Goal: Task Accomplishment & Management: Manage account settings

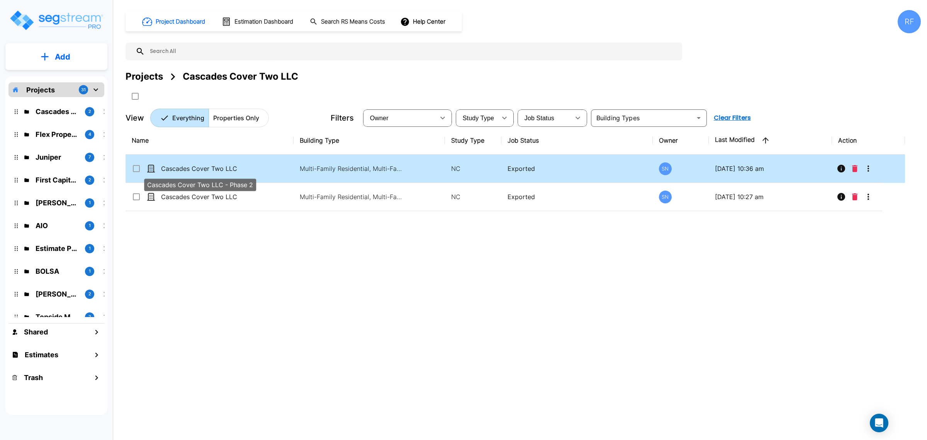
click at [211, 165] on p "Cascades Cover Two LLC - Phase 2" at bounding box center [199, 168] width 77 height 9
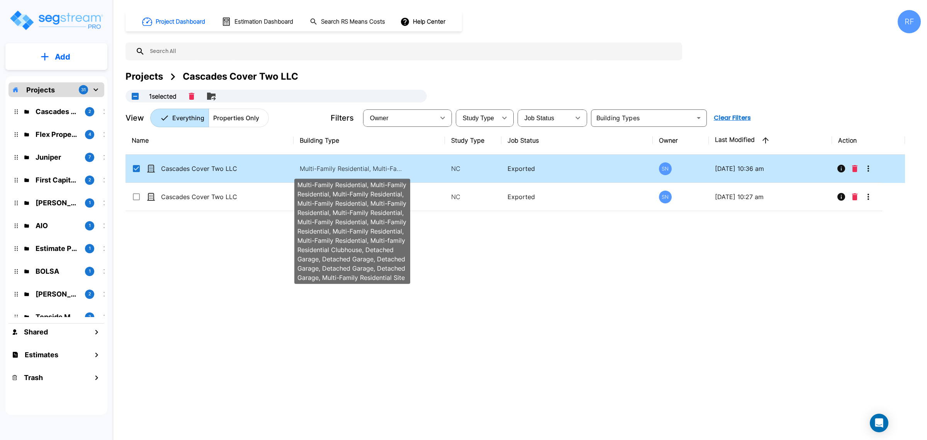
click at [327, 165] on p "Multi-Family Residential, Multi-Family Residential, Multi-Family Residential, M…" at bounding box center [352, 168] width 104 height 9
click at [327, 164] on p "Multi-Family Residential, Multi-Family Residential, Multi-Family Residential, M…" at bounding box center [352, 168] width 104 height 9
checkbox input "true"
click at [327, 164] on p "Multi-Family Residential, Multi-Family Residential, Multi-Family Residential, M…" at bounding box center [352, 168] width 104 height 9
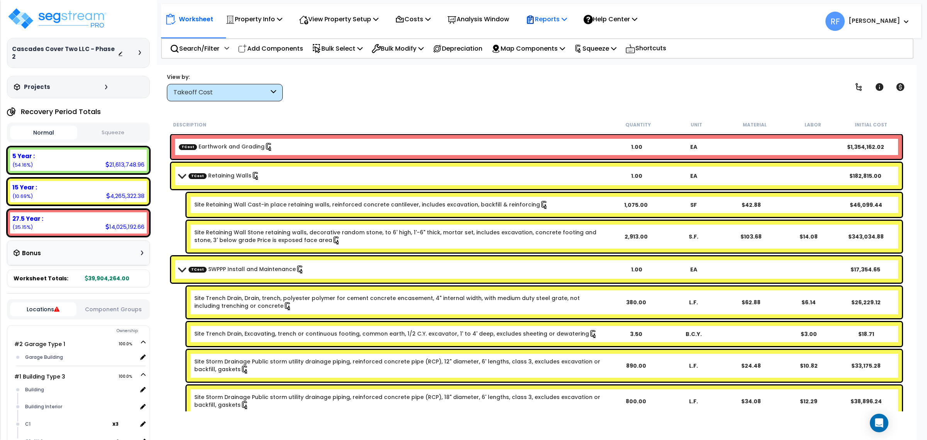
click at [567, 15] on p "Reports" at bounding box center [546, 19] width 41 height 10
click at [586, 54] on link "Manage Report Images" at bounding box center [560, 52] width 76 height 15
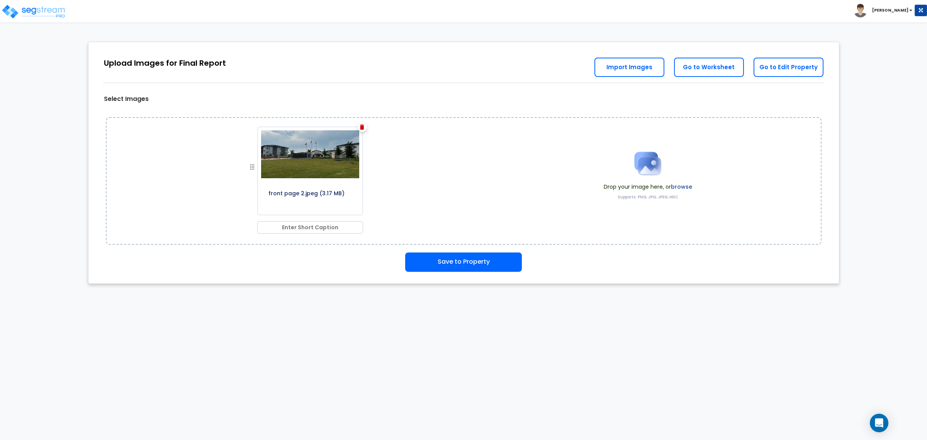
click at [433, 250] on div "Select Images front page 2.jpeg (3.17 MB) Drop your image here, or browse Suppo…" at bounding box center [463, 159] width 739 height 223
click at [436, 258] on button "Save to Property" at bounding box center [463, 261] width 117 height 19
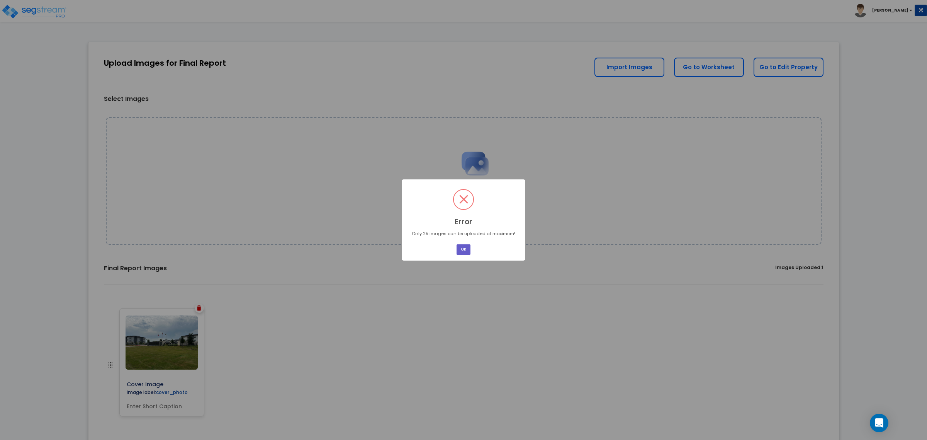
click at [466, 246] on button "OK" at bounding box center [464, 249] width 14 height 10
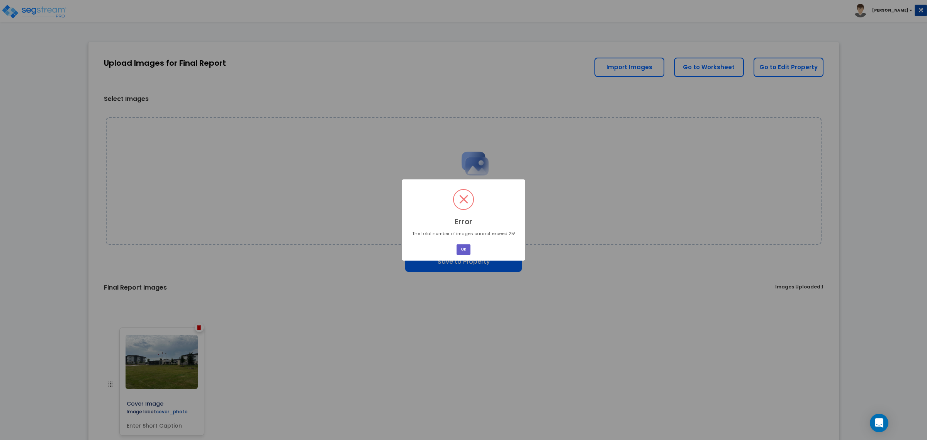
drag, startPoint x: 464, startPoint y: 246, endPoint x: 150, endPoint y: 246, distance: 314.0
click at [464, 247] on button "OK" at bounding box center [464, 249] width 14 height 10
click at [460, 247] on button "OK" at bounding box center [464, 249] width 14 height 10
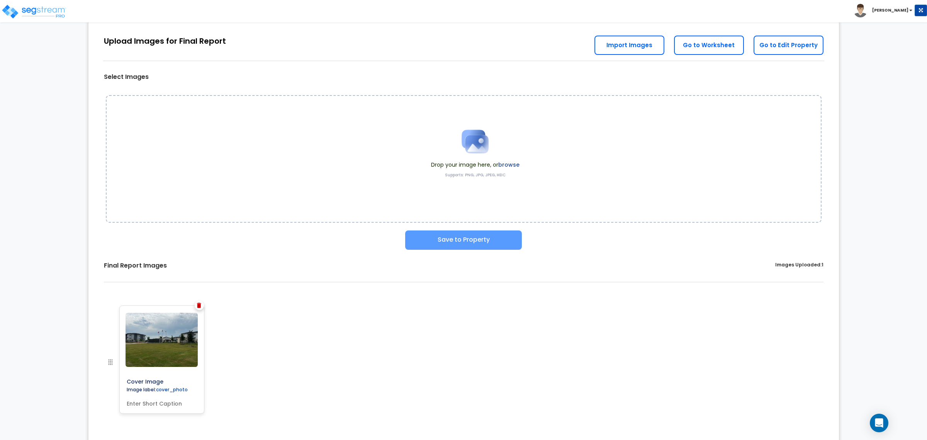
scroll to position [44, 0]
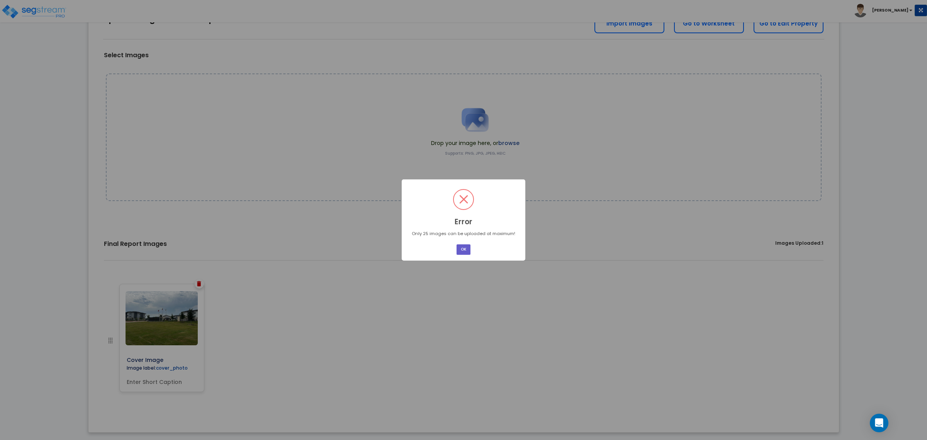
click at [468, 248] on button "OK" at bounding box center [464, 249] width 14 height 10
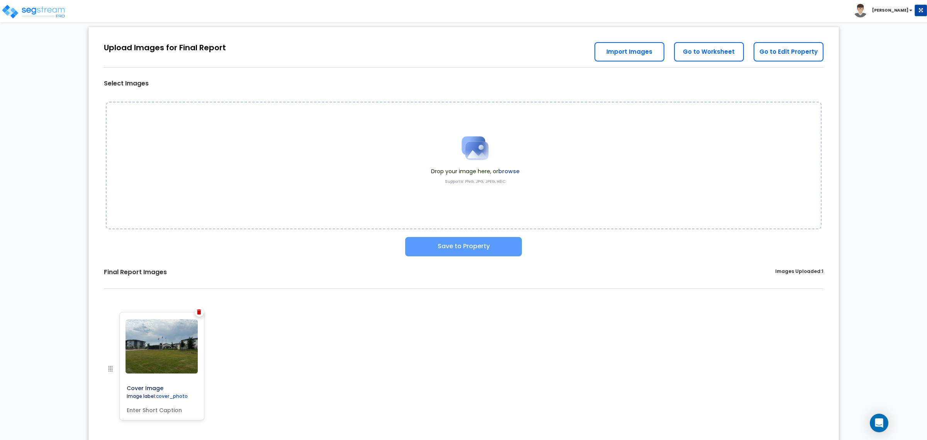
scroll to position [0, 0]
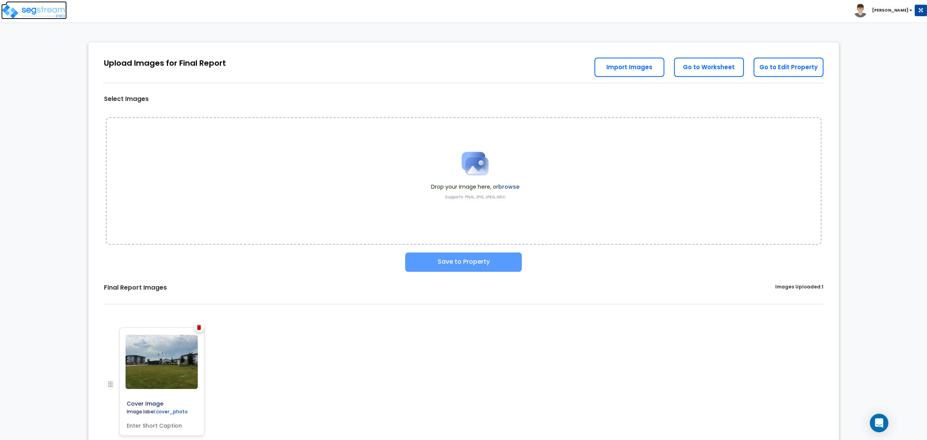
click at [49, 8] on img at bounding box center [34, 11] width 66 height 15
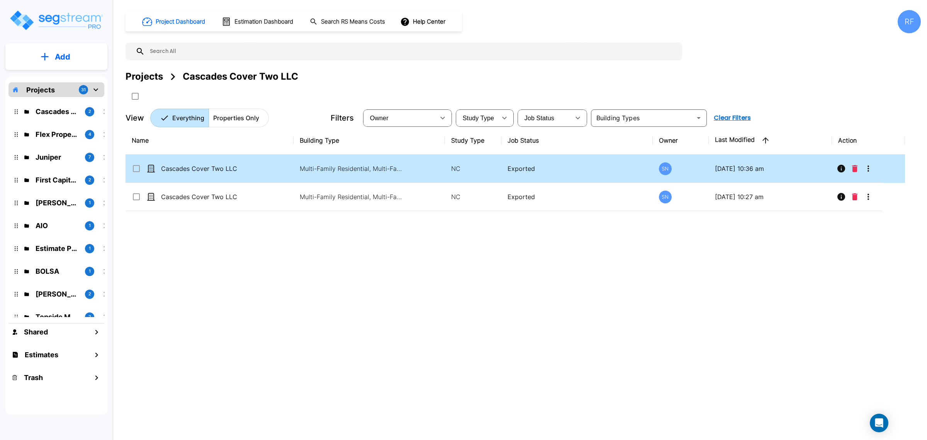
click at [341, 165] on p "Multi-Family Residential, Multi-Family Residential, Multi-Family Residential, M…" at bounding box center [352, 168] width 104 height 9
click at [306, 173] on td "Multi-Family Residential, Multi-Family Residential, Multi-Family Residential, M…" at bounding box center [369, 169] width 151 height 28
click at [319, 159] on td "Multi-Family Residential, Multi-Family Residential, Multi-Family Residential, M…" at bounding box center [369, 169] width 151 height 28
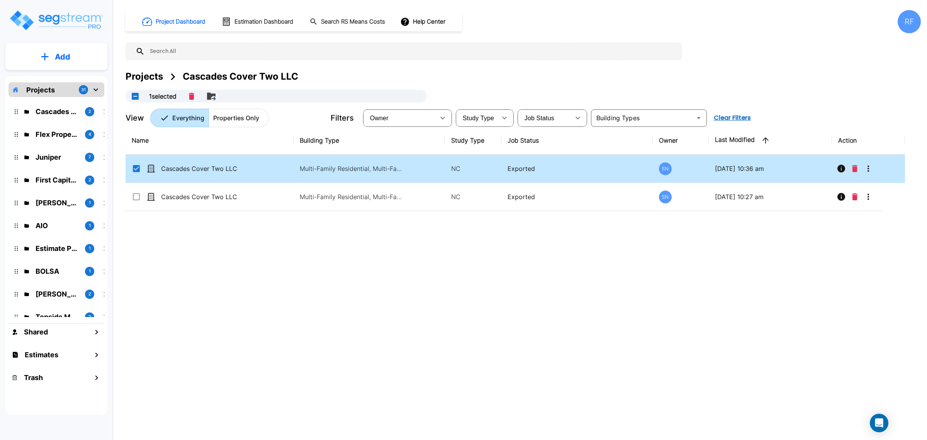
click at [319, 159] on td "Multi-Family Residential, Multi-Family Residential, Multi-Family Residential, M…" at bounding box center [369, 169] width 151 height 28
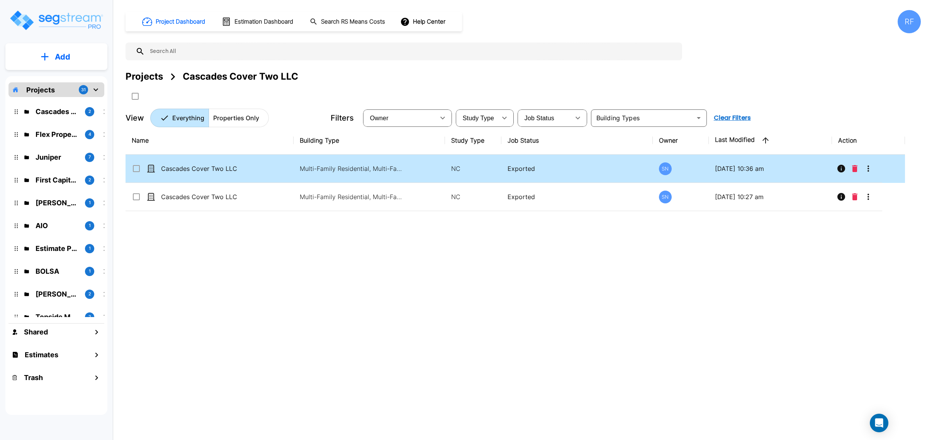
click at [319, 159] on td "Multi-Family Residential, Multi-Family Residential, Multi-Family Residential, M…" at bounding box center [369, 169] width 151 height 28
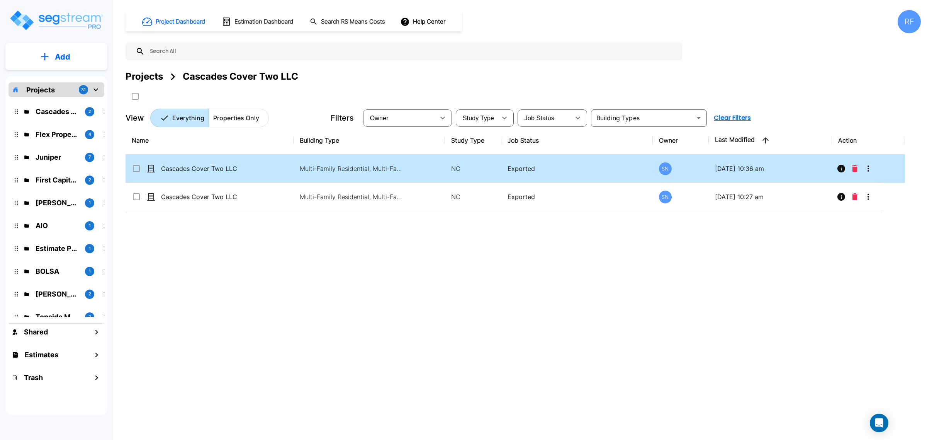
click at [319, 159] on td "Multi-Family Residential, Multi-Family Residential, Multi-Family Residential, M…" at bounding box center [369, 169] width 151 height 28
drag, startPoint x: 319, startPoint y: 159, endPoint x: 703, endPoint y: 66, distance: 395.0
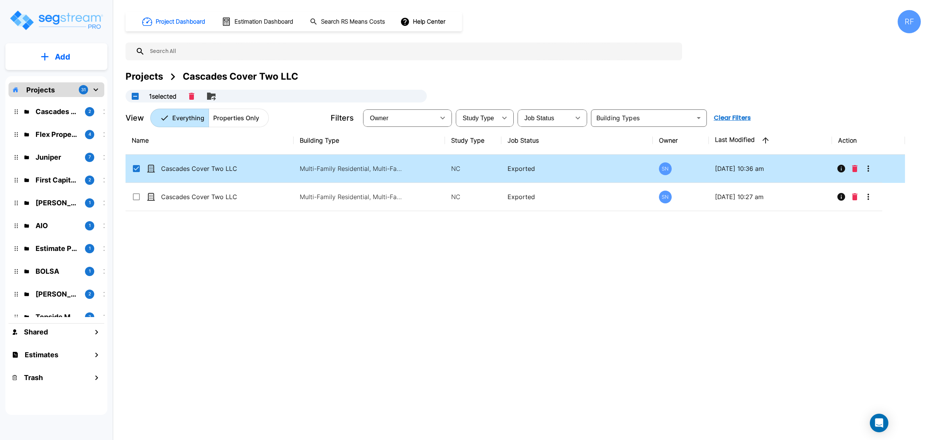
click at [319, 159] on td "Multi-Family Residential, Multi-Family Residential, Multi-Family Residential, M…" at bounding box center [369, 169] width 151 height 28
checkbox input "false"
click at [325, 163] on td "Multi-Family Residential, Multi-Family Residential, Multi-Family Residential, M…" at bounding box center [369, 169] width 151 height 28
click at [360, 175] on td "Multi-Family Residential, Multi-Family Residential, Multi-Family Residential, M…" at bounding box center [369, 169] width 151 height 28
click at [360, 174] on td "Multi-Family Residential, Multi-Family Residential, Multi-Family Residential, M…" at bounding box center [369, 169] width 151 height 28
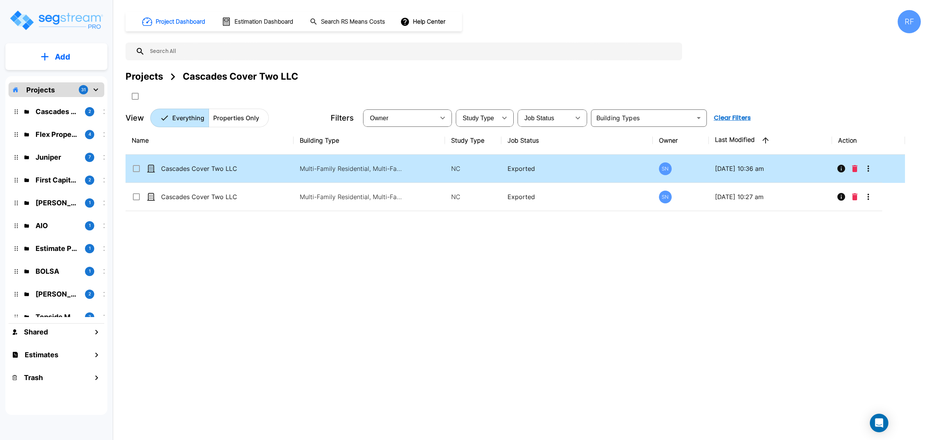
click at [360, 174] on td "Multi-Family Residential, Multi-Family Residential, Multi-Family Residential, M…" at bounding box center [369, 169] width 151 height 28
checkbox input "false"
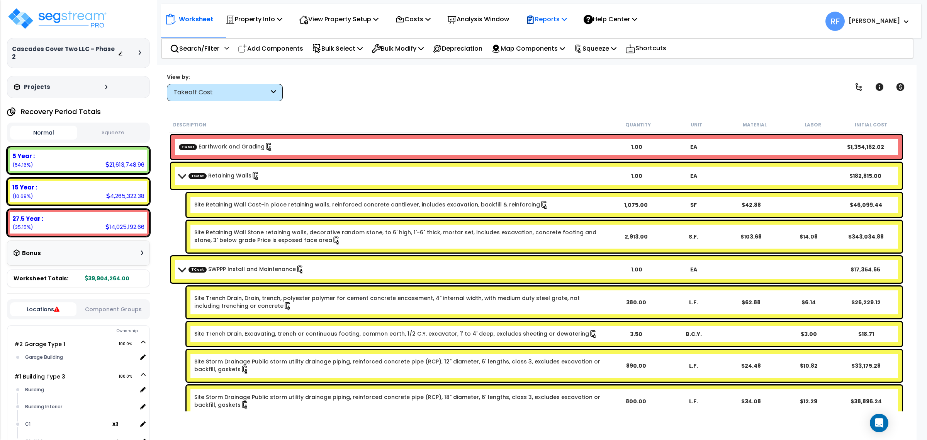
click at [563, 19] on p "Reports" at bounding box center [546, 19] width 41 height 10
click at [561, 51] on link "Manage Report Images" at bounding box center [560, 52] width 76 height 15
drag, startPoint x: 57, startPoint y: 13, endPoint x: 71, endPoint y: 14, distance: 13.5
click at [57, 14] on img at bounding box center [57, 18] width 100 height 23
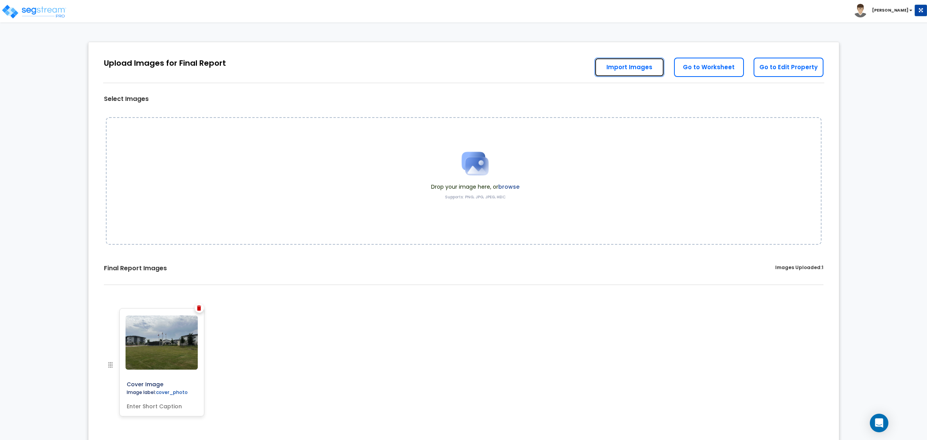
click at [648, 66] on link "Import Images" at bounding box center [629, 67] width 70 height 19
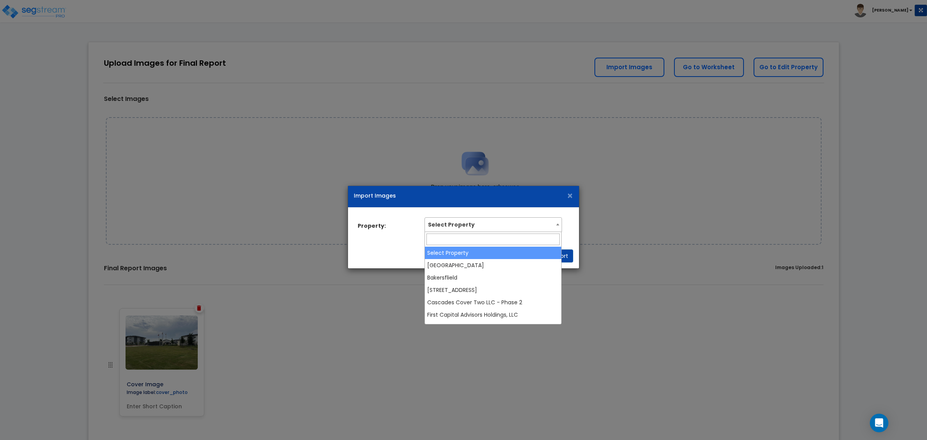
click at [512, 219] on span "Select Property" at bounding box center [493, 223] width 136 height 12
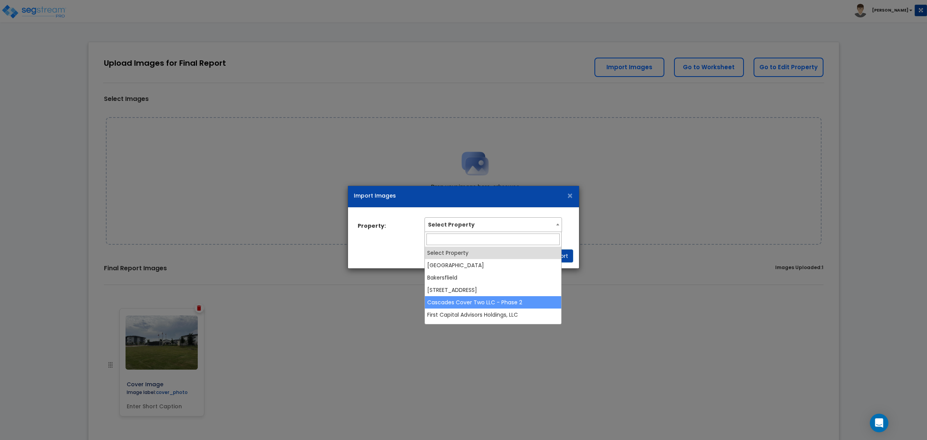
select select "30543"
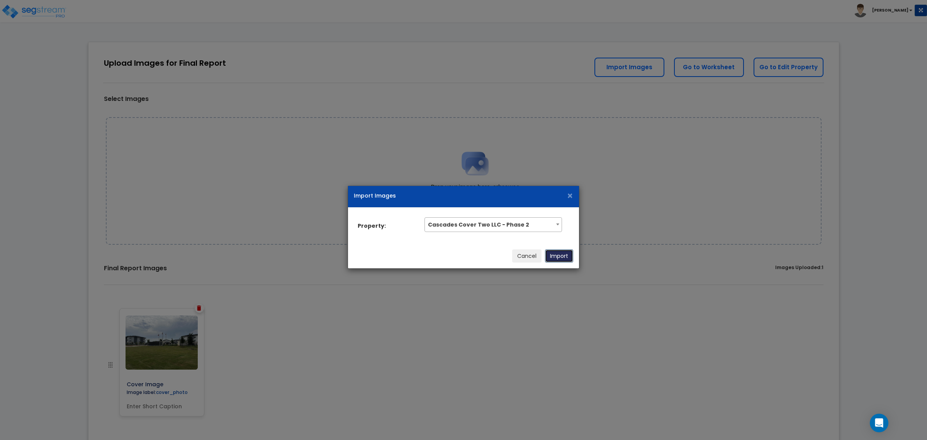
click at [557, 258] on button "Import" at bounding box center [559, 255] width 28 height 13
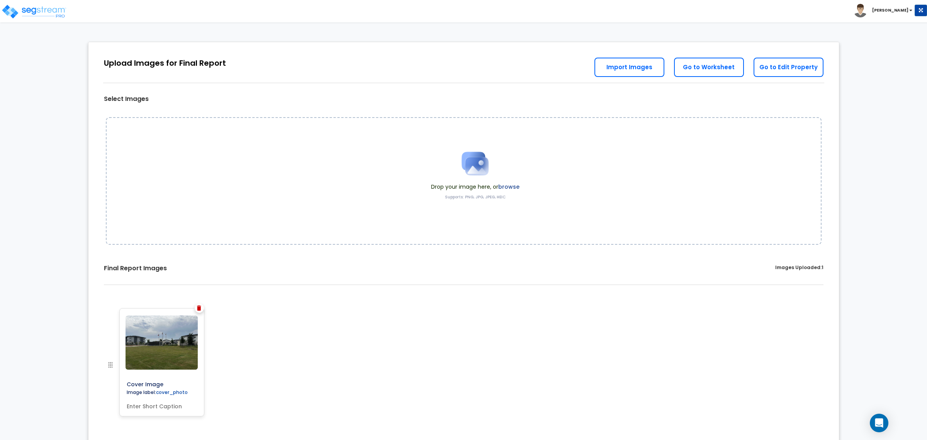
click at [262, 160] on div "Drop your image here, or browse Supports: PNG, JPG, JPEG, HEIC" at bounding box center [464, 180] width 716 height 127
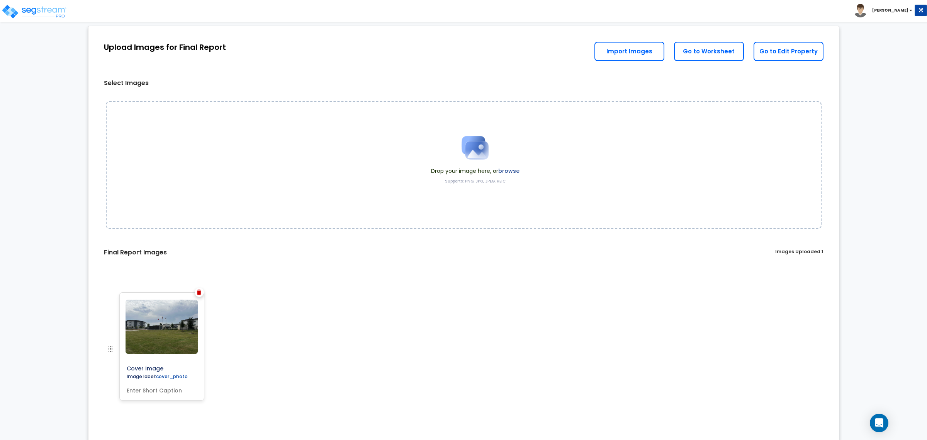
scroll to position [24, 0]
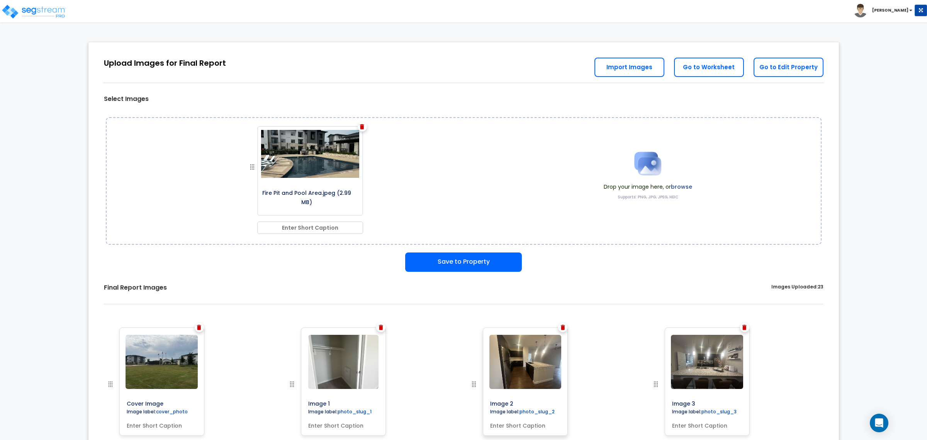
scroll to position [193, 0]
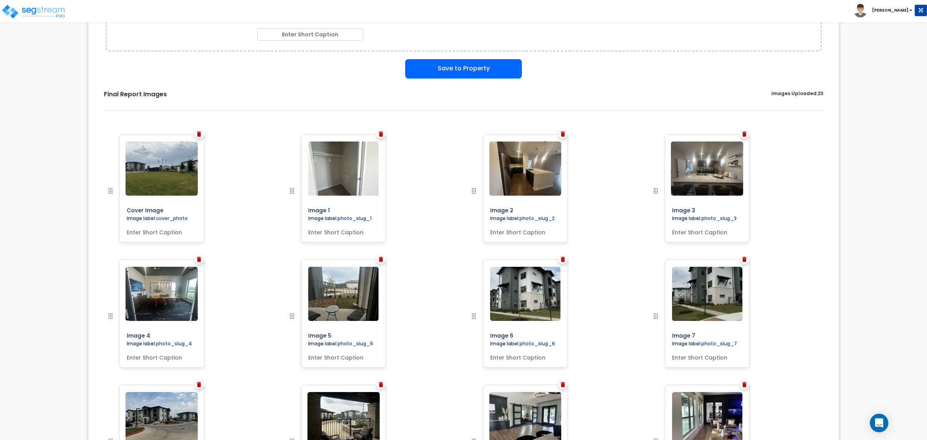
click at [380, 132] on img at bounding box center [381, 133] width 4 height 5
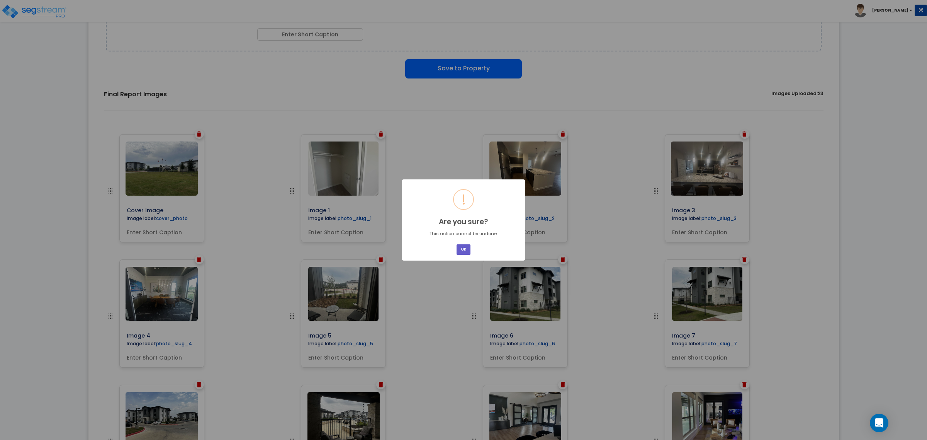
click at [465, 248] on button "OK" at bounding box center [464, 249] width 14 height 10
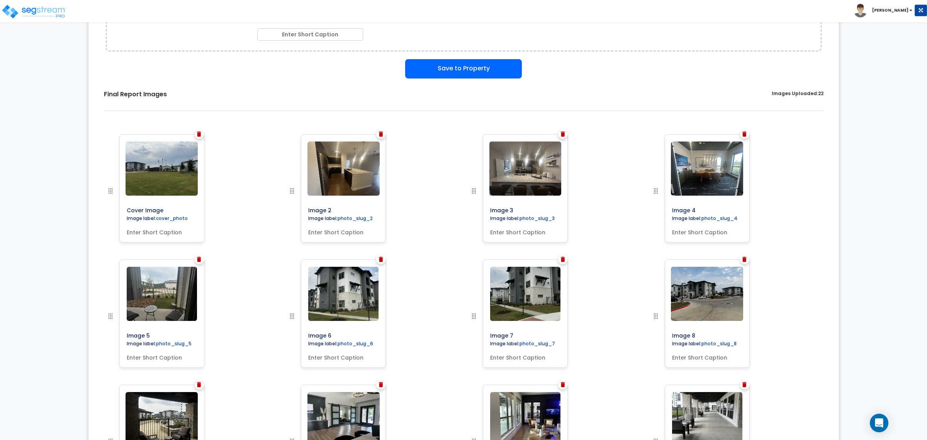
click at [377, 136] on div at bounding box center [380, 133] width 9 height 9
click at [380, 134] on img at bounding box center [381, 133] width 4 height 5
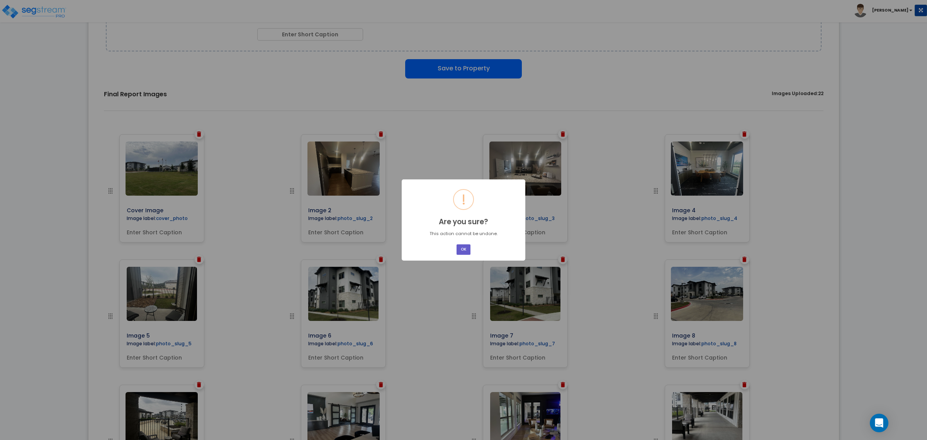
click at [467, 250] on button "OK" at bounding box center [464, 249] width 14 height 10
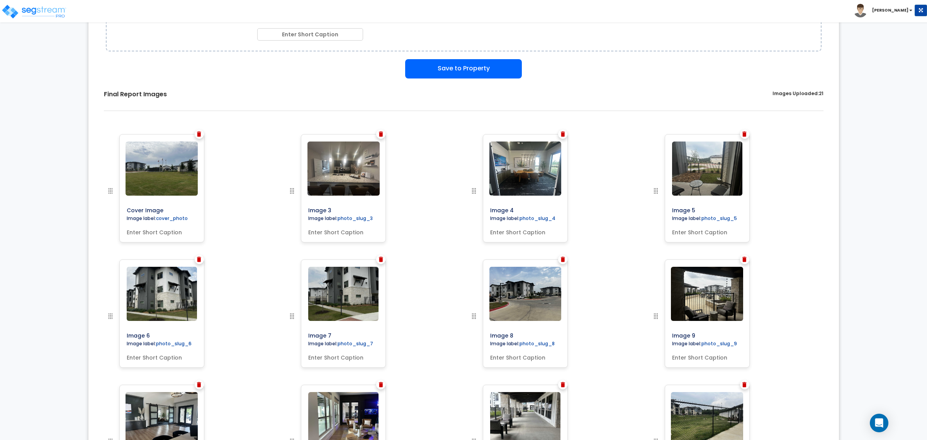
click at [377, 132] on div at bounding box center [380, 133] width 9 height 9
click at [380, 134] on img at bounding box center [381, 133] width 4 height 5
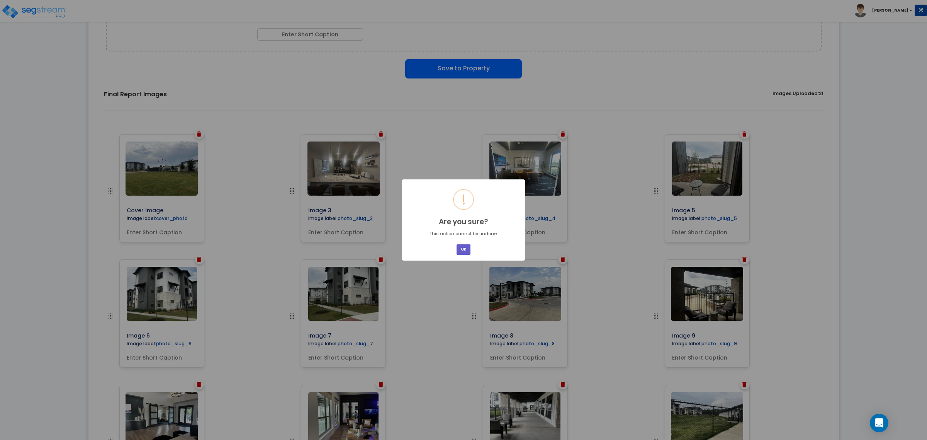
click at [466, 252] on button "OK" at bounding box center [464, 249] width 14 height 10
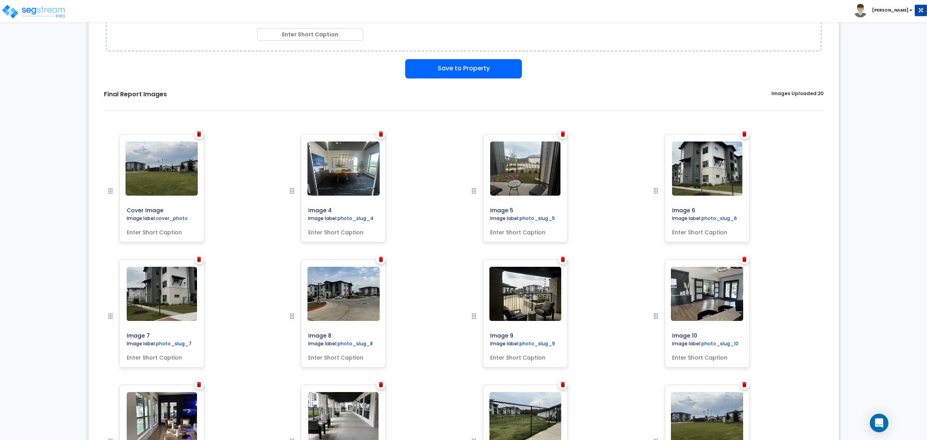
click at [379, 133] on img at bounding box center [381, 133] width 4 height 5
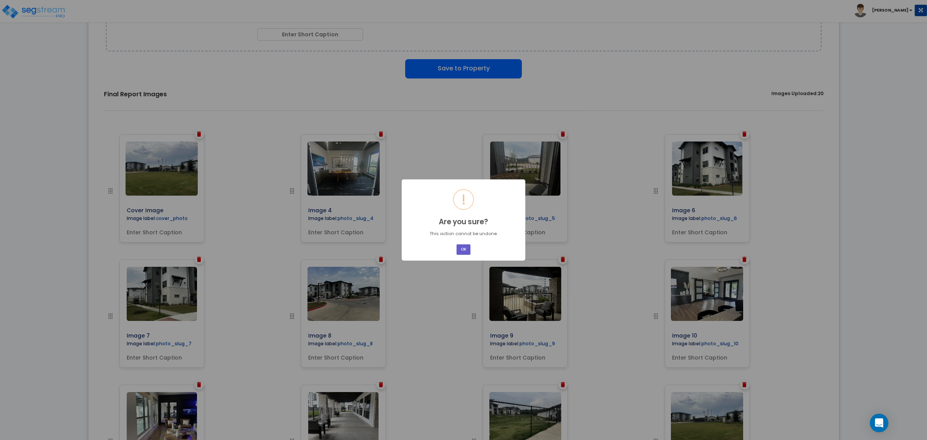
click at [465, 245] on button "OK" at bounding box center [464, 249] width 14 height 10
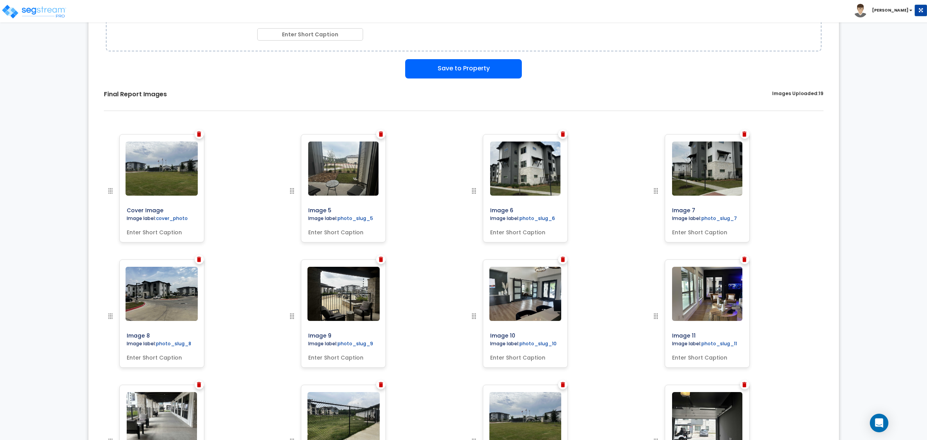
click at [381, 133] on img at bounding box center [381, 133] width 4 height 5
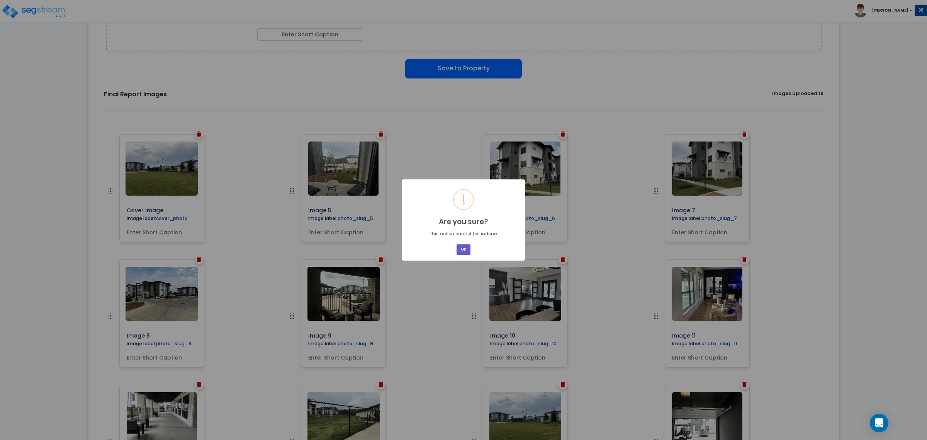
click at [466, 248] on button "OK" at bounding box center [464, 249] width 14 height 10
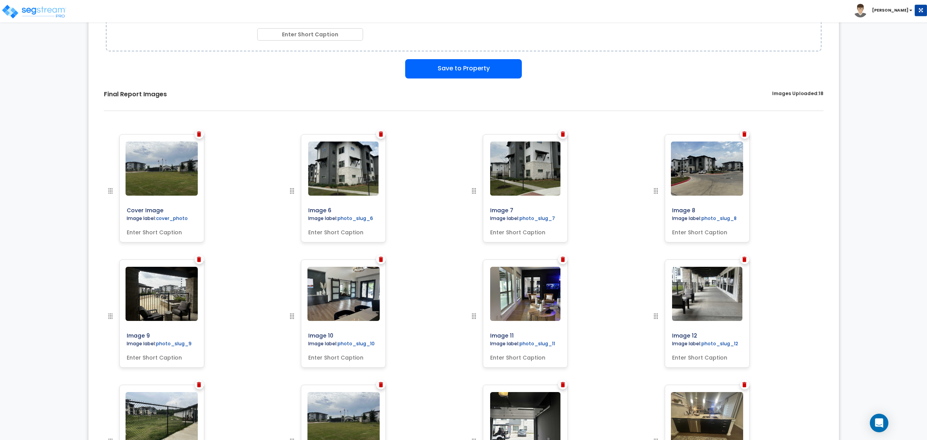
click at [379, 133] on img at bounding box center [381, 133] width 4 height 5
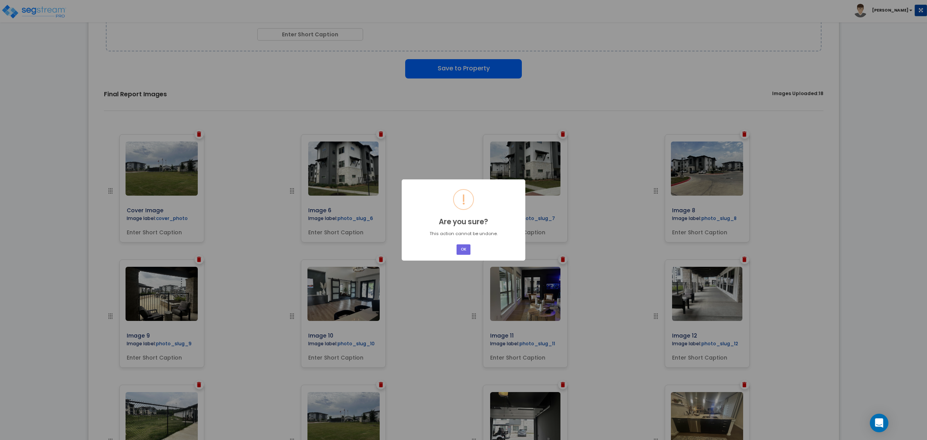
click at [464, 243] on div "OK No Cancel" at bounding box center [463, 249] width 16 height 13
click at [464, 246] on button "OK" at bounding box center [464, 249] width 14 height 10
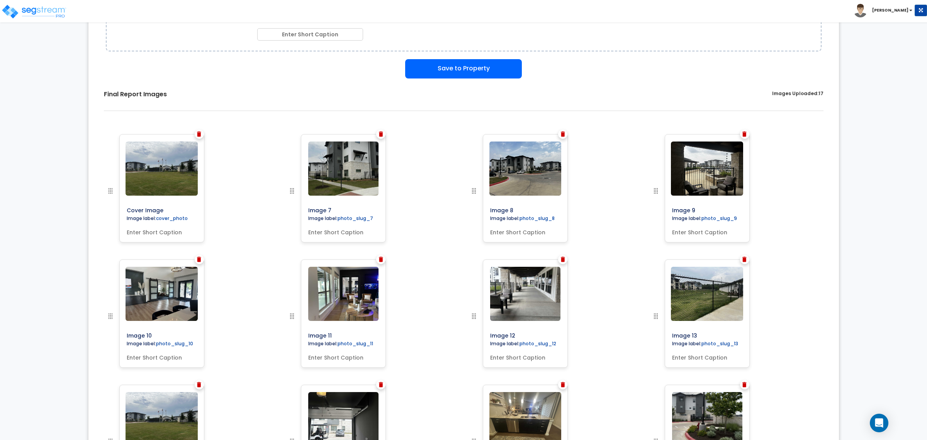
click at [379, 133] on img at bounding box center [381, 133] width 4 height 5
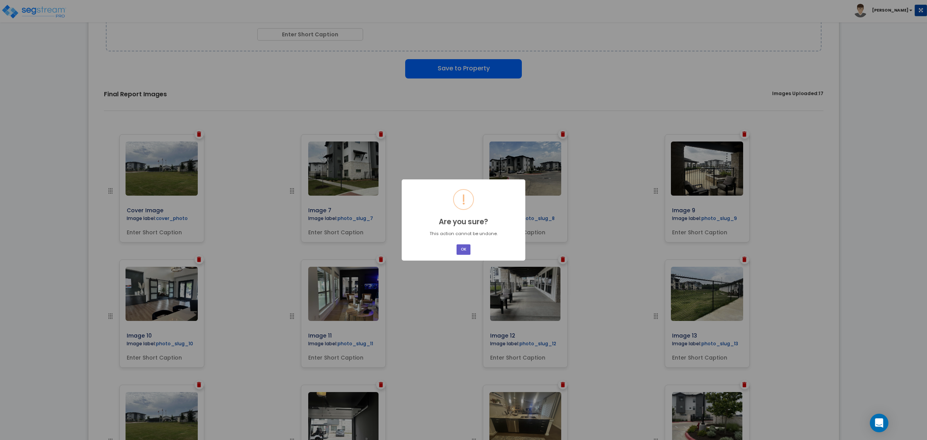
click at [462, 245] on button "OK" at bounding box center [464, 249] width 14 height 10
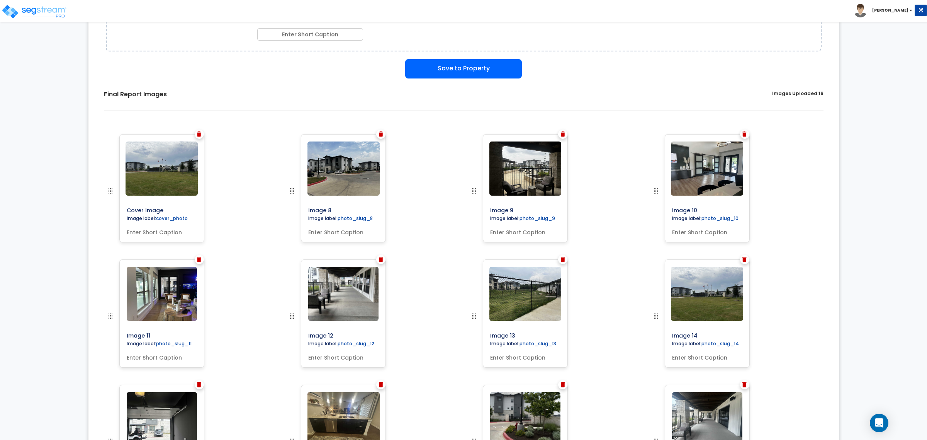
click at [379, 136] on img at bounding box center [381, 133] width 4 height 5
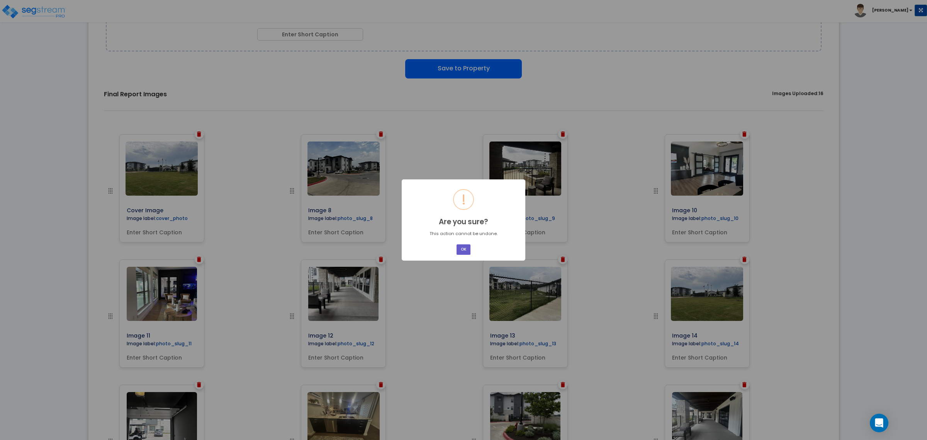
click at [460, 248] on button "OK" at bounding box center [464, 249] width 14 height 10
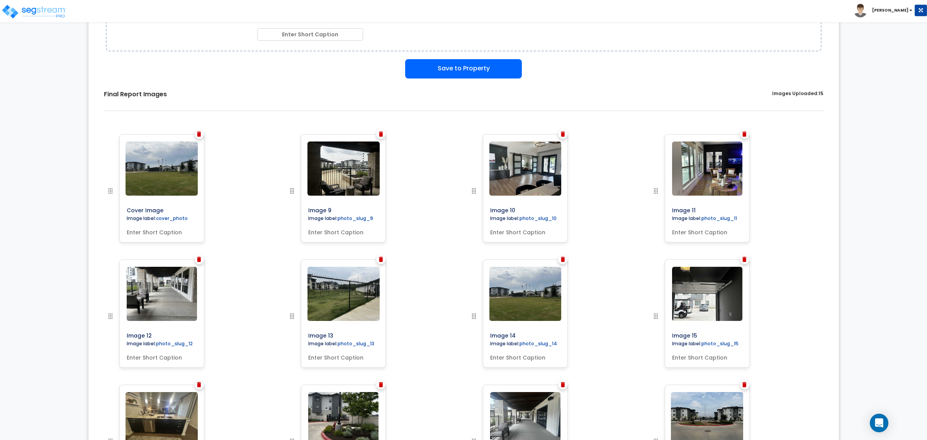
click at [378, 131] on div at bounding box center [380, 133] width 9 height 9
click at [381, 132] on img at bounding box center [381, 133] width 4 height 5
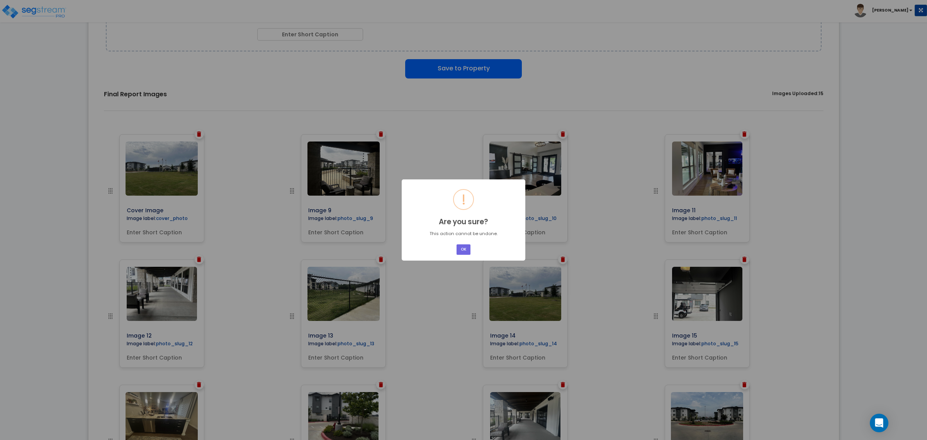
drag, startPoint x: 462, startPoint y: 248, endPoint x: 435, endPoint y: 191, distance: 62.7
click at [462, 246] on button "OK" at bounding box center [464, 249] width 14 height 10
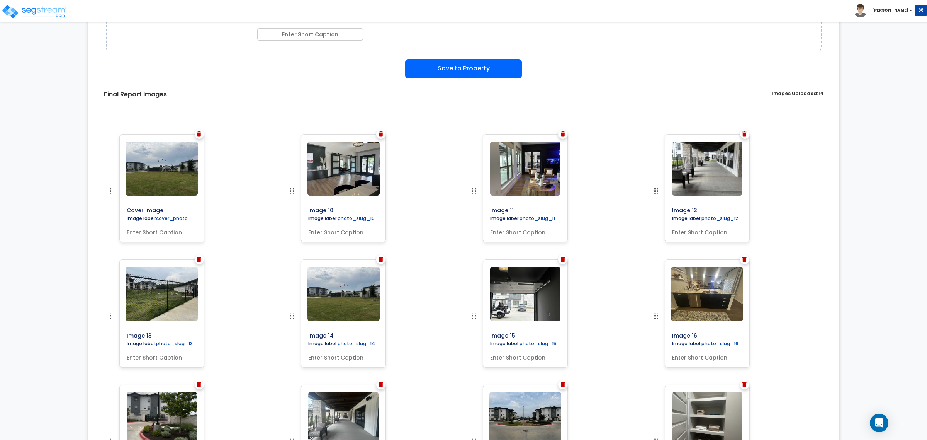
click at [382, 134] on img at bounding box center [381, 133] width 4 height 5
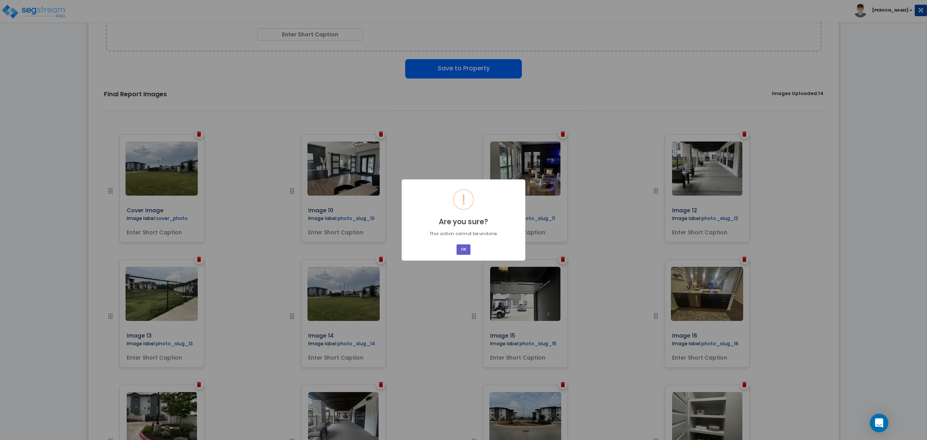
click at [460, 248] on button "OK" at bounding box center [464, 249] width 14 height 10
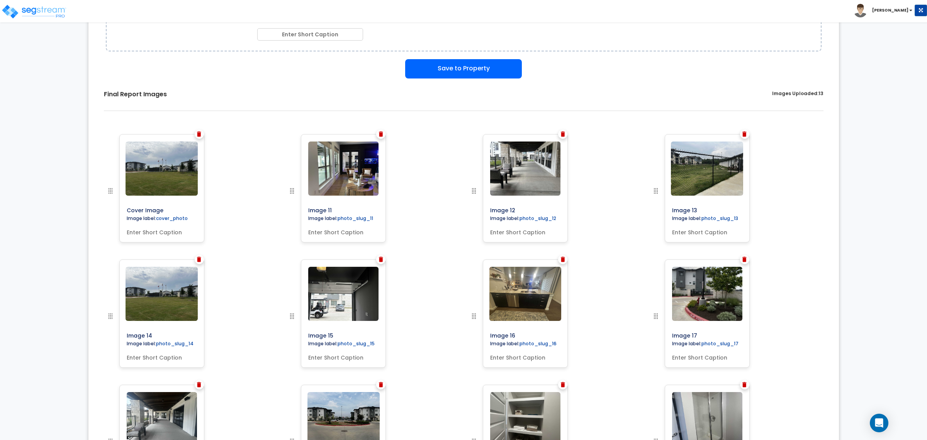
click at [379, 134] on img at bounding box center [381, 133] width 4 height 5
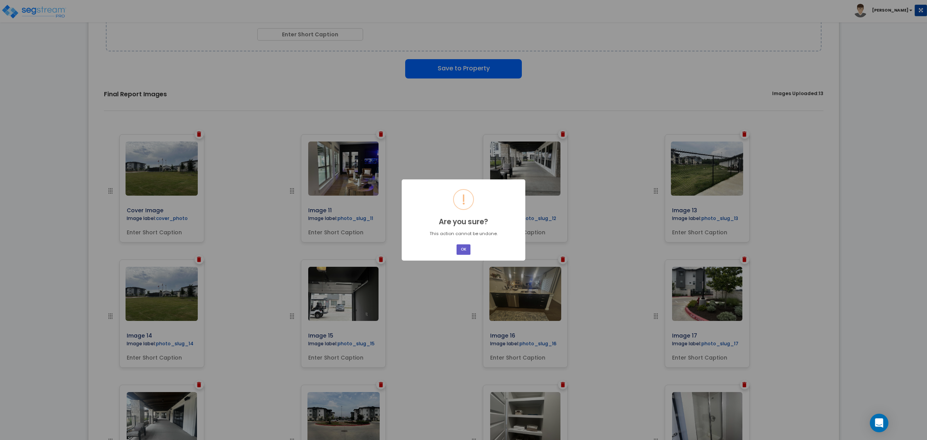
click at [462, 251] on button "OK" at bounding box center [464, 249] width 14 height 10
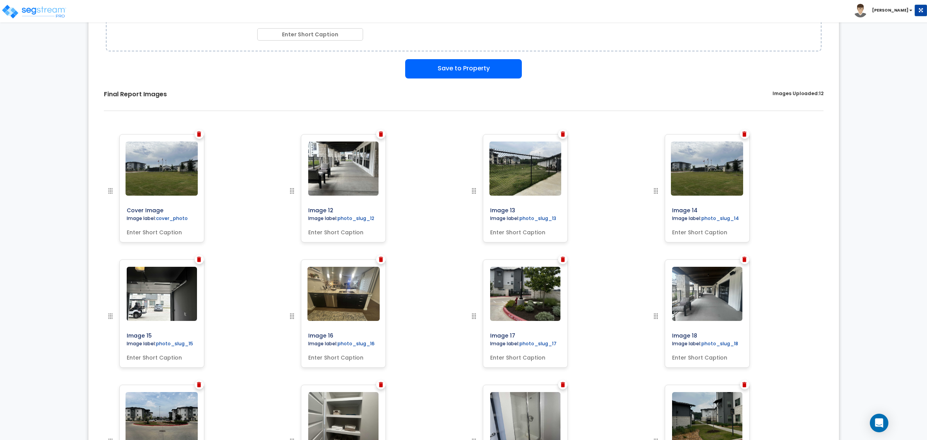
click at [560, 131] on div at bounding box center [562, 133] width 9 height 9
click at [561, 133] on img at bounding box center [563, 133] width 4 height 5
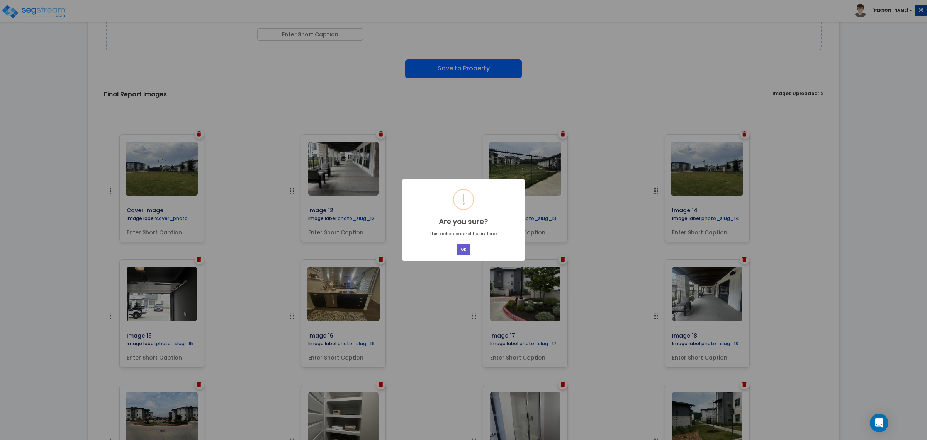
click at [462, 250] on button "OK" at bounding box center [464, 249] width 14 height 10
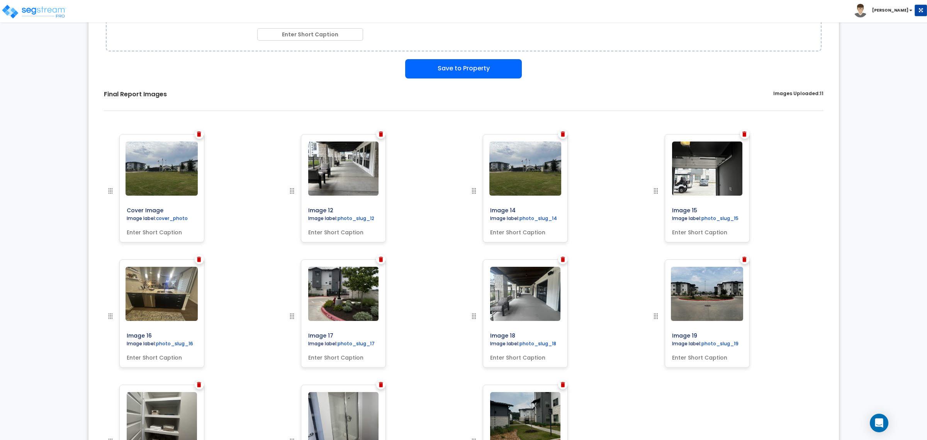
click at [561, 134] on img at bounding box center [563, 133] width 4 height 5
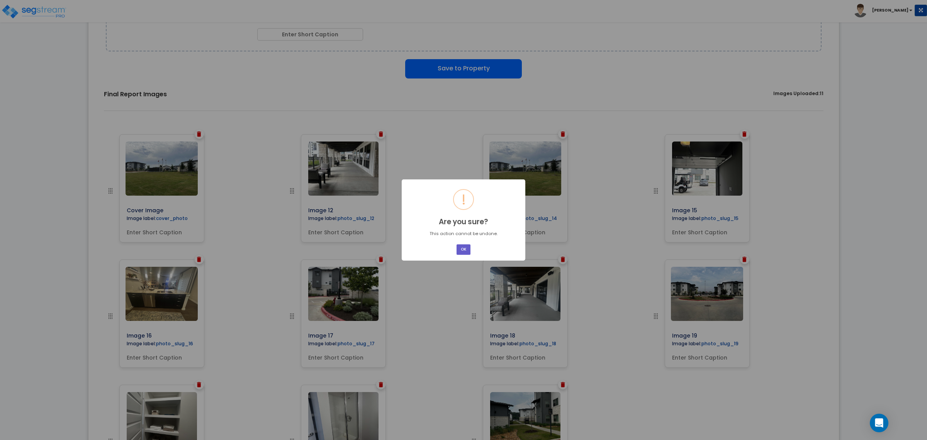
click at [465, 250] on button "OK" at bounding box center [464, 249] width 14 height 10
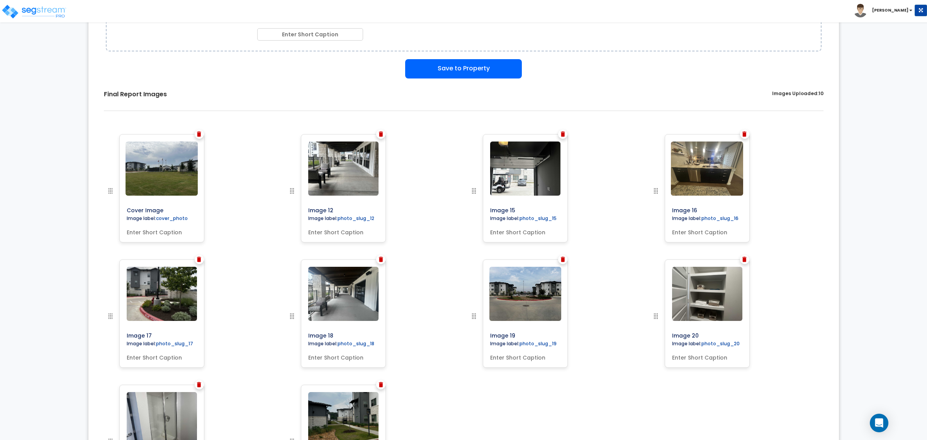
click at [561, 135] on img at bounding box center [563, 133] width 4 height 5
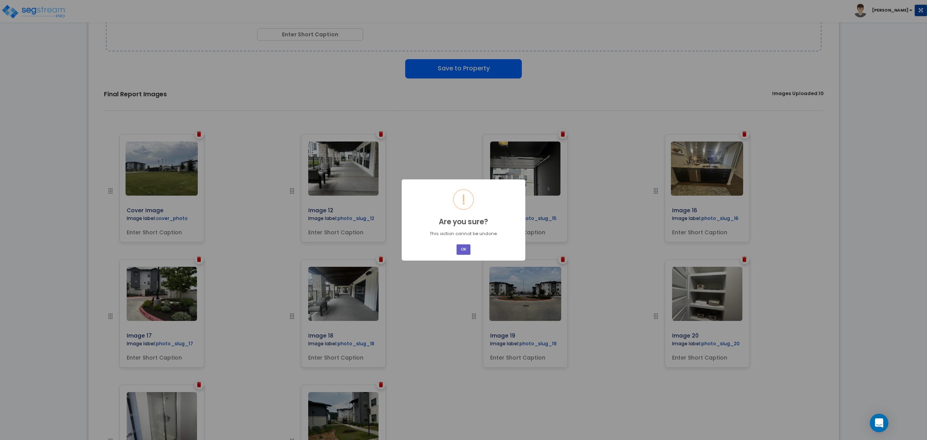
click at [460, 248] on button "OK" at bounding box center [464, 249] width 14 height 10
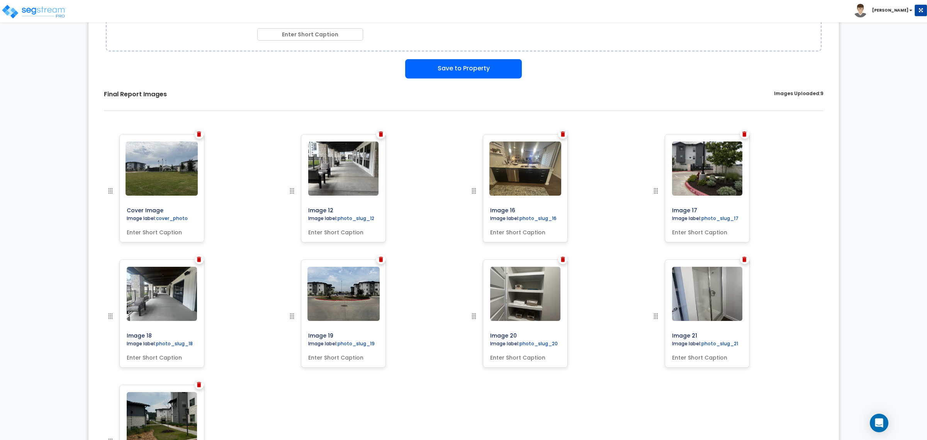
click at [561, 136] on img at bounding box center [563, 133] width 4 height 5
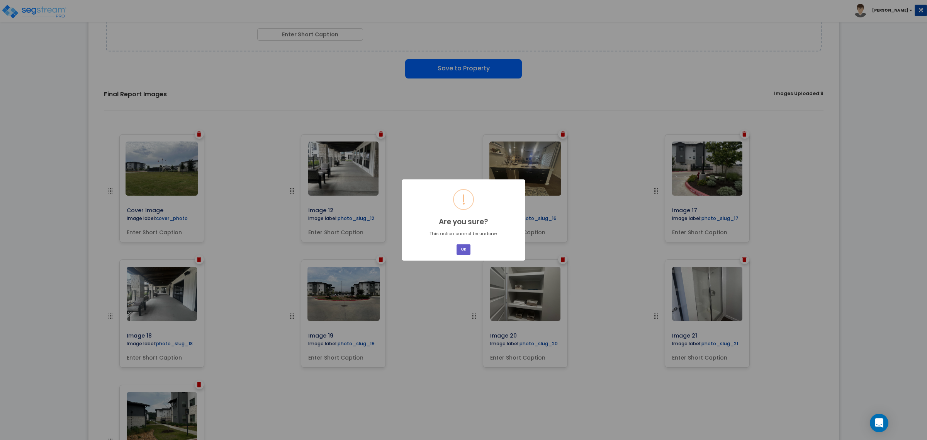
click at [465, 250] on button "OK" at bounding box center [464, 249] width 14 height 10
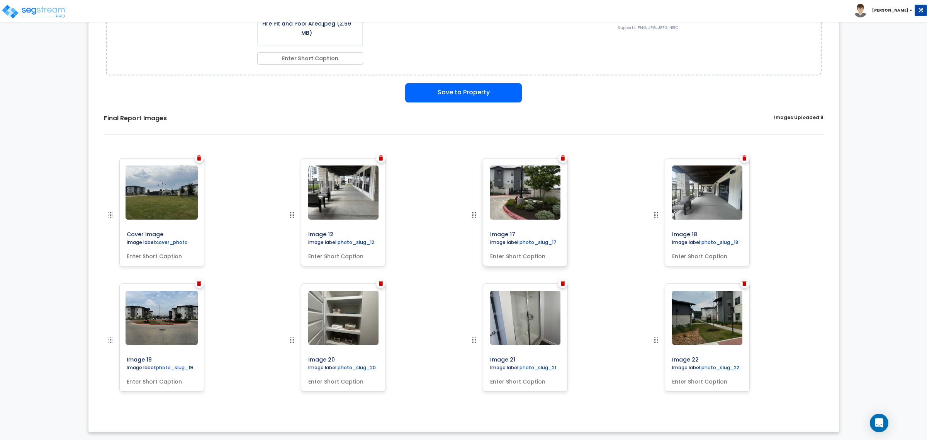
scroll to position [169, 0]
click at [563, 156] on img at bounding box center [563, 158] width 4 height 5
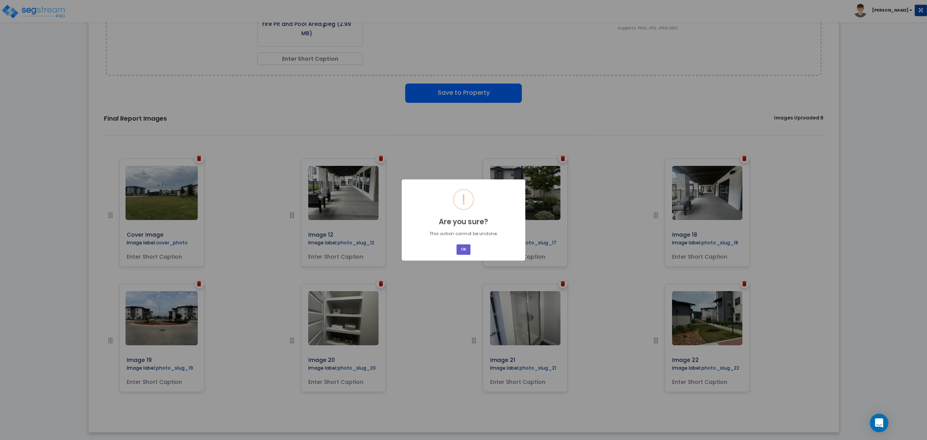
click at [463, 250] on button "OK" at bounding box center [464, 249] width 14 height 10
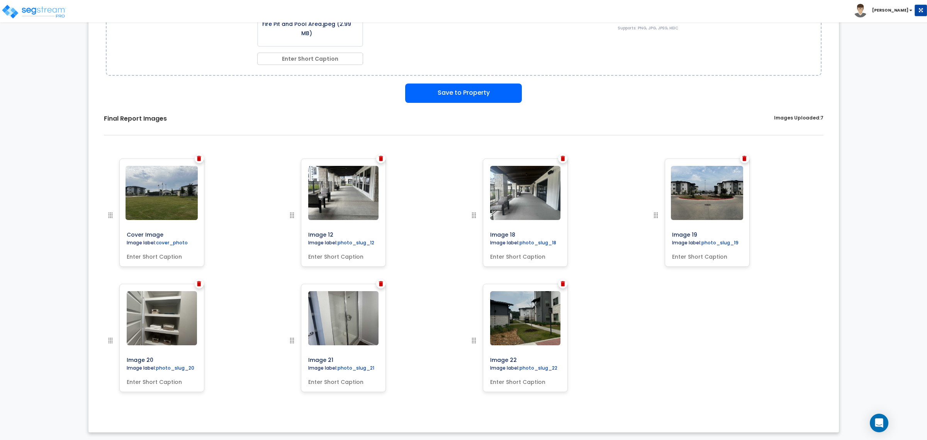
click at [377, 160] on div at bounding box center [380, 158] width 9 height 9
click at [377, 156] on div at bounding box center [380, 158] width 9 height 9
click at [378, 159] on div at bounding box center [380, 158] width 9 height 9
click at [379, 159] on img at bounding box center [381, 158] width 4 height 5
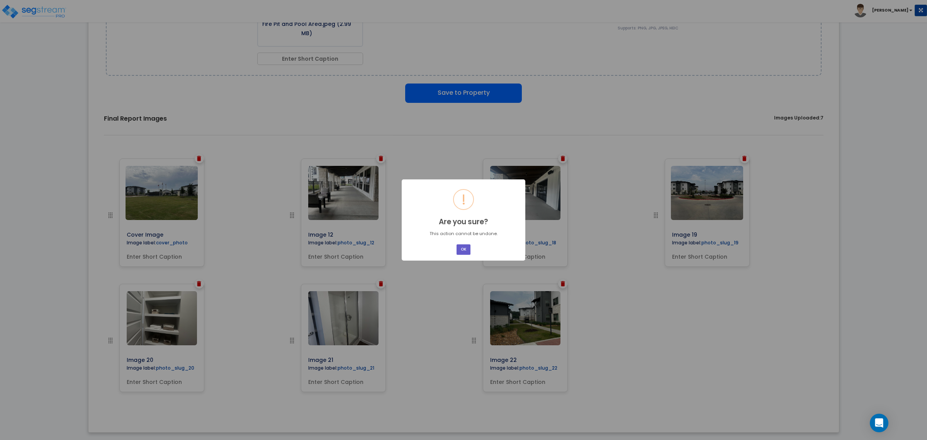
click at [464, 250] on button "OK" at bounding box center [464, 249] width 14 height 10
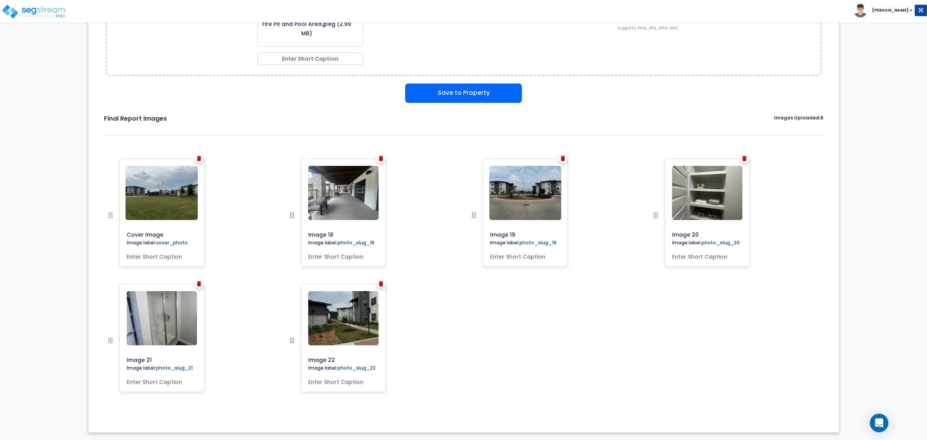
click at [379, 159] on img at bounding box center [381, 158] width 4 height 5
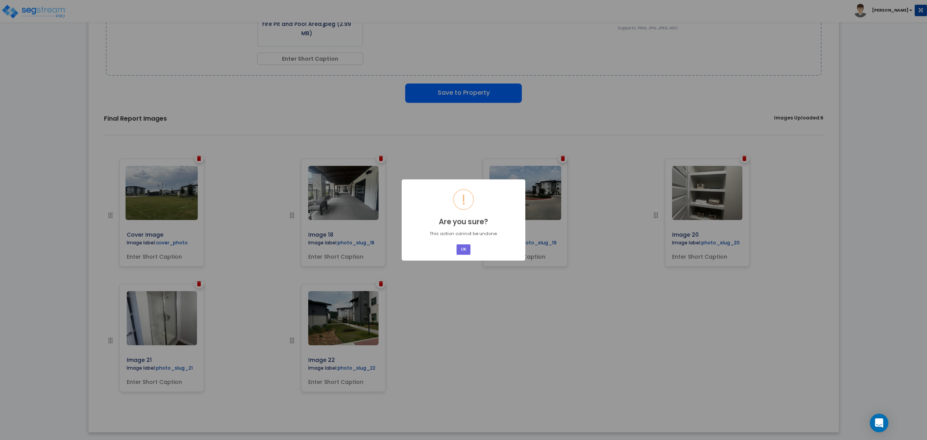
click at [462, 240] on div "× ! Are you sure? This action cannot be undone. OK No Cancel" at bounding box center [464, 219] width 124 height 81
click at [464, 246] on button "OK" at bounding box center [464, 249] width 14 height 10
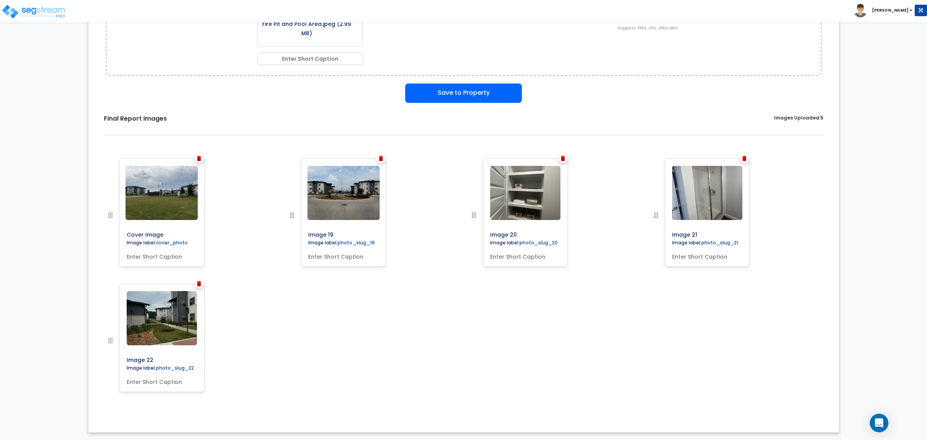
click at [381, 159] on img at bounding box center [381, 158] width 4 height 5
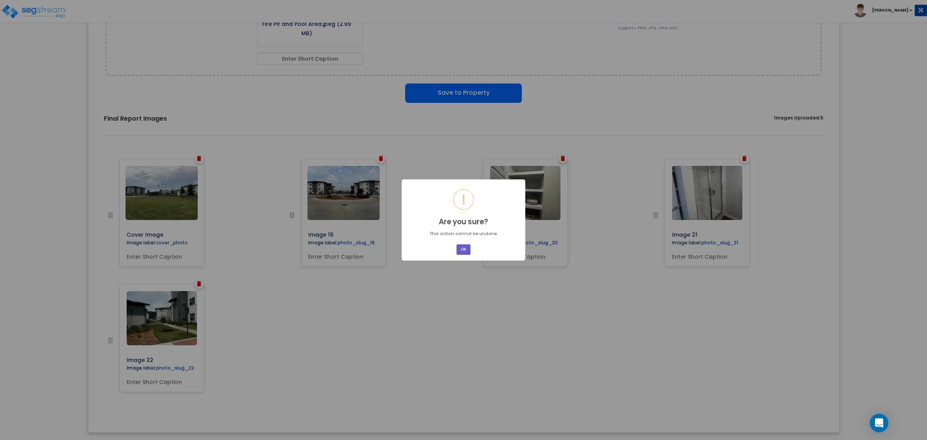
click at [469, 246] on button "OK" at bounding box center [464, 249] width 14 height 10
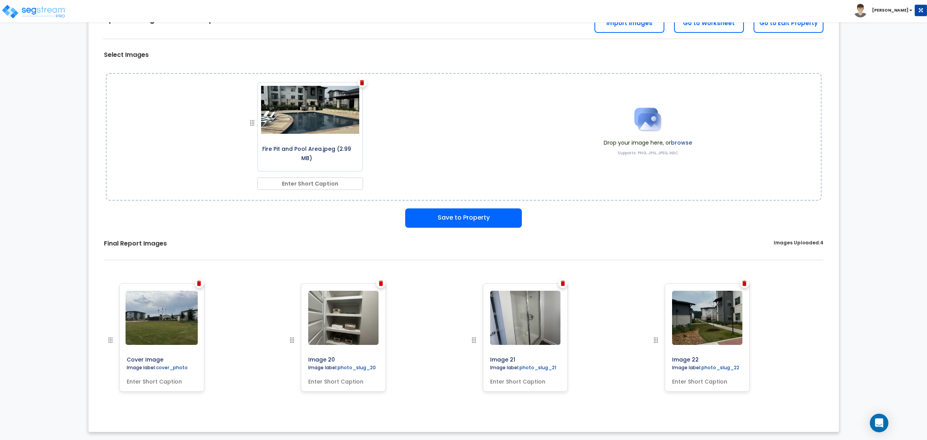
scroll to position [44, 0]
click at [380, 282] on img at bounding box center [381, 283] width 4 height 5
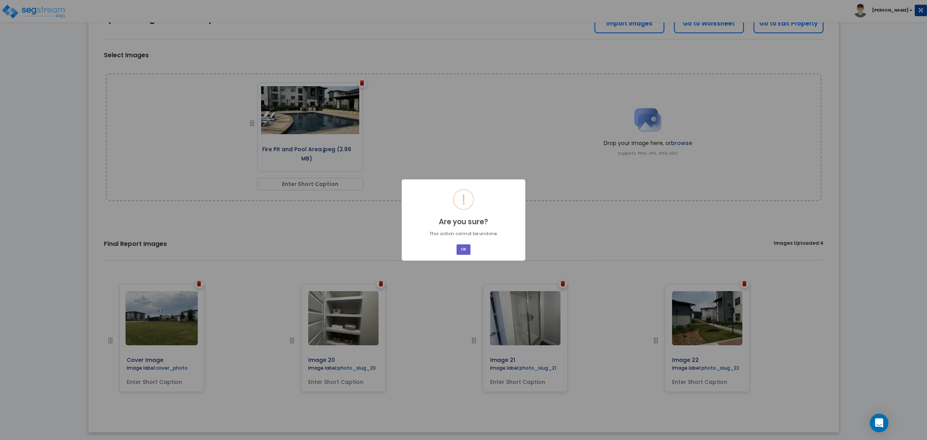
click at [462, 248] on button "OK" at bounding box center [464, 249] width 14 height 10
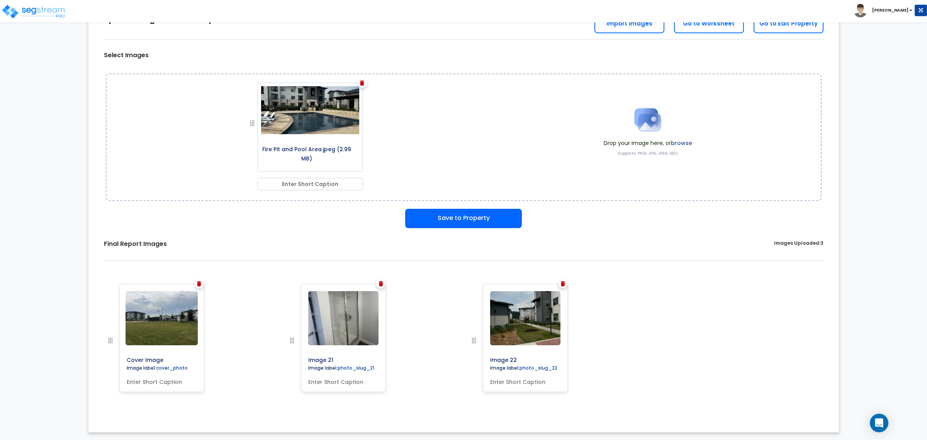
click at [382, 282] on img at bounding box center [381, 283] width 4 height 5
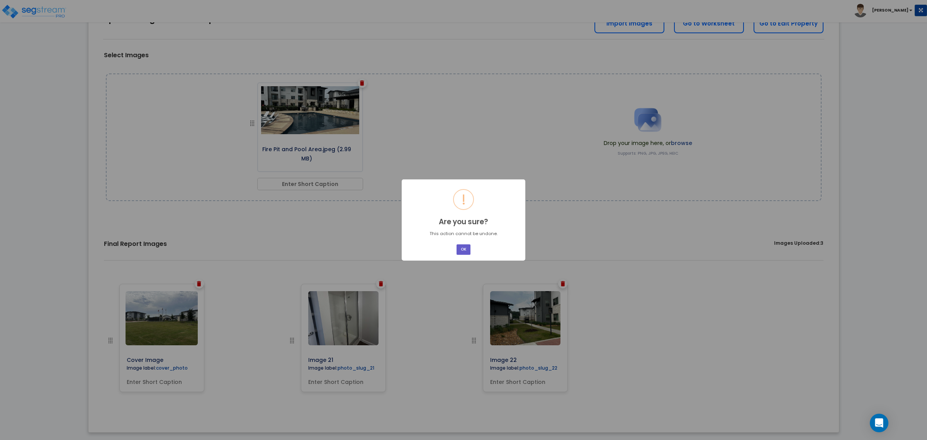
click at [459, 247] on button "OK" at bounding box center [464, 249] width 14 height 10
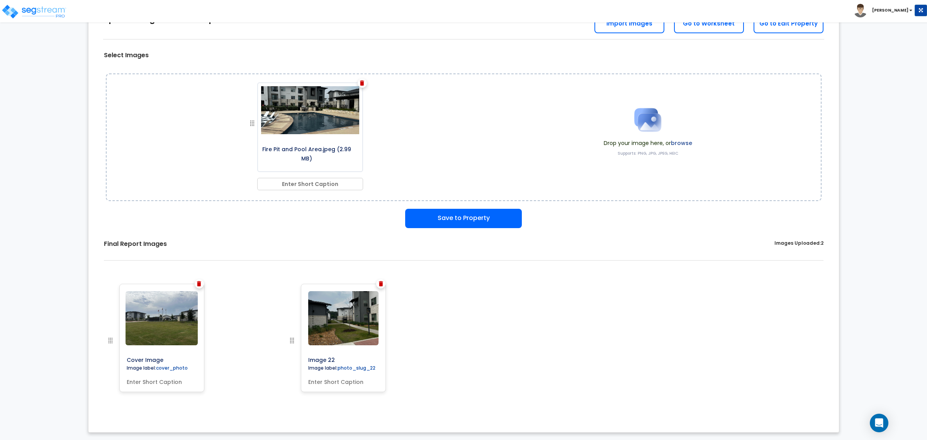
click at [379, 279] on div at bounding box center [380, 283] width 9 height 9
click at [381, 281] on img at bounding box center [381, 283] width 4 height 5
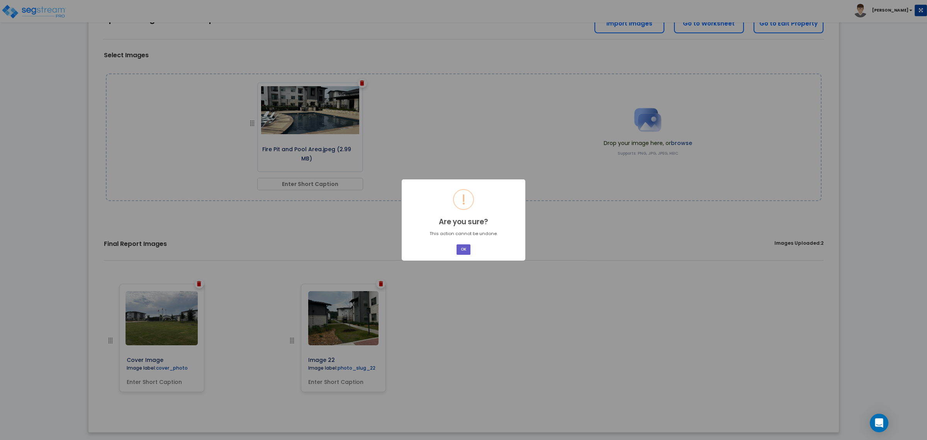
click at [467, 246] on button "OK" at bounding box center [464, 249] width 14 height 10
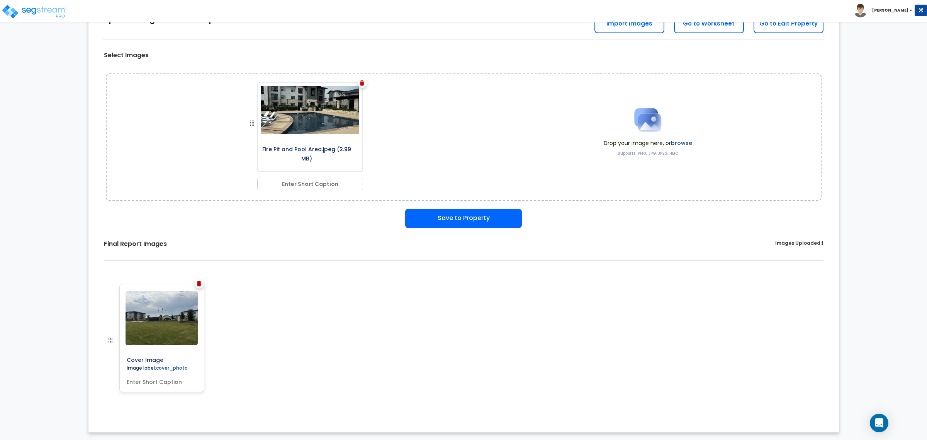
click at [362, 81] on img at bounding box center [362, 82] width 4 height 5
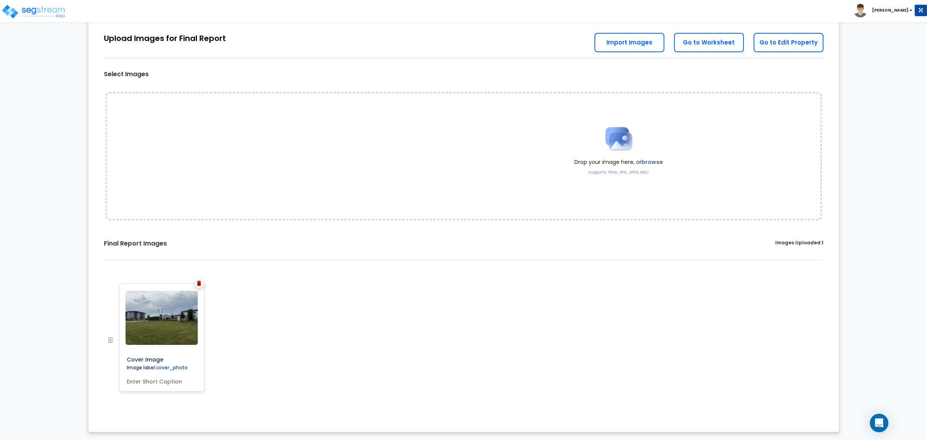
scroll to position [24, 0]
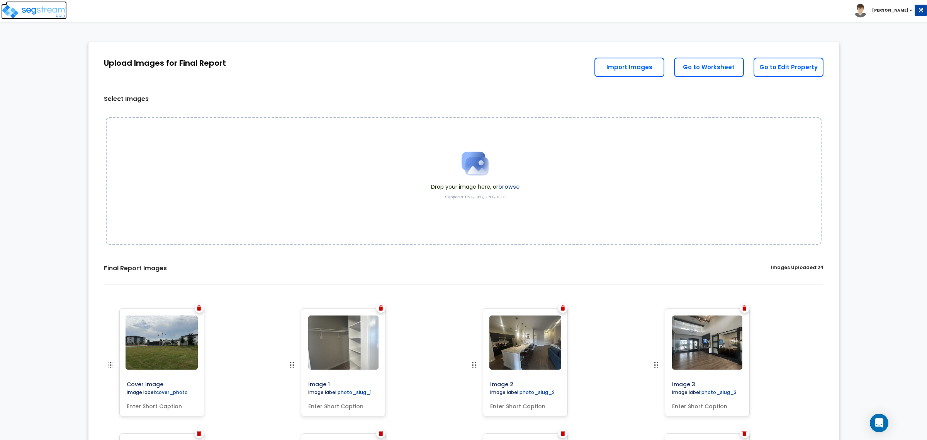
drag, startPoint x: 40, startPoint y: 14, endPoint x: 44, endPoint y: 14, distance: 3.9
click at [40, 14] on img at bounding box center [34, 11] width 66 height 15
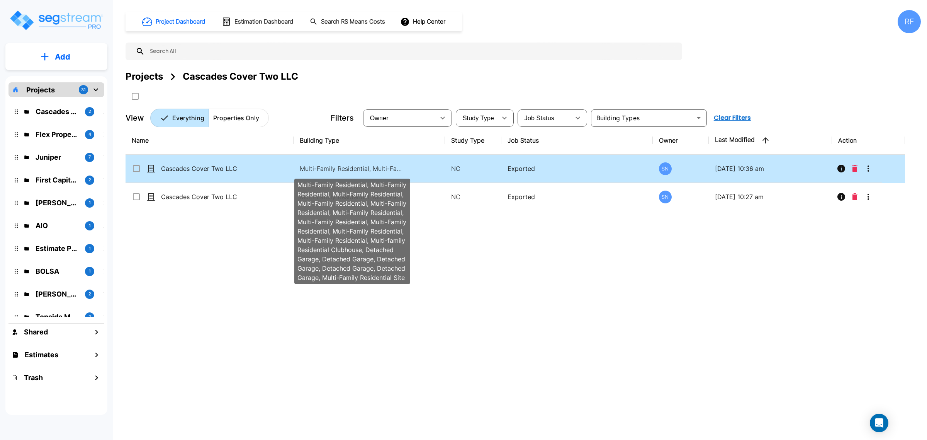
click at [357, 172] on p "Multi-Family Residential, Multi-Family Residential, Multi-Family Residential, M…" at bounding box center [352, 168] width 104 height 9
click at [373, 166] on p "Multi-Family Residential, Multi-Family Residential, Multi-Family Residential, M…" at bounding box center [352, 168] width 104 height 9
click at [335, 172] on p "Multi-Family Residential, Multi-Family Residential, Multi-Family Residential, M…" at bounding box center [352, 168] width 104 height 9
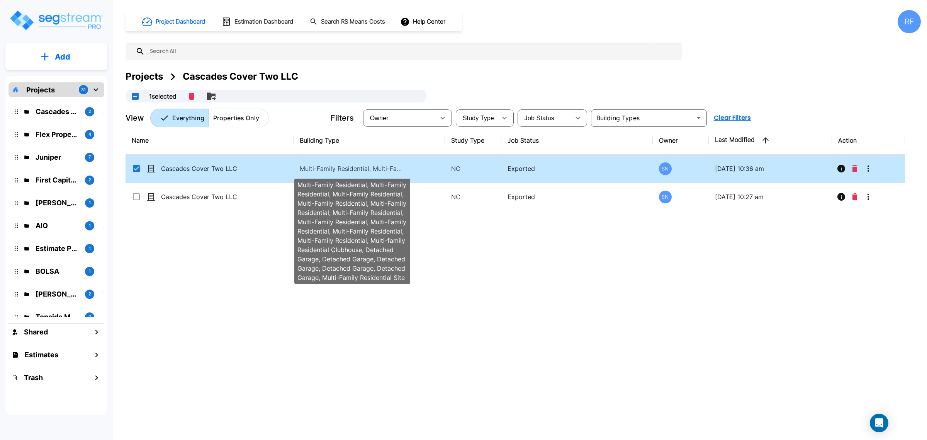
click at [335, 172] on p "Multi-Family Residential, Multi-Family Residential, Multi-Family Residential, M…" at bounding box center [352, 168] width 104 height 9
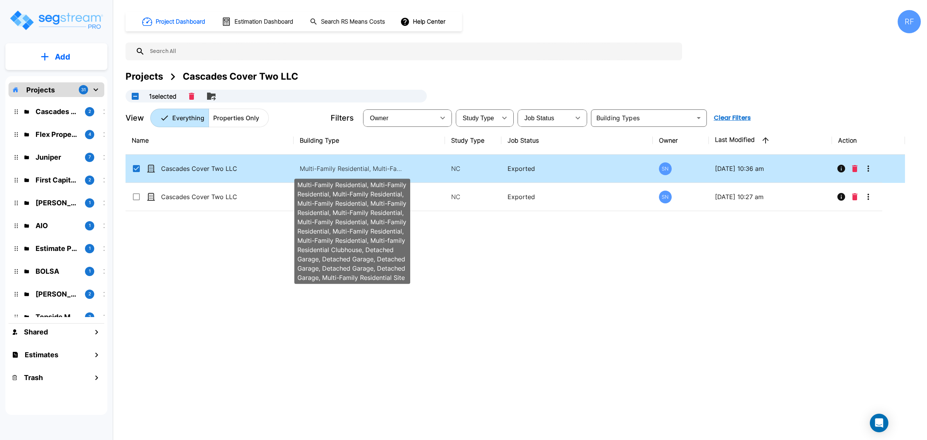
click at [335, 172] on p "Multi-Family Residential, Multi-Family Residential, Multi-Family Residential, M…" at bounding box center [352, 168] width 104 height 9
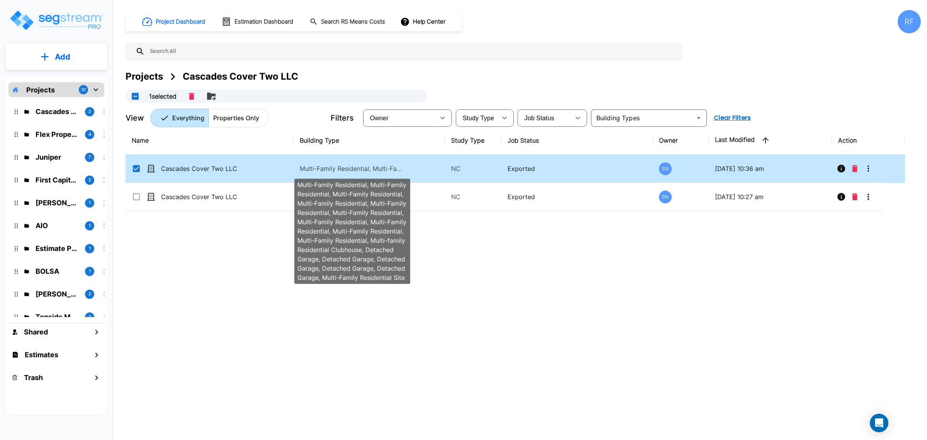
click at [335, 172] on p "Multi-Family Residential, Multi-Family Residential, Multi-Family Residential, M…" at bounding box center [352, 168] width 104 height 9
checkbox input "true"
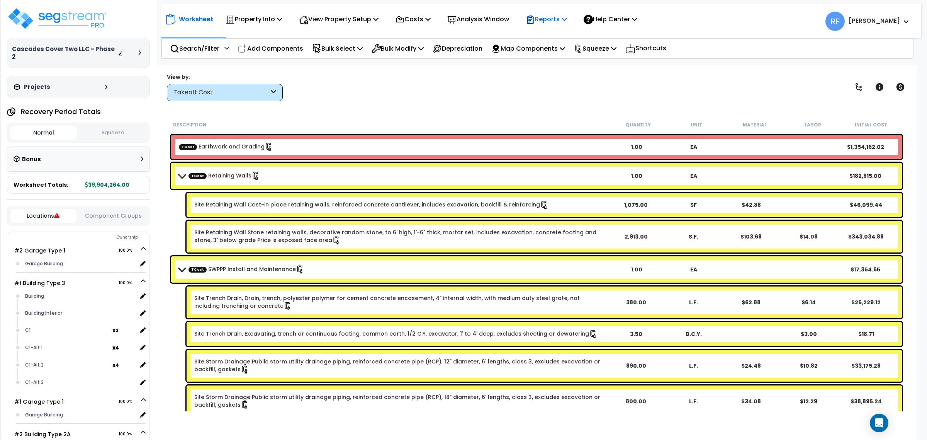
click at [564, 22] on p "Reports" at bounding box center [546, 19] width 41 height 10
click at [565, 55] on link "Manage Report Images" at bounding box center [560, 52] width 76 height 15
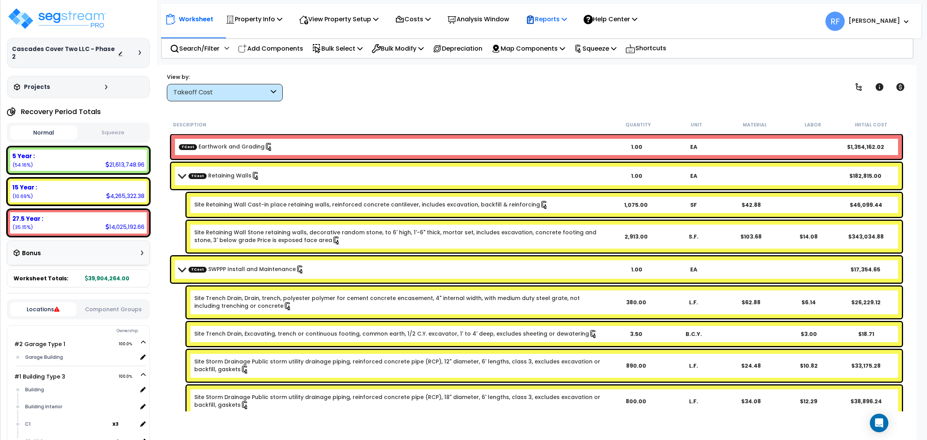
click at [566, 19] on p "Reports" at bounding box center [546, 19] width 41 height 10
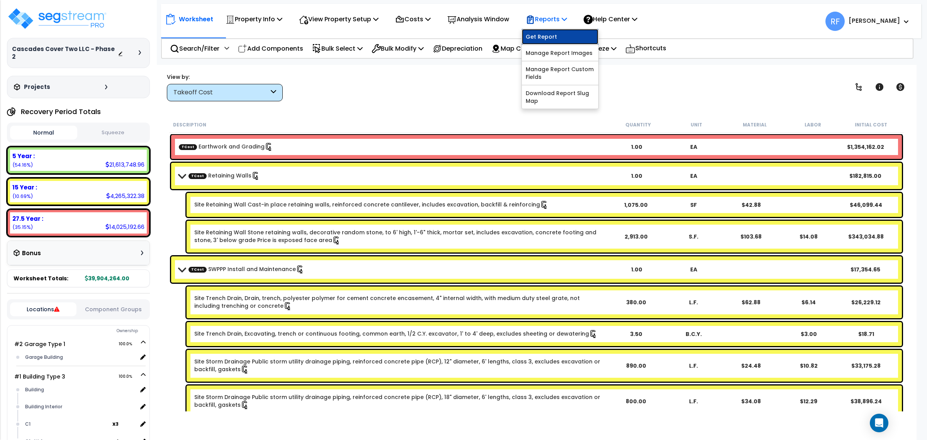
click at [563, 36] on link "Get Report" at bounding box center [560, 36] width 76 height 15
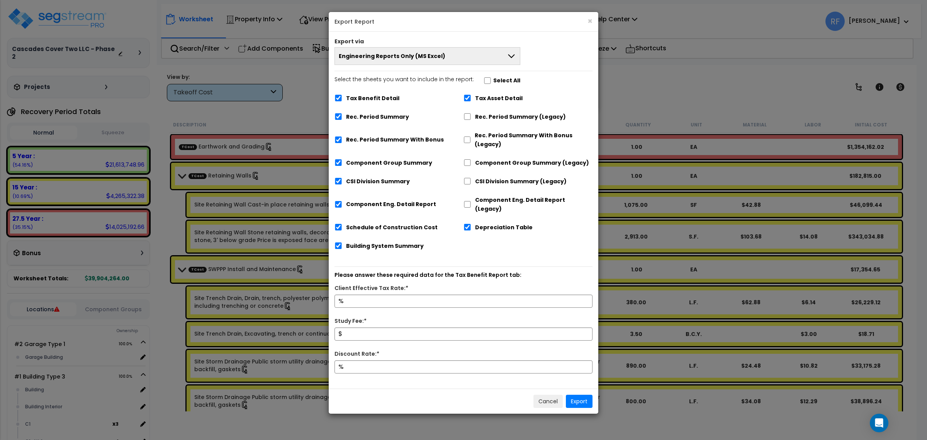
click at [523, 118] on label "Rec. Period Summary (Legacy)" at bounding box center [520, 116] width 91 height 9
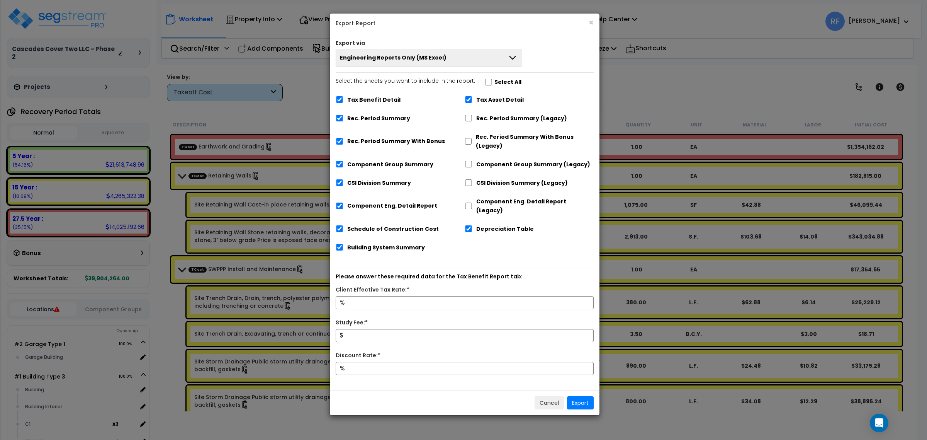
click at [521, 115] on label "Rec. Period Summary (Legacy)" at bounding box center [521, 118] width 91 height 9
click at [472, 115] on input "Rec. Period Summary (Legacy)" at bounding box center [469, 118] width 8 height 7
checkbox input "true"
checkbox input "false"
click at [510, 138] on label "Rec. Period Summary With Bonus (Legacy)" at bounding box center [535, 141] width 118 height 18
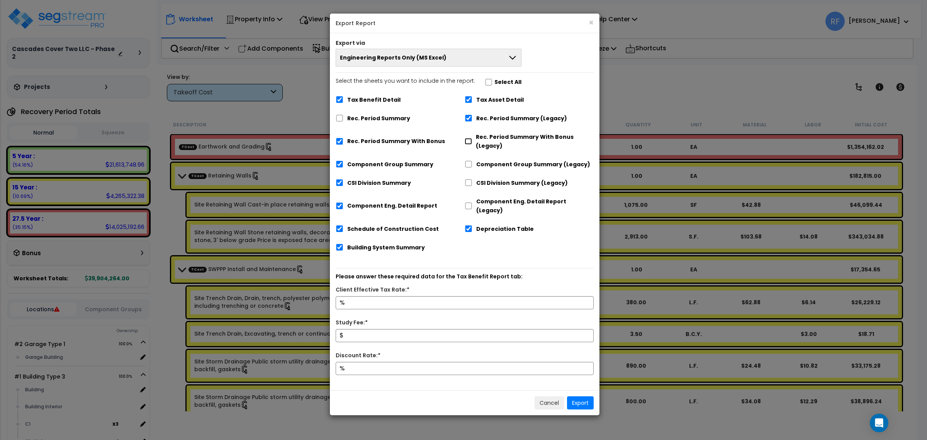
click at [472, 138] on input "Rec. Period Summary With Bonus (Legacy)" at bounding box center [468, 141] width 7 height 7
checkbox input "true"
checkbox input "false"
click at [513, 163] on label "Component Group Summary (Legacy)" at bounding box center [533, 164] width 114 height 9
click at [472, 163] on input "Component Group Summary (Legacy)" at bounding box center [469, 164] width 8 height 7
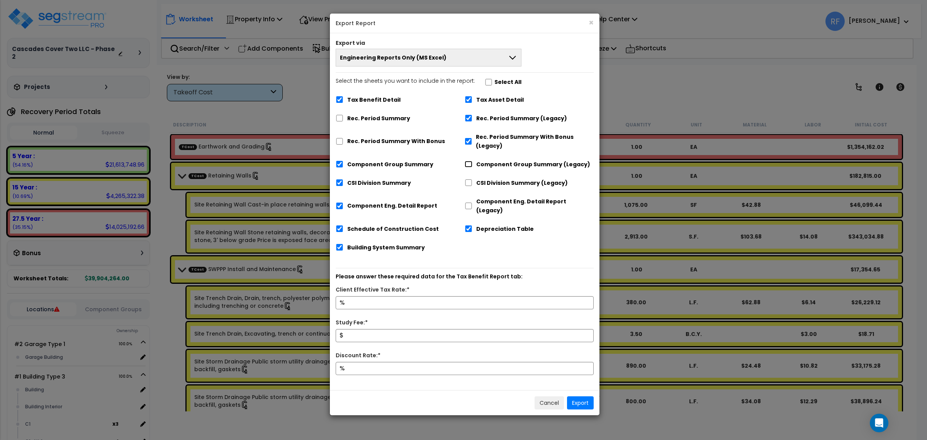
checkbox input "true"
checkbox input "false"
click at [513, 187] on label "CSI Division Summary (Legacy)" at bounding box center [522, 182] width 92 height 9
click at [472, 186] on input "CSI Division Summary (Legacy)" at bounding box center [469, 182] width 8 height 7
checkbox input "true"
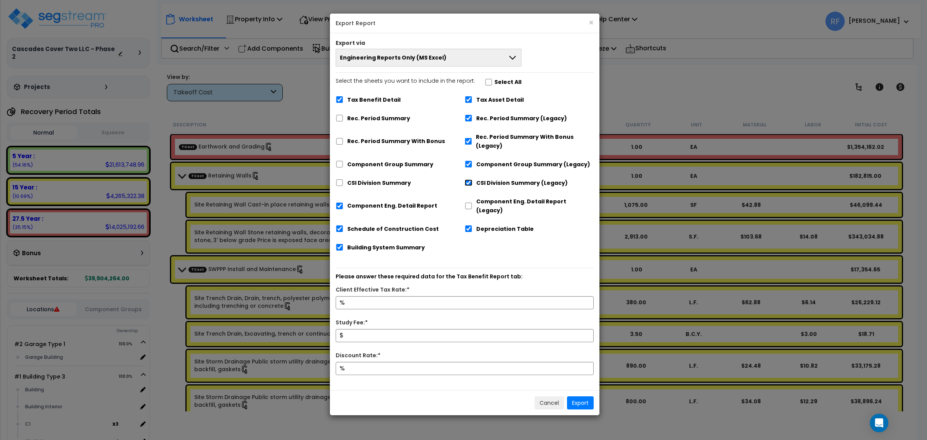
checkbox input "false"
click at [511, 204] on label "Component Eng. Detail Report (Legacy)" at bounding box center [534, 206] width 117 height 18
click at [472, 204] on input "Component Eng. Detail Report (Legacy)" at bounding box center [469, 205] width 8 height 7
checkbox input "true"
checkbox input "false"
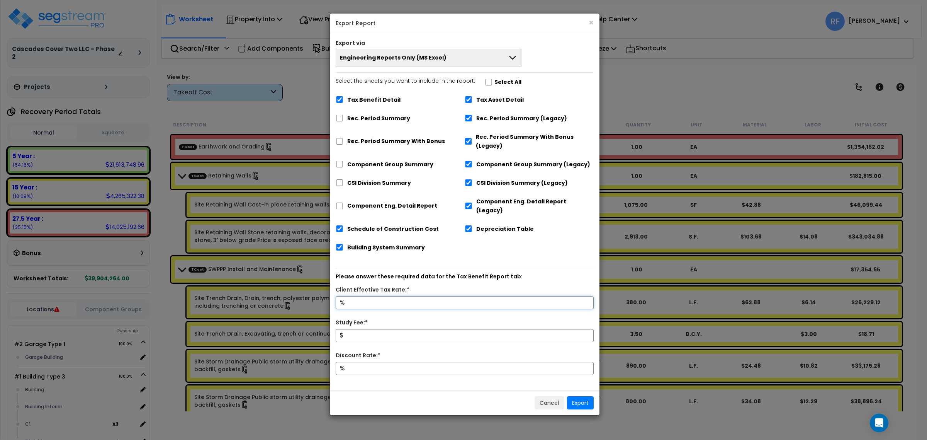
click at [447, 296] on input "Client Effective Tax Rate:*" at bounding box center [465, 302] width 258 height 13
type input "37"
click at [414, 329] on input "Study Fee:*" at bounding box center [465, 335] width 258 height 13
type input "8"
click at [391, 362] on input "Discount Rate:*" at bounding box center [465, 368] width 258 height 13
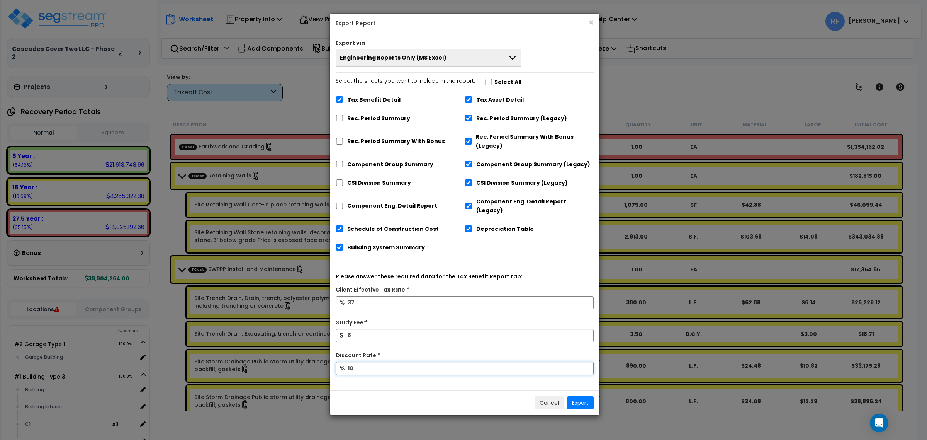
type input "10"
click at [590, 396] on button "Export" at bounding box center [580, 402] width 27 height 13
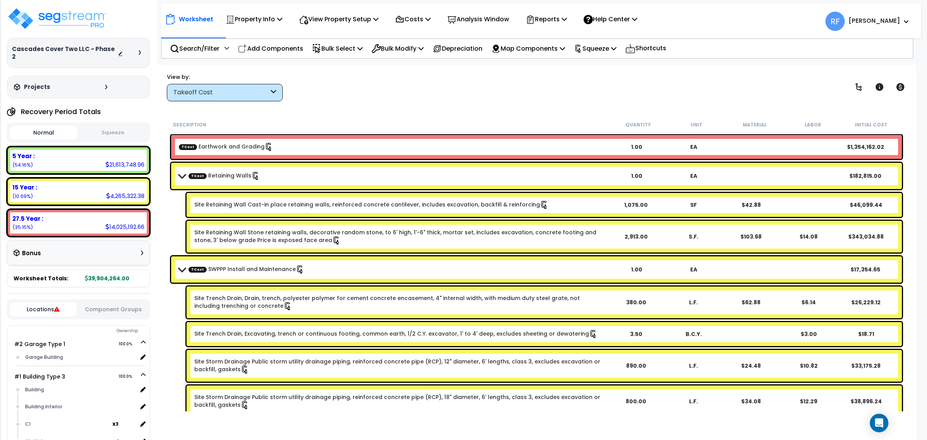
drag, startPoint x: 582, startPoint y: 93, endPoint x: 583, endPoint y: 66, distance: 27.4
click at [582, 91] on div "View by: Takeoff Cost Takeoff Cost" at bounding box center [536, 87] width 745 height 29
click at [567, 19] on icon at bounding box center [564, 19] width 5 height 6
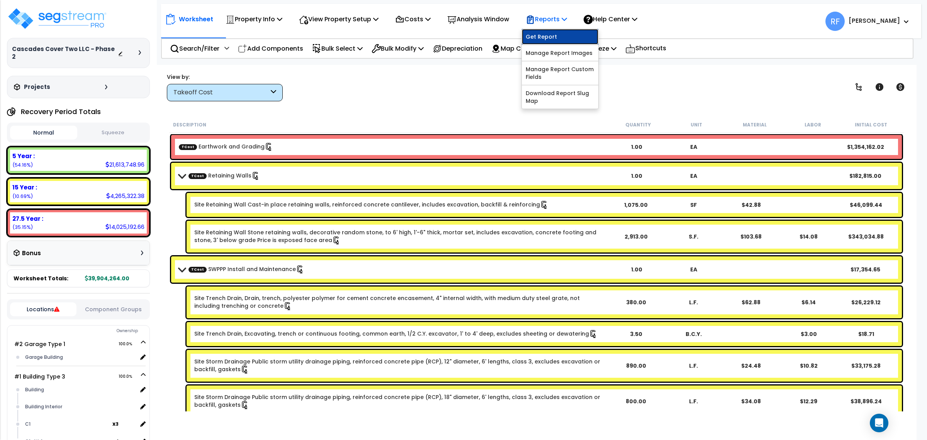
click at [578, 40] on link "Get Report" at bounding box center [560, 36] width 76 height 15
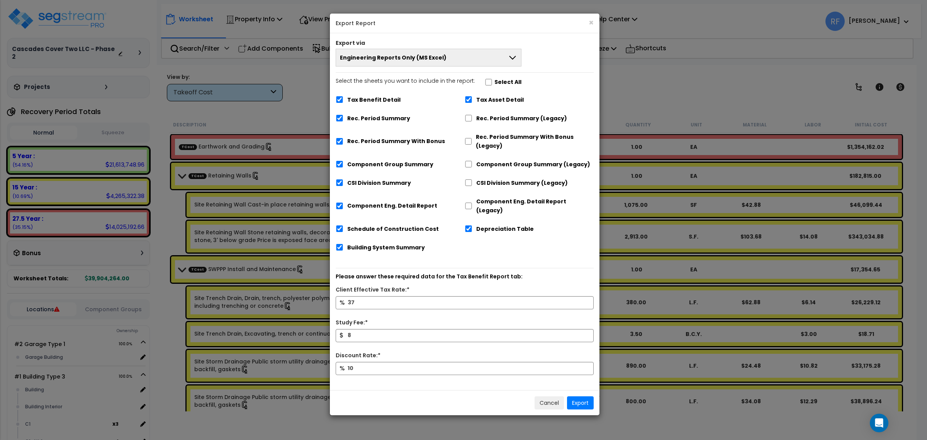
click at [501, 55] on button "Engineering Reports Only (MS Excel)" at bounding box center [429, 58] width 186 height 18
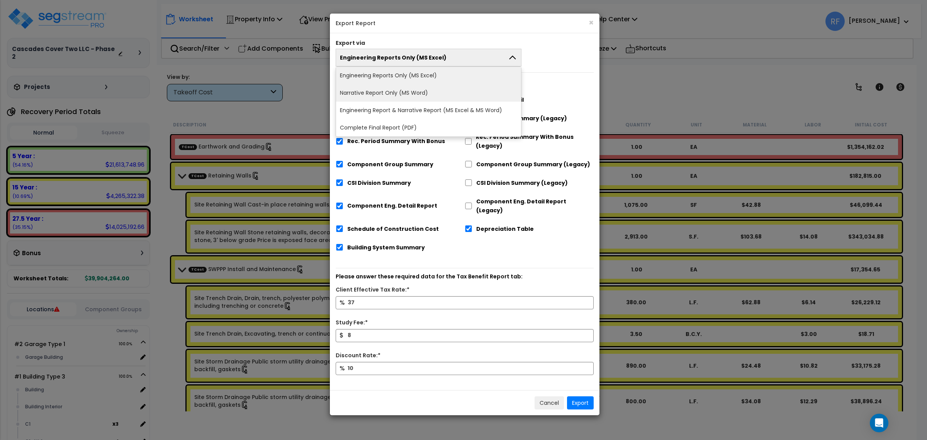
click at [491, 90] on li "Narrative Report Only (MS Word)" at bounding box center [428, 92] width 185 height 17
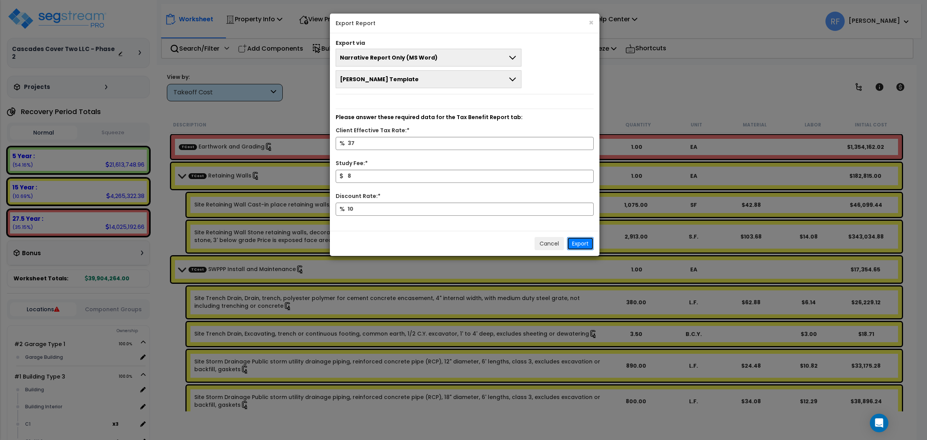
click at [589, 242] on button "Export" at bounding box center [580, 243] width 27 height 13
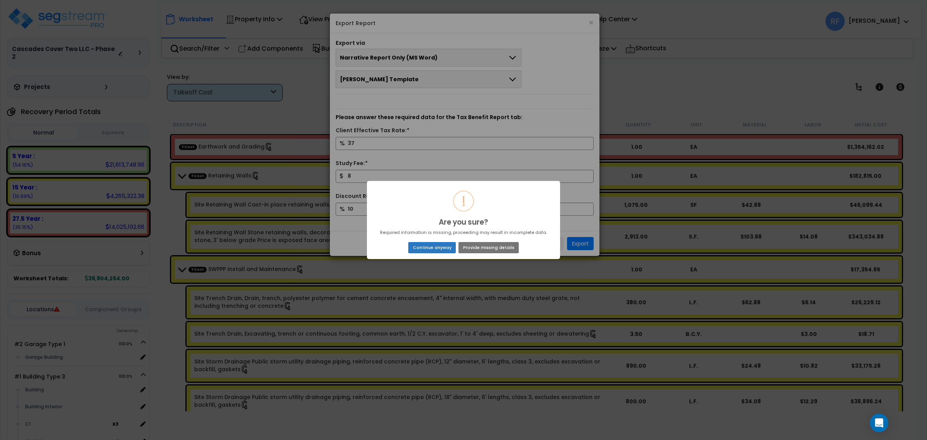
click at [443, 246] on button "Continue anyway" at bounding box center [432, 247] width 48 height 11
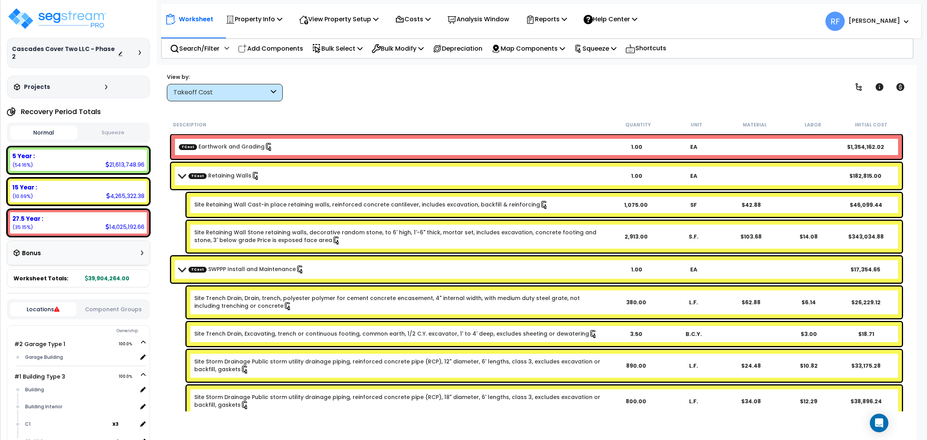
click at [386, 107] on div "Worksheet Property Info Property Setup Add Property Unit Template property Clon…" at bounding box center [536, 285] width 760 height 440
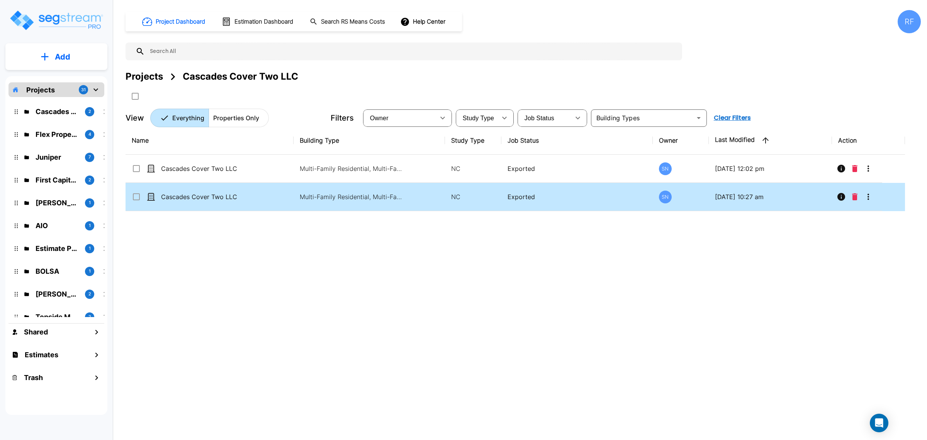
click at [244, 194] on div "Cascades Cover Two LLC - Phase 3" at bounding box center [190, 196] width 116 height 9
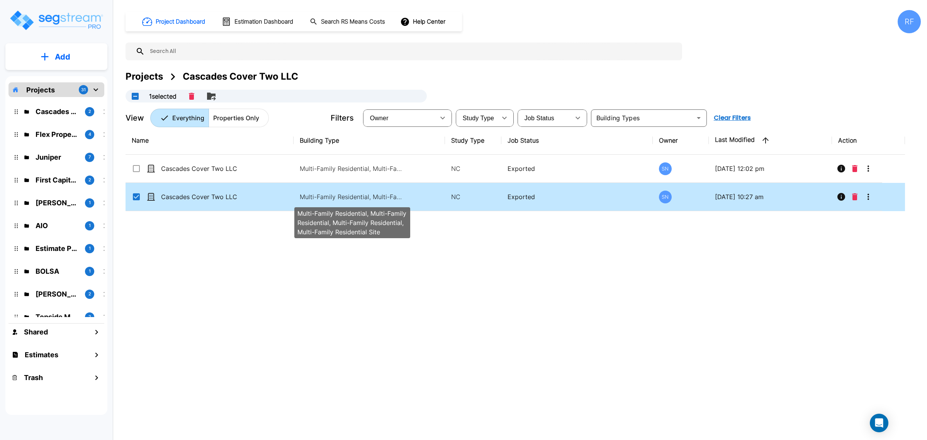
click at [372, 196] on p "Multi-Family Residential, Multi-Family Residential, Multi-Family Residential, M…" at bounding box center [352, 196] width 104 height 9
checkbox input "false"
click at [372, 196] on p "Multi-Family Residential, Multi-Family Residential, Multi-Family Residential, M…" at bounding box center [352, 196] width 104 height 9
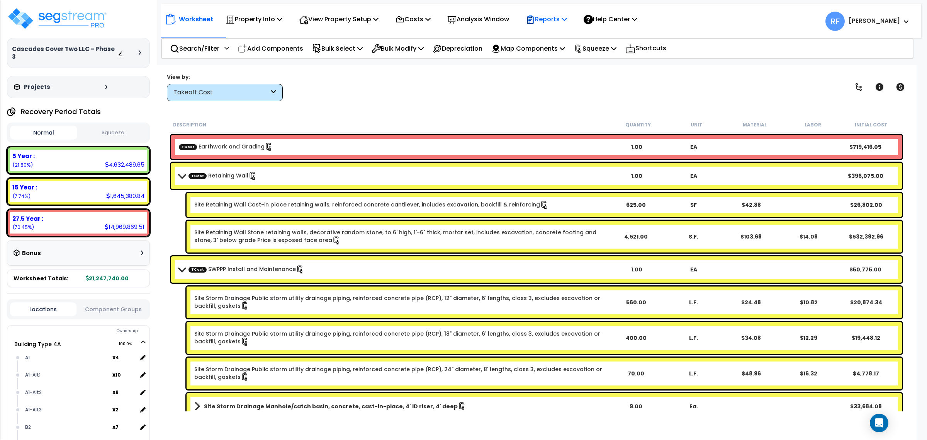
click at [564, 12] on div "Reports" at bounding box center [546, 19] width 41 height 18
click at [575, 50] on link "Manage Report Images" at bounding box center [560, 52] width 76 height 15
click at [117, 48] on div "Cascades Cover Two LLC - Phase 3" at bounding box center [78, 52] width 133 height 15
click at [139, 50] on icon at bounding box center [140, 52] width 2 height 5
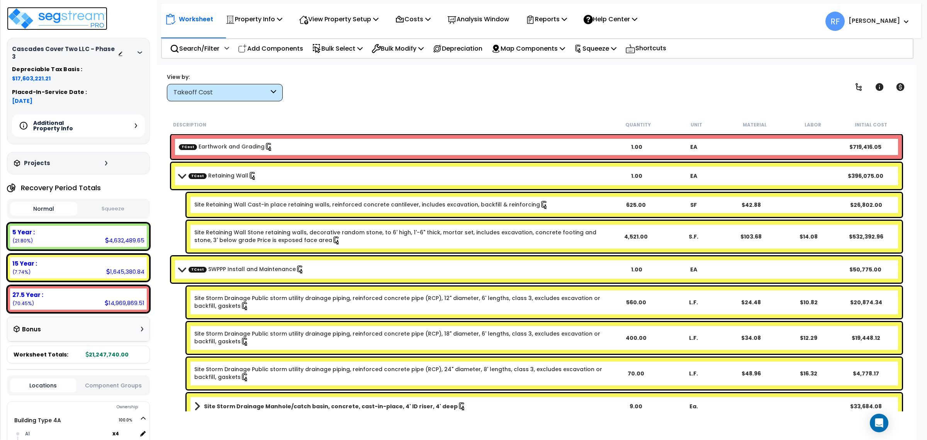
click at [86, 16] on img at bounding box center [57, 18] width 100 height 23
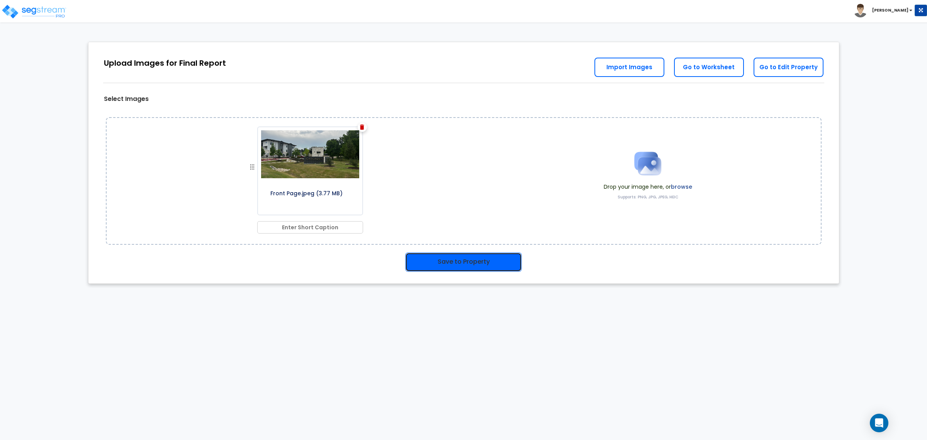
click at [451, 257] on button "Save to Property" at bounding box center [463, 261] width 117 height 19
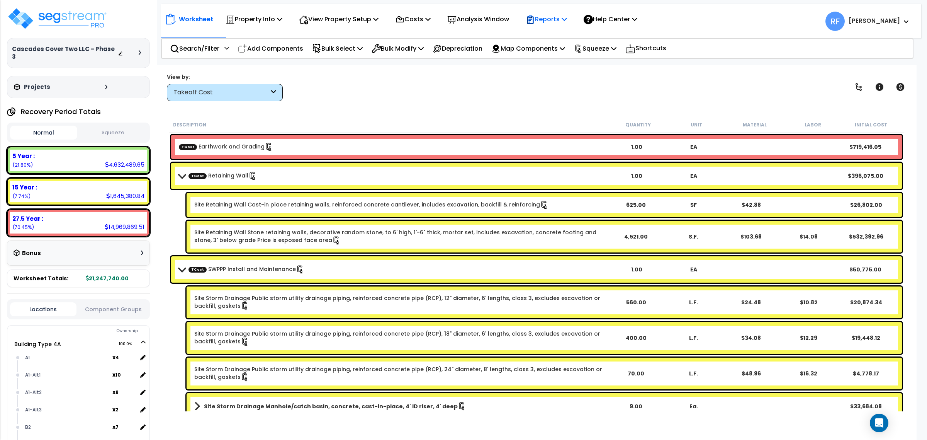
click at [535, 24] on icon at bounding box center [530, 19] width 9 height 9
drag, startPoint x: 574, startPoint y: 35, endPoint x: 536, endPoint y: 32, distance: 38.4
click at [574, 35] on link "Get Report" at bounding box center [560, 36] width 76 height 15
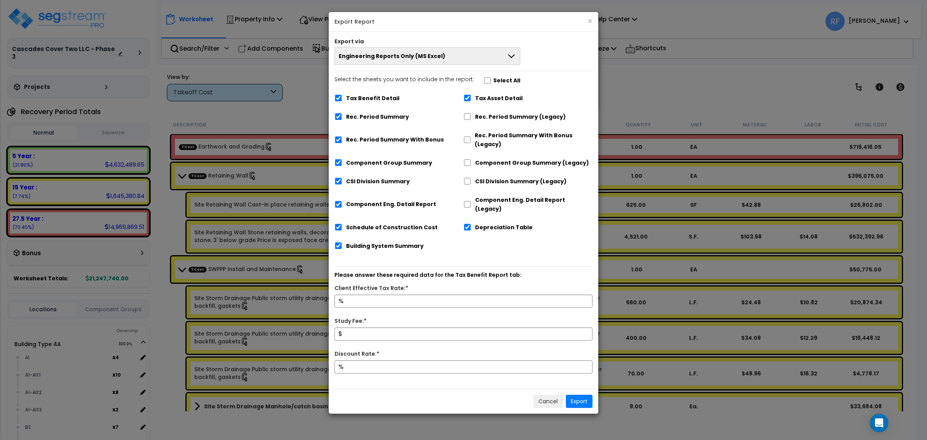
click at [496, 62] on button "Engineering Reports Only (MS Excel)" at bounding box center [428, 56] width 186 height 18
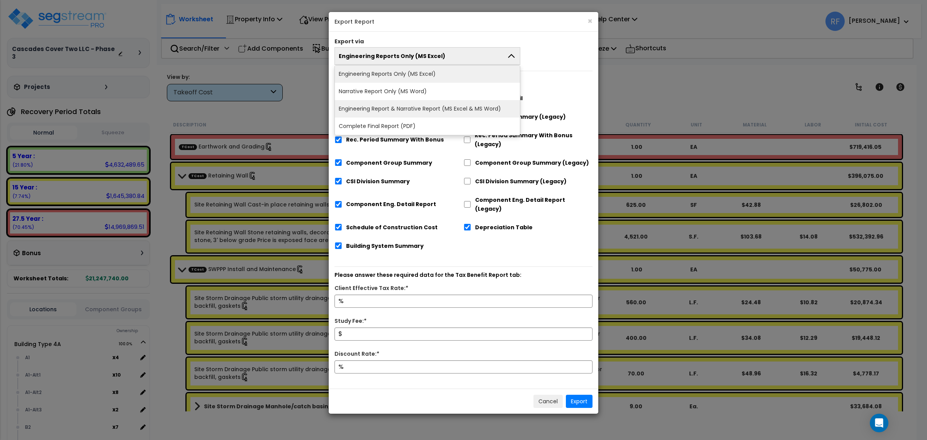
click at [489, 104] on li "Engineering Report & Narrative Report (MS Excel & MS Word)" at bounding box center [427, 108] width 185 height 17
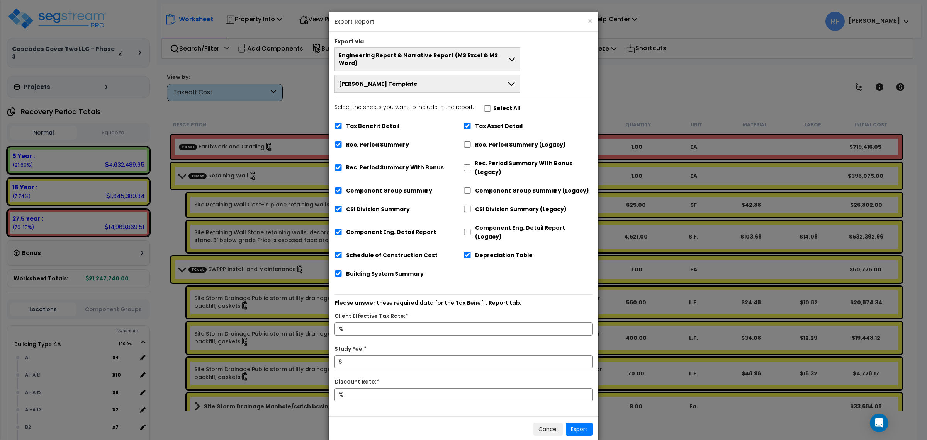
click at [507, 140] on label "Rec. Period Summary (Legacy)" at bounding box center [520, 144] width 91 height 9
click at [471, 141] on input "Rec. Period Summary (Legacy)" at bounding box center [468, 144] width 8 height 7
checkbox input "true"
checkbox input "false"
click at [500, 159] on label "Rec. Period Summary With Bonus (Legacy)" at bounding box center [534, 168] width 118 height 18
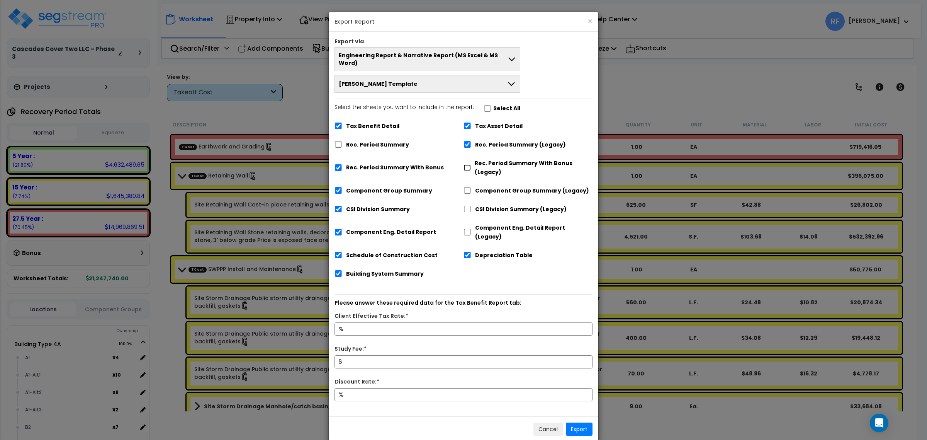
click at [471, 164] on input "Rec. Period Summary With Bonus (Legacy)" at bounding box center [467, 167] width 7 height 7
checkbox input "true"
checkbox input "false"
click at [494, 186] on label "Component Group Summary (Legacy)" at bounding box center [532, 190] width 114 height 9
click at [471, 187] on input "Component Group Summary (Legacy)" at bounding box center [468, 190] width 8 height 7
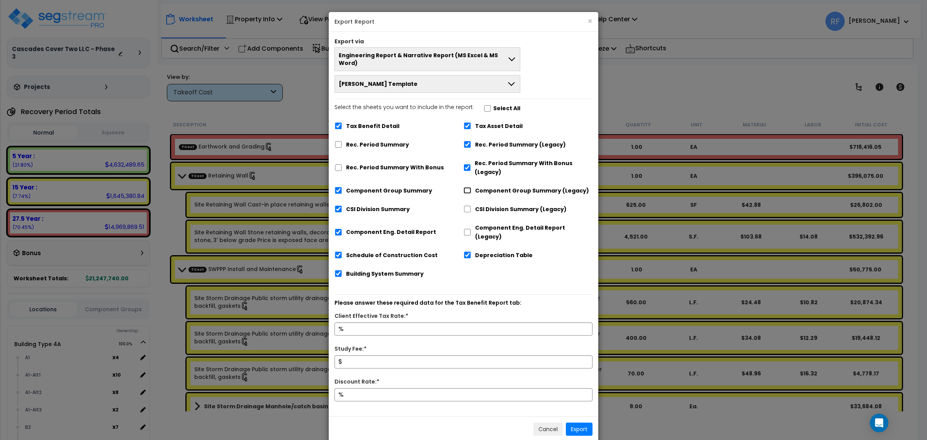
checkbox input "true"
checkbox input "false"
click at [494, 205] on label "CSI Division Summary (Legacy)" at bounding box center [521, 209] width 92 height 9
click at [471, 205] on input "CSI Division Summary (Legacy)" at bounding box center [468, 208] width 8 height 7
checkbox input "true"
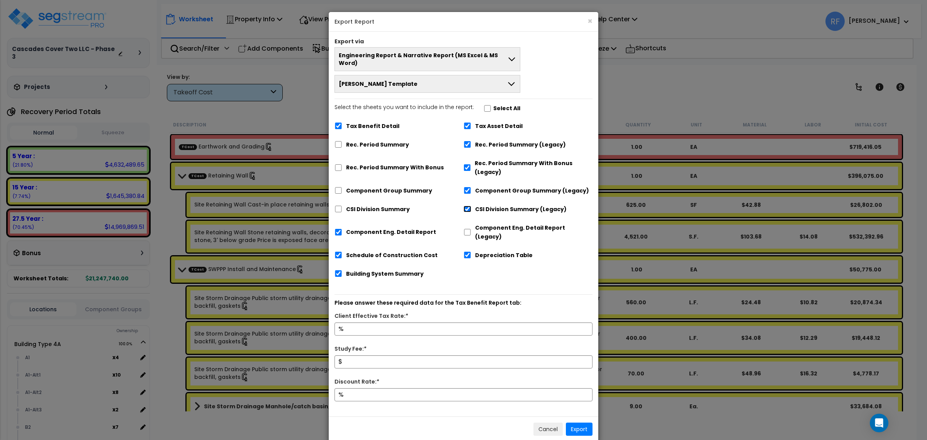
checkbox input "false"
click at [494, 224] on label "Component Eng. Detail Report (Legacy)" at bounding box center [533, 232] width 117 height 18
click at [471, 229] on input "Component Eng. Detail Report (Legacy)" at bounding box center [468, 232] width 8 height 7
checkbox input "true"
checkbox input "false"
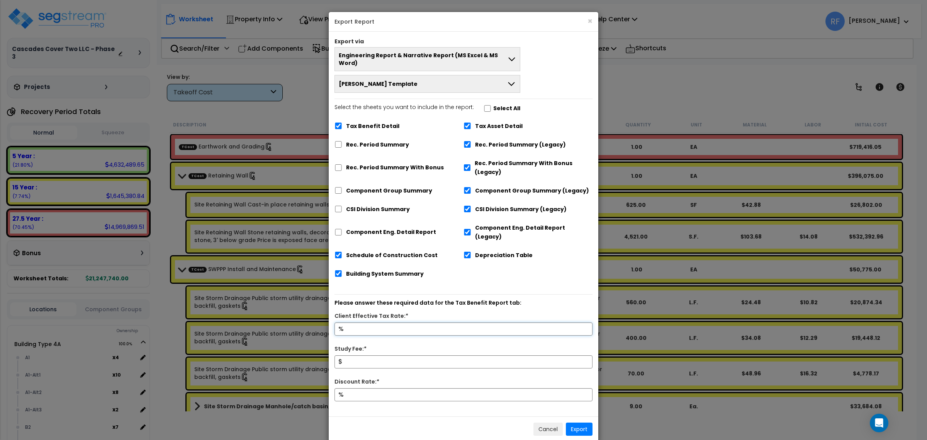
click at [427, 322] on input "Client Effective Tax Rate:*" at bounding box center [464, 328] width 258 height 13
click at [367, 355] on input "Study Fee:*" at bounding box center [464, 361] width 258 height 13
click at [372, 322] on input "38" at bounding box center [464, 328] width 258 height 13
type input "37"
click at [365, 355] on input "Study Fee:*" at bounding box center [464, 361] width 258 height 13
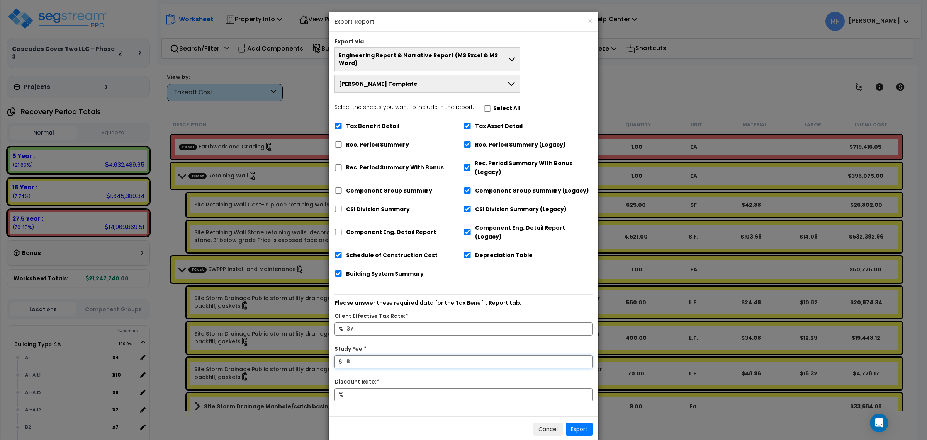
type input "8"
click at [393, 388] on input "Discount Rate:*" at bounding box center [464, 394] width 258 height 13
type input "10"
click at [581, 422] on button "Export" at bounding box center [579, 428] width 27 height 13
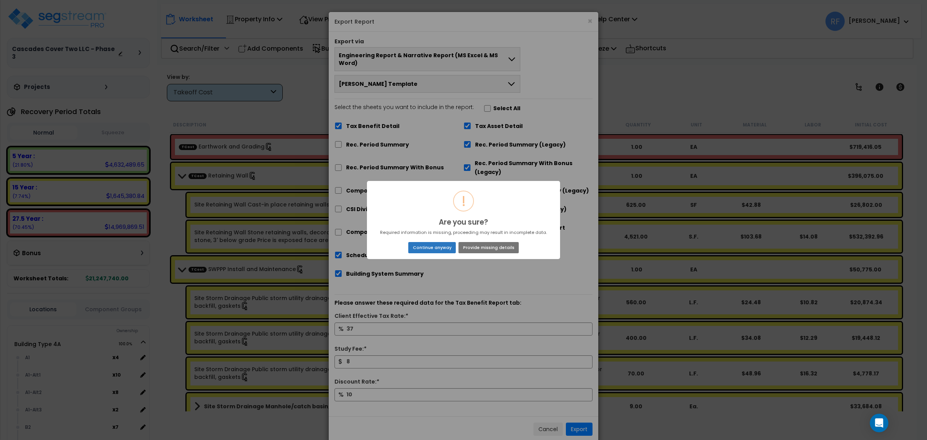
click at [445, 242] on button "Continue anyway" at bounding box center [432, 247] width 48 height 11
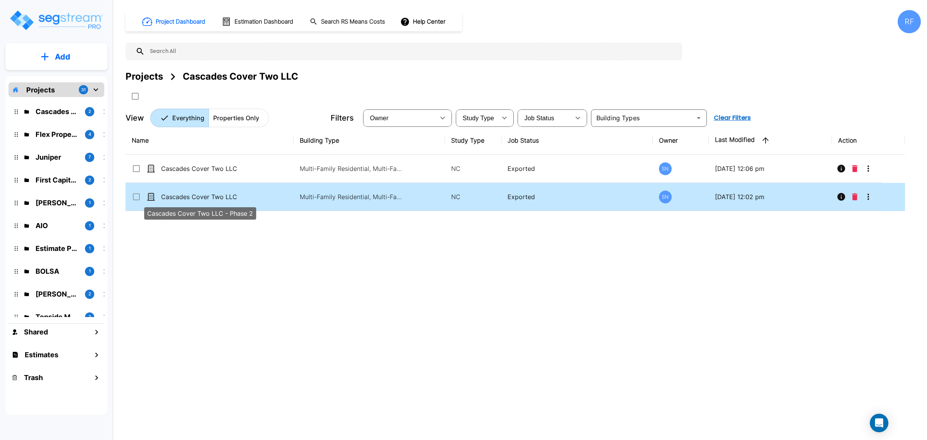
click at [182, 196] on p "Cascades Cover Two LLC - Phase 2" at bounding box center [199, 196] width 77 height 9
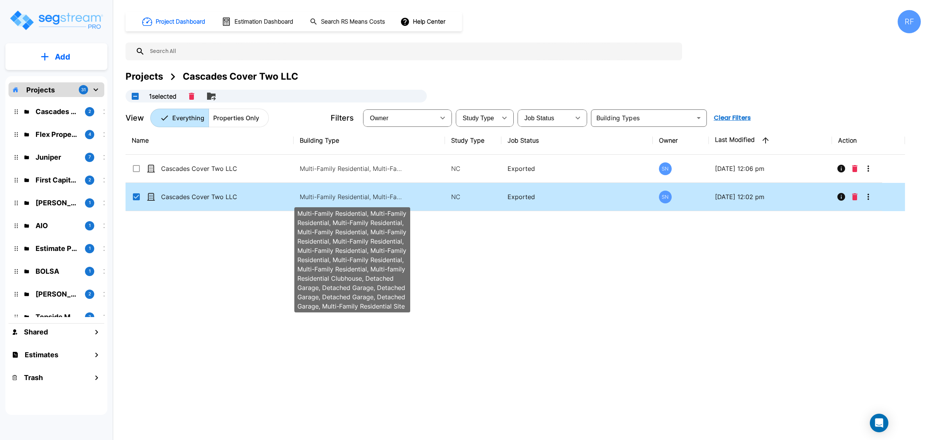
click at [379, 195] on p "Multi-Family Residential, Multi-Family Residential, Multi-Family Residential, M…" at bounding box center [352, 196] width 104 height 9
checkbox input "false"
click at [379, 195] on p "Multi-Family Residential, Multi-Family Residential, Multi-Family Residential, M…" at bounding box center [352, 196] width 104 height 9
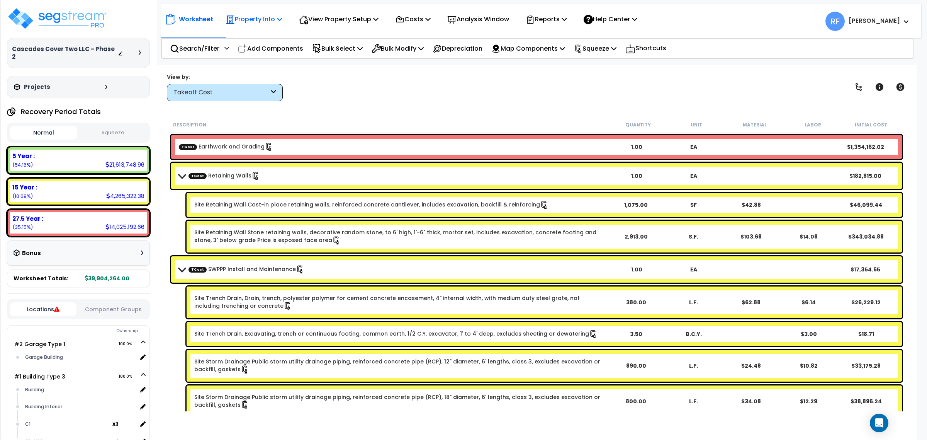
click at [265, 21] on p "Property Info" at bounding box center [254, 19] width 57 height 10
click at [282, 20] on p "View Property Setup" at bounding box center [254, 19] width 57 height 10
click at [317, 49] on link "View Questionnaire" at bounding box center [333, 52] width 76 height 15
click at [182, 179] on b "TCost Retaining Walls" at bounding box center [393, 175] width 429 height 11
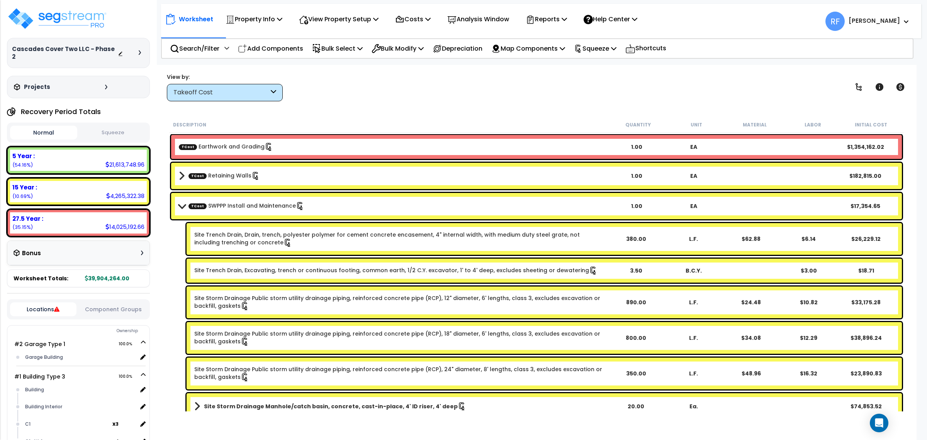
click at [180, 206] on span at bounding box center [182, 206] width 11 height 6
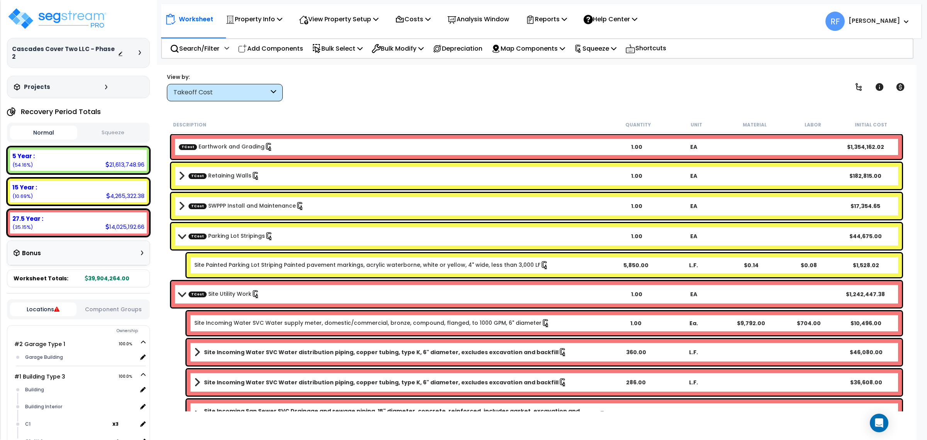
click at [182, 292] on span at bounding box center [182, 294] width 11 height 6
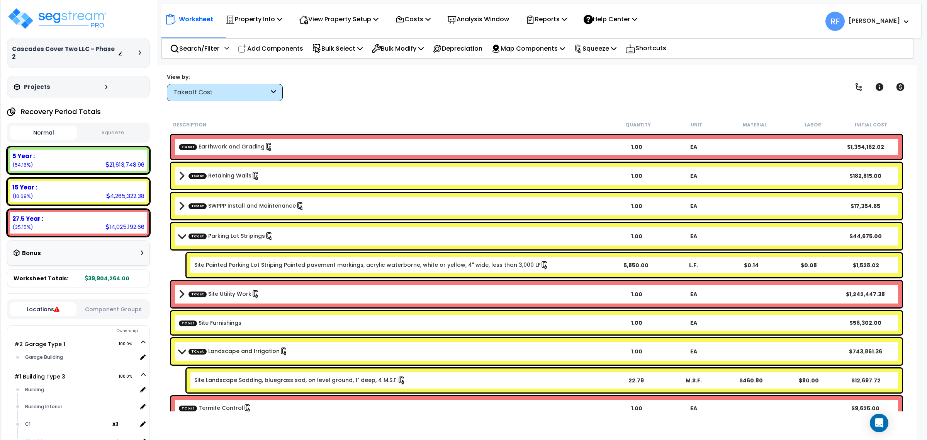
click at [178, 236] on span at bounding box center [182, 236] width 11 height 6
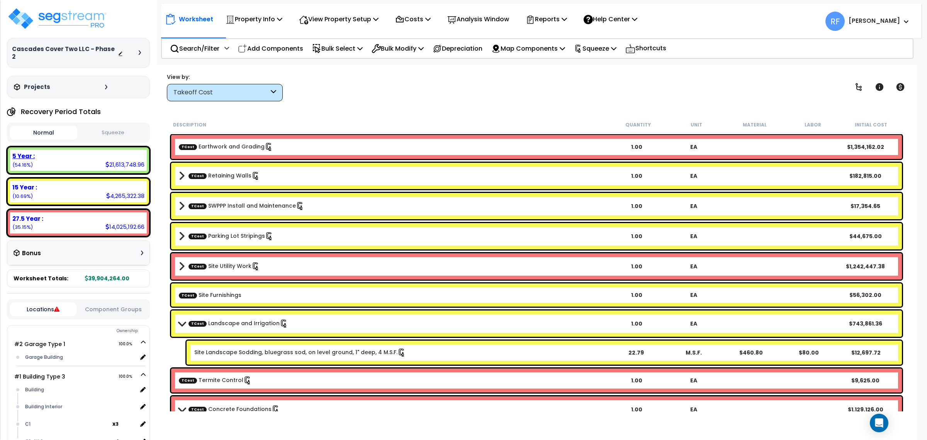
click at [80, 153] on div "5 Year : 21,613,748.96 (54.16%)" at bounding box center [78, 159] width 137 height 21
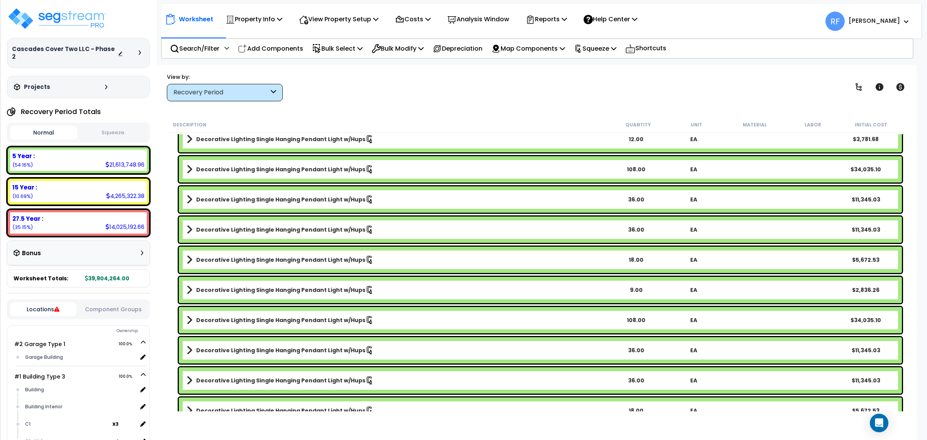
scroll to position [3863, 0]
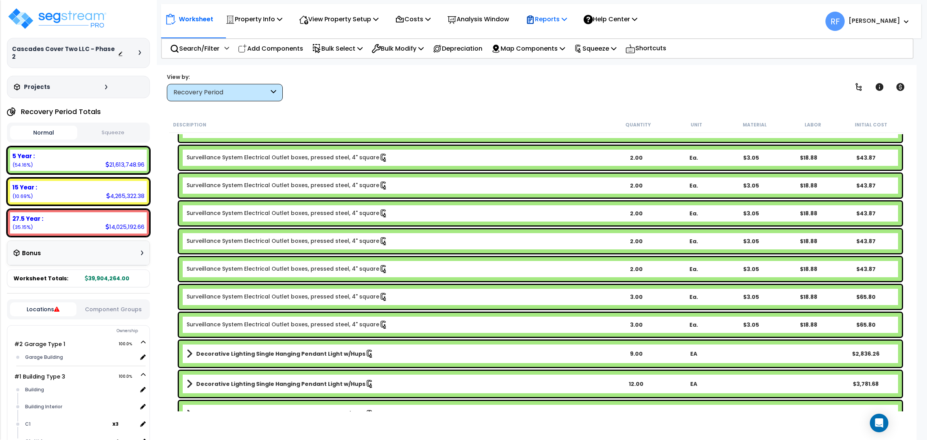
click at [562, 22] on p "Reports" at bounding box center [546, 19] width 41 height 10
click at [574, 56] on link "Manage Report Images" at bounding box center [560, 52] width 76 height 15
click at [557, 21] on p "Reports" at bounding box center [546, 19] width 41 height 10
click at [578, 55] on link "Manage Report Images" at bounding box center [560, 52] width 76 height 15
drag, startPoint x: 549, startPoint y: 13, endPoint x: 574, endPoint y: 44, distance: 39.6
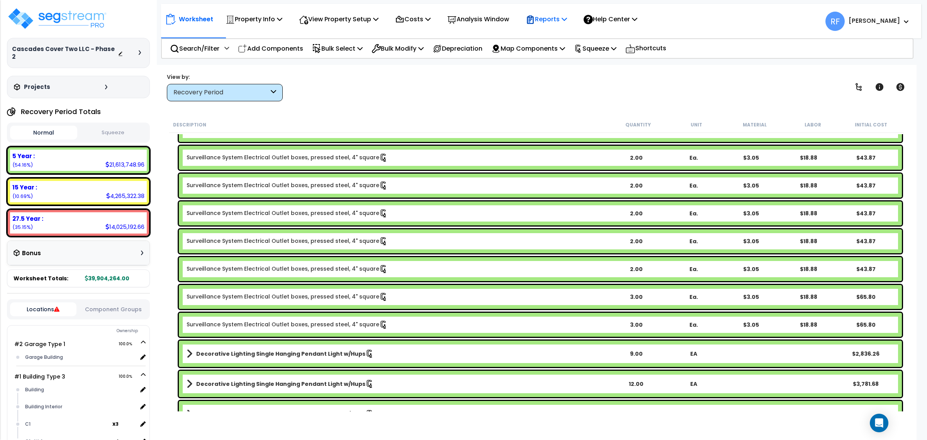
click at [550, 13] on div "Reports" at bounding box center [546, 19] width 41 height 18
click at [585, 54] on link "Manage Report Images" at bounding box center [560, 52] width 76 height 15
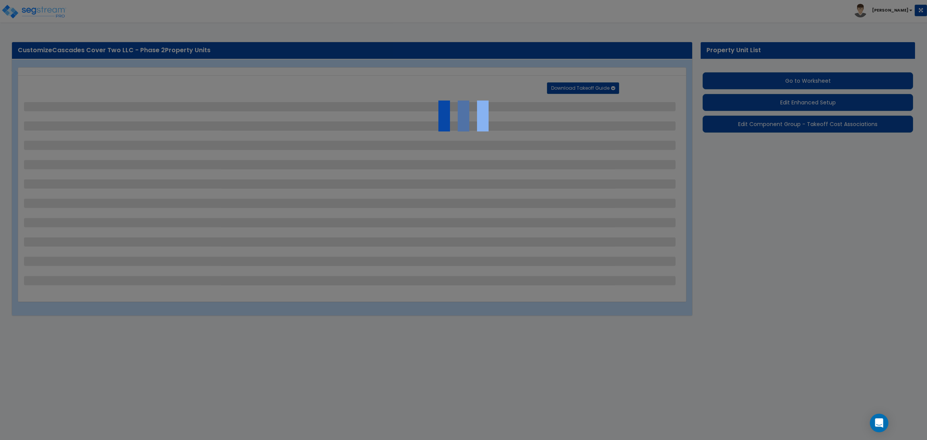
select select "2"
select select "1"
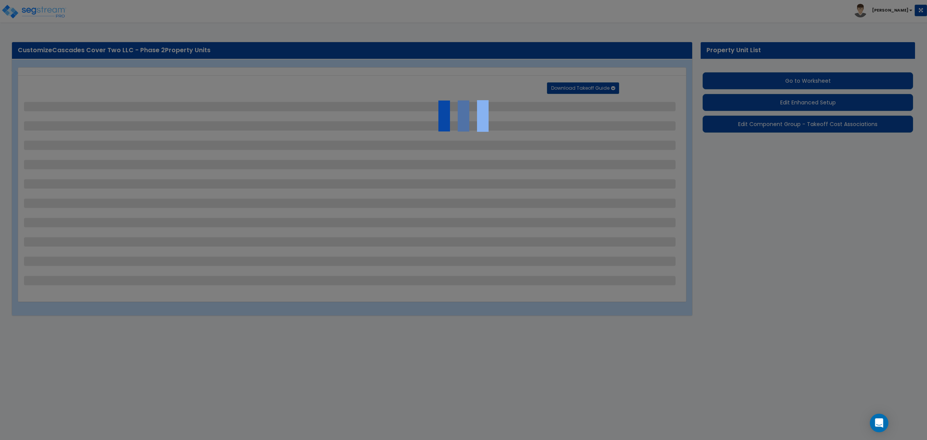
select select "2"
select select "1"
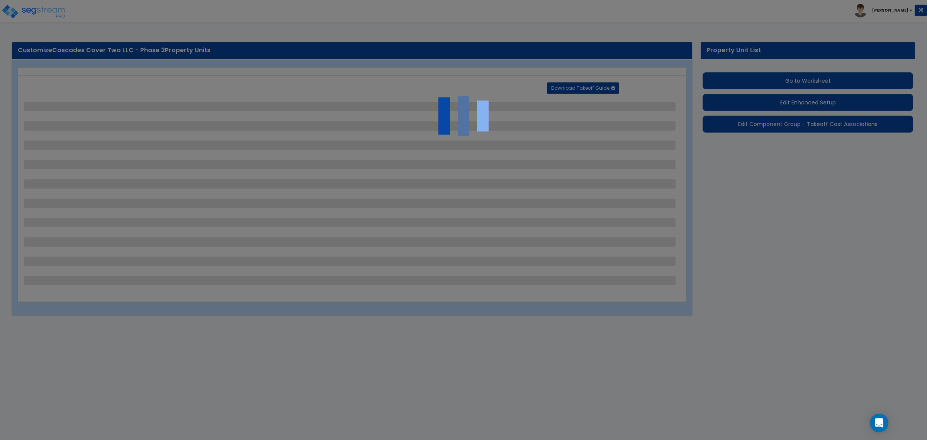
select select "2"
select select "4"
select select "1"
select select "5"
select select "2"
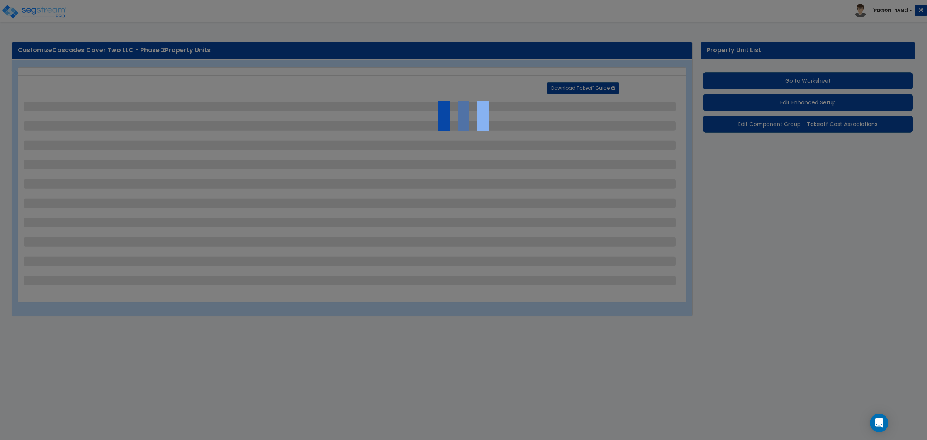
select select "3"
select select "2"
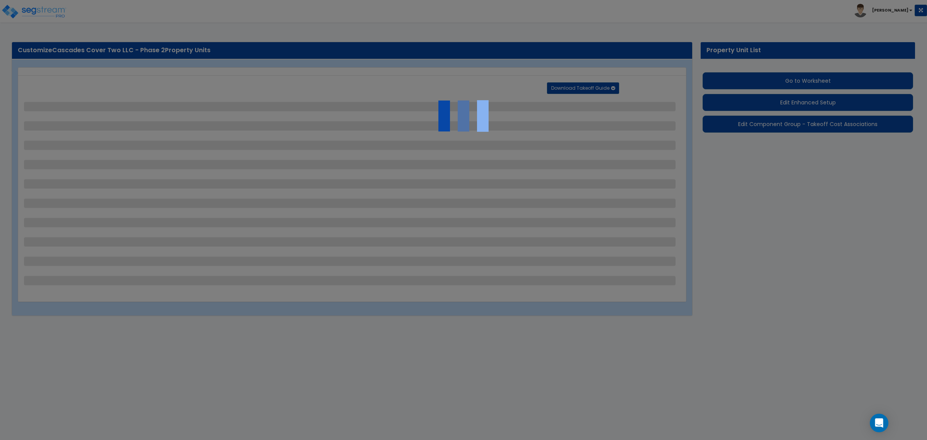
select select "2"
select select "3"
select select "1"
select select "2"
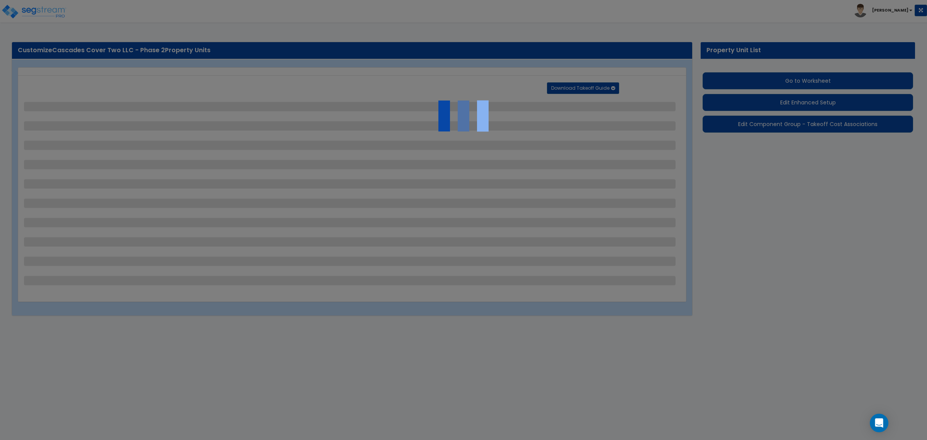
select select "1"
select select "3"
select select "2"
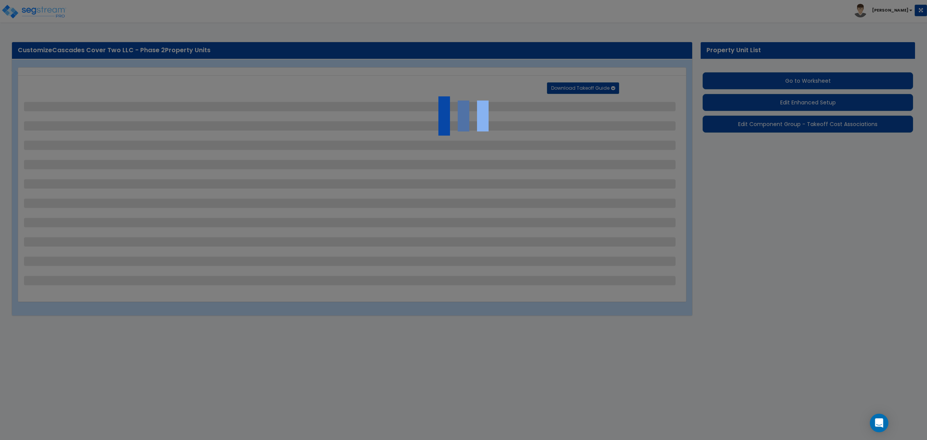
select select "3"
select select "1"
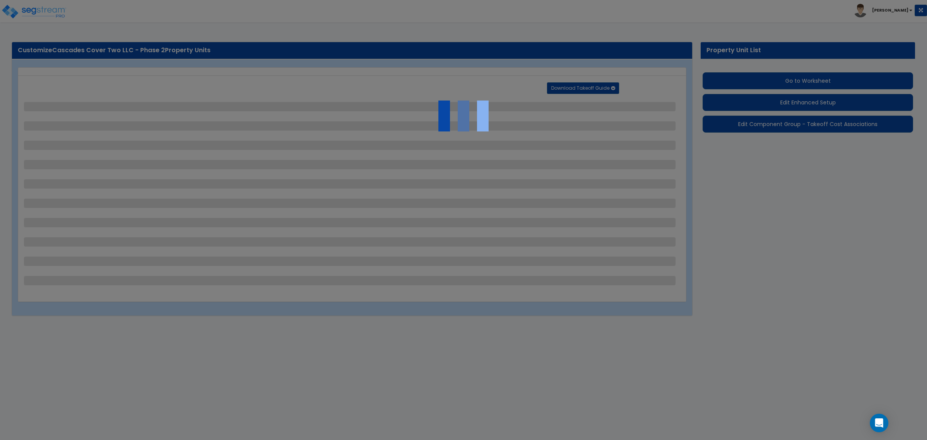
select select "4"
select select "1"
select select "2"
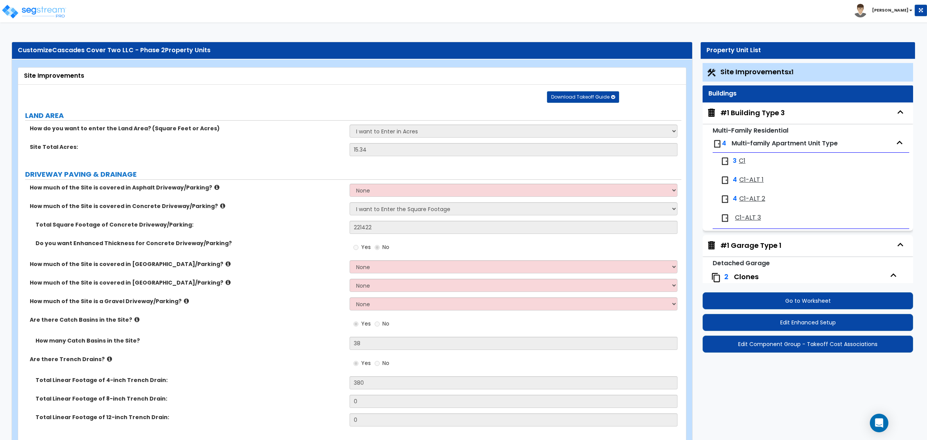
click at [786, 68] on span "Site Improvements x1" at bounding box center [756, 72] width 73 height 10
click at [775, 95] on div "Buildings" at bounding box center [807, 93] width 199 height 9
click at [753, 114] on div "#1 Building Type 3" at bounding box center [752, 113] width 65 height 10
select select "1"
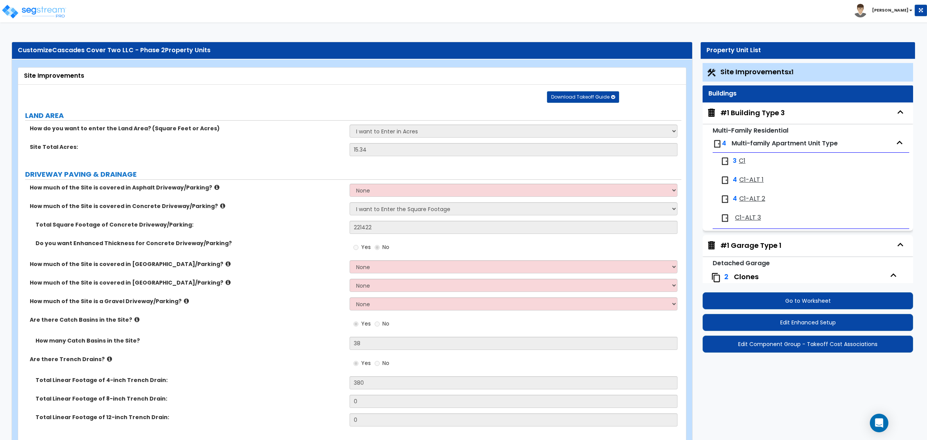
select select "7"
select select "2"
select select "9"
select select "3"
select select "1"
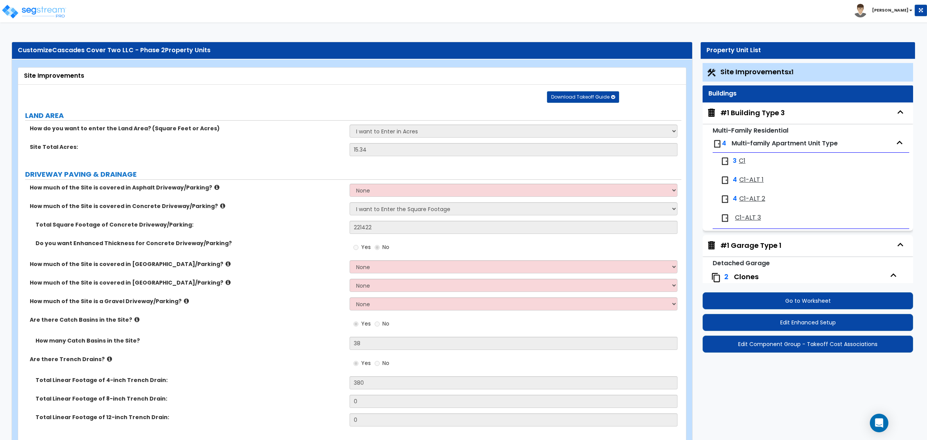
select select "2"
select select "1"
select select "2"
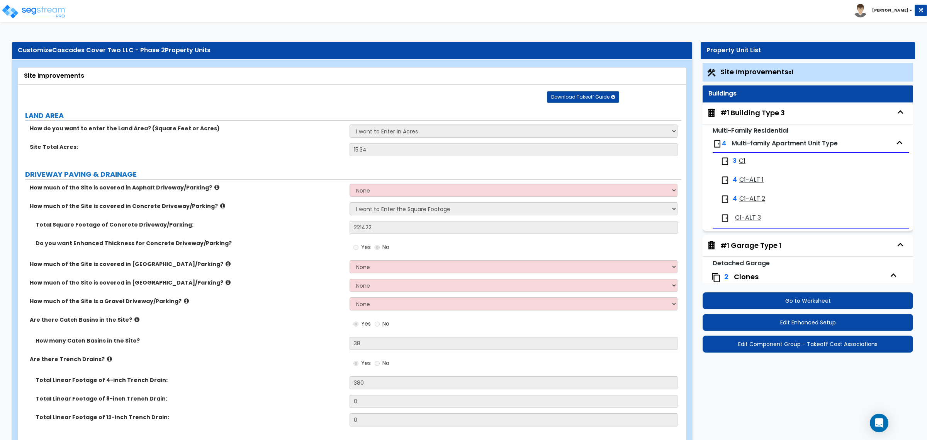
select select "3"
select select "1"
select select "3"
select select "2"
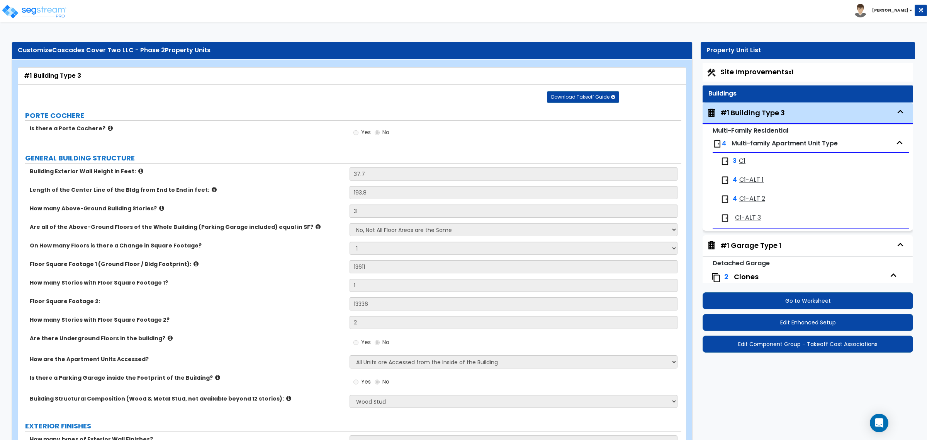
click at [898, 110] on icon "button" at bounding box center [901, 111] width 6 height 3
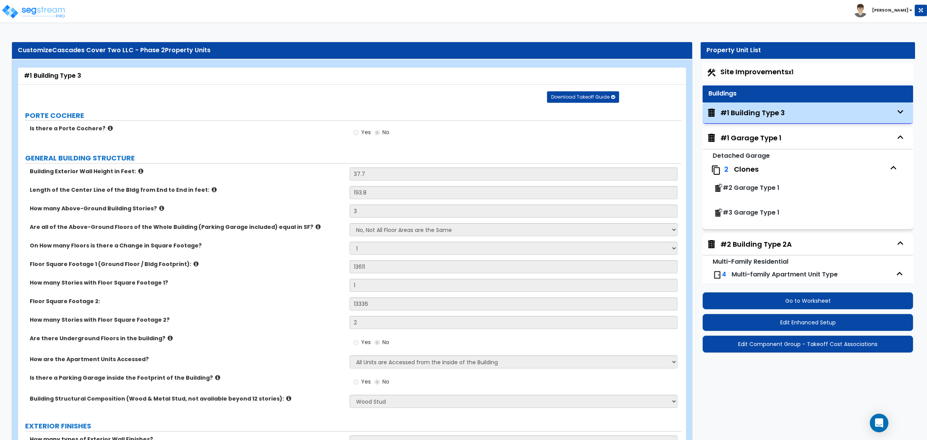
click at [900, 137] on icon "button" at bounding box center [901, 137] width 12 height 12
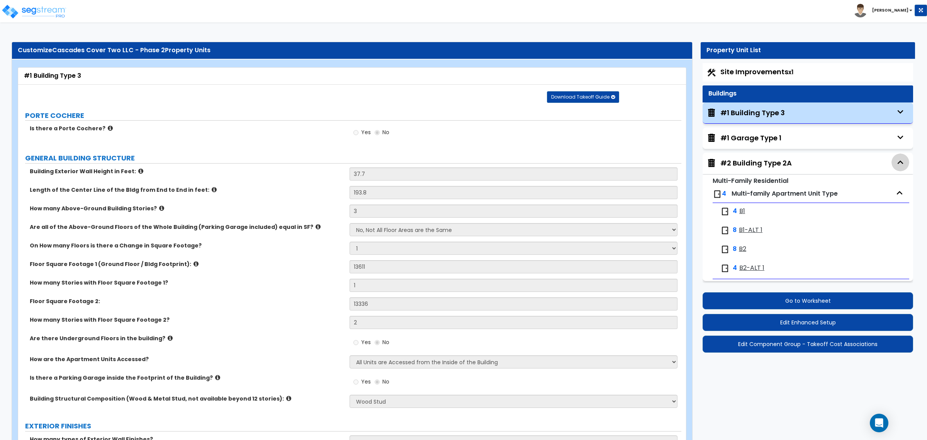
click at [898, 163] on icon "button" at bounding box center [901, 162] width 12 height 12
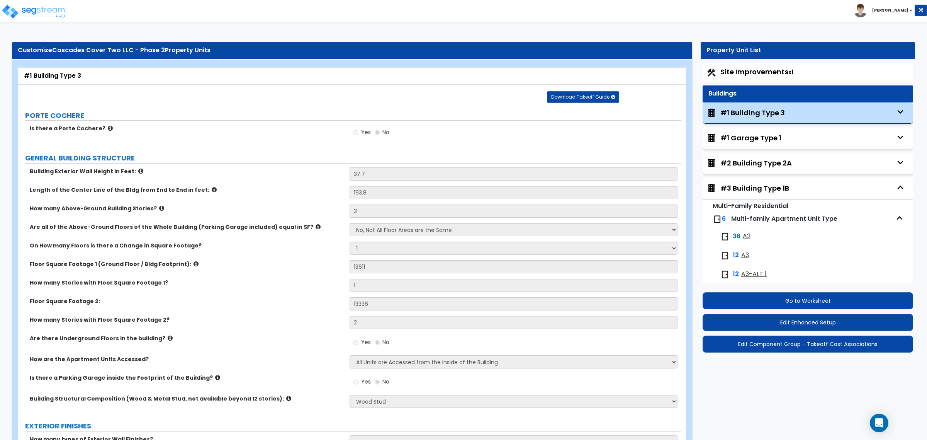
click at [897, 189] on icon "button" at bounding box center [901, 188] width 12 height 12
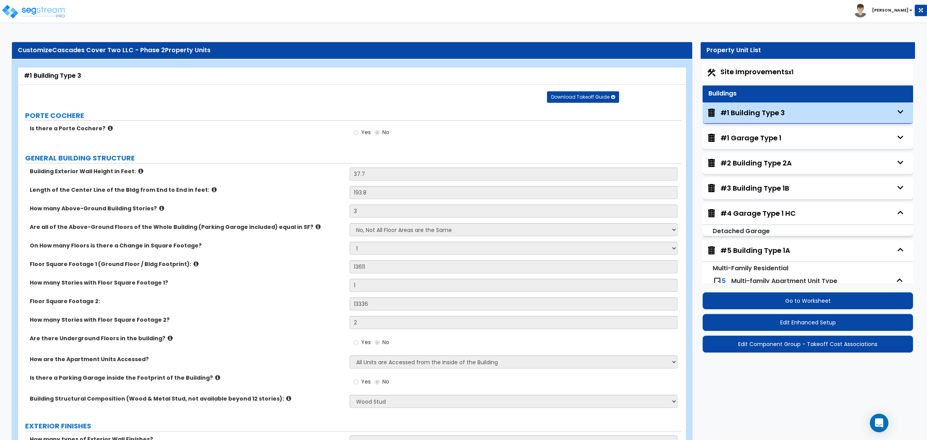
click at [898, 211] on icon "button" at bounding box center [901, 212] width 6 height 3
click at [895, 240] on icon "button" at bounding box center [901, 238] width 12 height 12
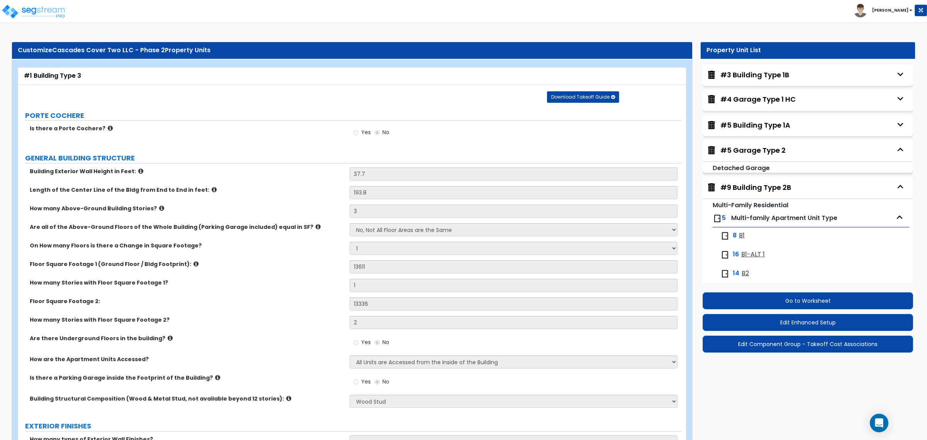
scroll to position [97, 0]
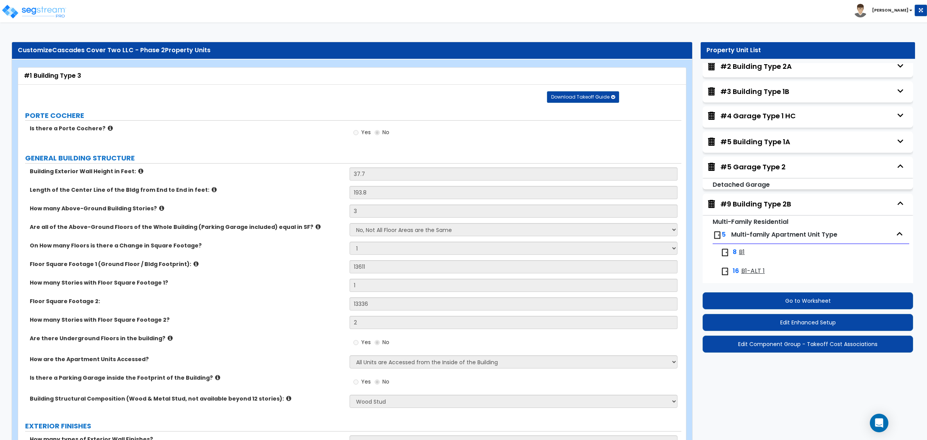
click at [897, 163] on icon "button" at bounding box center [901, 166] width 12 height 12
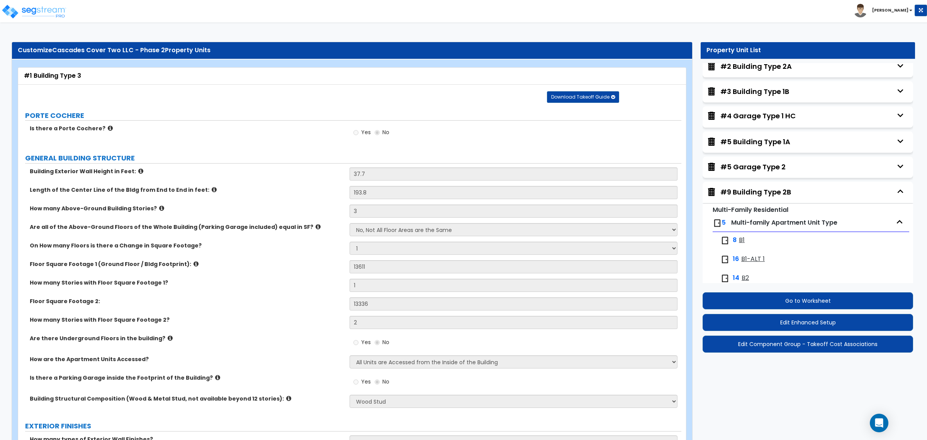
click at [898, 194] on icon "button" at bounding box center [901, 191] width 12 height 12
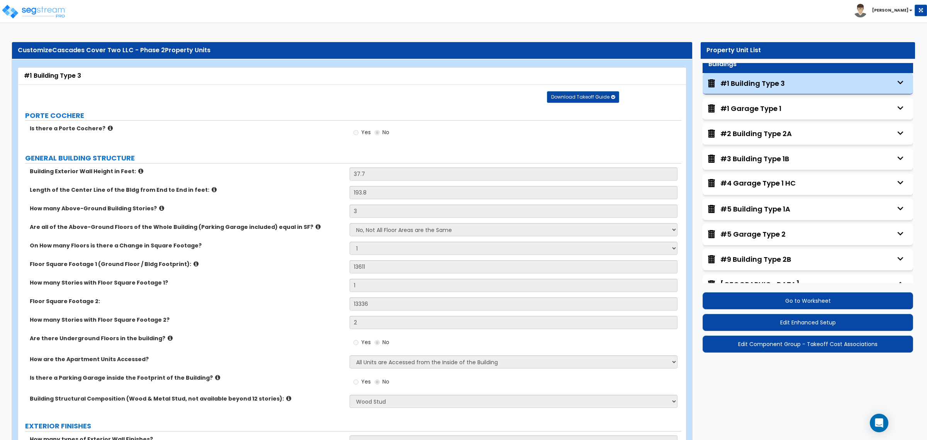
scroll to position [0, 0]
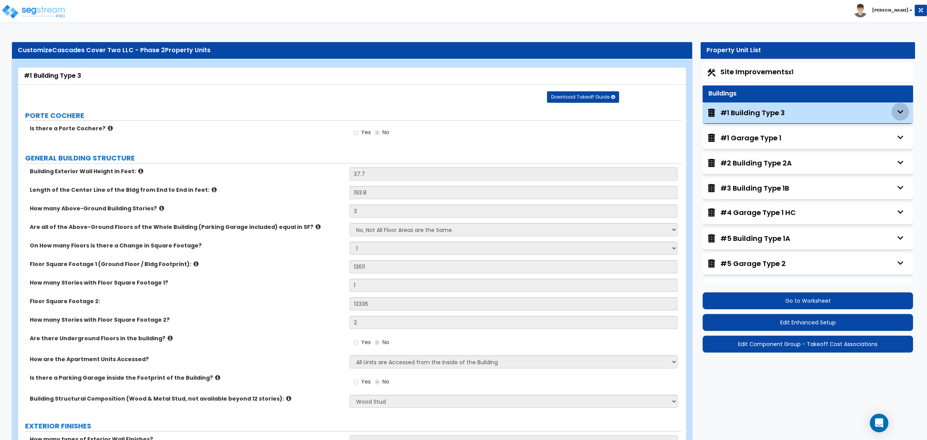
click at [895, 111] on icon "button" at bounding box center [901, 112] width 12 height 12
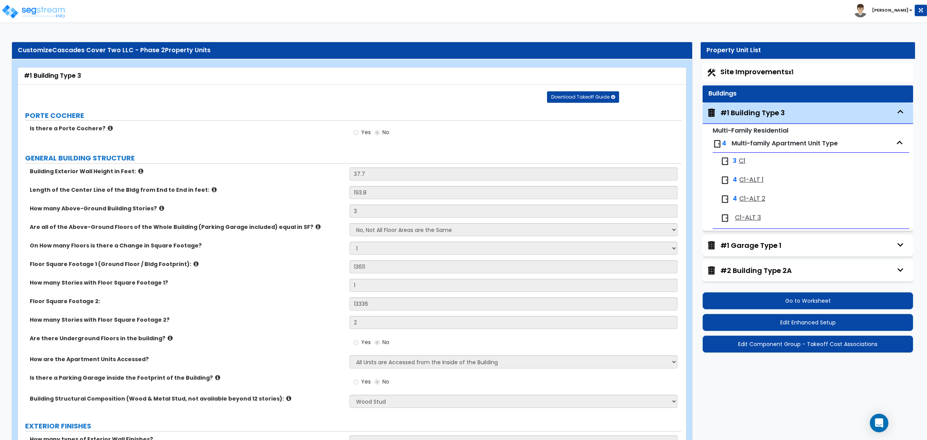
click at [752, 119] on div "#1 Building Type 3" at bounding box center [808, 112] width 211 height 21
click at [754, 112] on div "#1 Building Type 3" at bounding box center [752, 113] width 65 height 10
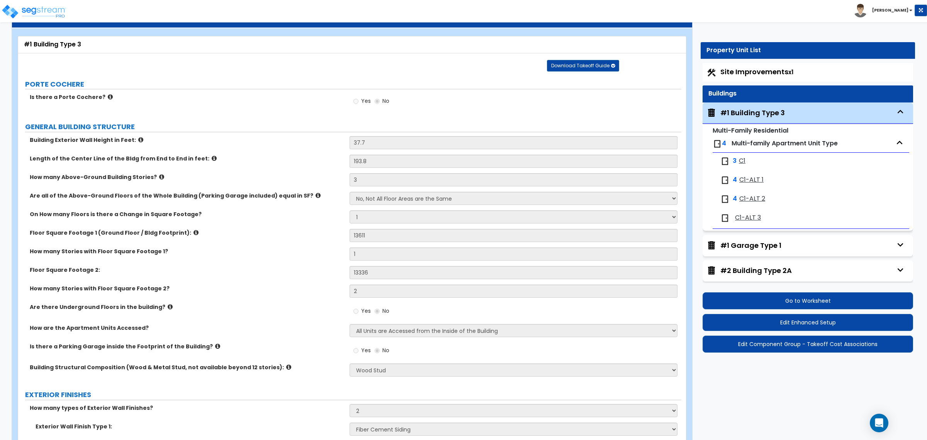
scroll to position [48, 0]
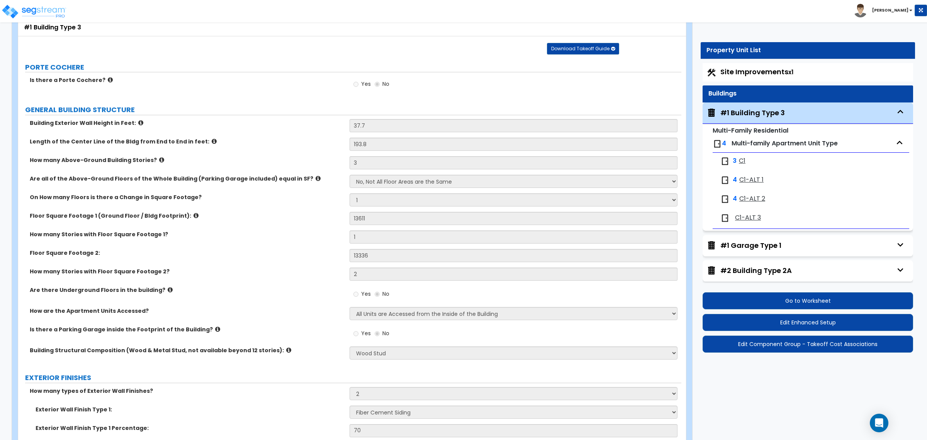
click at [894, 139] on icon "button" at bounding box center [900, 143] width 12 height 12
click at [895, 113] on icon "button" at bounding box center [901, 112] width 12 height 12
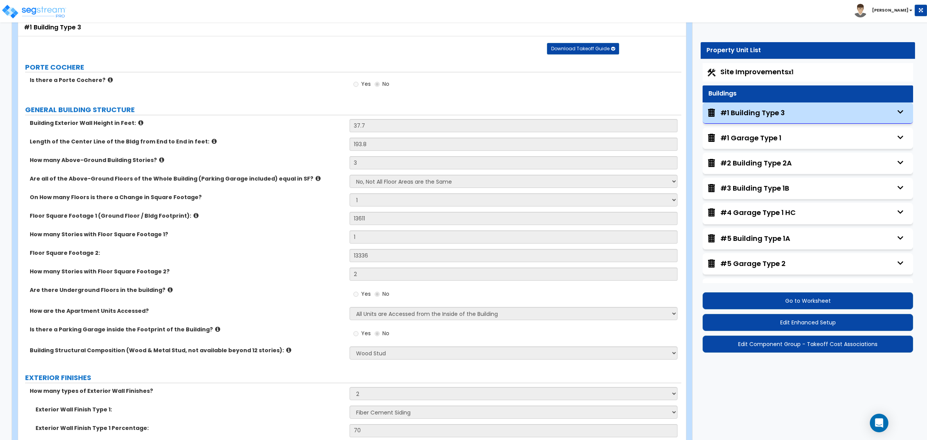
click at [895, 161] on icon "button" at bounding box center [901, 162] width 12 height 12
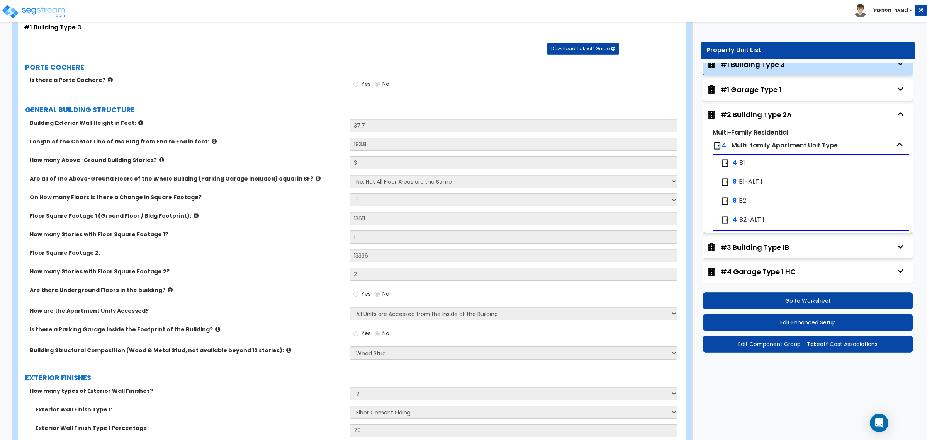
click at [778, 116] on div "#2 Building Type 2A" at bounding box center [755, 115] width 71 height 10
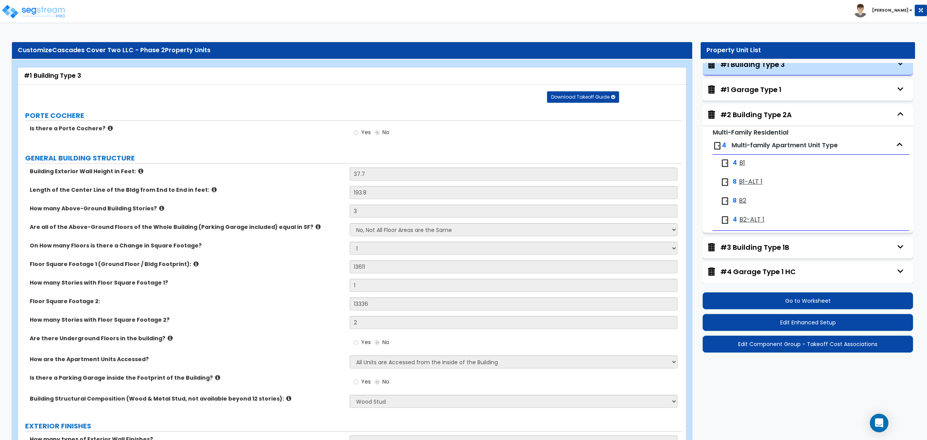
select select "1"
select select "7"
select select "2"
select select "9"
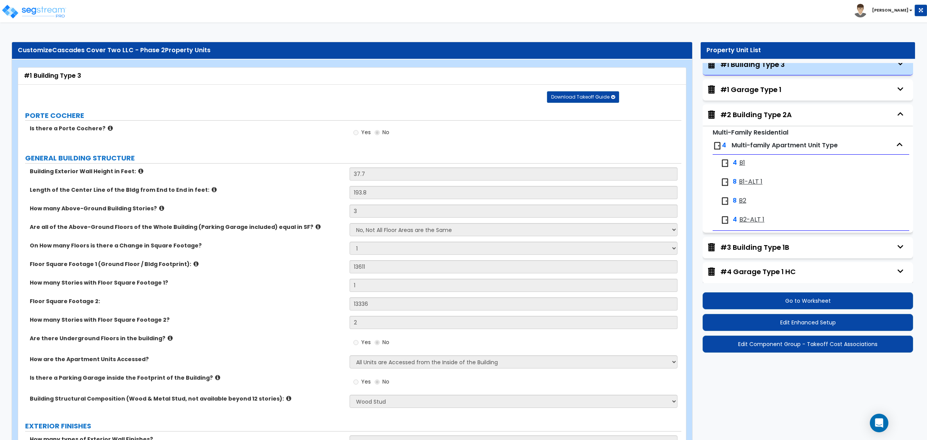
select select "3"
select select "1"
select select "2"
select select "1"
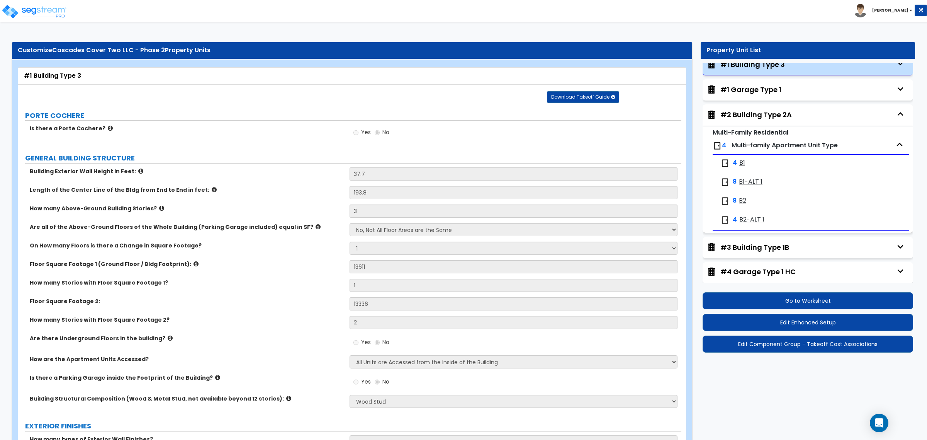
select select "2"
select select "3"
select select "1"
select select "3"
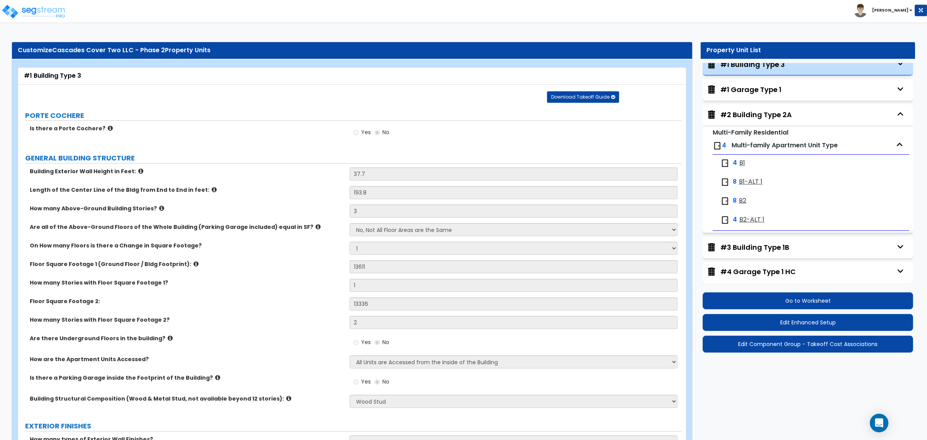
select select "2"
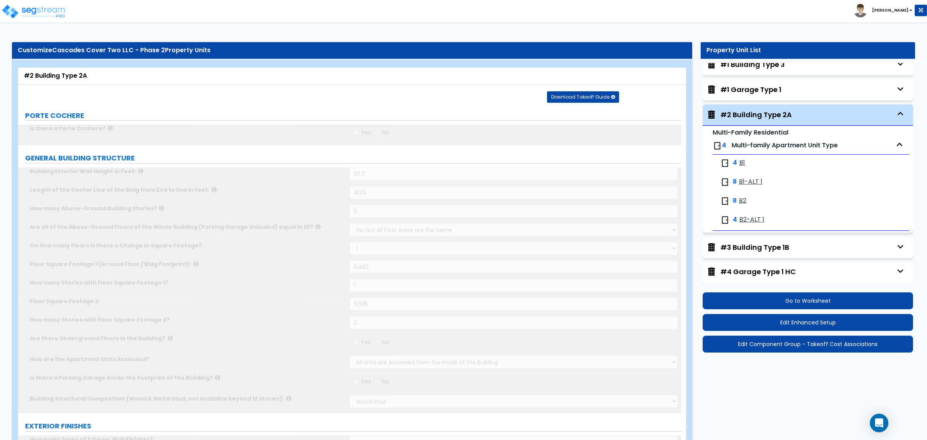
scroll to position [90, 0]
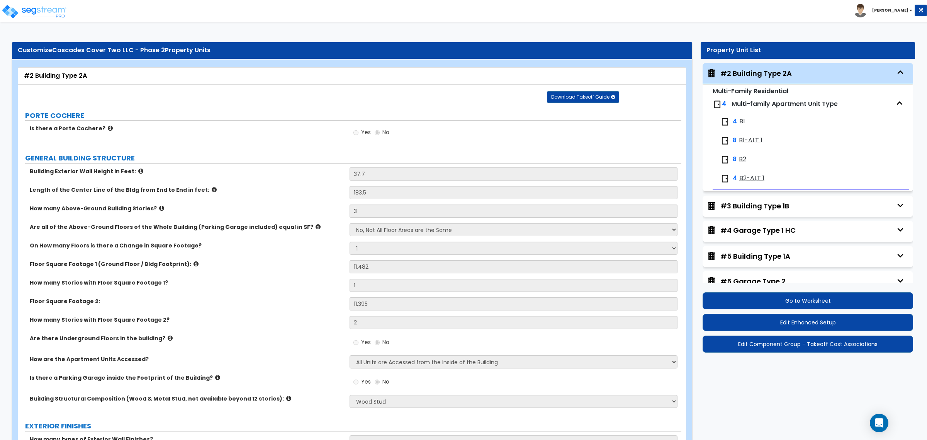
click at [895, 71] on icon "button" at bounding box center [901, 72] width 12 height 12
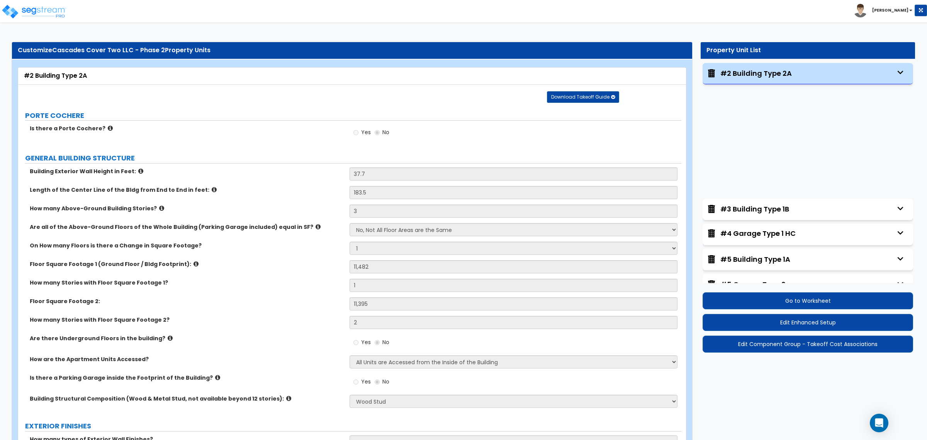
scroll to position [57, 0]
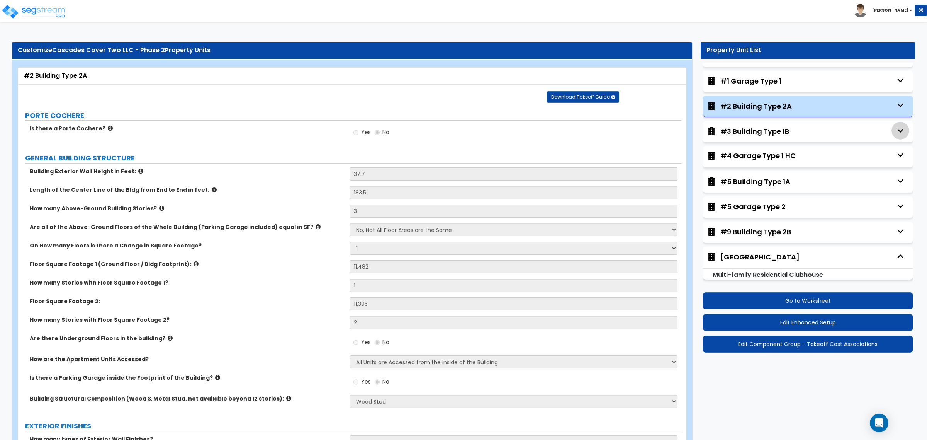
click at [895, 131] on icon "button" at bounding box center [901, 131] width 12 height 12
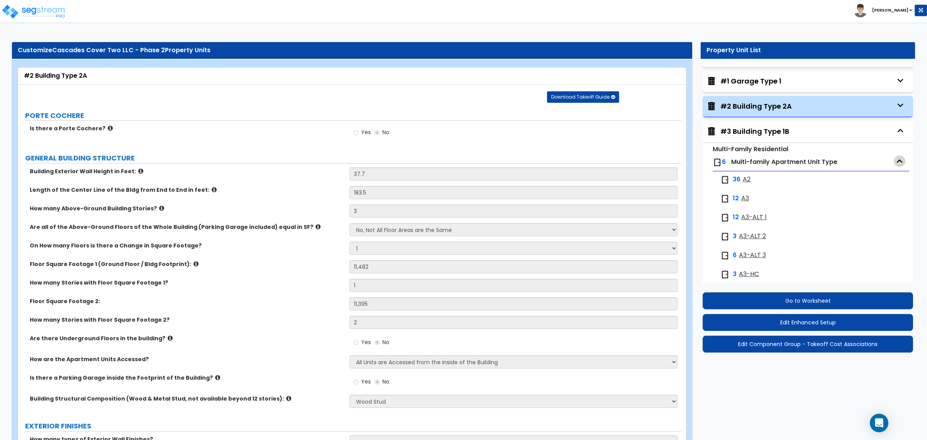
click at [894, 161] on icon "button" at bounding box center [900, 161] width 12 height 12
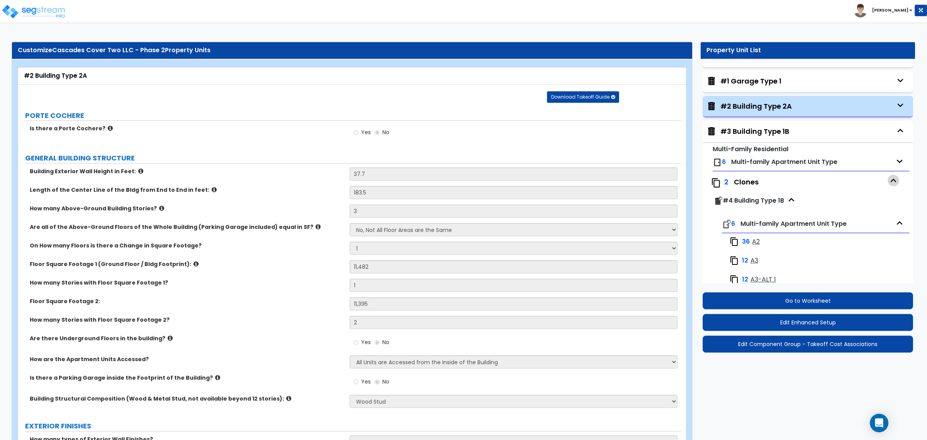
click at [889, 183] on icon "button" at bounding box center [894, 181] width 12 height 12
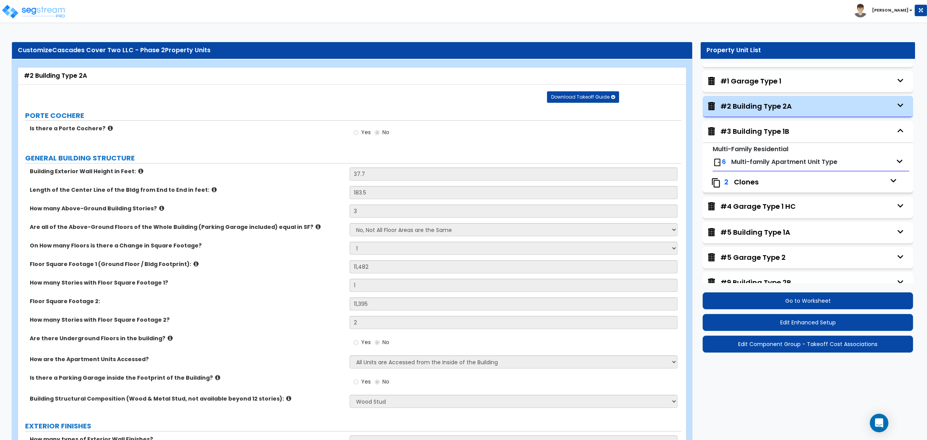
click at [767, 148] on small "Multi-Family Residential" at bounding box center [751, 148] width 76 height 9
click at [895, 163] on icon "button" at bounding box center [900, 161] width 12 height 12
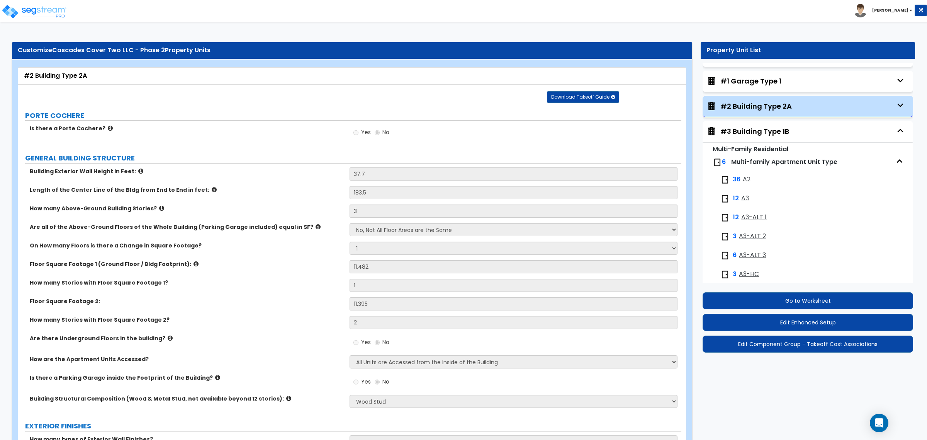
click at [783, 158] on span "Multi-family Apartment Unit Type" at bounding box center [784, 161] width 106 height 9
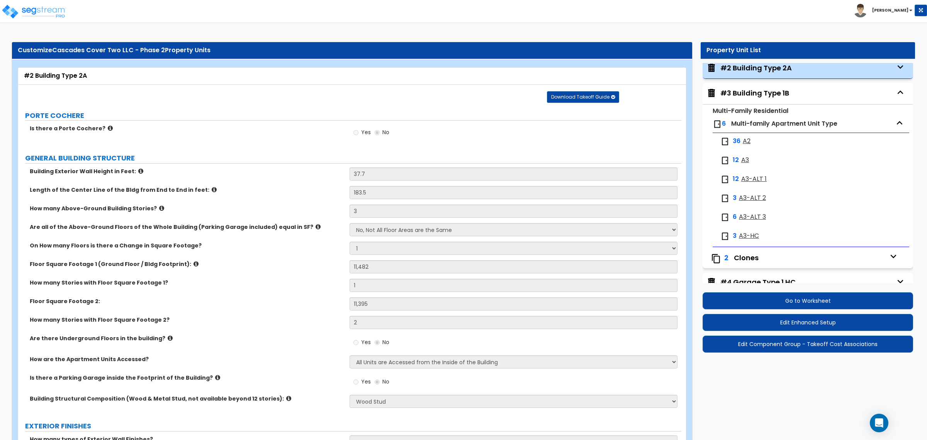
scroll to position [153, 0]
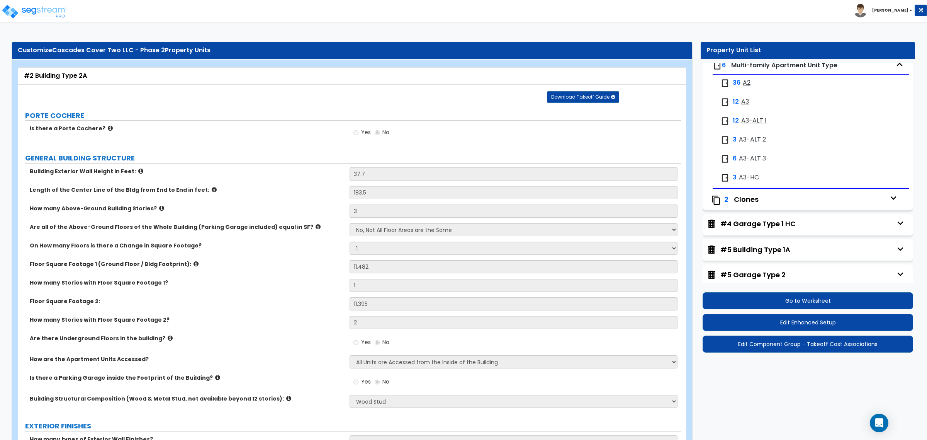
click at [835, 192] on div "2 Clones" at bounding box center [805, 199] width 197 height 19
click at [834, 197] on div "Clones" at bounding box center [810, 199] width 152 height 10
click at [890, 200] on icon "button" at bounding box center [894, 198] width 12 height 12
click at [764, 214] on span "#4 Building Type 1B" at bounding box center [753, 217] width 61 height 9
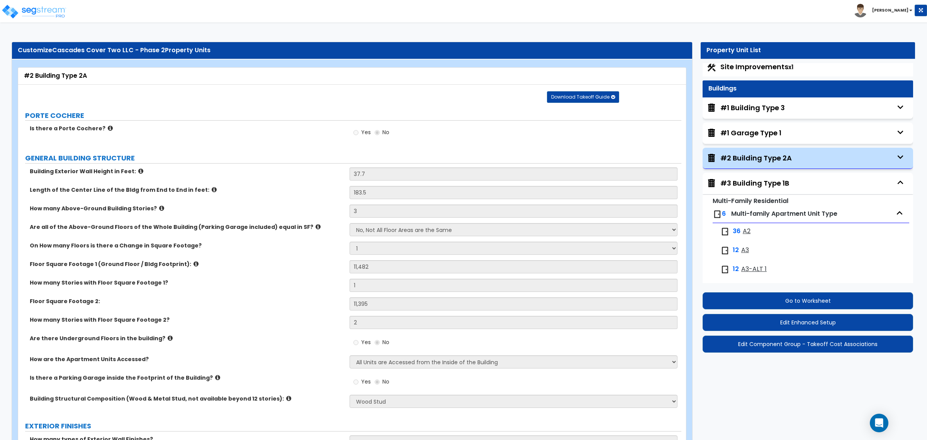
scroll to position [0, 0]
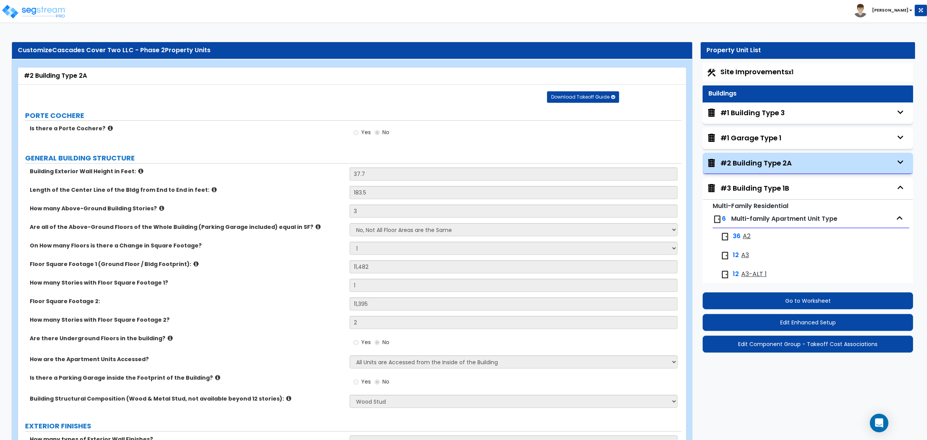
click at [758, 184] on div "#3 Building Type 1B" at bounding box center [754, 188] width 69 height 10
select select "1"
select select "7"
select select "2"
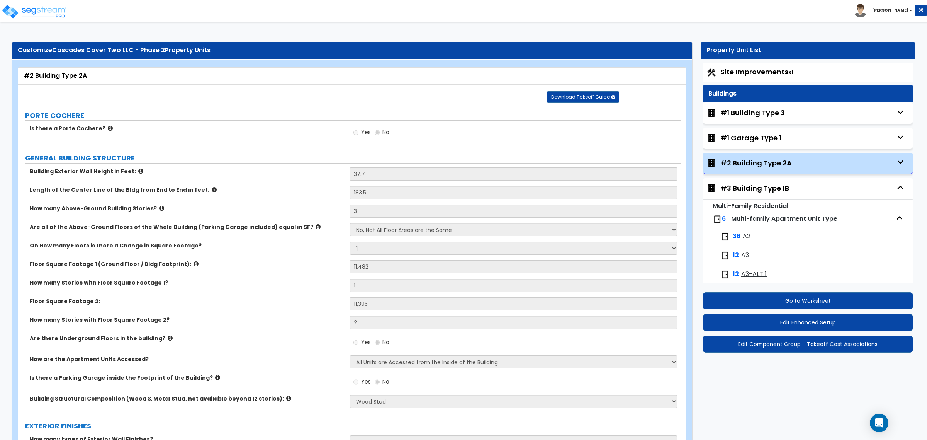
select select "9"
select select "3"
select select "1"
select select "2"
select select "1"
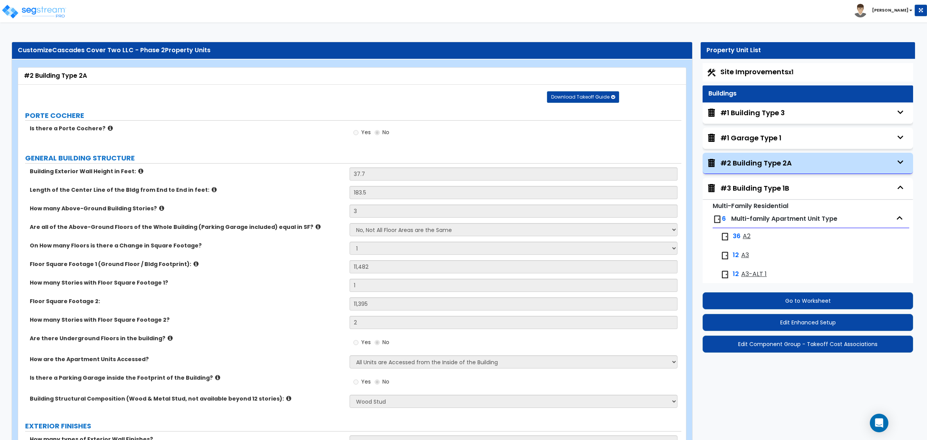
select select "1"
select select "2"
select select "3"
select select "1"
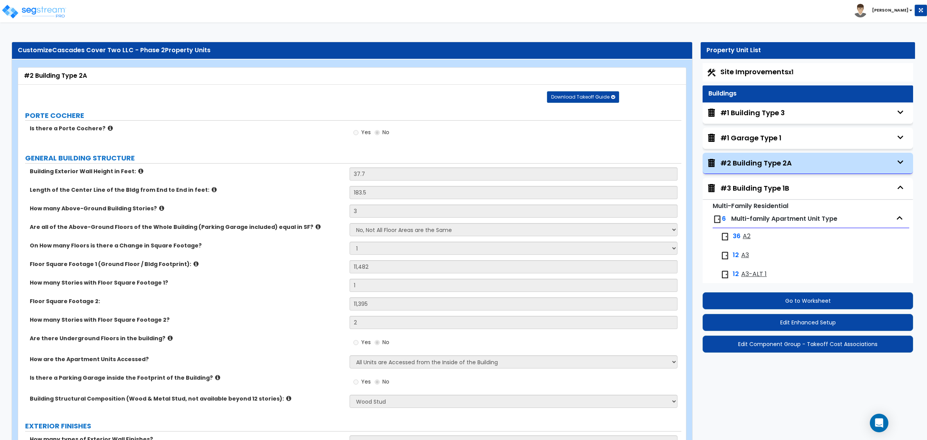
select select "3"
select select "2"
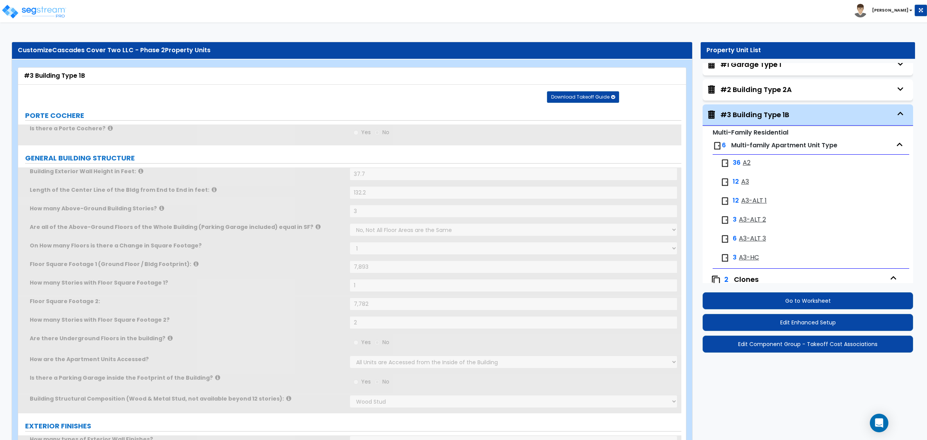
scroll to position [115, 0]
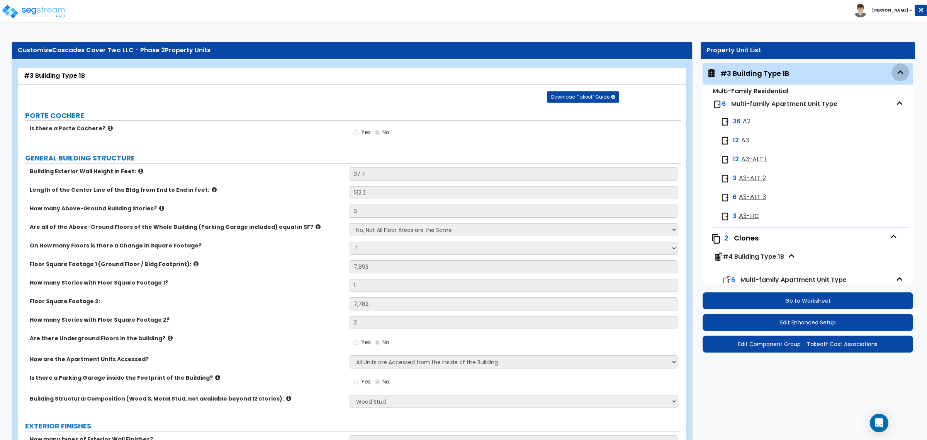
click at [897, 72] on icon "button" at bounding box center [901, 72] width 12 height 12
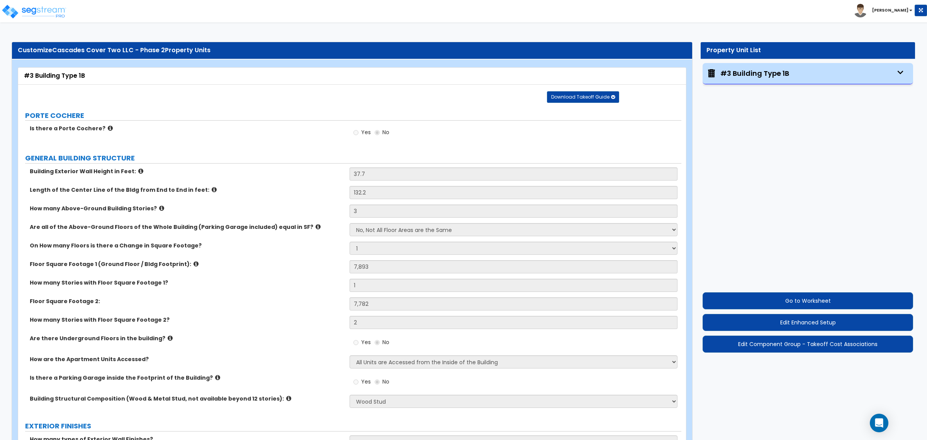
scroll to position [57, 0]
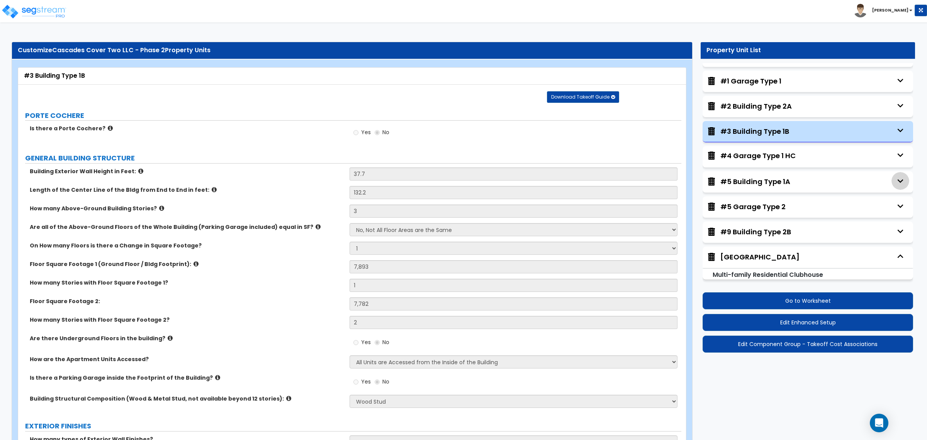
click at [895, 182] on icon "button" at bounding box center [901, 181] width 12 height 12
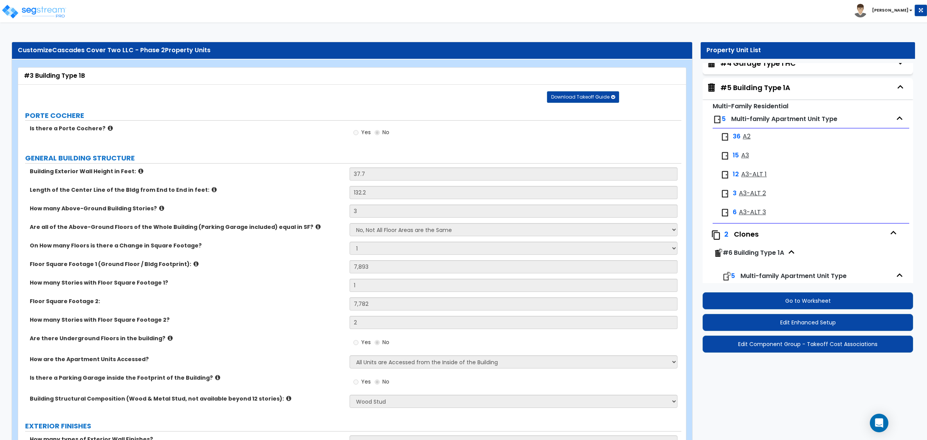
scroll to position [153, 0]
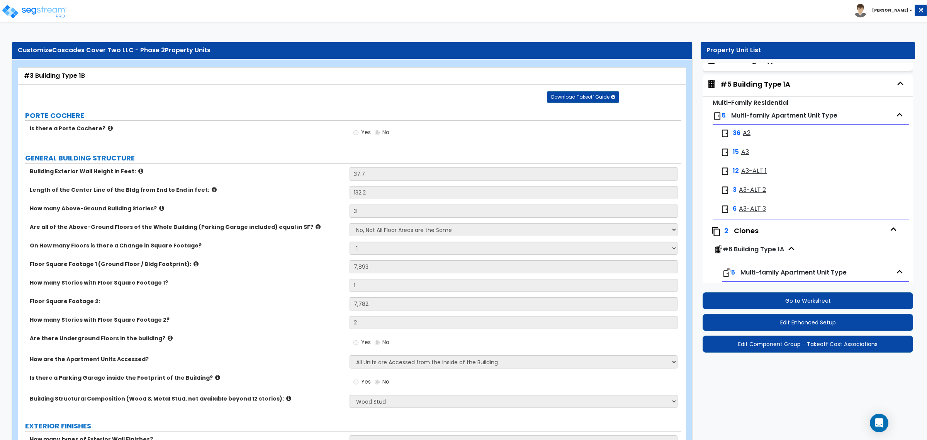
click at [896, 87] on icon "button" at bounding box center [901, 84] width 12 height 12
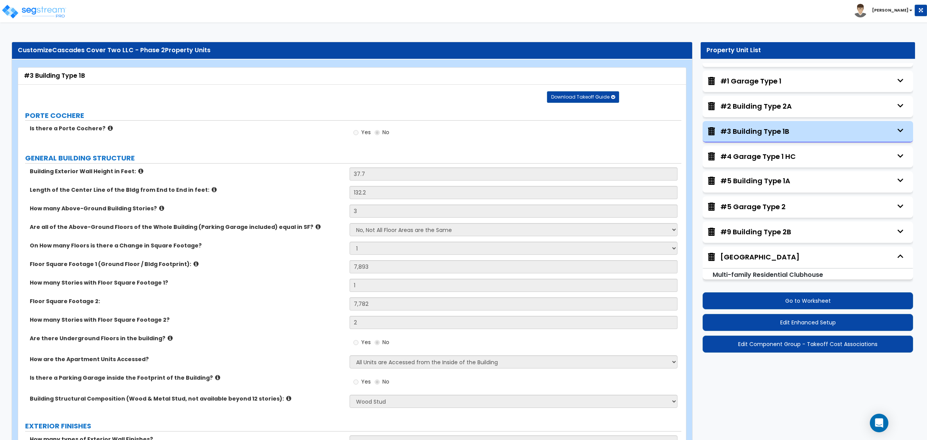
scroll to position [8, 0]
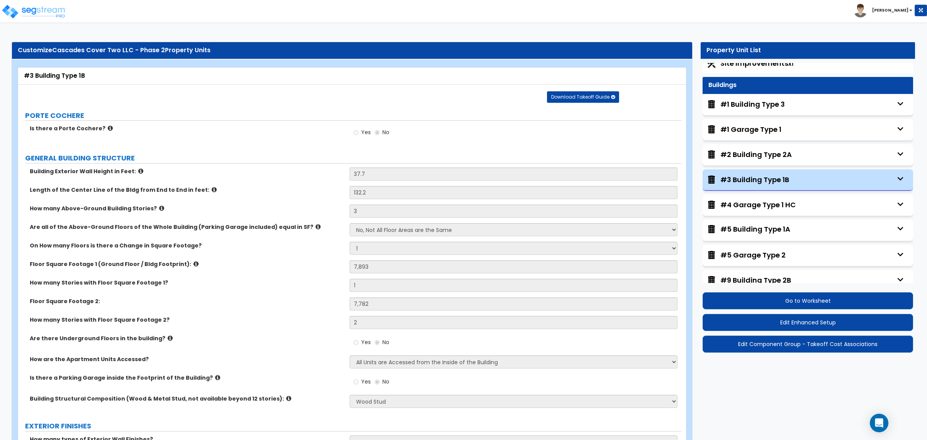
click at [895, 231] on icon "button" at bounding box center [901, 228] width 12 height 12
click at [774, 245] on small "Multi-Family Residential" at bounding box center [751, 247] width 76 height 9
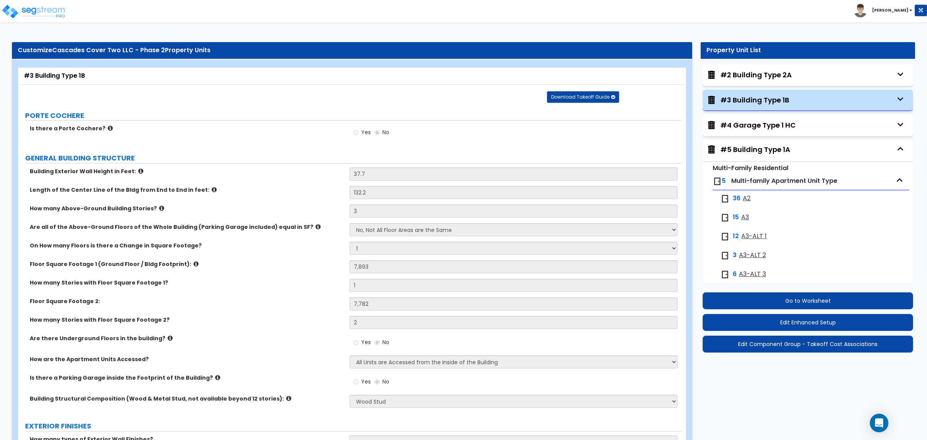
scroll to position [105, 0]
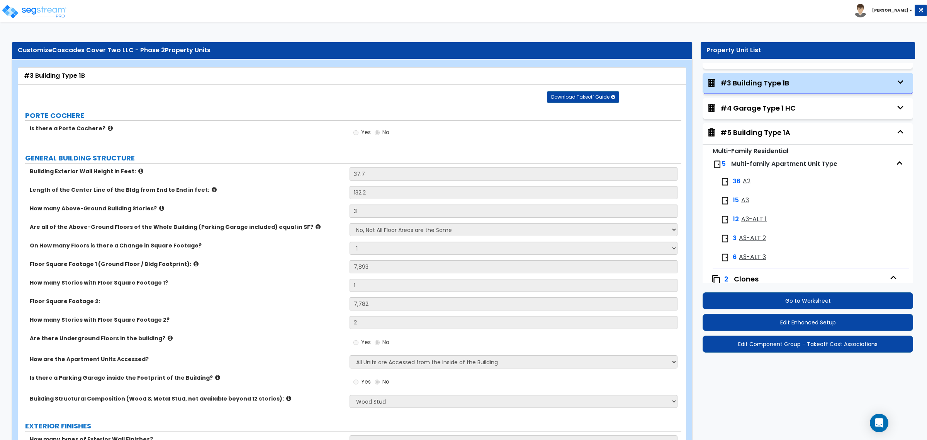
click at [747, 163] on span "Multi-family Apartment Unit Type" at bounding box center [784, 163] width 106 height 9
click at [751, 277] on div "Clones" at bounding box center [810, 279] width 152 height 10
click at [778, 133] on div "#5 Building Type 1A" at bounding box center [755, 132] width 70 height 10
select select "1"
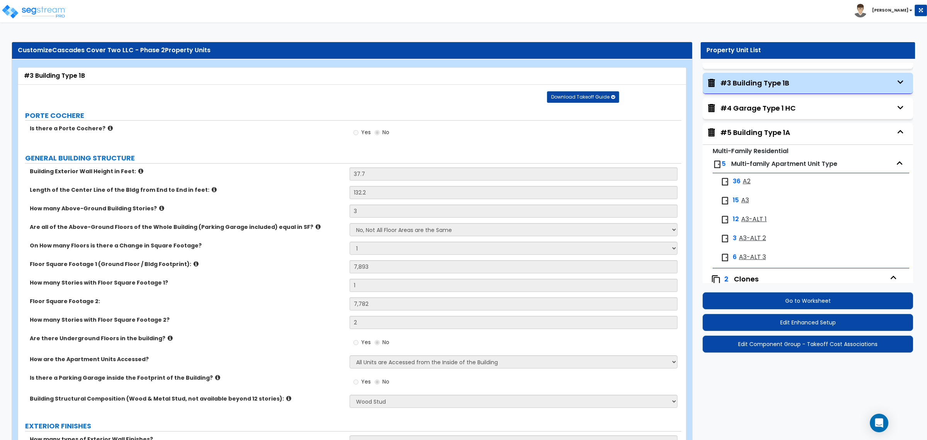
select select "7"
select select "2"
select select "9"
select select "3"
select select "1"
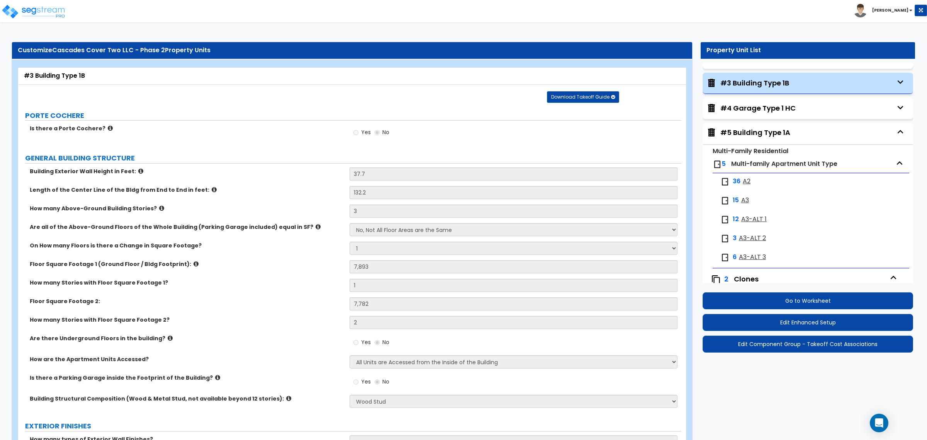
select select "2"
select select "1"
select select "2"
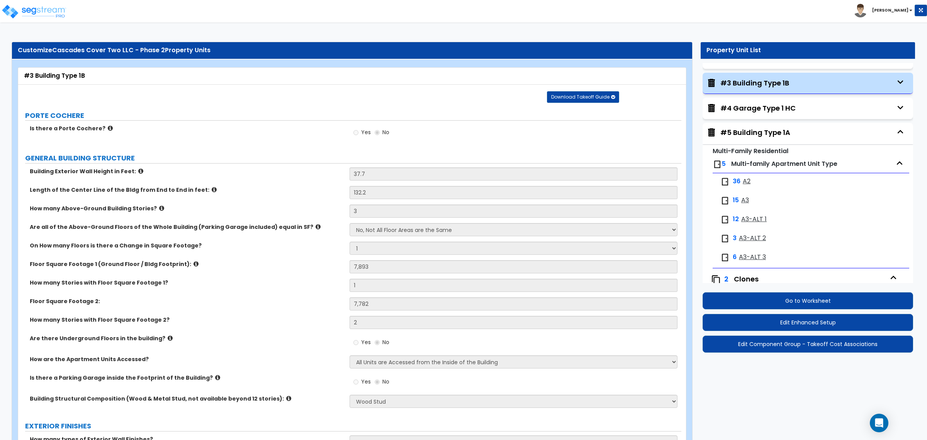
select select "3"
select select "1"
select select "3"
select select "2"
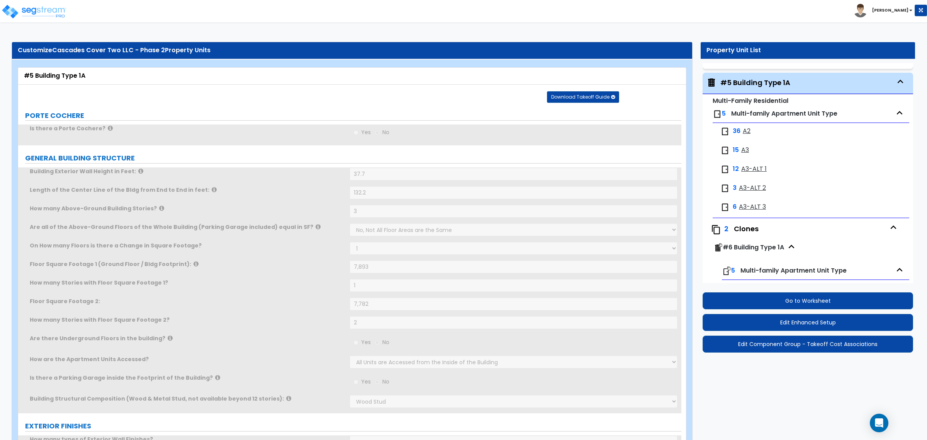
scroll to position [165, 0]
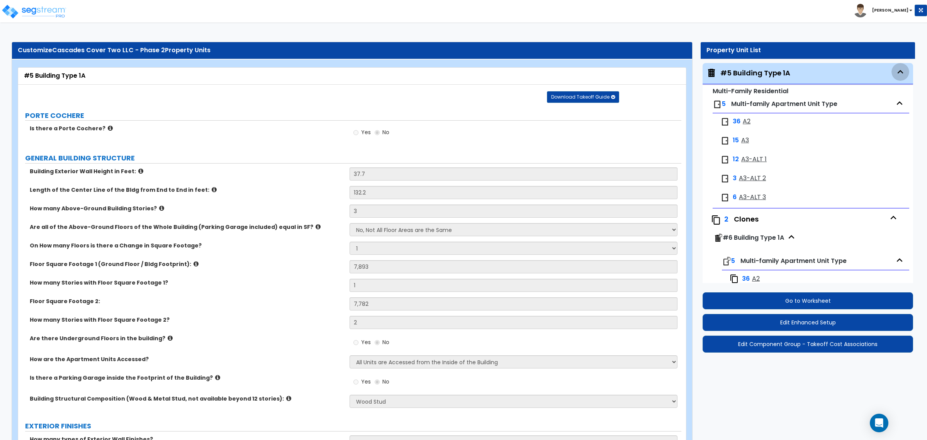
click at [895, 72] on icon "button" at bounding box center [901, 72] width 12 height 12
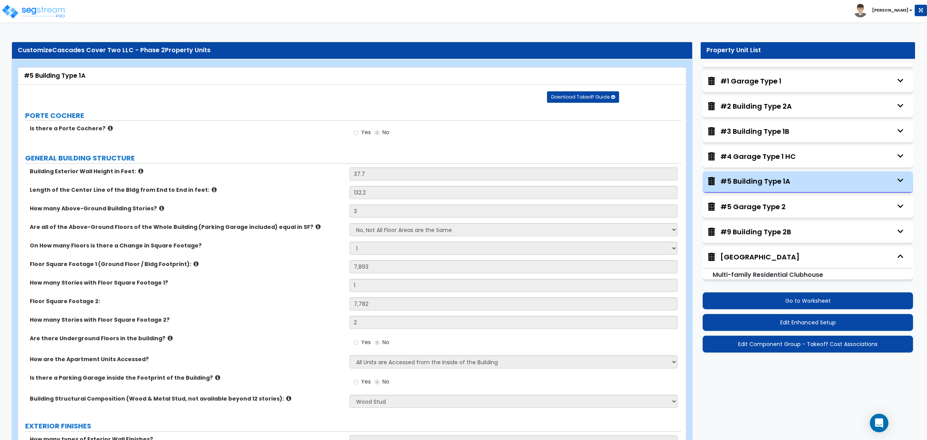
scroll to position [1, 0]
click at [895, 227] on icon "button" at bounding box center [901, 231] width 12 height 12
click at [788, 229] on div "#9 Building Type 2B" at bounding box center [755, 231] width 71 height 10
select select "1"
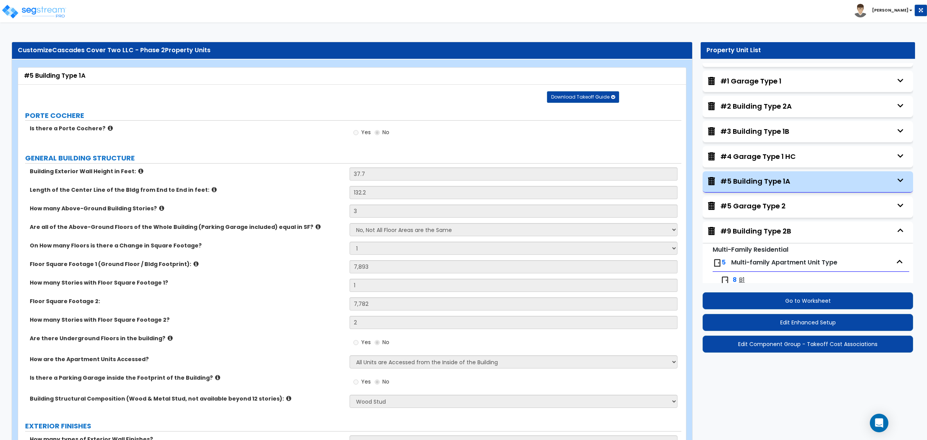
select select "7"
select select "2"
select select "9"
select select "3"
select select "1"
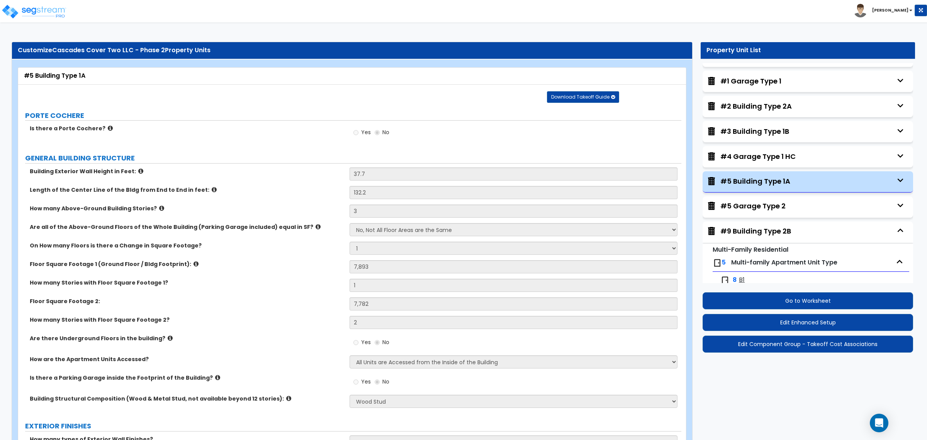
select select "2"
select select "1"
select select "2"
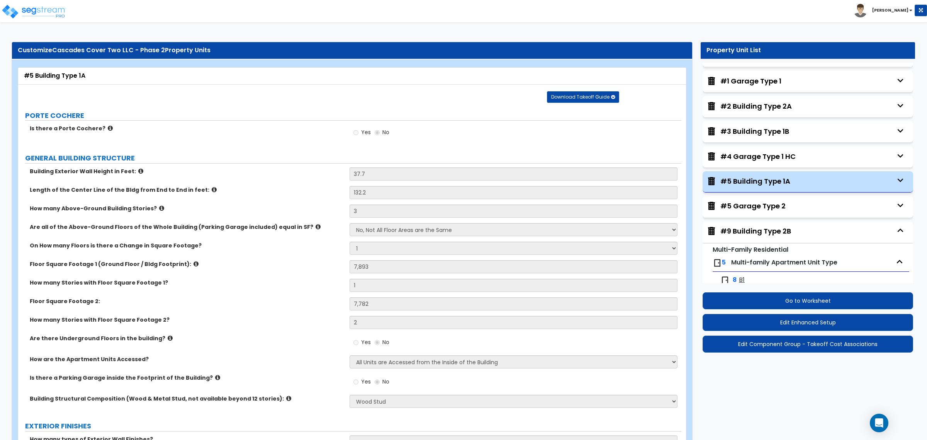
select select "3"
select select "1"
select select "3"
select select "2"
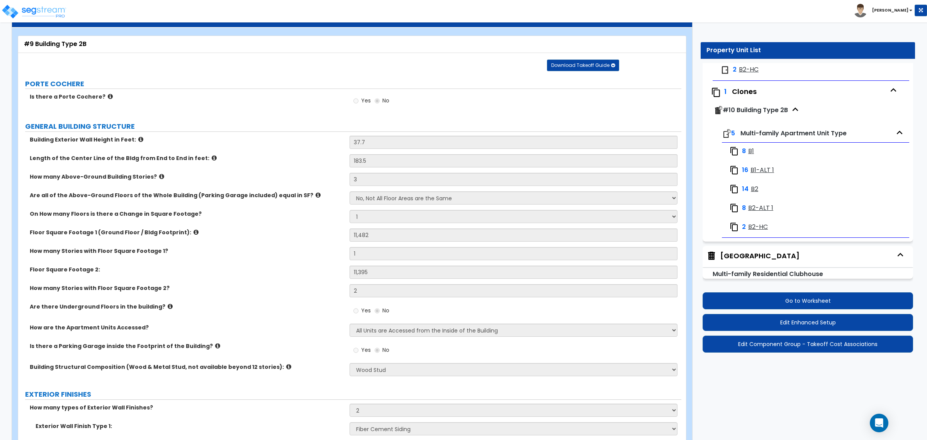
scroll to position [48, 0]
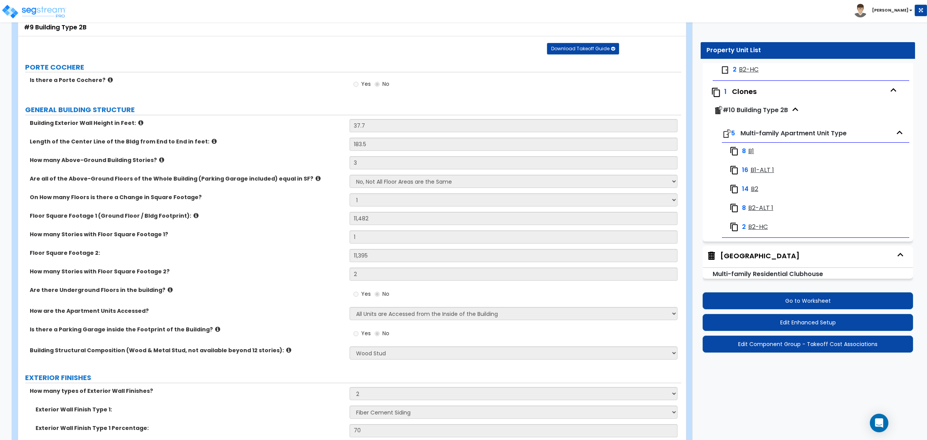
click at [776, 251] on div "Clubhouse Building" at bounding box center [759, 256] width 79 height 10
select select "7"
select select "1"
select select "2"
select select "9"
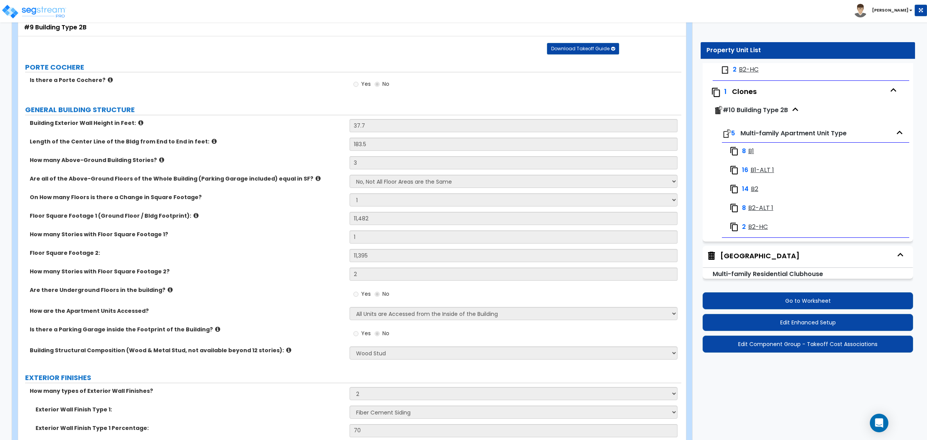
select select "3"
select select "1"
select select "2"
select select "1"
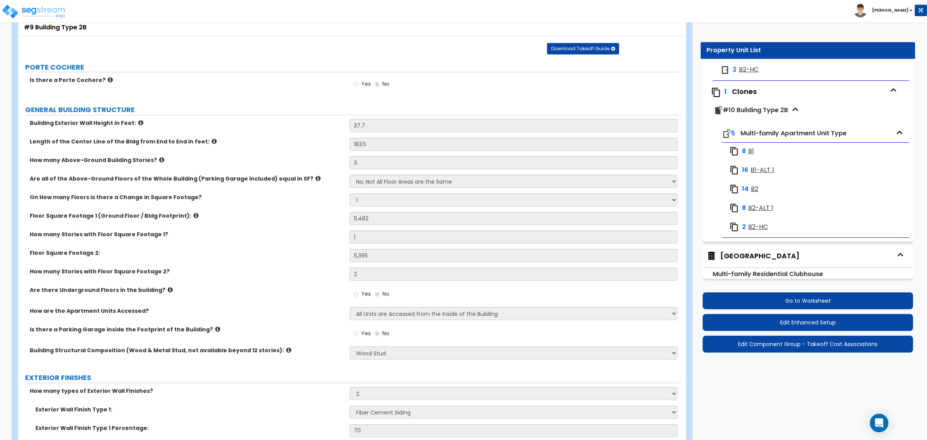
select select "3"
select select "1"
select select "2"
select select "3"
select select "2"
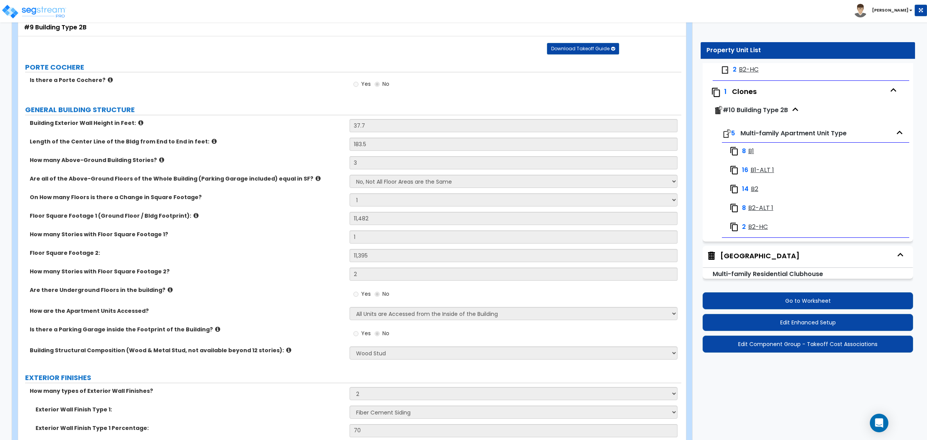
select select "2"
select select "1"
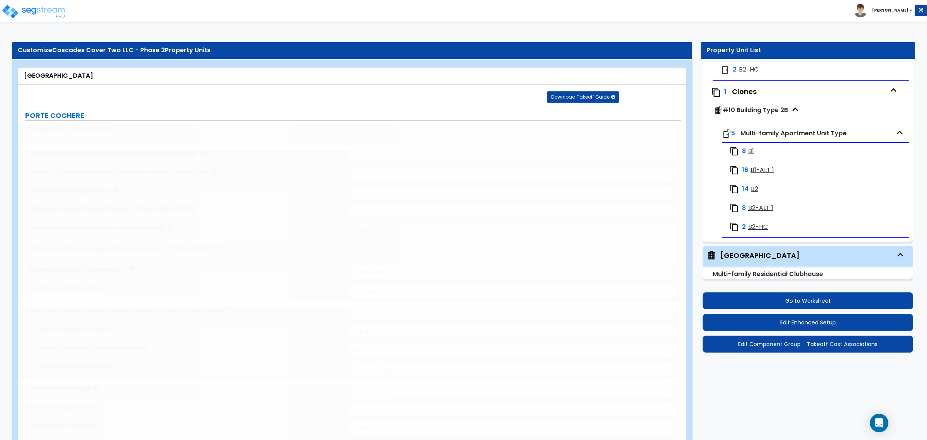
scroll to position [0, 0]
radio input "true"
select select "2"
type input "164"
type input "12"
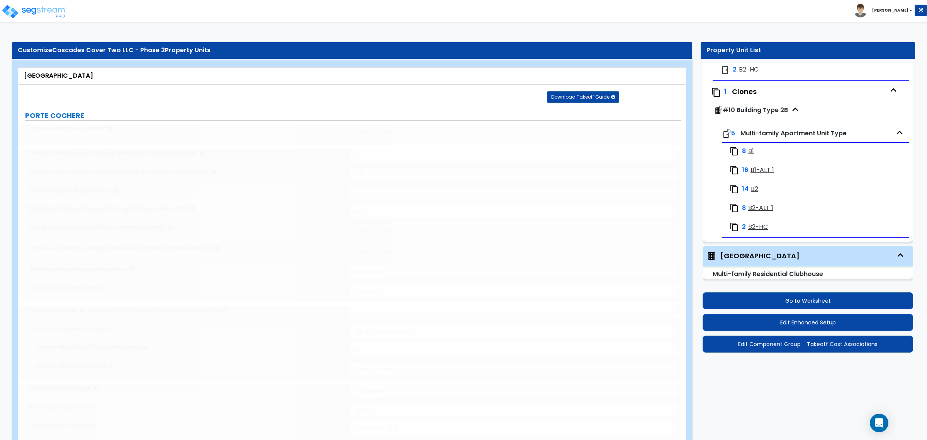
type input "15"
type input "2"
type input "5"
select select "1"
select select "2"
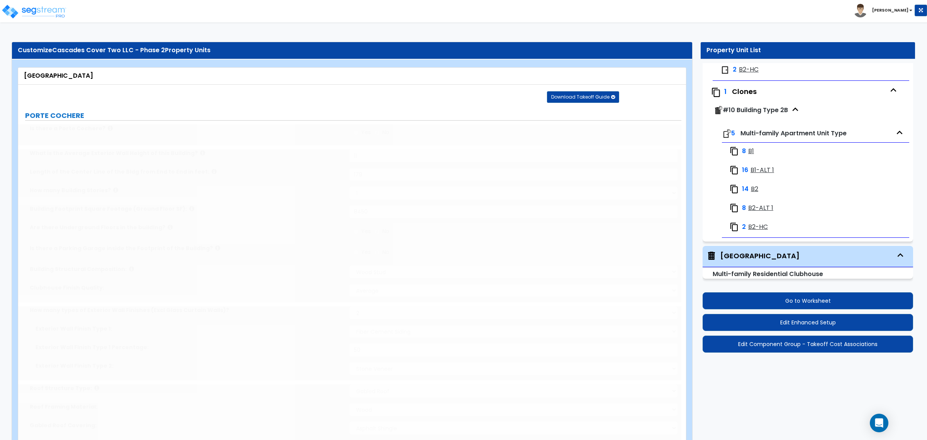
radio input "true"
select select "1"
radio input "true"
select select "1"
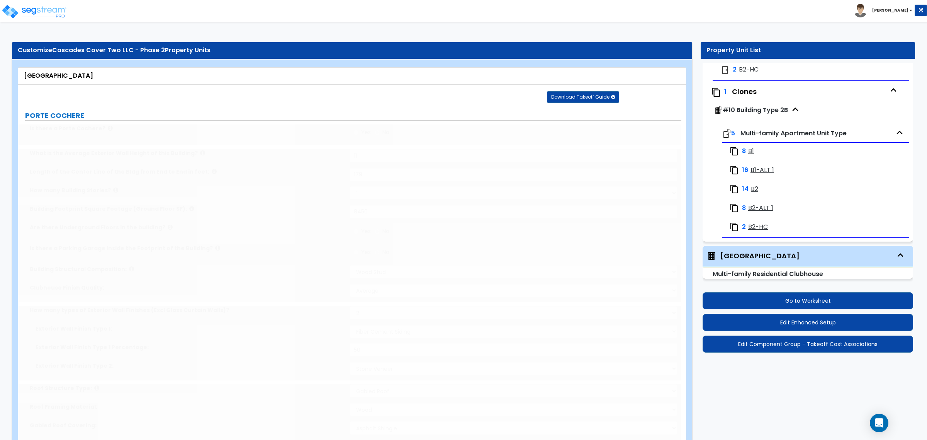
radio input "true"
type input "4"
type input "3"
radio input "true"
type input "2"
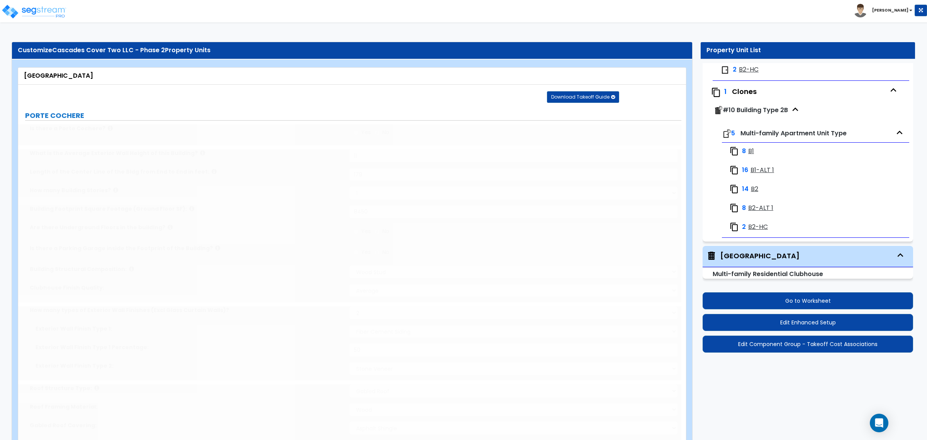
select select "3"
type input "2"
type input "486"
select select "4"
type input "32"
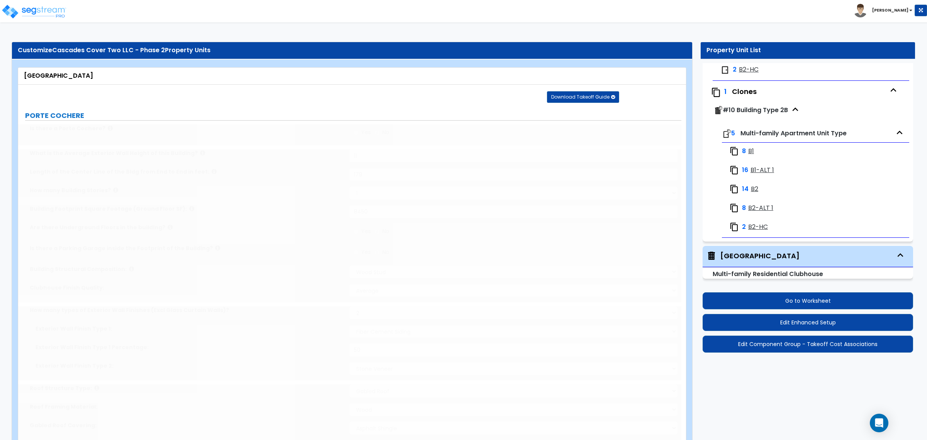
type input "32"
type input "2"
select select "1"
type input "2"
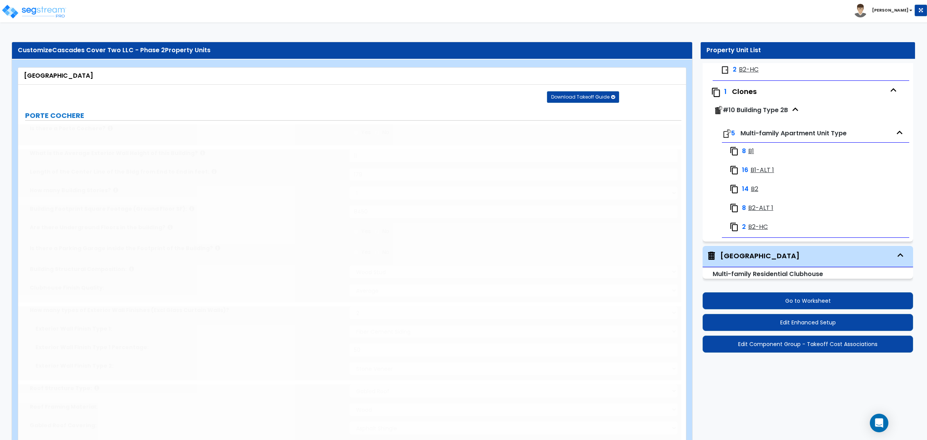
type input "2"
radio input "true"
type input "250"
radio input "true"
type input "3"
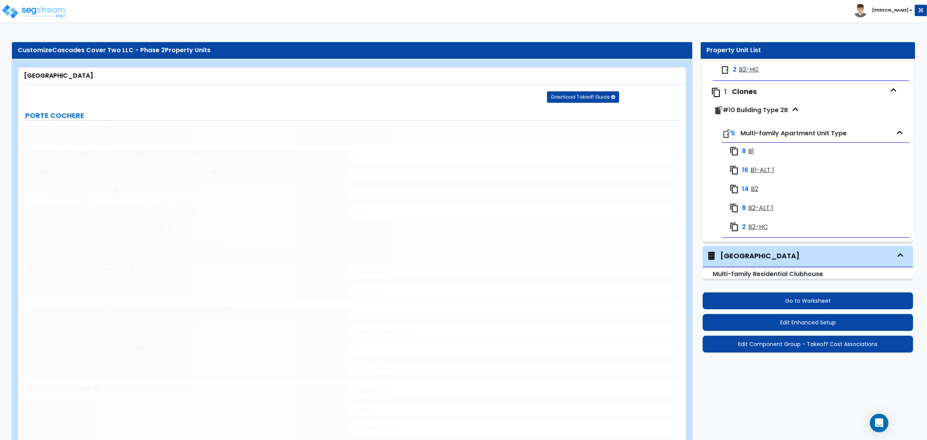
select select "1"
radio input "true"
select select "1"
type input "2"
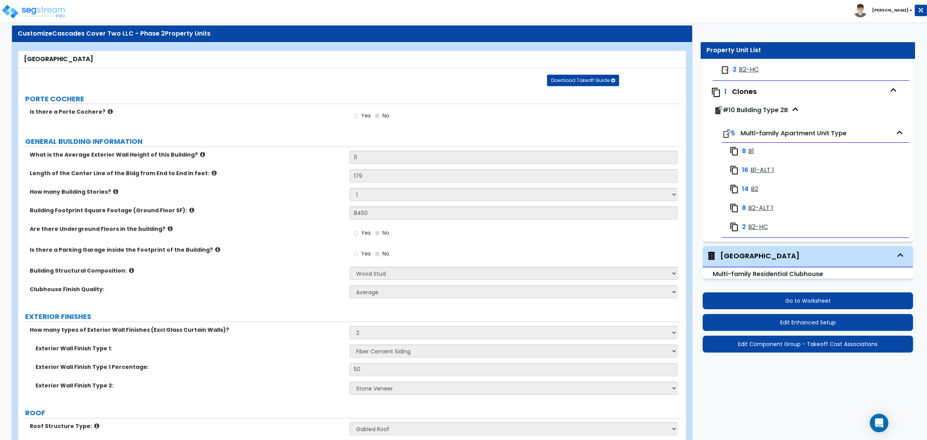
scroll to position [0, 0]
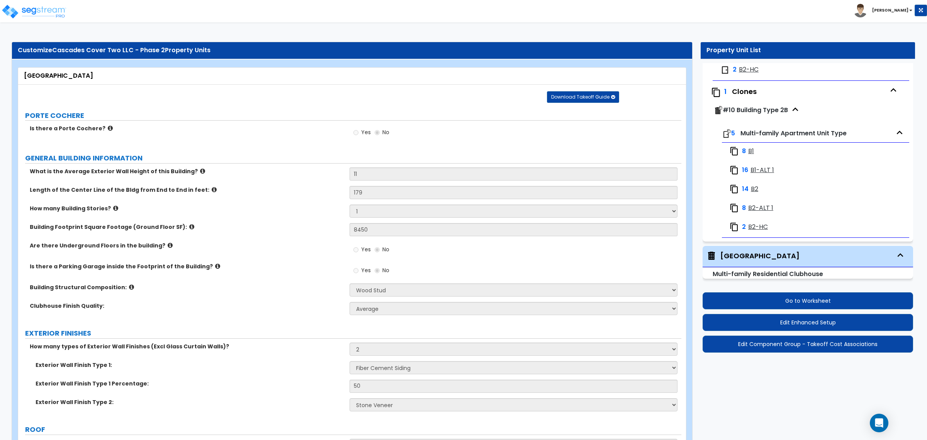
click at [17, 0] on div "Toggle navigation" at bounding box center [73, 5] width 134 height 34
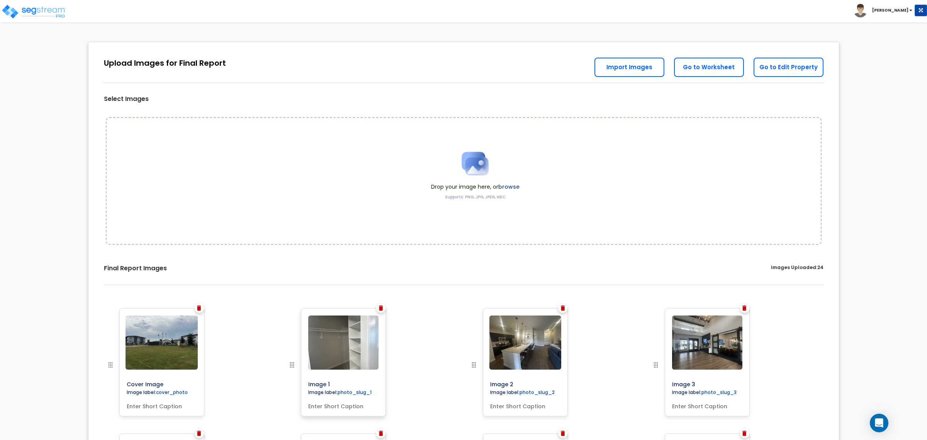
click at [338, 380] on input "Image 1" at bounding box center [360, 382] width 111 height 11
drag, startPoint x: 339, startPoint y: 385, endPoint x: 309, endPoint y: 384, distance: 29.4
click at [309, 384] on input "Image 1" at bounding box center [360, 382] width 111 height 11
type input "I"
type input "Built-in Closet Shelving"
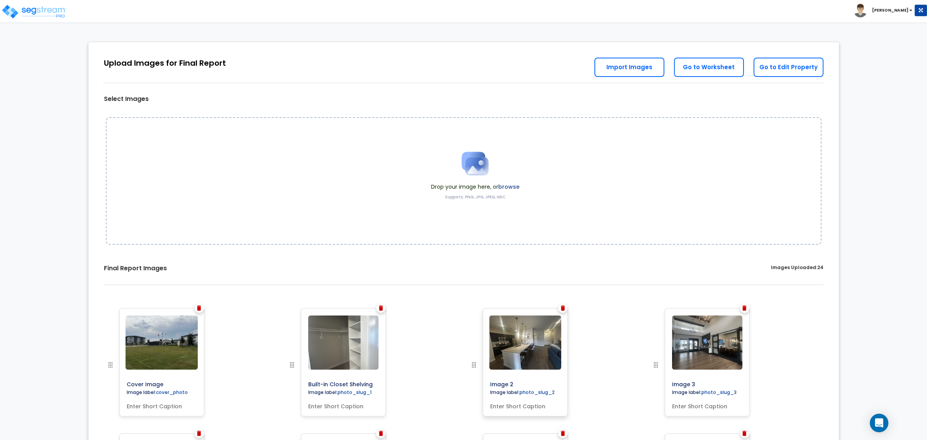
click at [516, 384] on input "Image 2" at bounding box center [542, 382] width 111 height 11
drag, startPoint x: 516, startPoint y: 382, endPoint x: 470, endPoint y: 373, distance: 47.2
click at [470, 373] on div at bounding box center [490, 370] width 42 height 125
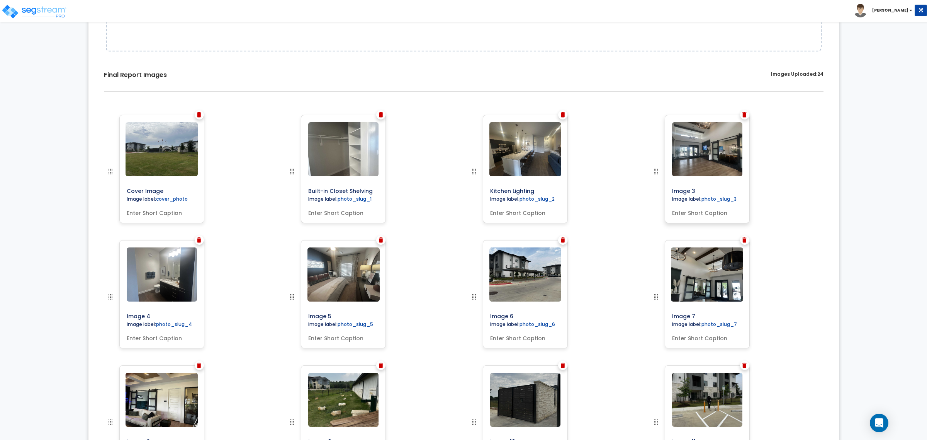
type input "Kitchen Lighting"
click at [691, 190] on input "Image 3" at bounding box center [724, 189] width 111 height 11
drag, startPoint x: 705, startPoint y: 190, endPoint x: 655, endPoint y: 180, distance: 50.8
click at [655, 180] on div at bounding box center [672, 177] width 42 height 125
type input "A"
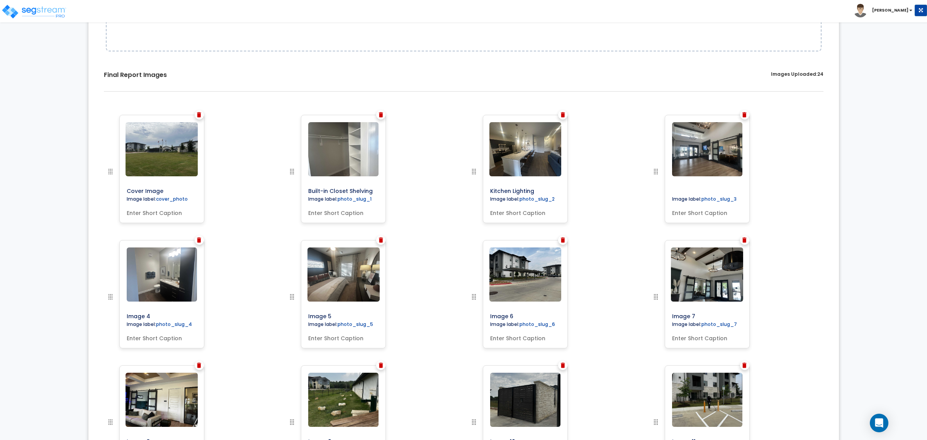
type input "C"
type input "Administrative Entrance"
click at [169, 319] on input "Image 4" at bounding box center [179, 314] width 111 height 11
drag, startPoint x: 160, startPoint y: 319, endPoint x: 113, endPoint y: 319, distance: 47.1
click at [113, 319] on div at bounding box center [127, 302] width 42 height 125
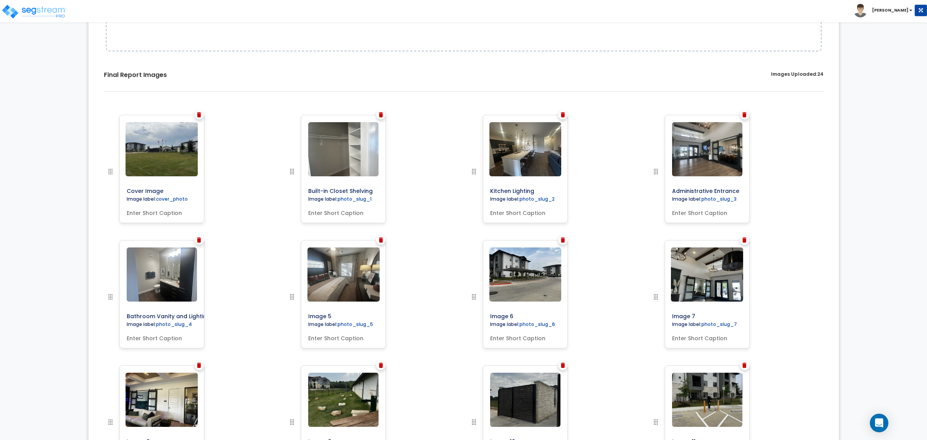
scroll to position [0, 10]
type input "Bathroom Vanity and Lighting"
click at [348, 314] on input "Image 5" at bounding box center [360, 314] width 111 height 11
drag, startPoint x: 329, startPoint y: 315, endPoint x: 302, endPoint y: 312, distance: 26.9
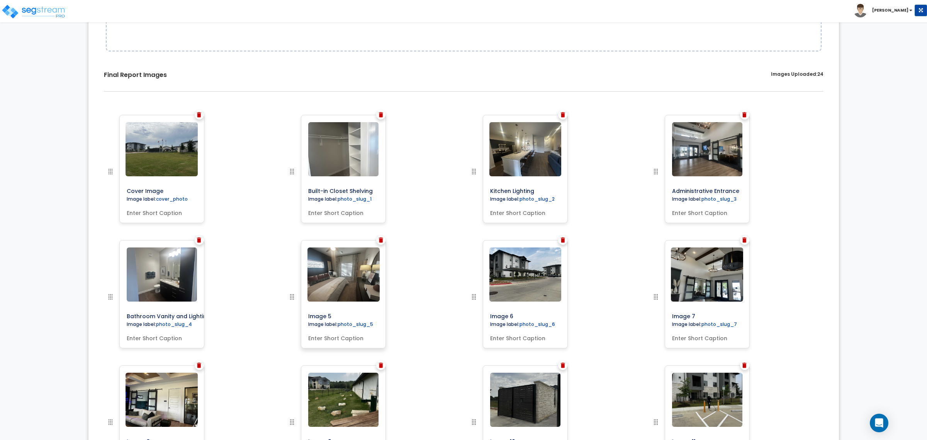
click at [302, 312] on div "Image 5 Image label: photo_slug_5" at bounding box center [343, 294] width 85 height 108
type input "Bedroom"
click at [520, 316] on input "Image 6" at bounding box center [542, 314] width 111 height 11
drag, startPoint x: 523, startPoint y: 313, endPoint x: 465, endPoint y: 296, distance: 59.9
click at [465, 296] on div "Image 6" at bounding box center [555, 302] width 182 height 125
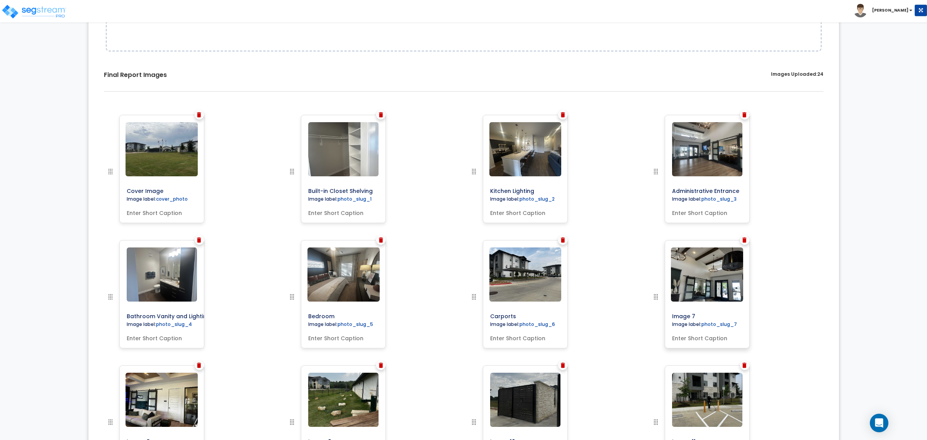
type input "Carports"
click at [696, 309] on input "Image 7" at bounding box center [724, 314] width 111 height 11
drag, startPoint x: 698, startPoint y: 314, endPoint x: 659, endPoint y: 310, distance: 40.0
click at [659, 310] on div at bounding box center [672, 302] width 42 height 125
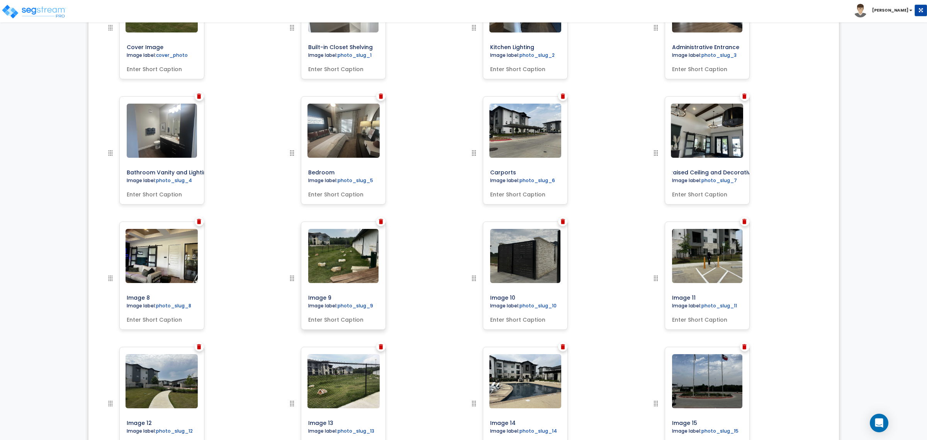
scroll to position [338, 0]
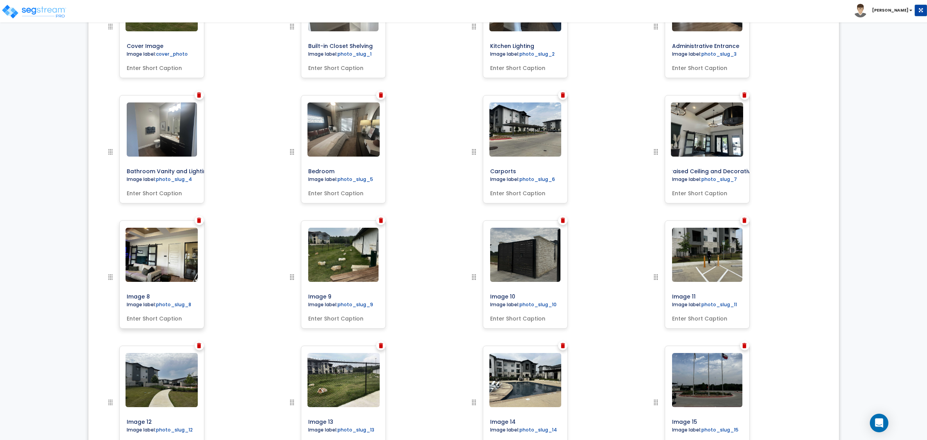
type input "Raised Ceiling and Decorative Lighting"
click at [157, 292] on input "Image 8" at bounding box center [179, 294] width 111 height 11
drag, startPoint x: 158, startPoint y: 294, endPoint x: 95, endPoint y: 284, distance: 64.5
click at [95, 284] on div "Cover Image Image label: cover_photo Image label:" at bounding box center [463, 345] width 739 height 763
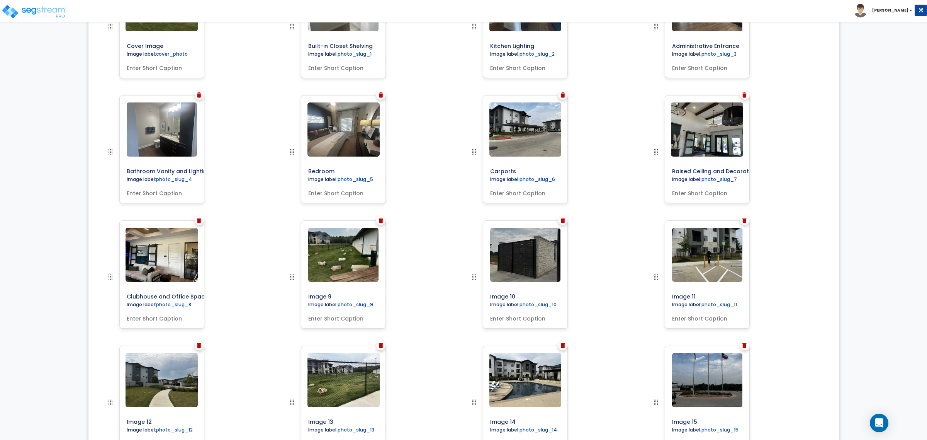
scroll to position [0, 6]
type input "Clubhouse and Office Space"
click at [347, 290] on input "Image 9" at bounding box center [360, 294] width 111 height 11
drag, startPoint x: 294, startPoint y: 289, endPoint x: 287, endPoint y: 289, distance: 6.6
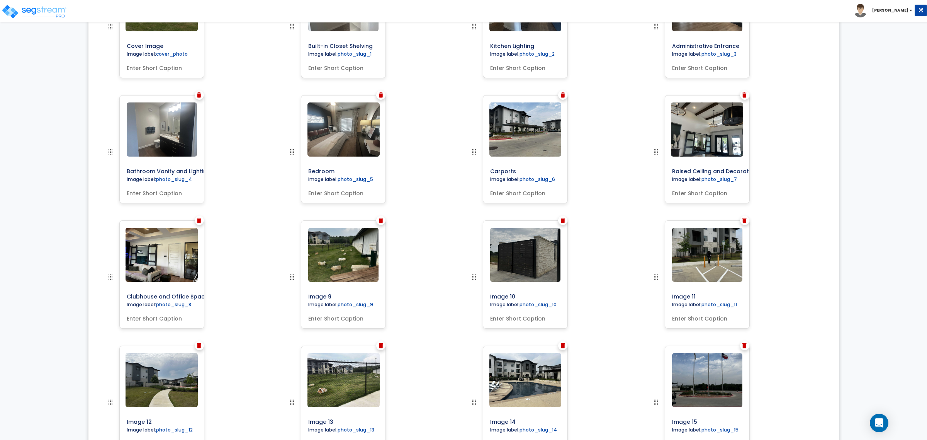
click at [287, 289] on div at bounding box center [308, 282] width 42 height 125
type input "S"
type input "Dog Park"
drag, startPoint x: 515, startPoint y: 298, endPoint x: 520, endPoint y: 296, distance: 5.2
click at [516, 297] on input "Image 10" at bounding box center [542, 294] width 111 height 11
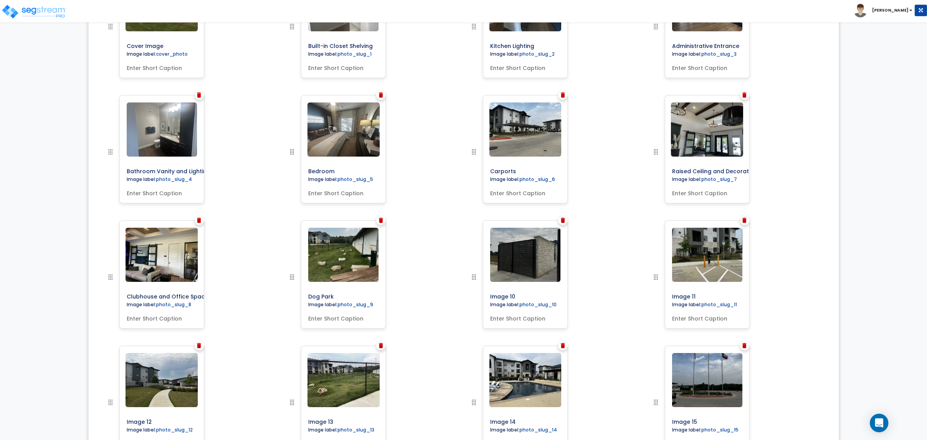
drag, startPoint x: 514, startPoint y: 295, endPoint x: 458, endPoint y: 287, distance: 56.2
click at [464, 288] on div "Image 10" at bounding box center [555, 282] width 182 height 125
type input "Dumpster"
click at [696, 294] on input "Image 11" at bounding box center [724, 294] width 111 height 11
drag, startPoint x: 700, startPoint y: 296, endPoint x: 646, endPoint y: 288, distance: 54.3
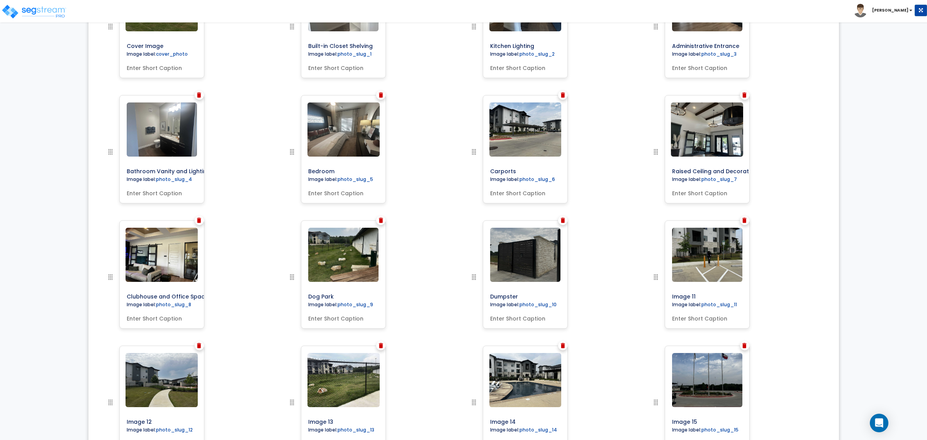
click at [646, 288] on div "Image 11" at bounding box center [736, 282] width 182 height 125
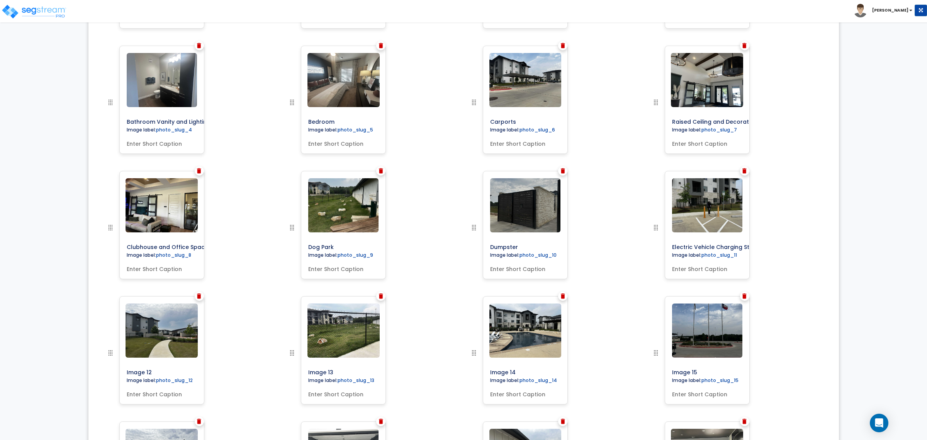
scroll to position [435, 0]
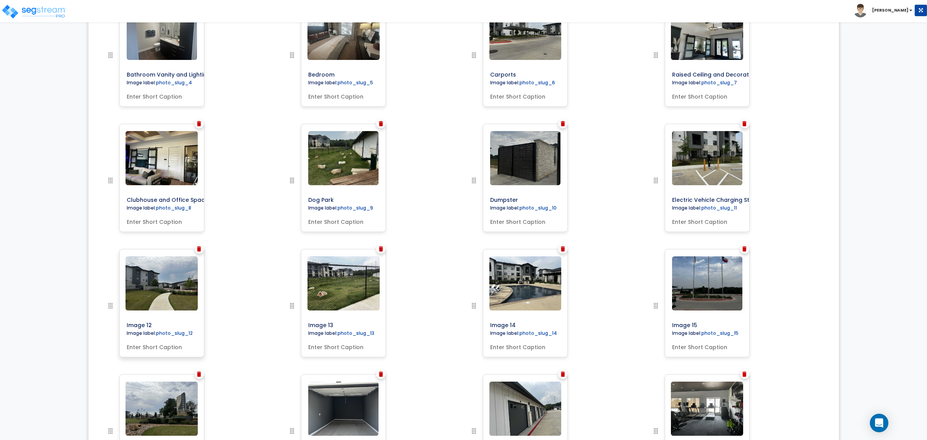
type input "Electric Vehicle Charging Station"
click at [151, 324] on input "Image 12" at bounding box center [179, 323] width 111 height 11
drag, startPoint x: 155, startPoint y: 323, endPoint x: 128, endPoint y: 325, distance: 27.1
click at [128, 325] on input "Image 12" at bounding box center [179, 323] width 111 height 11
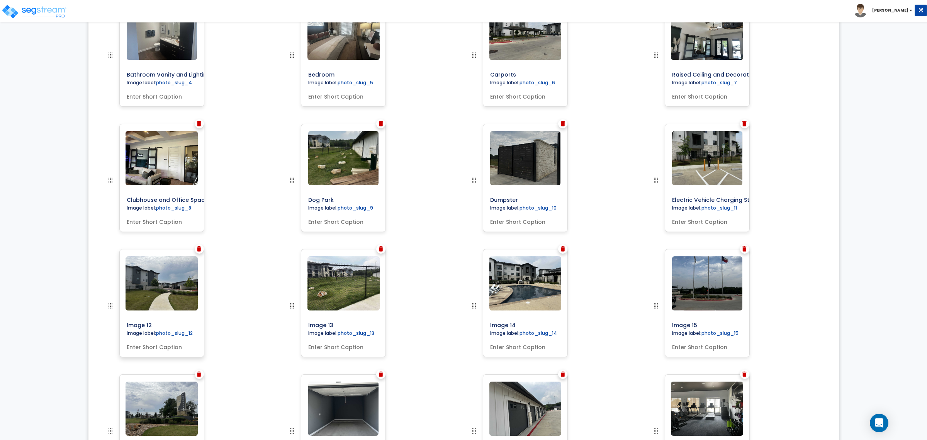
type input "I"
type input "B"
type input "Entry Gate"
drag, startPoint x: 330, startPoint y: 321, endPoint x: 336, endPoint y: 322, distance: 6.3
click at [331, 321] on input "Image 13" at bounding box center [360, 323] width 111 height 11
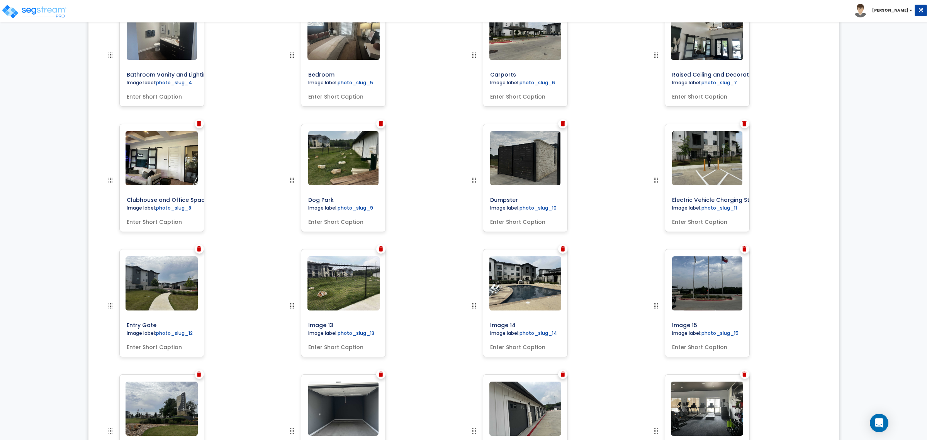
drag, startPoint x: 296, startPoint y: 311, endPoint x: 270, endPoint y: 306, distance: 26.5
drag, startPoint x: 337, startPoint y: 323, endPoint x: 280, endPoint y: 319, distance: 56.5
type input "Dog Park Fencing"
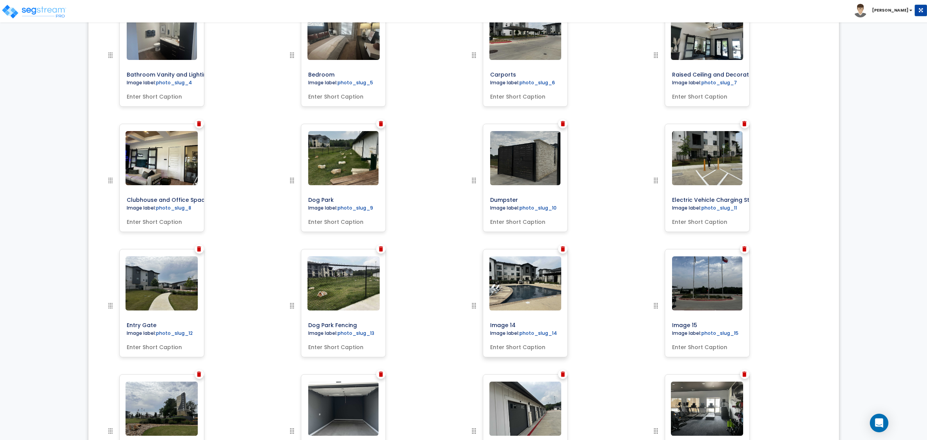
click at [529, 318] on input "Image 14" at bounding box center [542, 323] width 111 height 11
drag, startPoint x: 527, startPoint y: 321, endPoint x: 467, endPoint y: 314, distance: 61.0
click at [467, 314] on div "Image 14" at bounding box center [555, 311] width 182 height 125
drag, startPoint x: 509, startPoint y: 326, endPoint x: 483, endPoint y: 322, distance: 26.7
click at [483, 322] on div "Fire Pit and Pool Area Image label: photo_slug_14" at bounding box center [525, 303] width 85 height 108
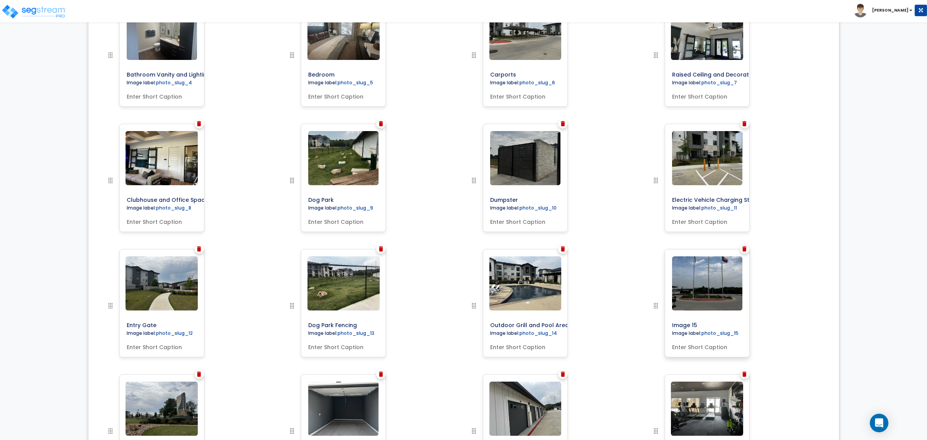
type input "Outdoor Grill and Pool Area"
click at [701, 321] on input "Image 15" at bounding box center [724, 323] width 111 height 11
drag, startPoint x: 703, startPoint y: 323, endPoint x: 649, endPoint y: 318, distance: 54.3
click at [649, 318] on div "Image 15" at bounding box center [736, 311] width 182 height 125
type input "F"
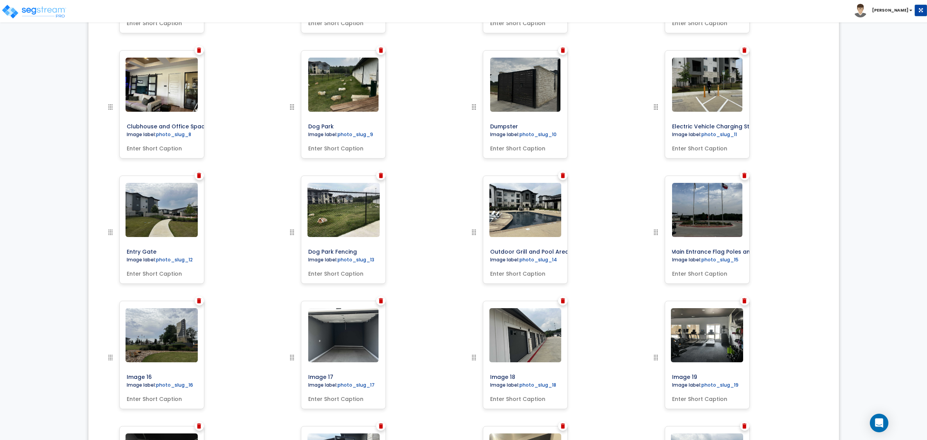
scroll to position [628, 0]
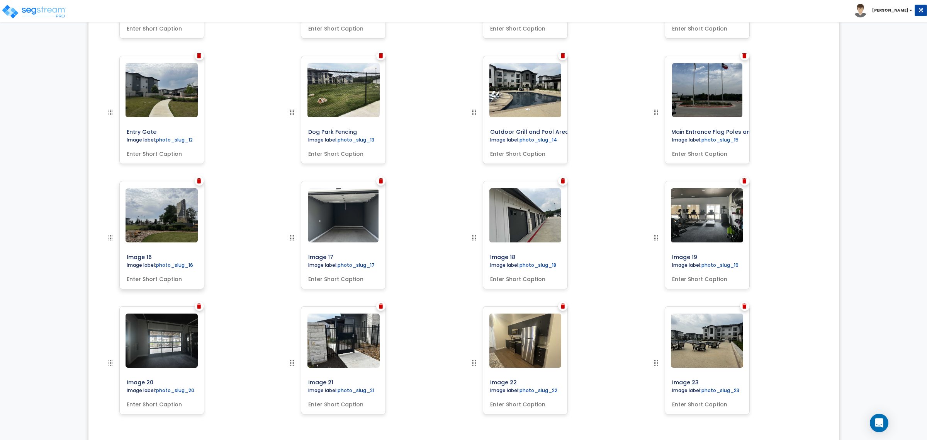
type input "Main Entrance Flag Poles and Lighting"
click at [155, 253] on input "Image 16" at bounding box center [179, 255] width 111 height 11
drag, startPoint x: 158, startPoint y: 253, endPoint x: 118, endPoint y: 245, distance: 40.2
click at [118, 246] on div at bounding box center [127, 243] width 42 height 125
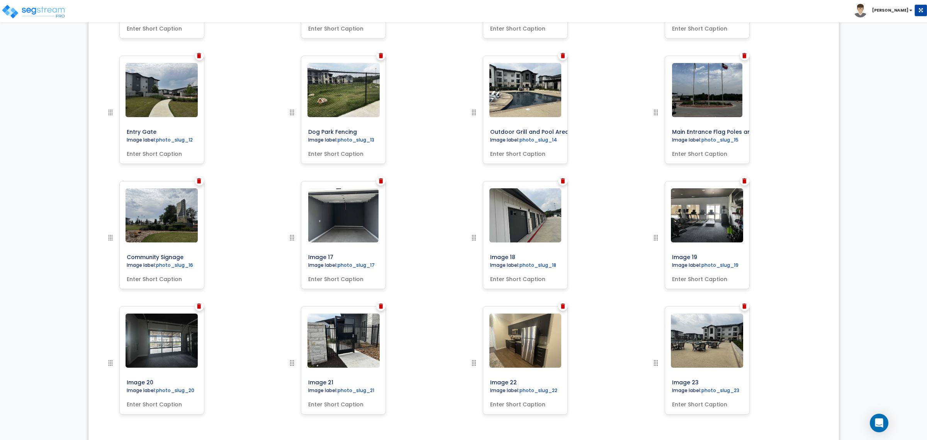
type input "Community Signage"
click at [339, 251] on input "Image 17" at bounding box center [360, 255] width 111 height 11
drag, startPoint x: 340, startPoint y: 256, endPoint x: 288, endPoint y: 246, distance: 53.0
click at [288, 246] on div at bounding box center [308, 243] width 42 height 125
type input "Garage Interior"
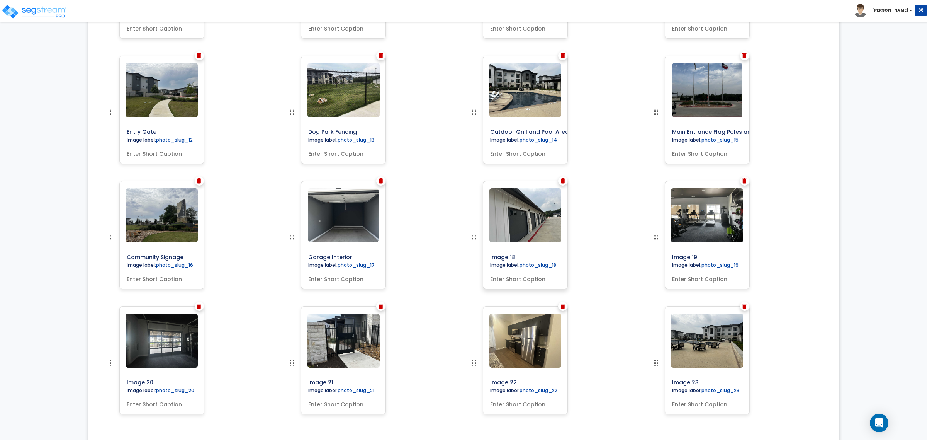
click at [520, 255] on input "Image 18" at bounding box center [542, 255] width 111 height 11
drag, startPoint x: 525, startPoint y: 255, endPoint x: 479, endPoint y: 248, distance: 45.8
click at [479, 248] on div at bounding box center [490, 243] width 42 height 125
type input "Garage Exterior and Lighting"
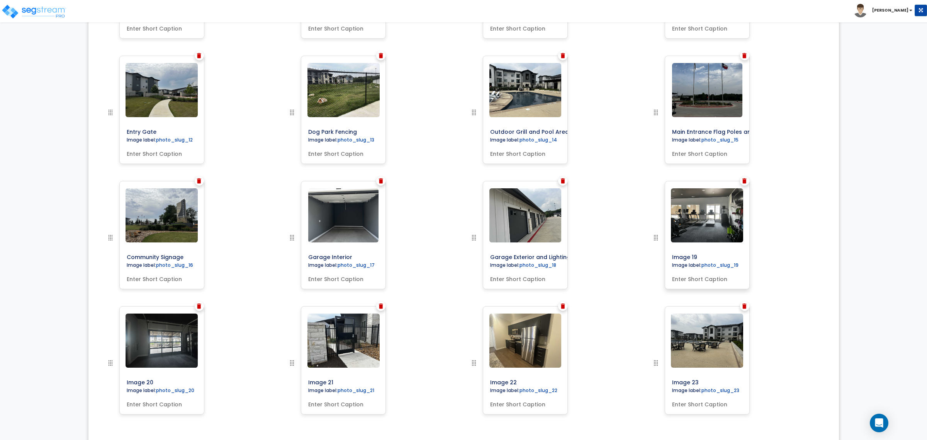
scroll to position [0, 0]
click at [705, 256] on input "Image 19" at bounding box center [724, 255] width 111 height 11
drag, startPoint x: 705, startPoint y: 256, endPoint x: 665, endPoint y: 256, distance: 40.2
click at [665, 256] on div "Image 19 Image label: photo_slug_19" at bounding box center [707, 235] width 85 height 108
type input "Fitness Equipment"
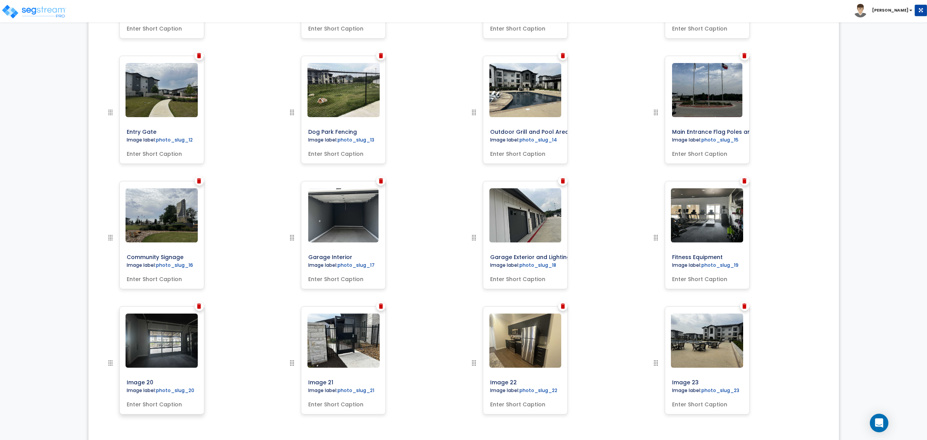
click at [167, 381] on input "Image 20" at bounding box center [179, 380] width 111 height 11
drag, startPoint x: 166, startPoint y: 380, endPoint x: 125, endPoint y: 377, distance: 41.5
click at [125, 377] on input "Image 20" at bounding box center [179, 380] width 111 height 11
type input "Fitness Area Garage Doors"
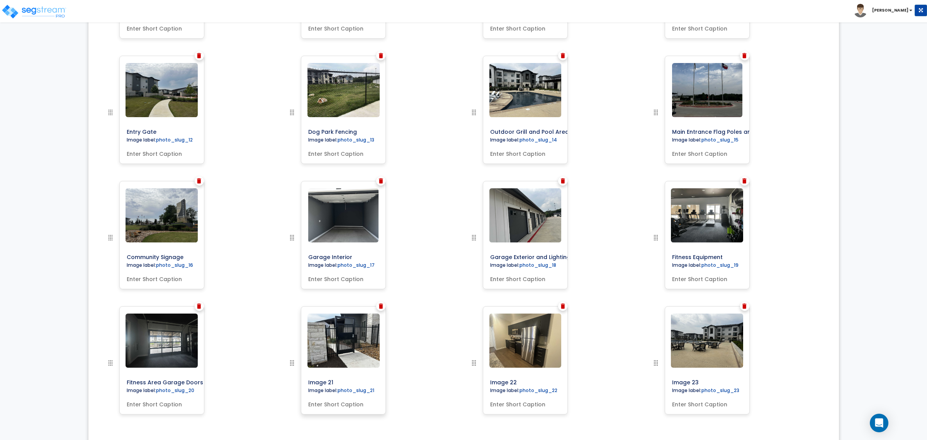
click at [330, 380] on input "Image 21" at bounding box center [360, 380] width 111 height 11
drag, startPoint x: 337, startPoint y: 380, endPoint x: 281, endPoint y: 369, distance: 57.1
click at [282, 369] on div "Image 21" at bounding box center [373, 368] width 182 height 125
type input "g"
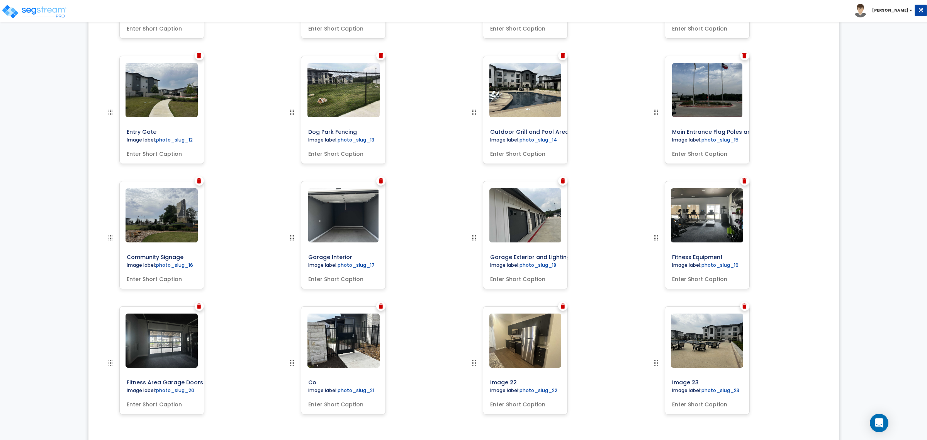
type input "C"
type input "G"
type input "Pedestrian Gate"
click at [525, 377] on input "Image 22" at bounding box center [542, 380] width 111 height 11
drag, startPoint x: 518, startPoint y: 379, endPoint x: 448, endPoint y: 368, distance: 70.8
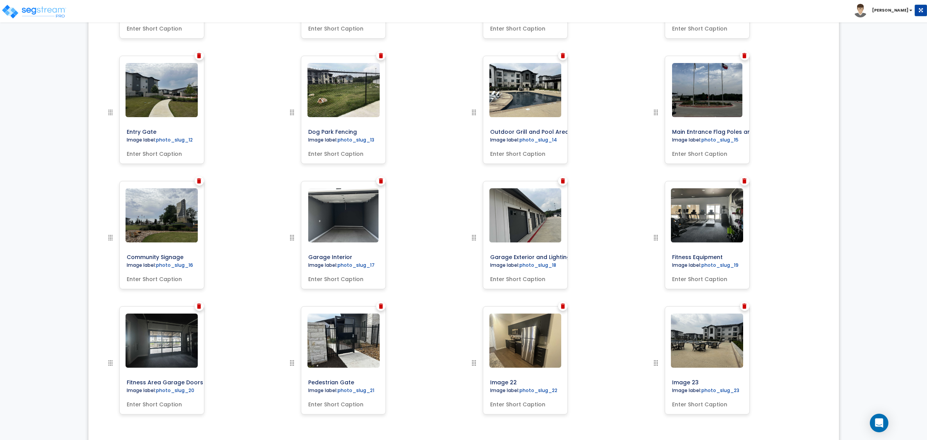
type input "Kitchen Appliances"
click at [699, 379] on input "Image 23" at bounding box center [724, 380] width 111 height 11
drag, startPoint x: 704, startPoint y: 381, endPoint x: 657, endPoint y: 376, distance: 47.8
click at [657, 376] on div at bounding box center [672, 368] width 42 height 125
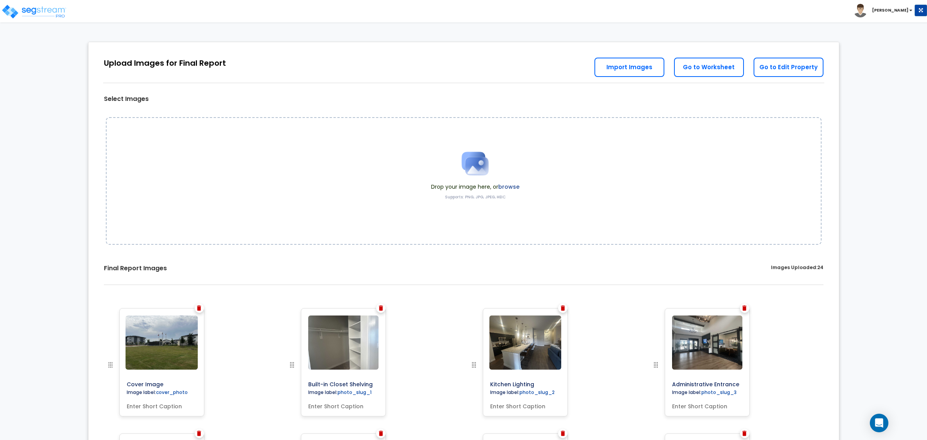
type input "Pool Area and Pergolas"
click at [720, 68] on link "Go to Worksheet" at bounding box center [709, 67] width 70 height 19
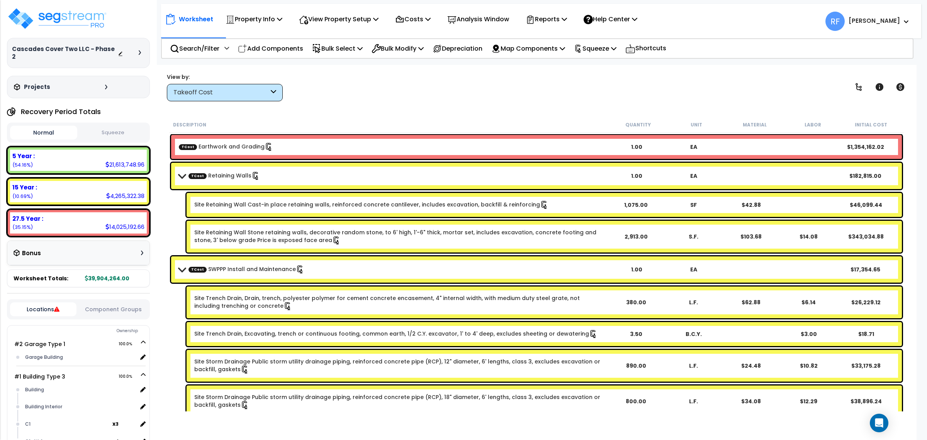
click at [649, 79] on div "View by: Takeoff Cost Takeoff Cost" at bounding box center [536, 87] width 745 height 29
click at [565, 18] on p "Reports" at bounding box center [546, 19] width 41 height 10
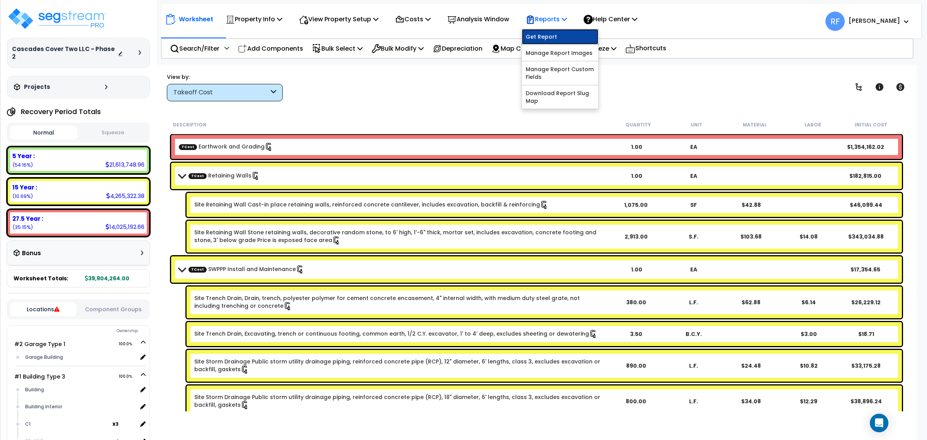
click at [570, 37] on link "Get Report" at bounding box center [560, 36] width 76 height 15
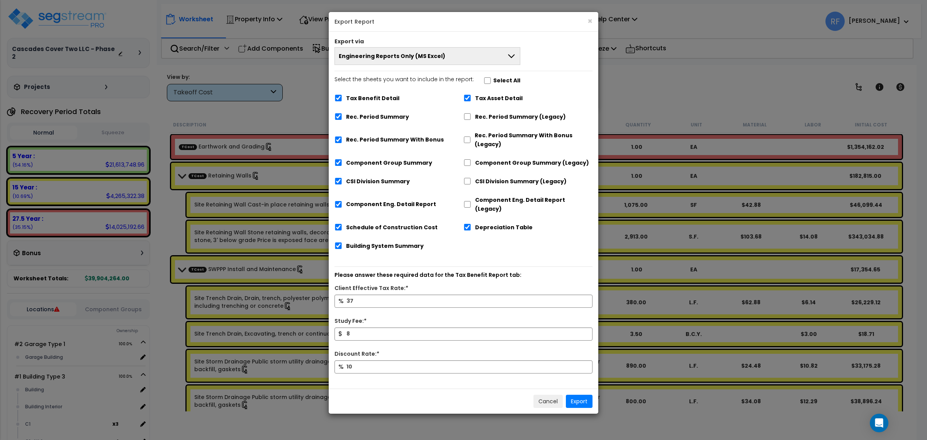
click at [462, 56] on button "Engineering Reports Only (MS Excel)" at bounding box center [428, 56] width 186 height 18
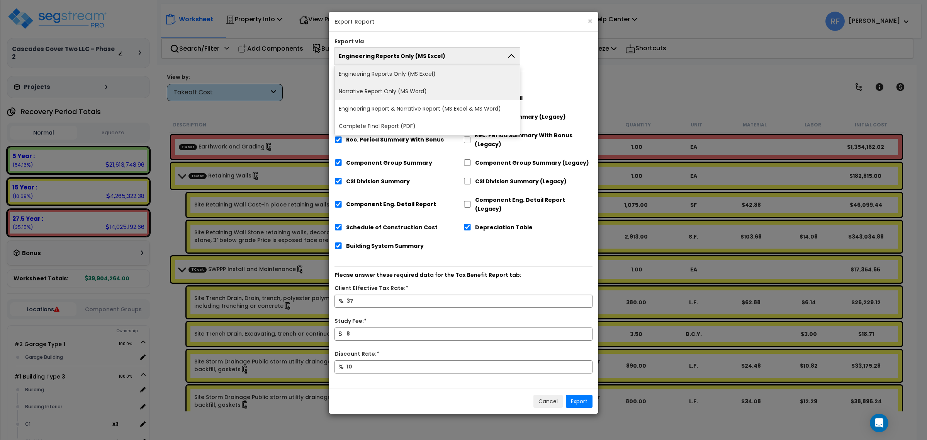
click at [455, 90] on li "Narrative Report Only (MS Word)" at bounding box center [427, 91] width 185 height 17
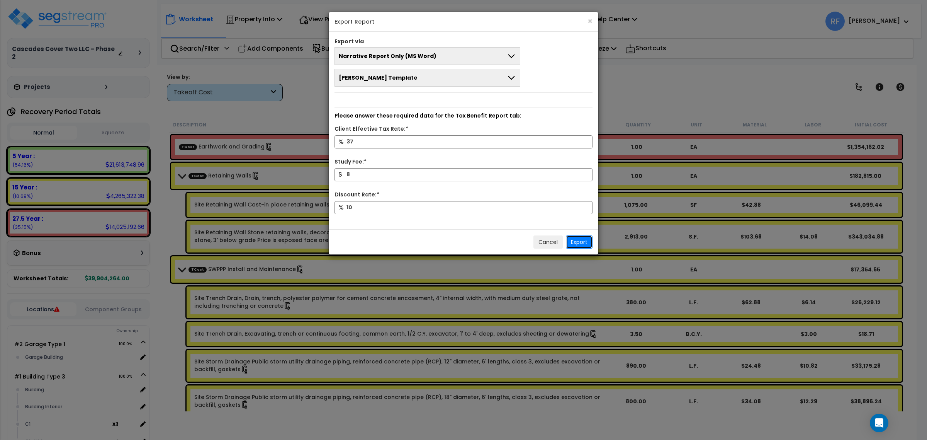
click at [572, 237] on button "Export" at bounding box center [579, 241] width 27 height 13
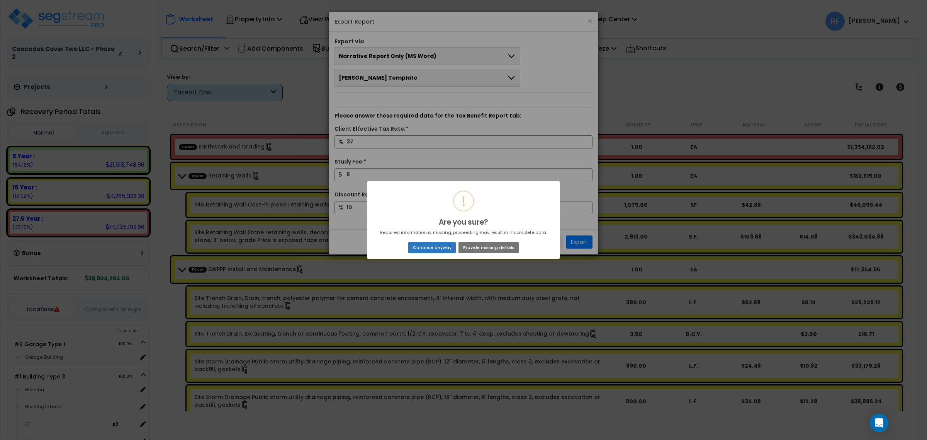
click at [440, 248] on button "Continue anyway" at bounding box center [432, 247] width 48 height 11
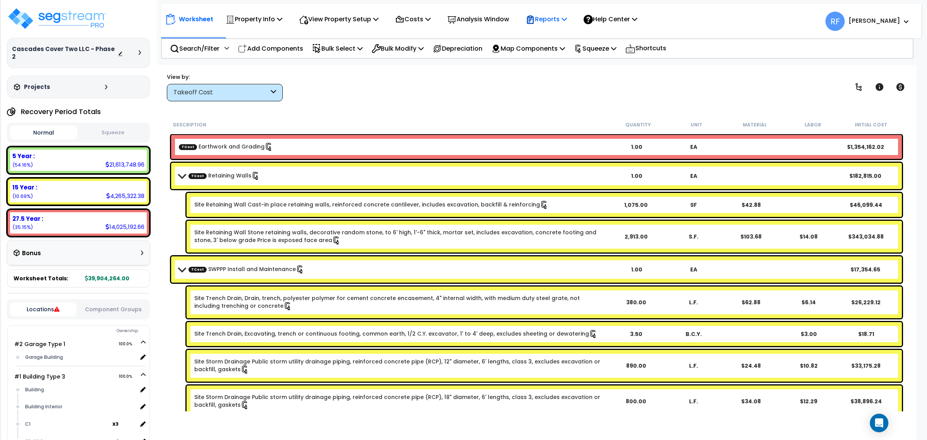
click at [562, 17] on p "Reports" at bounding box center [546, 19] width 41 height 10
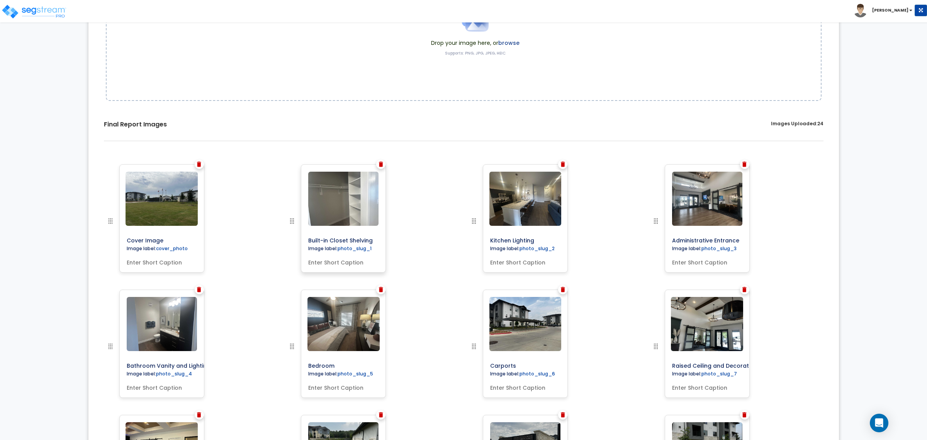
scroll to position [145, 0]
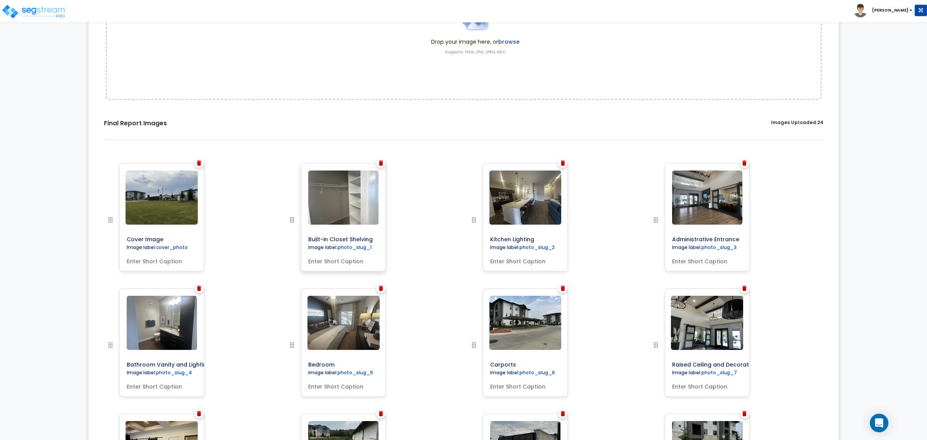
click at [321, 237] on input "Built-in Closet Shelving" at bounding box center [360, 237] width 111 height 11
drag, startPoint x: 307, startPoint y: 239, endPoint x: 379, endPoint y: 243, distance: 71.6
click at [379, 243] on div "Built-in Closet Shelving Image label: photo_slug_1" at bounding box center [343, 217] width 85 height 108
click at [347, 263] on input "text" at bounding box center [343, 259] width 76 height 11
paste input "Built-in Closet Shelving"
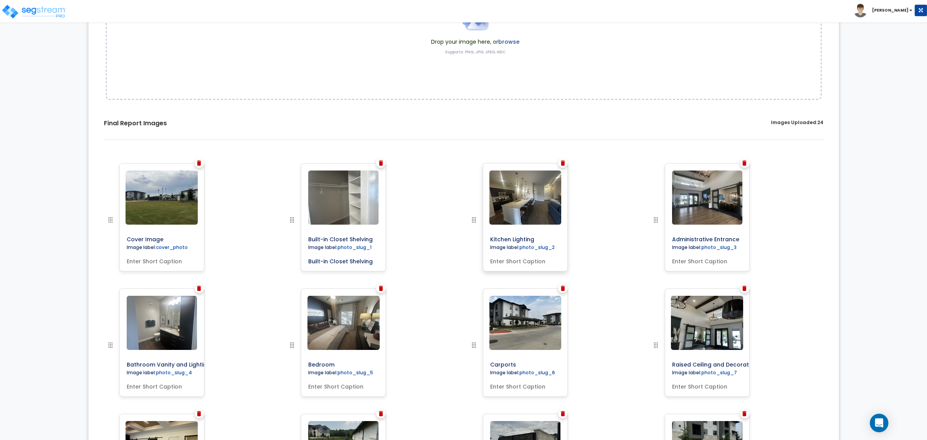
type input "Built-in Closet Shelving"
drag, startPoint x: 489, startPoint y: 238, endPoint x: 541, endPoint y: 240, distance: 52.2
click at [541, 240] on input "Kitchen Lighting" at bounding box center [542, 237] width 111 height 11
click at [520, 258] on input "text" at bounding box center [525, 259] width 76 height 11
paste input "Kitchen Lighting"
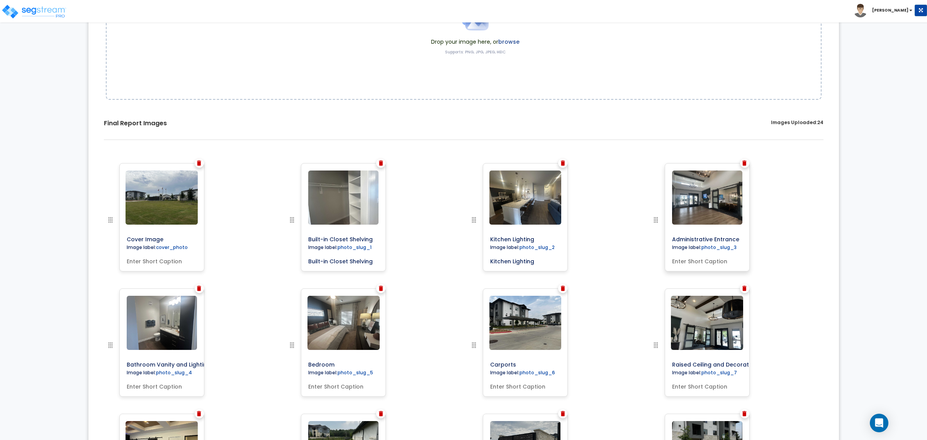
type input "Kitchen Lighting"
click at [686, 240] on input "Administrative Entrance" at bounding box center [724, 237] width 111 height 11
drag, startPoint x: 671, startPoint y: 239, endPoint x: 756, endPoint y: 249, distance: 85.6
click at [756, 249] on div "Image label:" at bounding box center [736, 225] width 182 height 125
click at [702, 259] on input "text" at bounding box center [707, 259] width 76 height 11
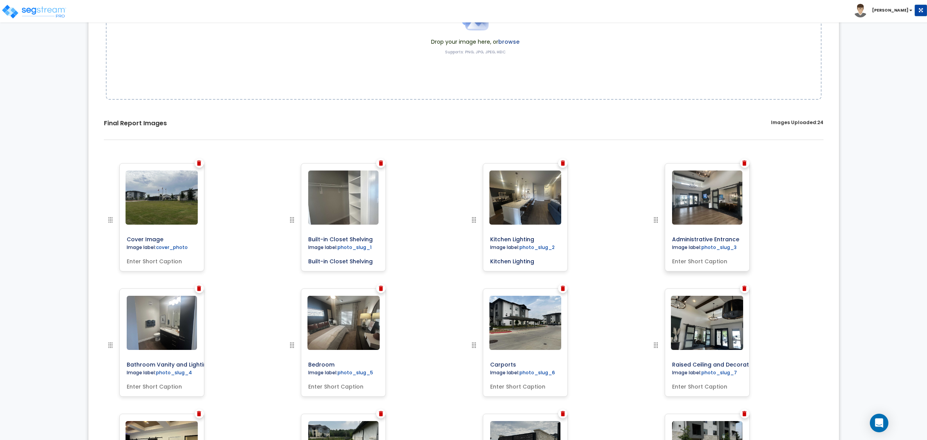
drag, startPoint x: 712, startPoint y: 236, endPoint x: 665, endPoint y: 230, distance: 47.1
click at [665, 230] on div "Administrative Entrance Image label: photo_slug_3" at bounding box center [707, 217] width 85 height 108
drag, startPoint x: 673, startPoint y: 237, endPoint x: 793, endPoint y: 237, distance: 119.7
click at [793, 237] on div "Image label:" at bounding box center [736, 225] width 182 height 125
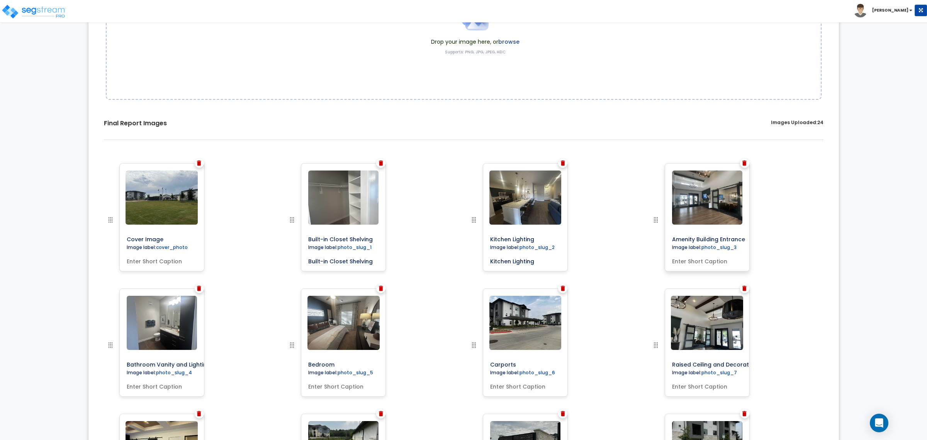
type input "Amenity Building Entrance"
click at [701, 258] on input "text" at bounding box center [707, 259] width 76 height 11
paste input "Amenity Building Entrance"
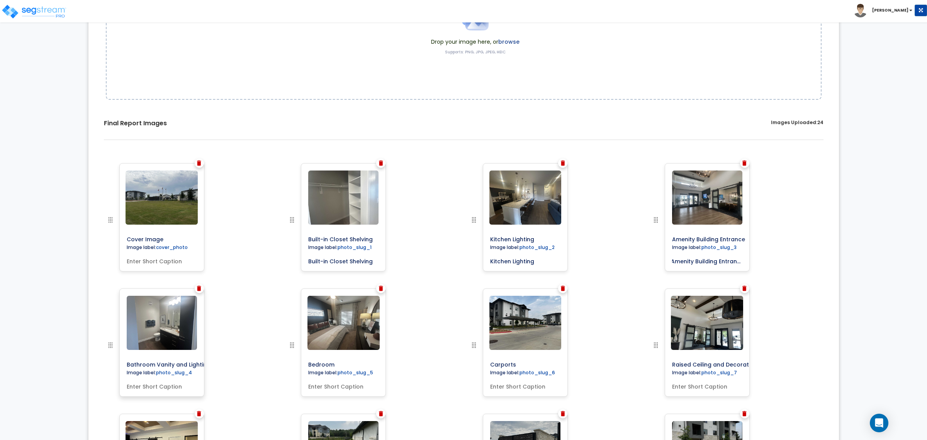
type input "Amenity Building Entrance"
click at [153, 360] on input "Bathroom Vanity and Lighting" at bounding box center [179, 362] width 111 height 11
drag, startPoint x: 126, startPoint y: 364, endPoint x: 209, endPoint y: 364, distance: 82.7
click at [209, 364] on div "Image label:" at bounding box center [191, 350] width 182 height 125
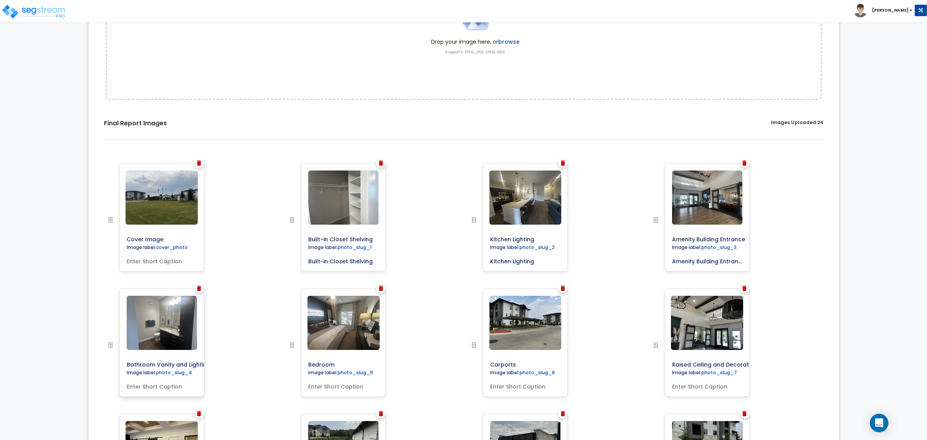
click at [143, 387] on input "text" at bounding box center [162, 384] width 76 height 11
paste input "Bathroom Vanity and Lighting"
type input "Bathroom Vanity and Lighting"
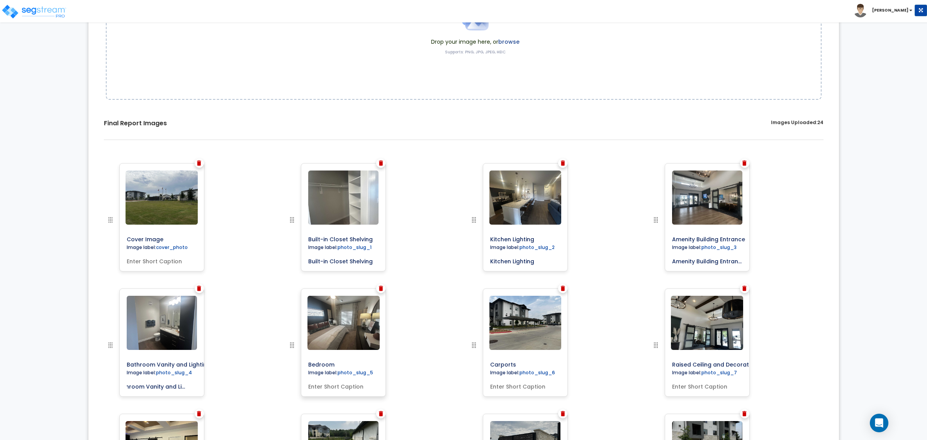
scroll to position [0, 0]
click at [319, 362] on input "Bedroom" at bounding box center [360, 362] width 111 height 11
drag, startPoint x: 329, startPoint y: 362, endPoint x: 275, endPoint y: 358, distance: 53.5
click at [275, 163] on div "Cover Image" at bounding box center [463, 163] width 727 height 0
click at [326, 380] on input "text" at bounding box center [343, 384] width 76 height 11
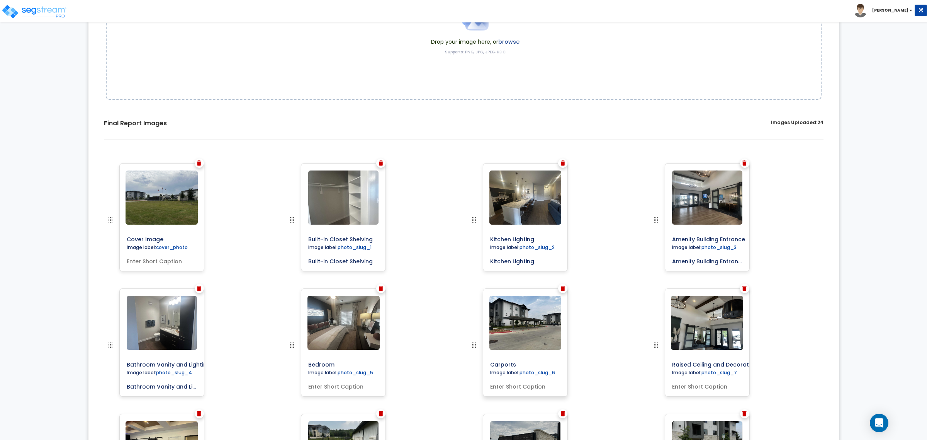
paste input "Bedroom"
type input "Bedroom"
drag, startPoint x: 532, startPoint y: 365, endPoint x: 526, endPoint y: 362, distance: 6.4
click at [532, 365] on input "Carports" at bounding box center [542, 362] width 111 height 11
drag, startPoint x: 525, startPoint y: 362, endPoint x: 481, endPoint y: 356, distance: 44.5
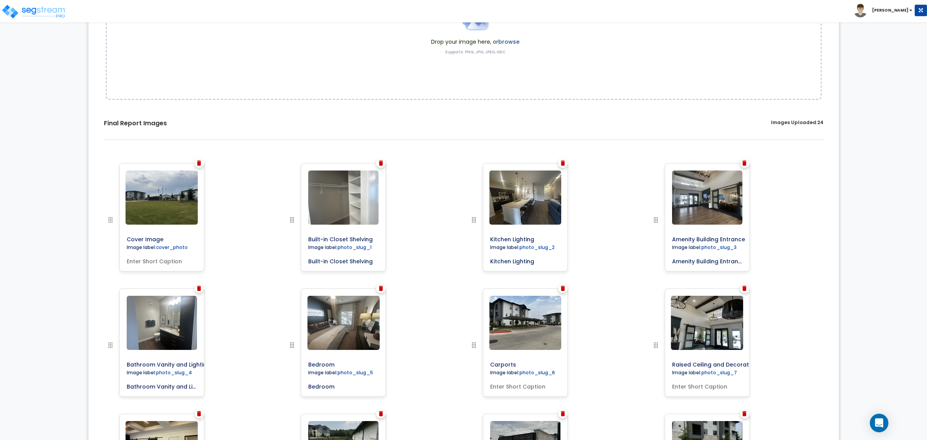
click at [481, 356] on div at bounding box center [490, 350] width 42 height 125
drag, startPoint x: 525, startPoint y: 387, endPoint x: 601, endPoint y: 386, distance: 76.5
click at [525, 386] on input "text" at bounding box center [525, 384] width 76 height 11
paste input "Carports"
type input "Carports"
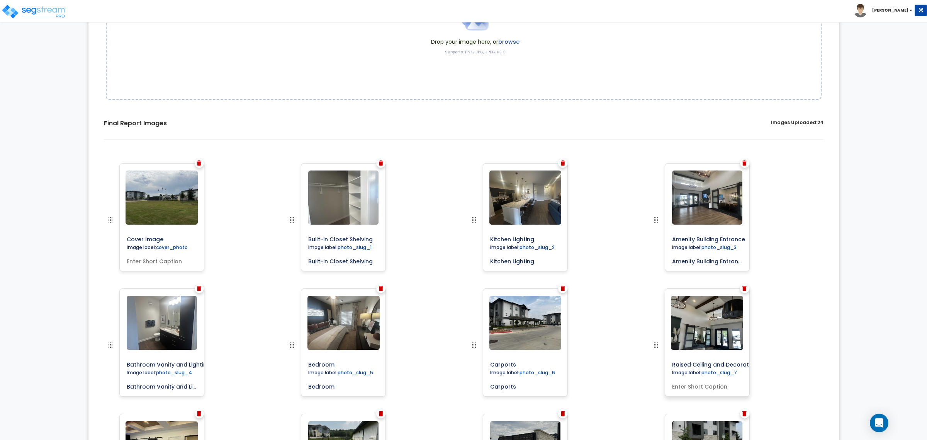
drag, startPoint x: 686, startPoint y: 362, endPoint x: 677, endPoint y: 363, distance: 9.3
click at [686, 362] on input "Raised Ceiling and Decorative Lighting" at bounding box center [724, 362] width 111 height 11
drag, startPoint x: 674, startPoint y: 363, endPoint x: 723, endPoint y: 362, distance: 49.1
click at [723, 362] on input "Raised Ceiling and Decorative Lighting" at bounding box center [724, 362] width 111 height 11
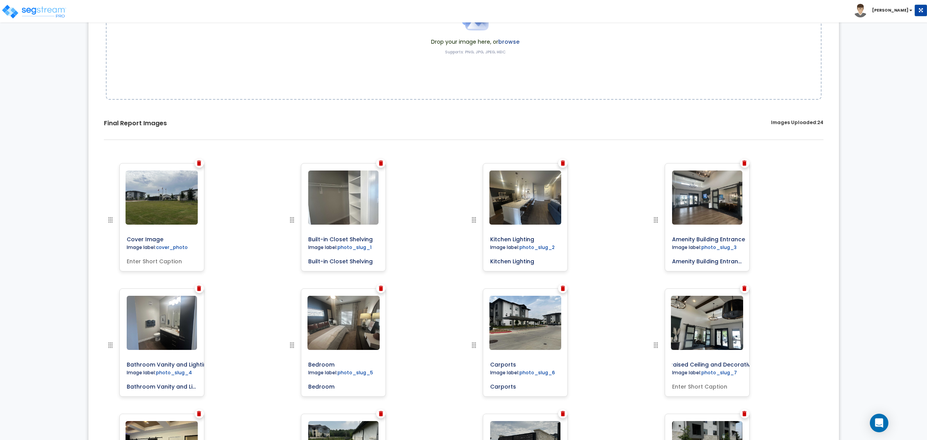
drag, startPoint x: 673, startPoint y: 364, endPoint x: 824, endPoint y: 354, distance: 151.3
click at [824, 354] on div "Image label:" at bounding box center [736, 350] width 182 height 125
click at [689, 385] on input "text" at bounding box center [707, 384] width 76 height 11
paste input "Raised Ceiling and Decorative Lighting"
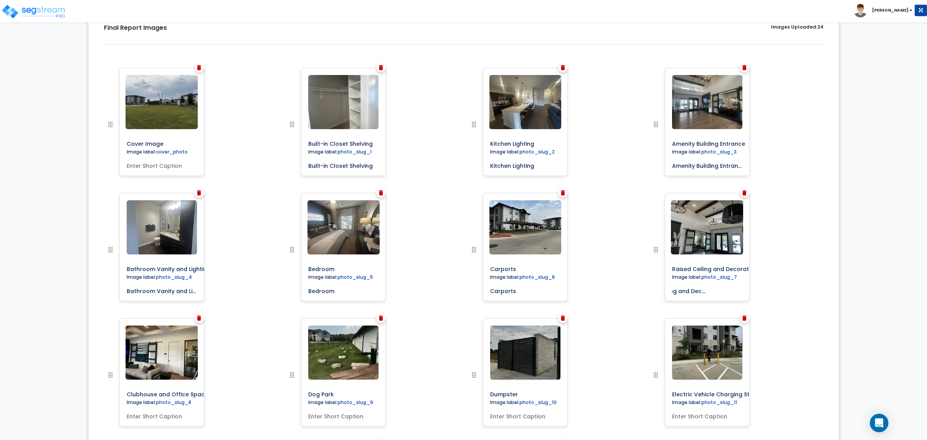
scroll to position [338, 0]
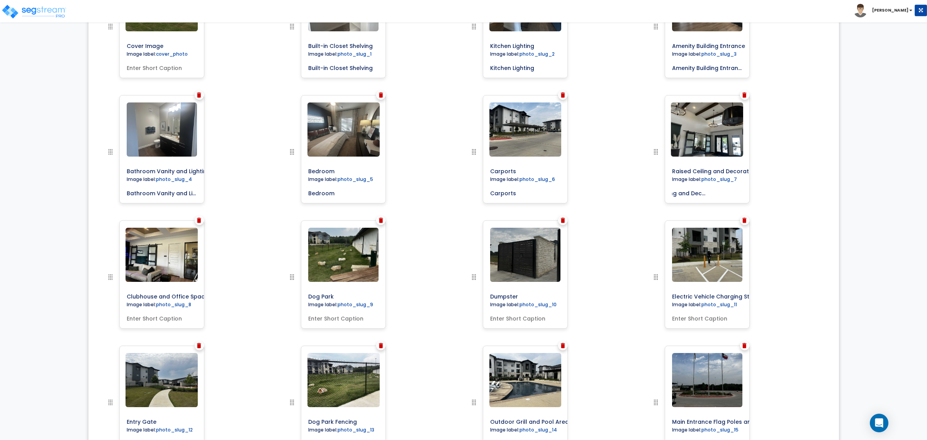
type input "Raised Ceiling and Decorative Lighting"
click at [799, 240] on div "Image label:" at bounding box center [736, 282] width 182 height 125
click at [136, 297] on input "Clubhouse and Office Space" at bounding box center [179, 294] width 111 height 11
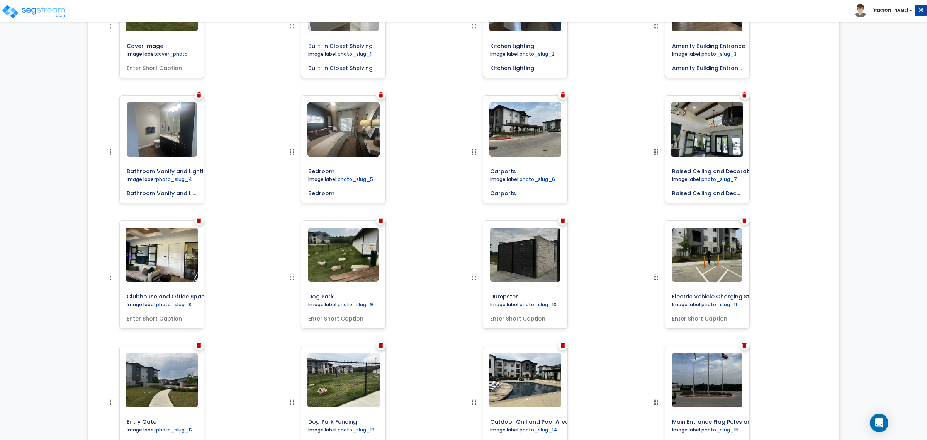
drag, startPoint x: 126, startPoint y: 294, endPoint x: 282, endPoint y: 294, distance: 156.8
click at [156, 317] on input "text" at bounding box center [162, 316] width 76 height 11
paste input "Clubhouse and Office Space"
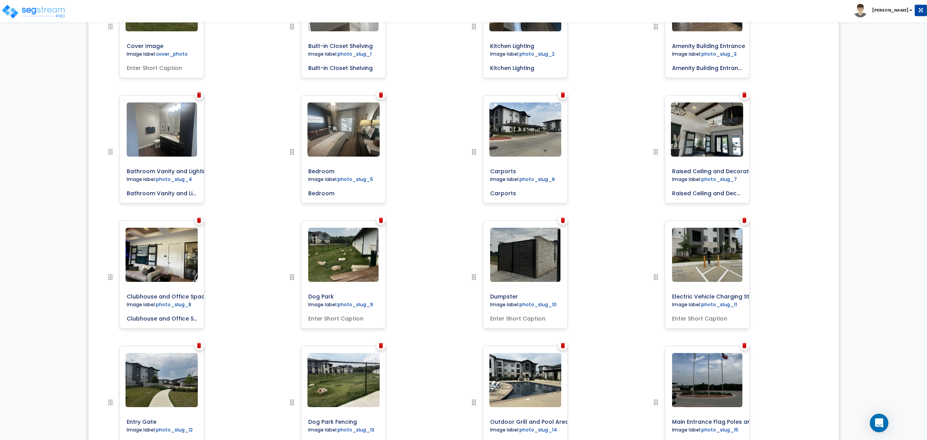
scroll to position [0, 7]
type input "Clubhouse and Office Space"
click at [345, 294] on input "Dog Park" at bounding box center [360, 294] width 111 height 11
drag, startPoint x: 321, startPoint y: 292, endPoint x: 299, endPoint y: 288, distance: 21.7
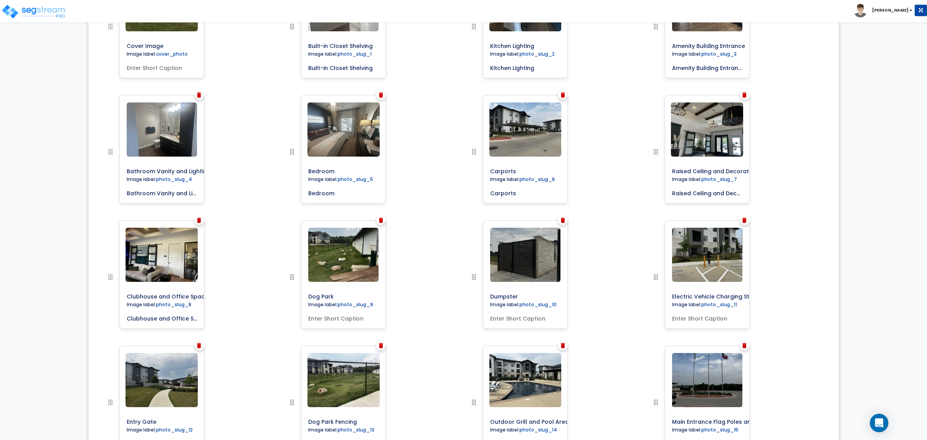
click at [299, 288] on div at bounding box center [308, 282] width 42 height 125
drag, startPoint x: 332, startPoint y: 319, endPoint x: 369, endPoint y: 319, distance: 36.7
click at [333, 319] on input "text" at bounding box center [343, 316] width 76 height 11
paste input "Dog Park"
type input "Dog Park"
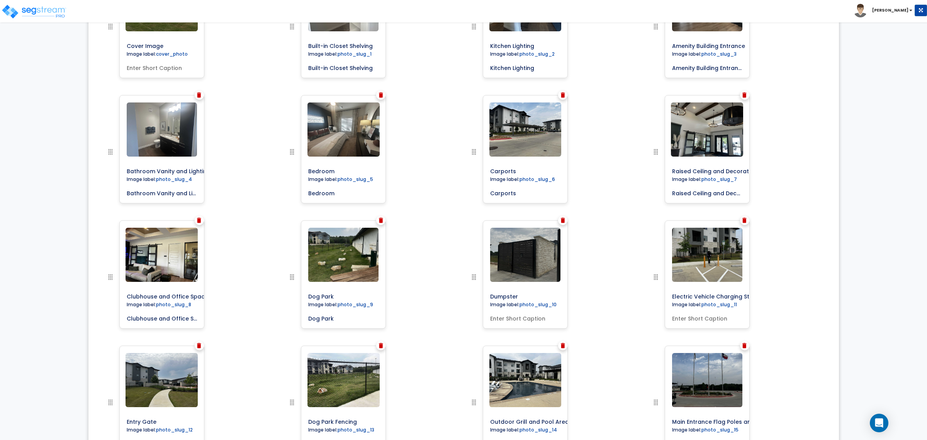
drag, startPoint x: 520, startPoint y: 296, endPoint x: 478, endPoint y: 290, distance: 42.1
click at [478, 290] on div at bounding box center [490, 282] width 42 height 125
click at [516, 316] on input "text" at bounding box center [525, 316] width 76 height 11
paste input "Dumpster"
type input "Dumpster"
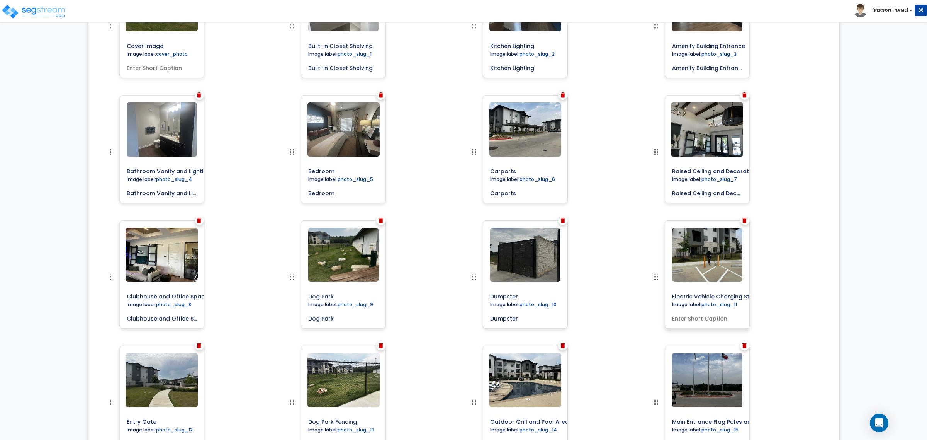
drag, startPoint x: 714, startPoint y: 294, endPoint x: 710, endPoint y: 293, distance: 4.3
click at [712, 293] on input "Electric Vehicle Charging Station" at bounding box center [724, 294] width 111 height 11
drag, startPoint x: 670, startPoint y: 294, endPoint x: 848, endPoint y: 306, distance: 178.0
click at [848, 306] on div "0% Upload Images for Final Report Go to Edit Property Go to Worksheet Import Im…" at bounding box center [463, 224] width 927 height 1056
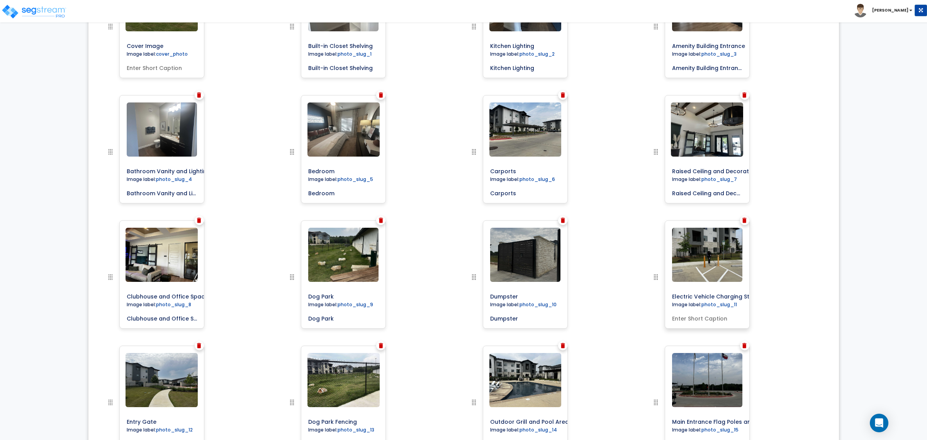
scroll to position [0, 0]
click at [698, 314] on input "text" at bounding box center [707, 316] width 76 height 11
paste input "Electric Vehicle Charging Station"
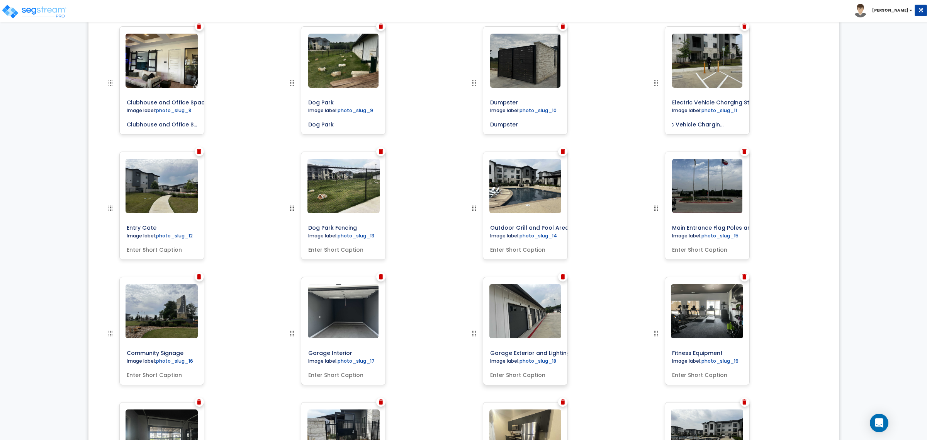
scroll to position [579, 0]
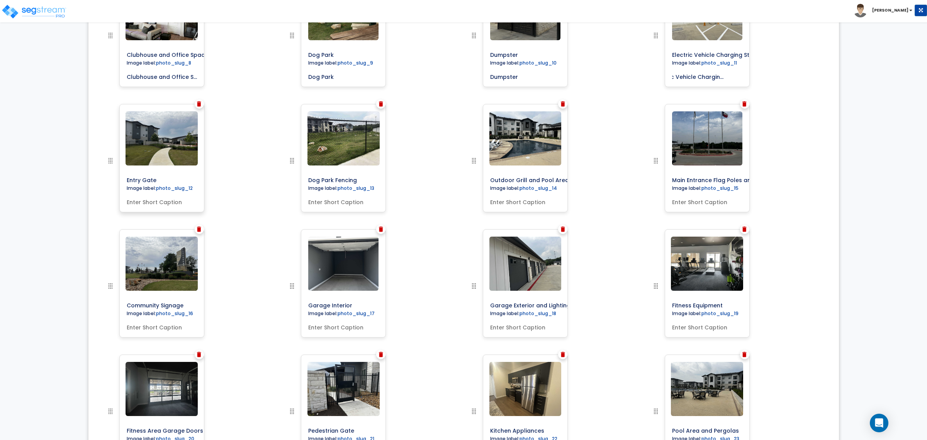
type input "Electric Vehicle Charging Station"
click at [155, 180] on input "Entry Gate" at bounding box center [179, 178] width 111 height 11
drag, startPoint x: 158, startPoint y: 178, endPoint x: 97, endPoint y: 165, distance: 62.8
click at [97, 165] on div "Cover Image Image label: cover_photo Image label:" at bounding box center [463, 104] width 739 height 763
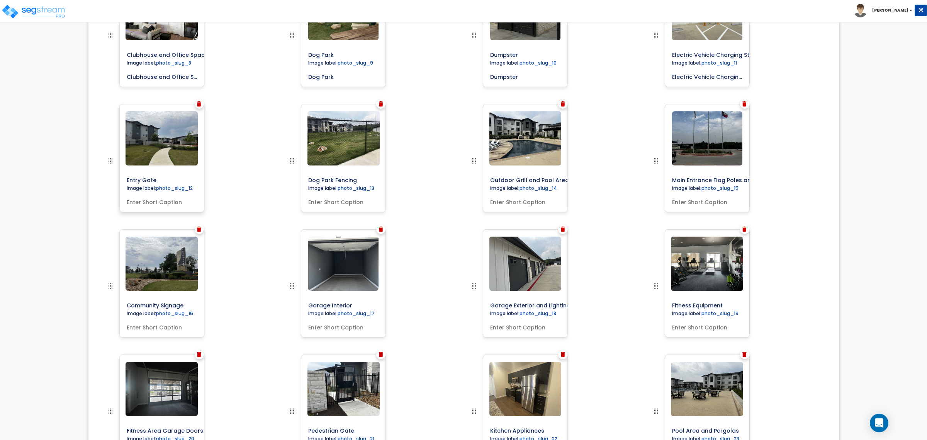
click at [140, 197] on input "text" at bounding box center [162, 200] width 76 height 11
paste input "Entry Gate"
type input "Entry Gate"
click at [366, 182] on input "Dog Park Fencing" at bounding box center [360, 178] width 111 height 11
drag, startPoint x: 355, startPoint y: 178, endPoint x: 269, endPoint y: 163, distance: 87.4
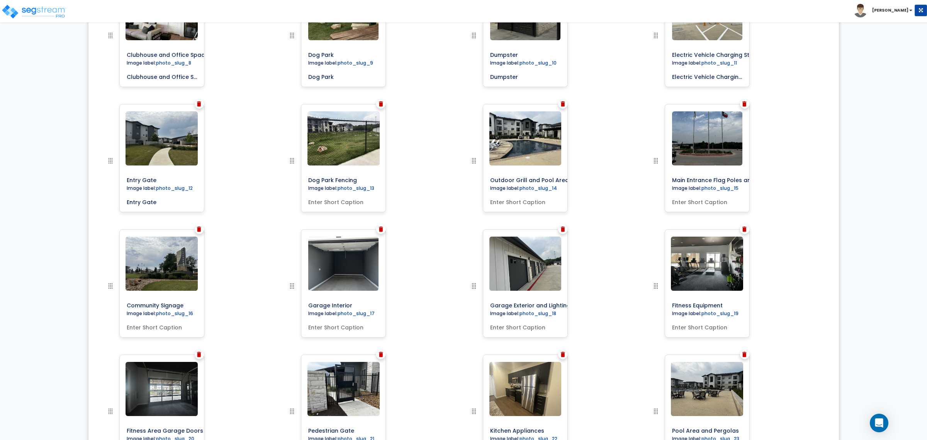
drag, startPoint x: 317, startPoint y: 205, endPoint x: 377, endPoint y: 203, distance: 59.5
click at [317, 205] on input "text" at bounding box center [343, 200] width 76 height 11
paste input "Dog Park Fencing"
type input "Dog Park Fencing"
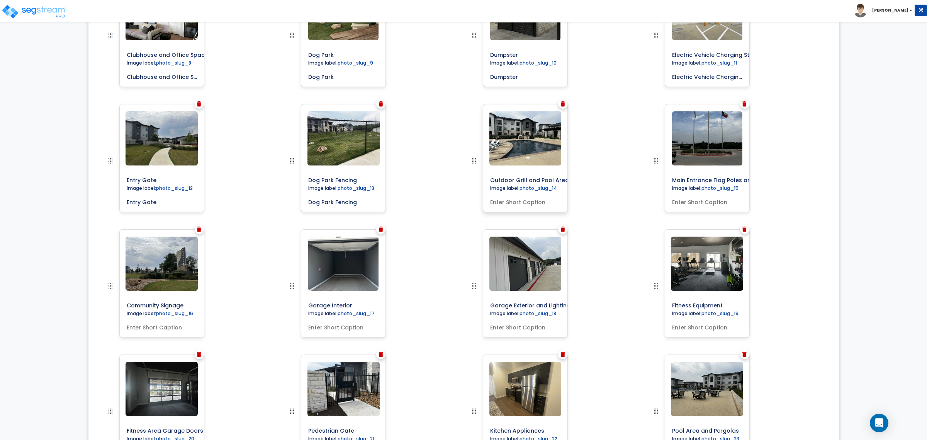
drag, startPoint x: 539, startPoint y: 175, endPoint x: 520, endPoint y: 177, distance: 19.0
click at [538, 176] on input "Outdoor Grill and Pool Area" at bounding box center [542, 178] width 111 height 11
drag, startPoint x: 489, startPoint y: 180, endPoint x: 574, endPoint y: 205, distance: 89.0
click at [639, 194] on div "Image label:" at bounding box center [555, 166] width 182 height 125
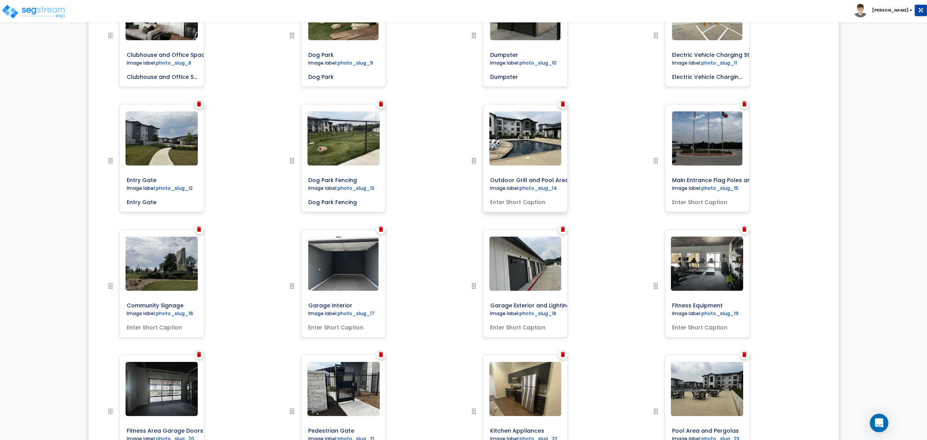
scroll to position [0, 0]
click at [532, 205] on input "text" at bounding box center [525, 200] width 76 height 11
paste input "Outdoor Grill and Pool Area"
type input "Outdoor Grill and Pool Area"
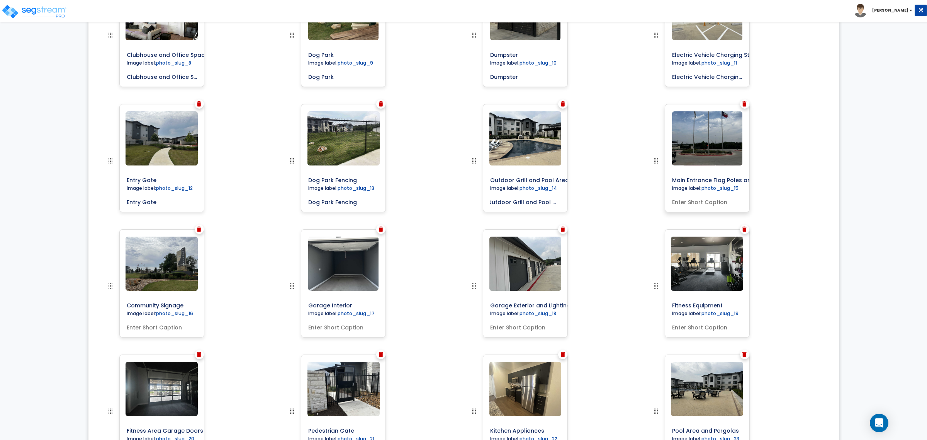
scroll to position [0, 0]
drag, startPoint x: 698, startPoint y: 176, endPoint x: 673, endPoint y: 177, distance: 25.5
click at [698, 176] on input "Main Entrance Flag Poles and Lighting" at bounding box center [724, 178] width 111 height 11
drag, startPoint x: 717, startPoint y: 181, endPoint x: 828, endPoint y: 198, distance: 111.8
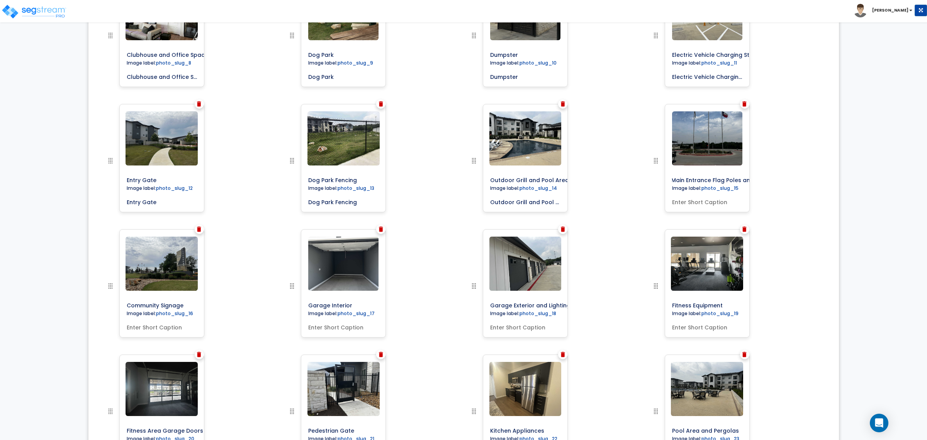
click at [828, 198] on div "Cover Image Image label: cover_photo Image label:" at bounding box center [463, 104] width 739 height 763
click at [708, 201] on input "text" at bounding box center [707, 200] width 76 height 11
paste input "Main Entrance Flag Poles and Lighting"
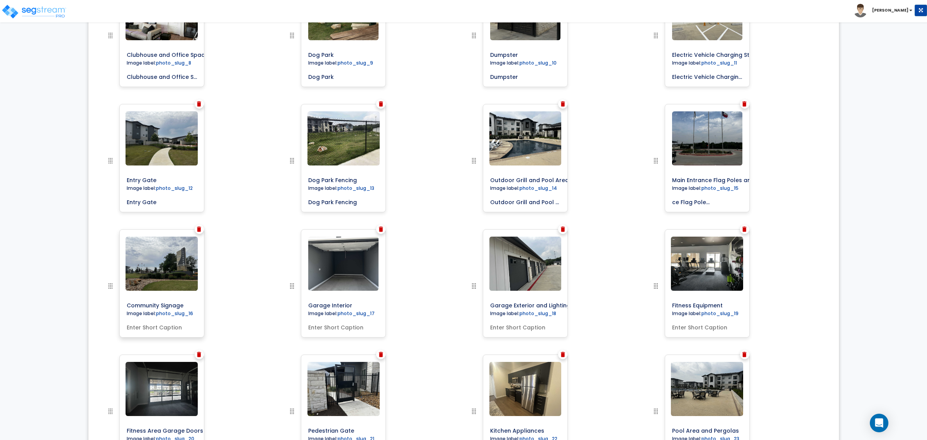
type input "Main Entrance Flag Poles and Lighting"
click at [156, 304] on input "Community Signage" at bounding box center [179, 303] width 111 height 11
drag, startPoint x: 126, startPoint y: 302, endPoint x: 262, endPoint y: 302, distance: 136.0
click at [262, 302] on div "Image label:" at bounding box center [191, 291] width 182 height 125
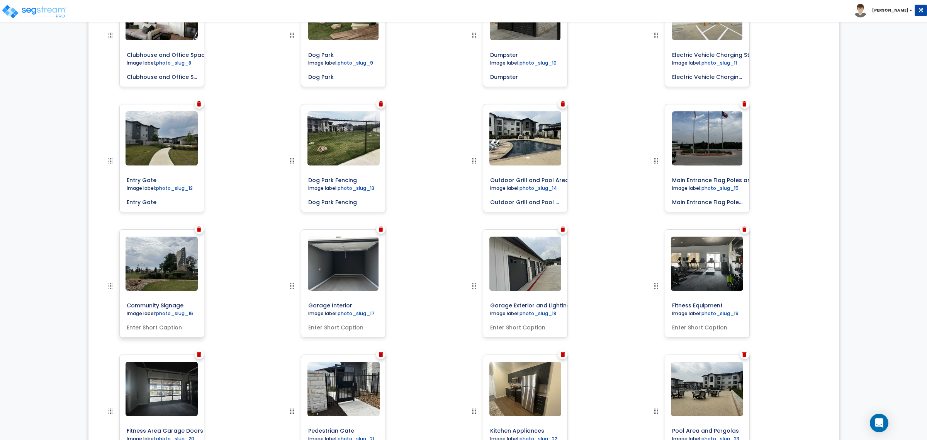
drag, startPoint x: 156, startPoint y: 328, endPoint x: 202, endPoint y: 319, distance: 46.8
click at [156, 328] on input "text" at bounding box center [162, 325] width 76 height 11
paste input "Community Signage"
type input "Community Signage"
click at [331, 300] on input "Garage Interior" at bounding box center [360, 303] width 111 height 11
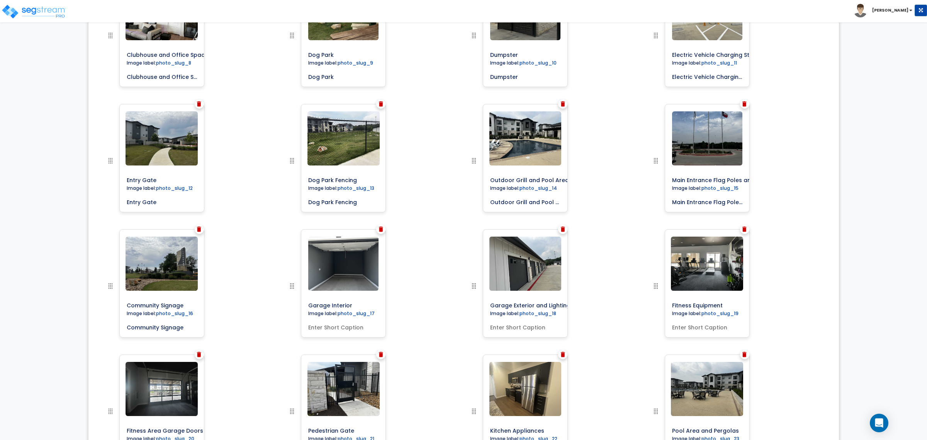
drag, startPoint x: 363, startPoint y: 301, endPoint x: 250, endPoint y: 288, distance: 113.9
click at [315, 323] on input "text" at bounding box center [343, 325] width 76 height 11
paste input "Garage Interior"
type input "Garage Interior"
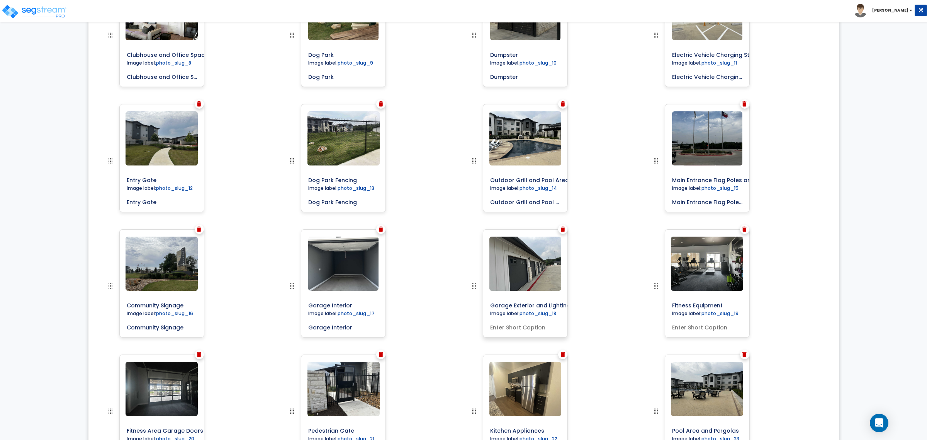
drag, startPoint x: 530, startPoint y: 306, endPoint x: 504, endPoint y: 307, distance: 25.1
click at [529, 307] on input "Garage Exterior and Lighting" at bounding box center [542, 303] width 111 height 11
drag, startPoint x: 487, startPoint y: 302, endPoint x: 574, endPoint y: 304, distance: 86.6
click at [574, 304] on div "Image label:" at bounding box center [555, 291] width 182 height 125
drag, startPoint x: 518, startPoint y: 329, endPoint x: 586, endPoint y: 314, distance: 69.2
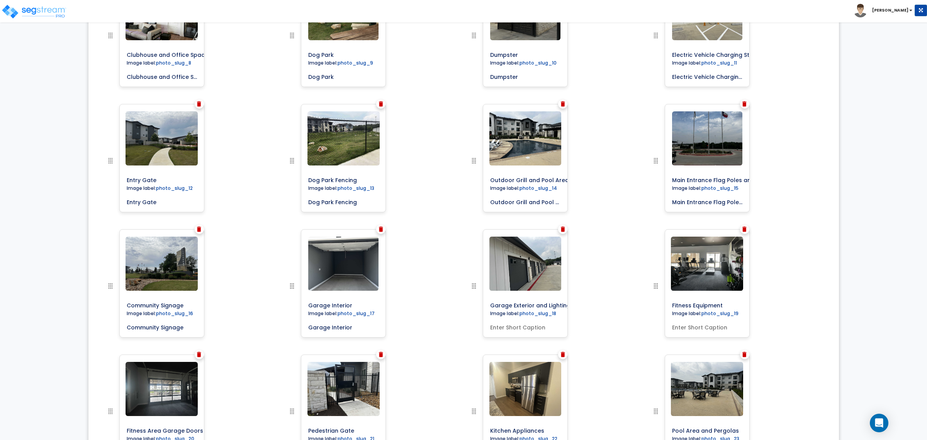
click at [522, 328] on input "text" at bounding box center [525, 325] width 76 height 11
paste input "Garage Exterior and Lighting"
type input "Garage Exterior and Lighting"
click at [682, 304] on input "Fitness Equipment" at bounding box center [724, 303] width 111 height 11
drag, startPoint x: 671, startPoint y: 302, endPoint x: 746, endPoint y: 306, distance: 74.7
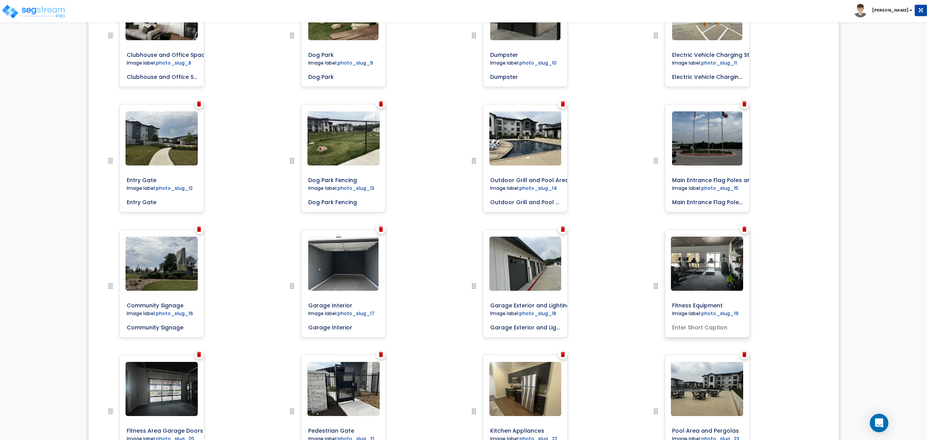
click at [746, 306] on input "Fitness Equipment" at bounding box center [724, 303] width 111 height 11
click at [691, 324] on input "text" at bounding box center [707, 325] width 76 height 11
paste input "Fitness Equipment"
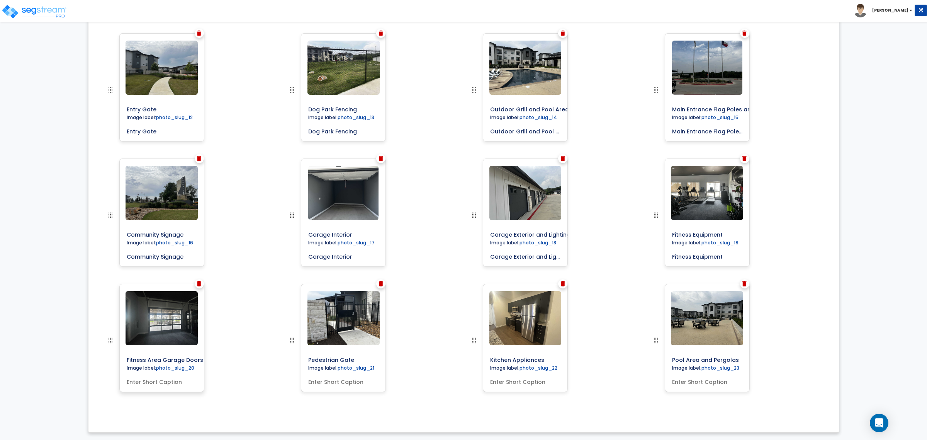
type input "Fitness Equipment"
click at [167, 358] on input "Fitness Area Garage Doors" at bounding box center [179, 358] width 111 height 11
drag, startPoint x: 126, startPoint y: 360, endPoint x: 231, endPoint y: 360, distance: 105.1
click at [231, 360] on div "Image label:" at bounding box center [191, 346] width 182 height 125
click at [150, 383] on input "text" at bounding box center [162, 380] width 76 height 11
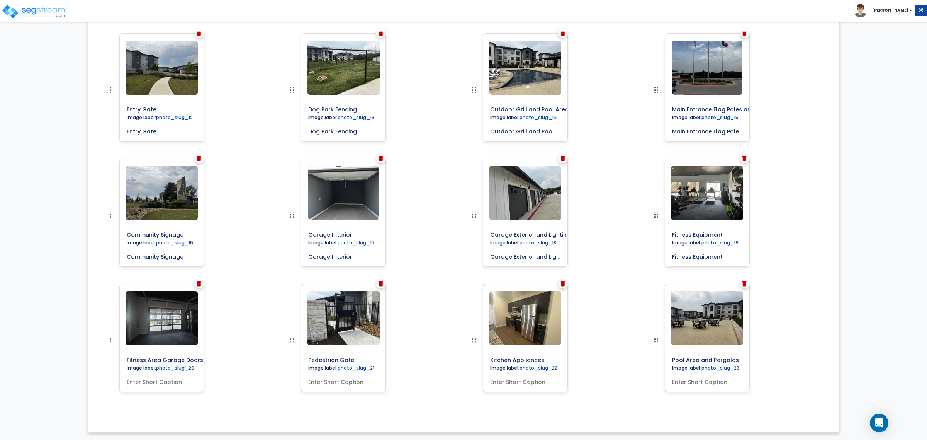
paste input "Fitness Area Garage Doors"
type input "Fitness Area Garage Doors"
drag
click at [333, 355] on input "Pedestrian Gate" at bounding box center [360, 358] width 111 height 11
click at [289, 350] on div at bounding box center [308, 346] width 42 height 125
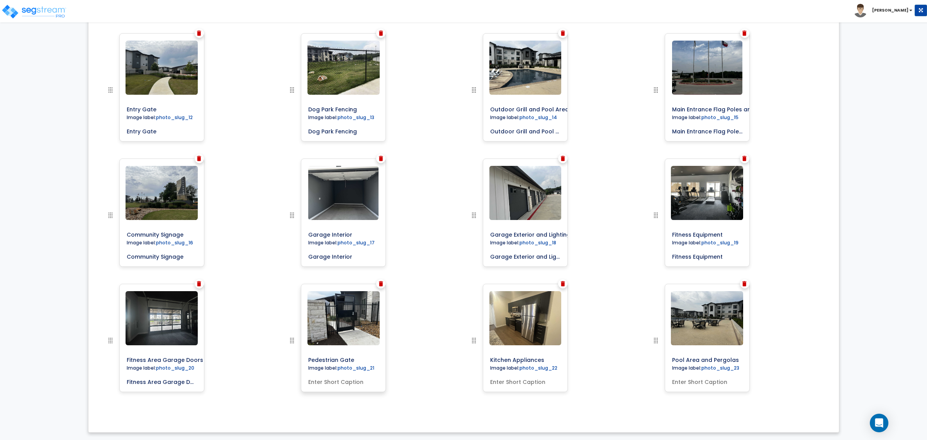
click at [331, 381] on input "text" at bounding box center [343, 380] width 76 height 11
paste input "Pedestrian Gate"
type input "Pedestrian Gate"
click at [530, 355] on input "Kitchen Appliances" at bounding box center [542, 358] width 111 height 11
click at [466, 351] on div "Image label:" at bounding box center [555, 346] width 182 height 125
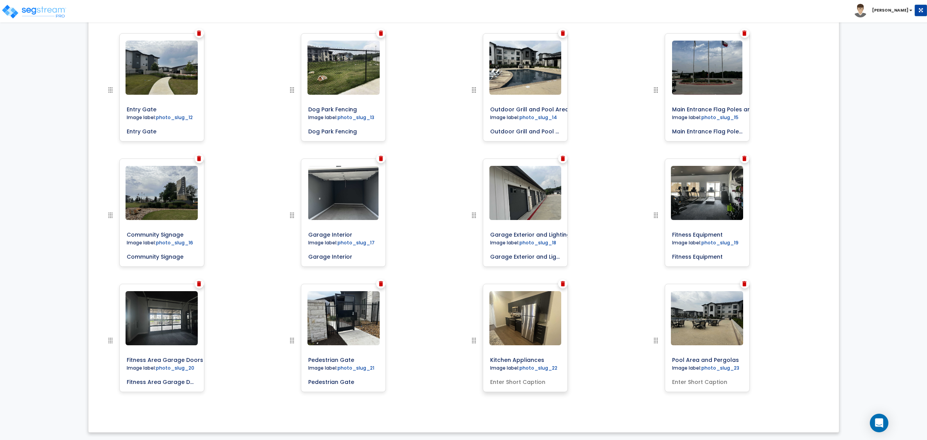
click at [504, 378] on input "text" at bounding box center [525, 380] width 76 height 11
paste input "Kitchen Appliances"
type input "Kitchen Appliances"
click at [693, 360] on input "Pool Area and Pergolas" at bounding box center [724, 358] width 111 height 11
click at [776, 358] on div "Image label:" at bounding box center [736, 346] width 182 height 125
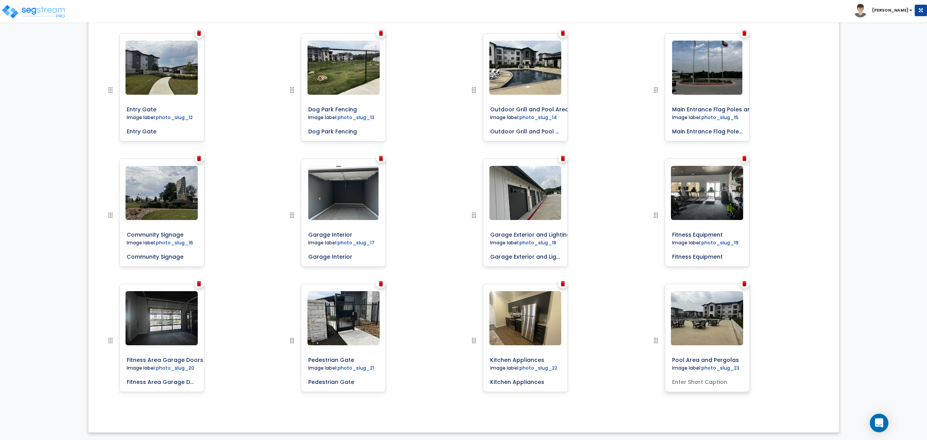
click at [712, 382] on input "text" at bounding box center [707, 380] width 76 height 11
paste input "Pool Area and Pergolas"
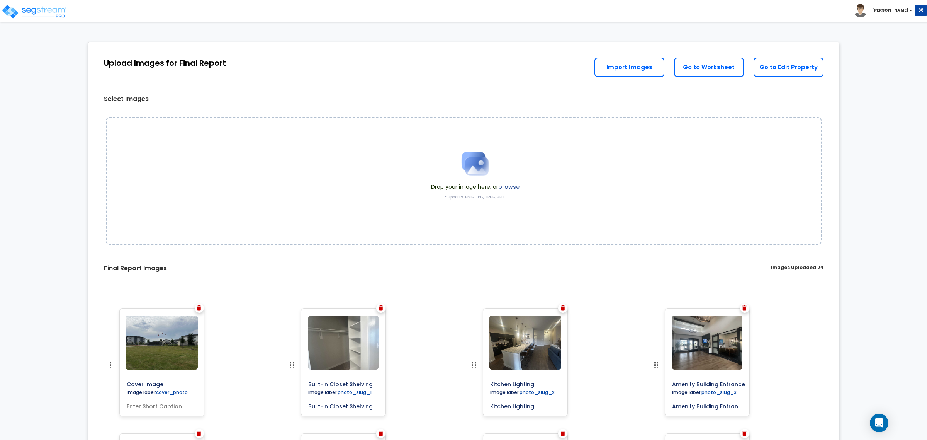
type input "Pool Area and Pergolas"
click at [704, 70] on link "Go to Worksheet" at bounding box center [709, 67] width 70 height 19
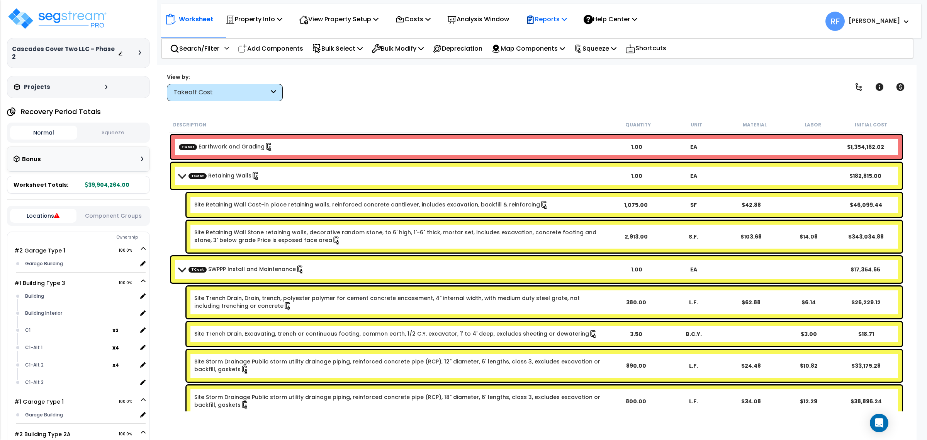
click at [567, 14] on p "Reports" at bounding box center [546, 19] width 41 height 10
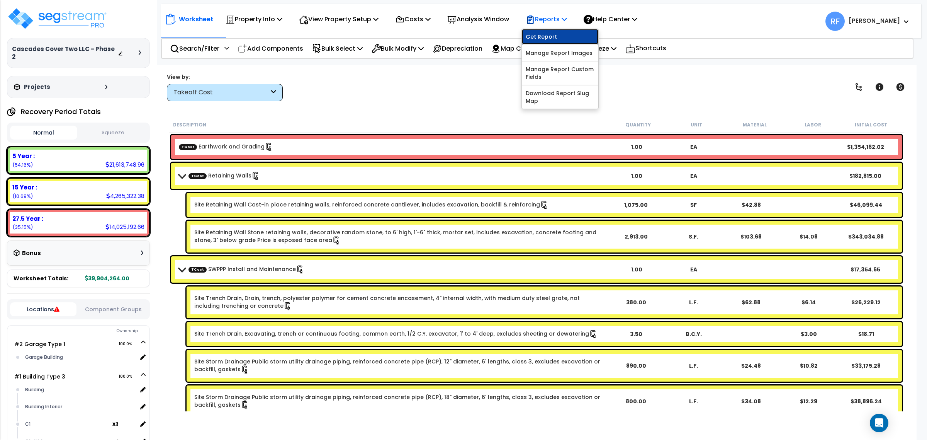
click at [568, 30] on link "Get Report" at bounding box center [560, 36] width 76 height 15
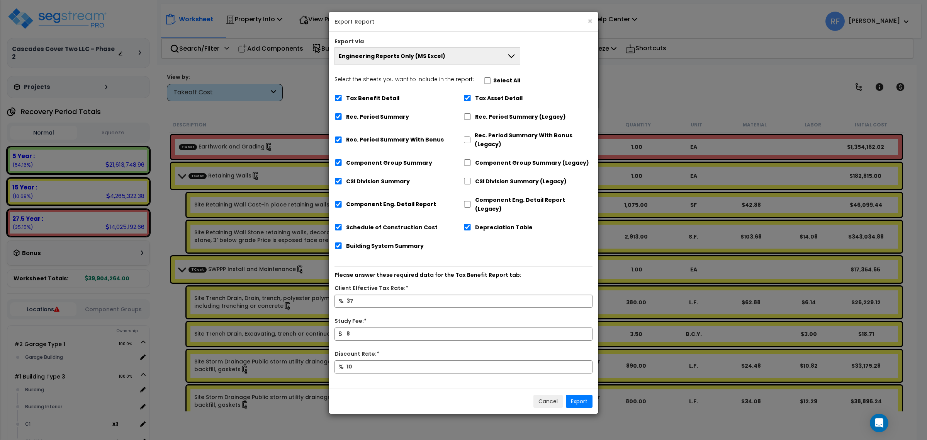
click at [491, 56] on button "Engineering Reports Only (MS Excel)" at bounding box center [428, 56] width 186 height 18
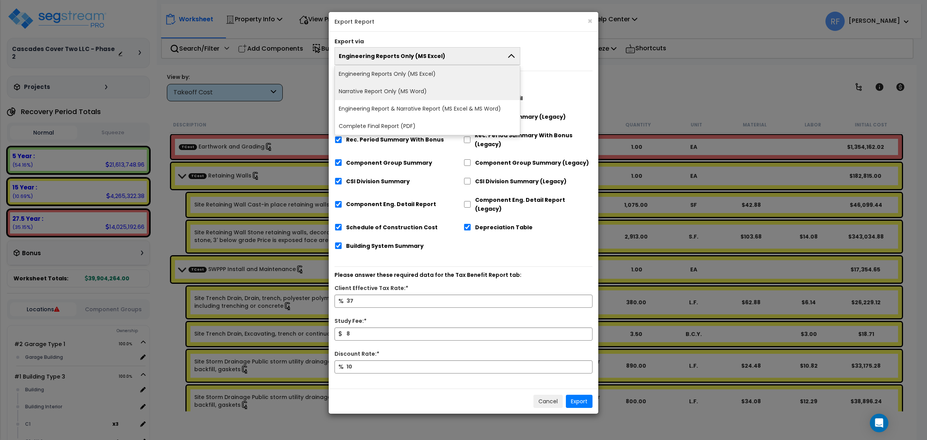
click at [474, 91] on li "Narrative Report Only (MS Word)" at bounding box center [427, 91] width 185 height 17
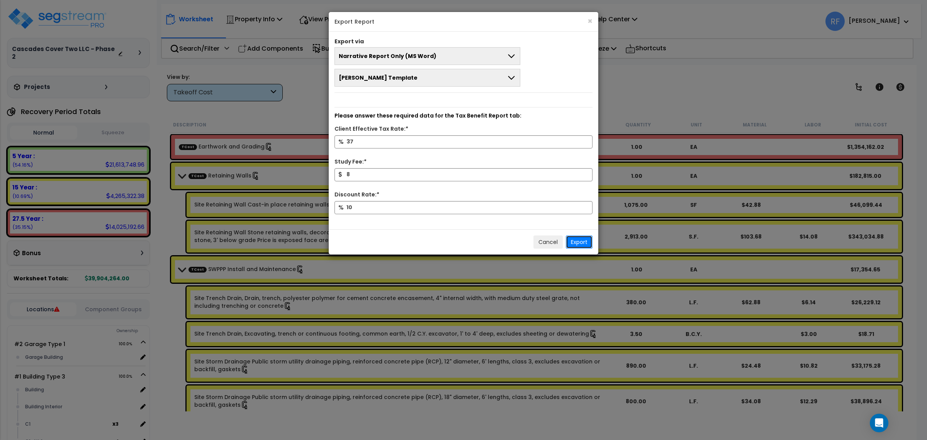
click at [586, 238] on button "Export" at bounding box center [579, 241] width 27 height 13
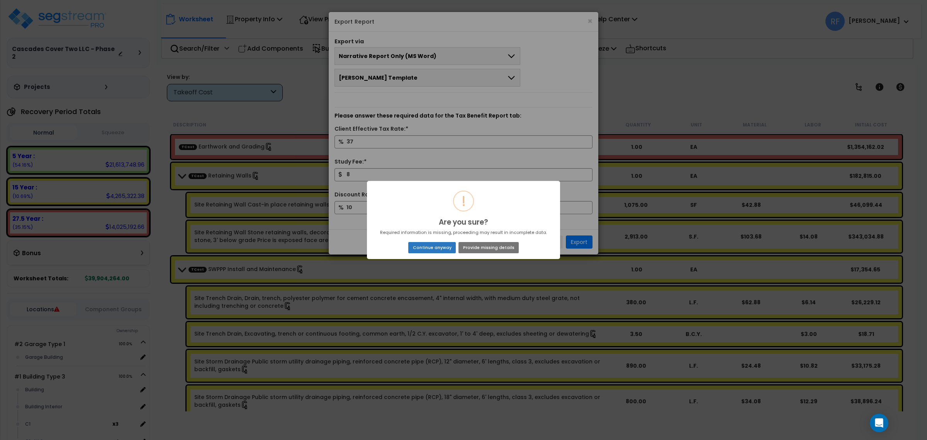
click at [449, 248] on button "Continue anyway" at bounding box center [432, 247] width 48 height 11
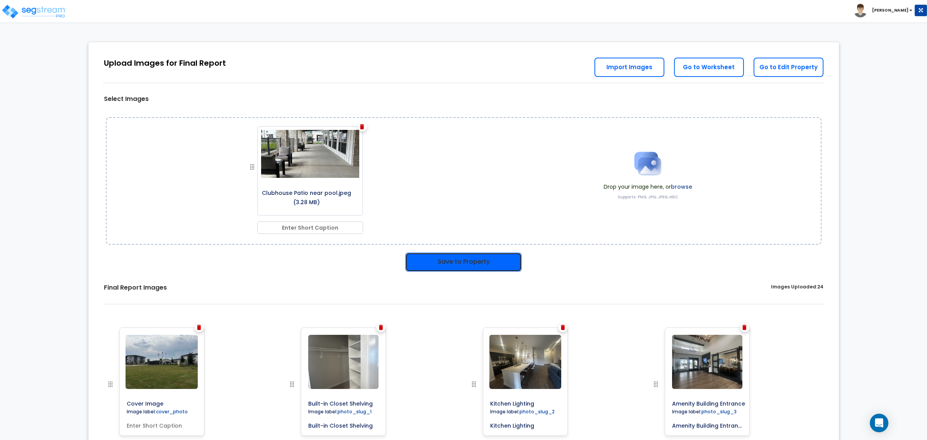
click at [450, 256] on button "Save to Property" at bounding box center [463, 261] width 117 height 19
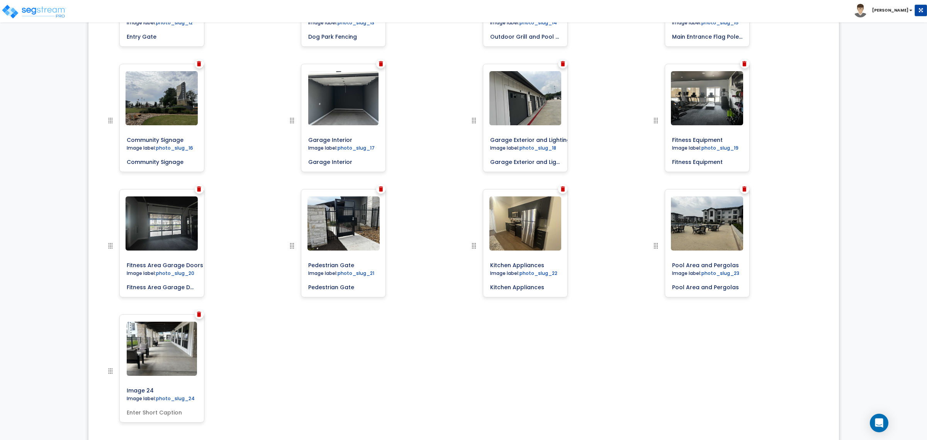
scroll to position [803, 0]
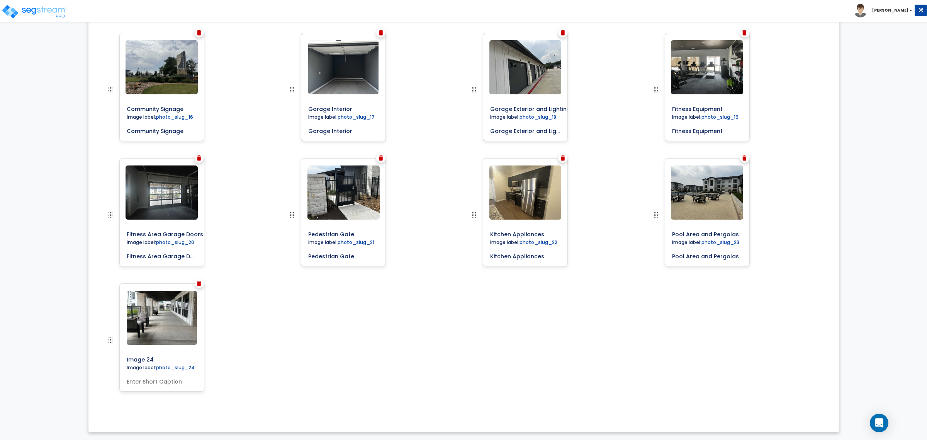
drag, startPoint x: 171, startPoint y: 357, endPoint x: 105, endPoint y: 350, distance: 66.0
click at [106, 350] on div at bounding box center [127, 345] width 42 height 125
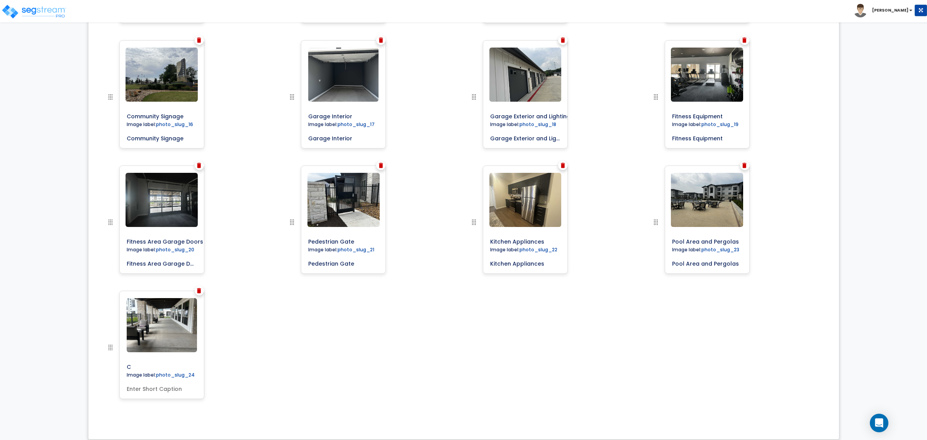
scroll to position [775, 0]
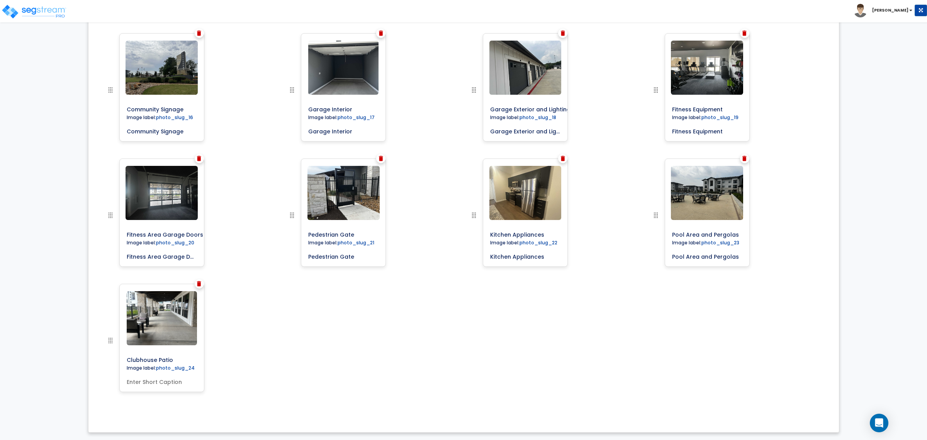
drag, startPoint x: 178, startPoint y: 357, endPoint x: 117, endPoint y: 350, distance: 61.8
click at [117, 350] on div at bounding box center [127, 346] width 42 height 125
type input "Clubhouse Patio"
click at [155, 380] on input "text" at bounding box center [162, 380] width 76 height 11
paste input "Clubhouse Patio"
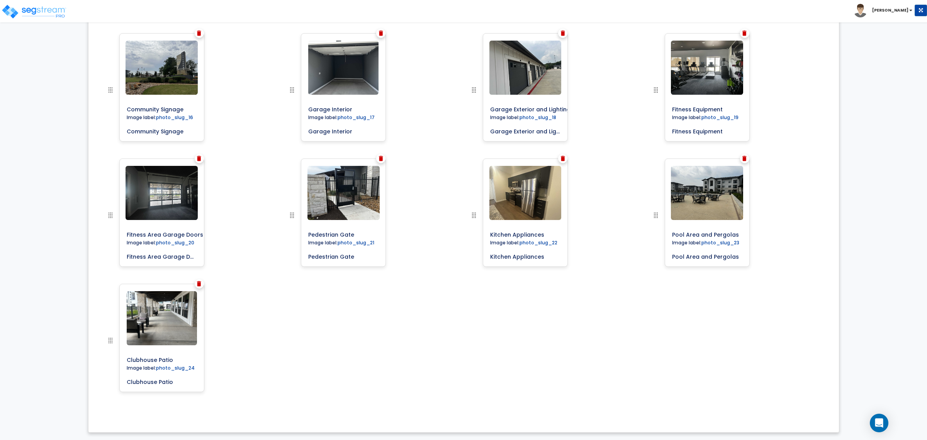
type input "Clubhouse Patio"
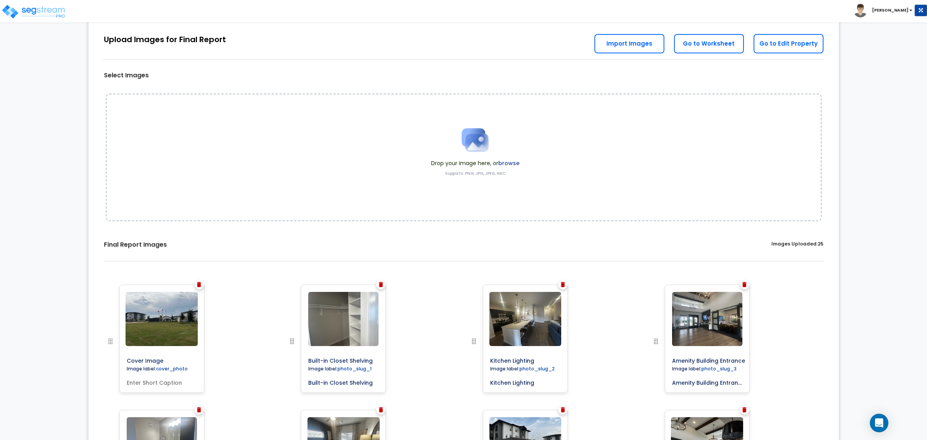
scroll to position [0, 0]
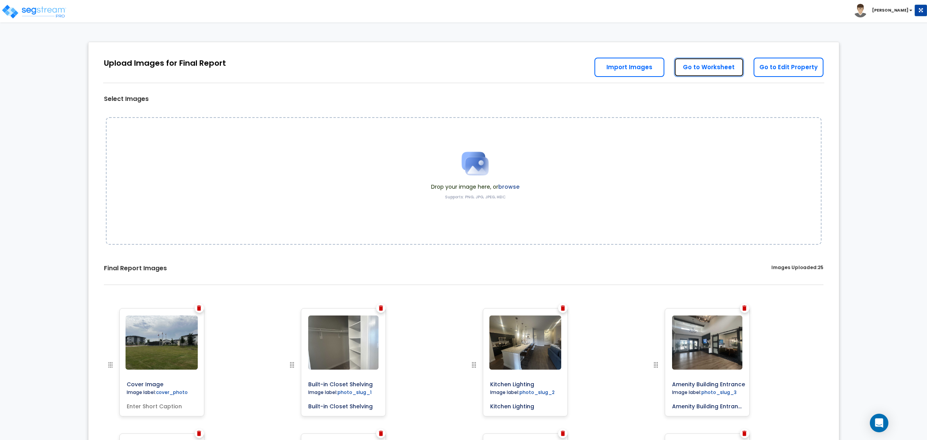
click at [705, 60] on link "Go to Worksheet" at bounding box center [709, 67] width 70 height 19
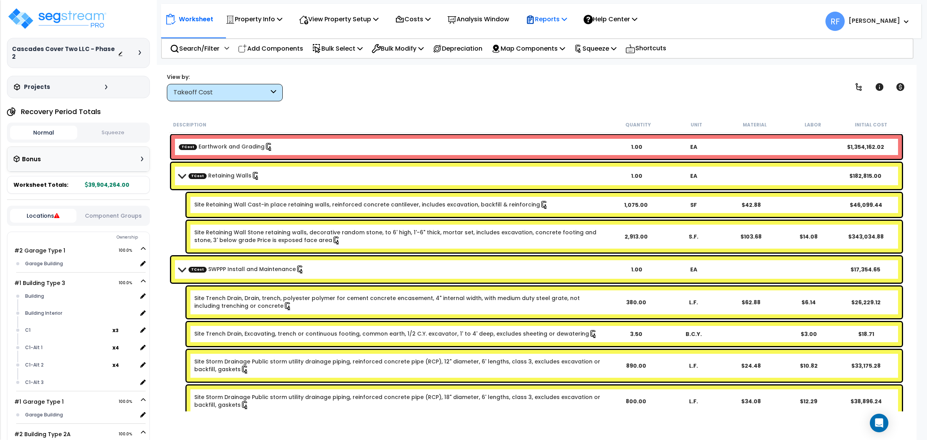
click at [562, 18] on p "Reports" at bounding box center [546, 19] width 41 height 10
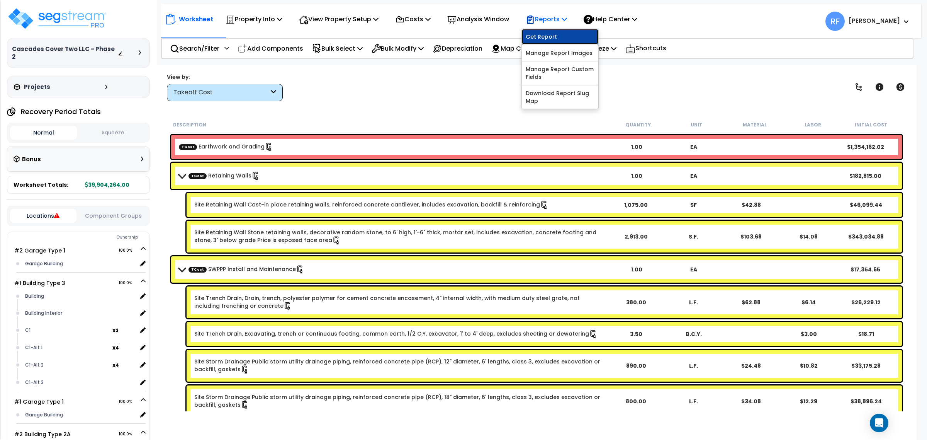
click at [553, 33] on link "Get Report" at bounding box center [560, 36] width 76 height 15
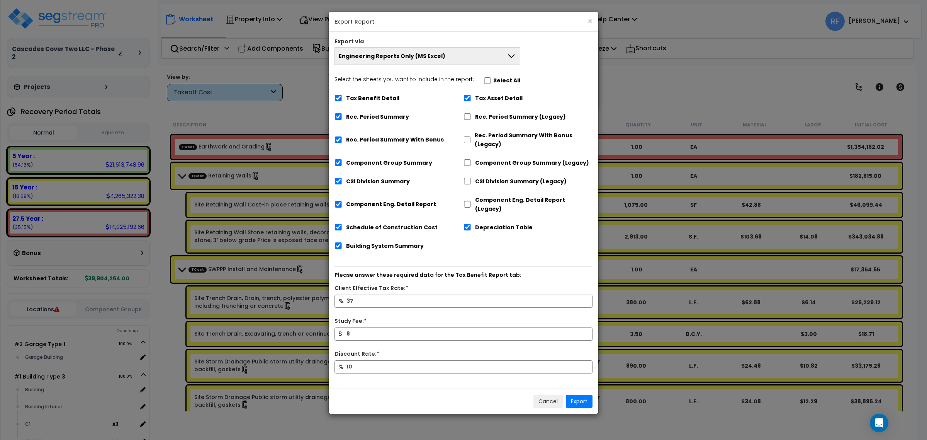
click at [472, 61] on button "Engineering Reports Only (MS Excel)" at bounding box center [428, 56] width 186 height 18
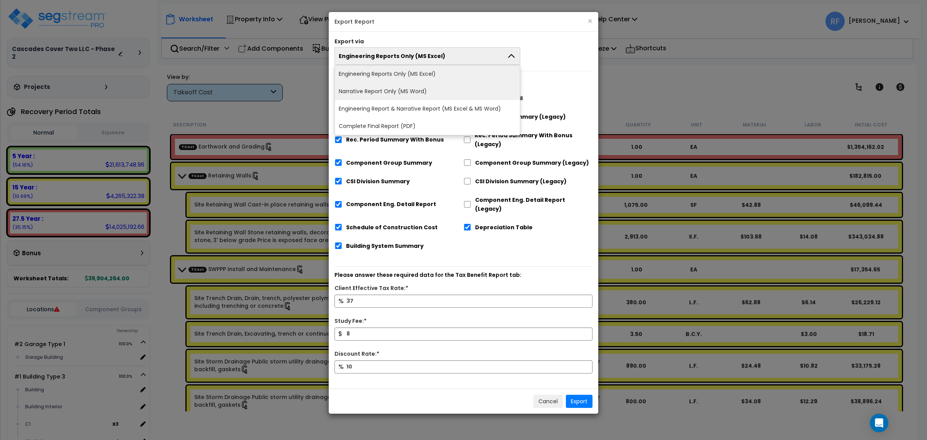
click at [455, 90] on li "Narrative Report Only (MS Word)" at bounding box center [427, 91] width 185 height 17
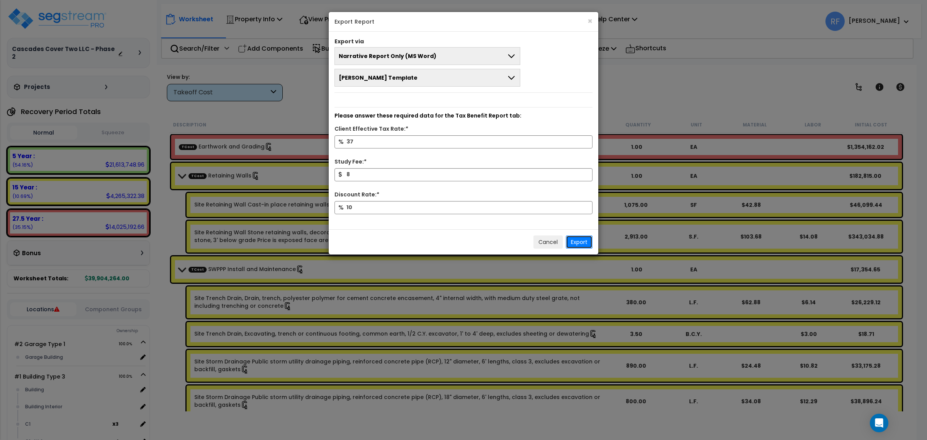
click at [584, 241] on button "Export" at bounding box center [579, 241] width 27 height 13
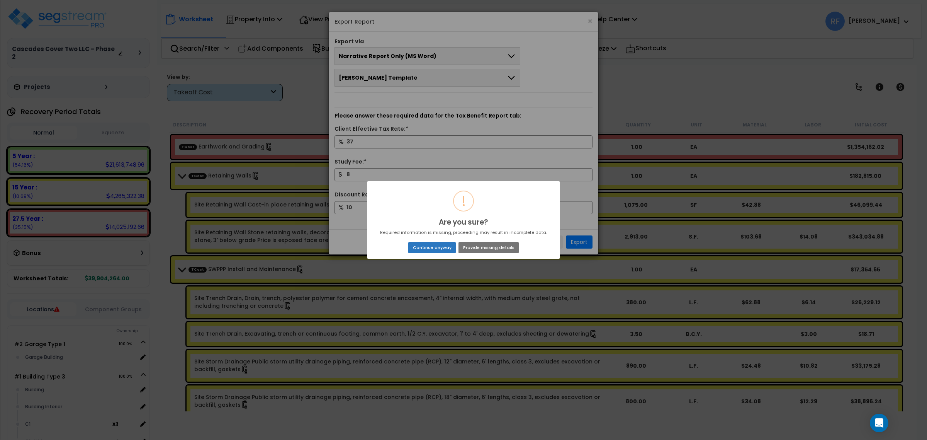
click at [438, 246] on button "Continue anyway" at bounding box center [432, 247] width 48 height 11
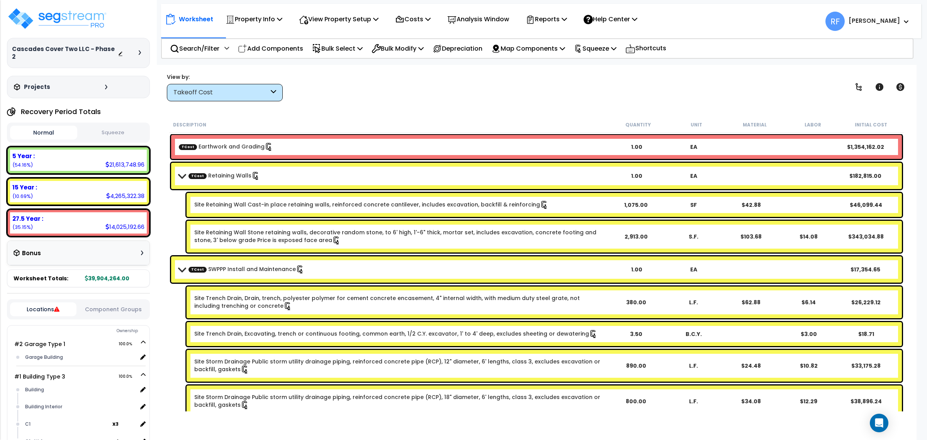
click at [93, 245] on div "Bonus" at bounding box center [79, 252] width 130 height 15
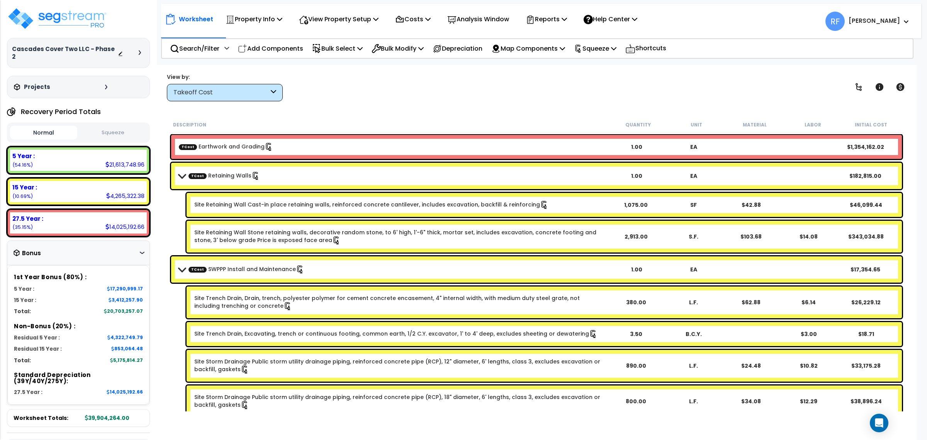
click at [93, 245] on div "Bonus" at bounding box center [79, 252] width 130 height 15
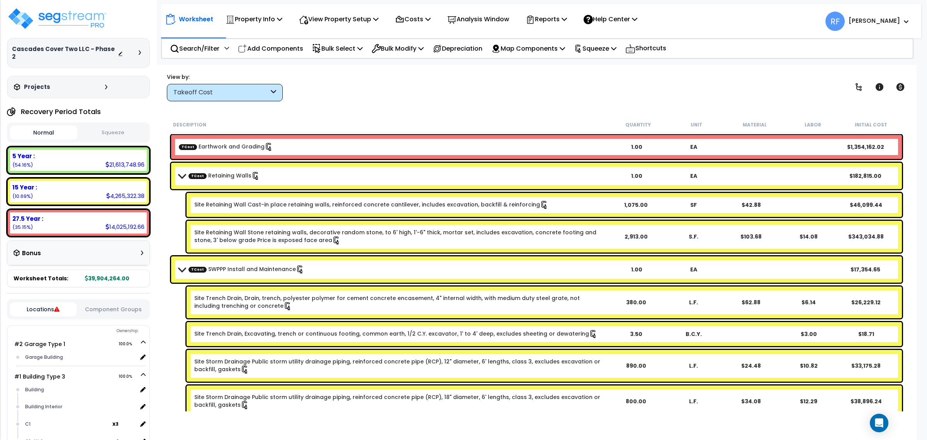
click at [184, 178] on span at bounding box center [182, 176] width 11 height 6
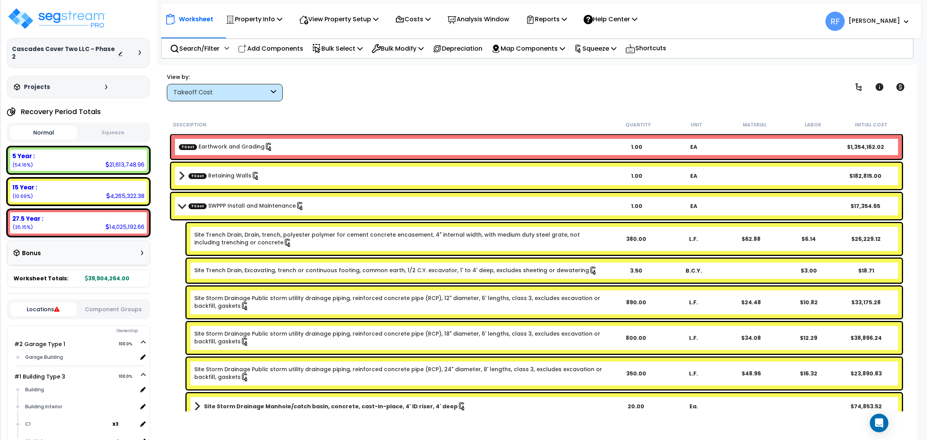
click at [183, 201] on b "TCost SWPPP Install and Maintenance" at bounding box center [393, 205] width 429 height 11
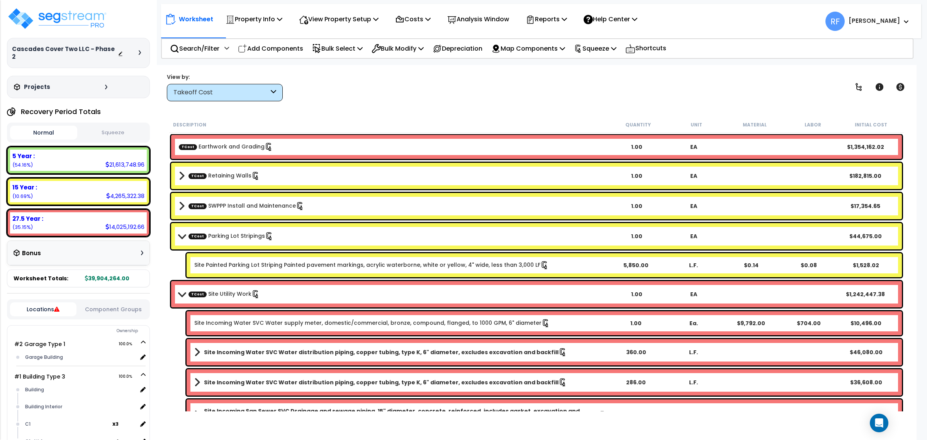
click at [180, 240] on b "TCost Parking Lot Stripings" at bounding box center [393, 236] width 429 height 11
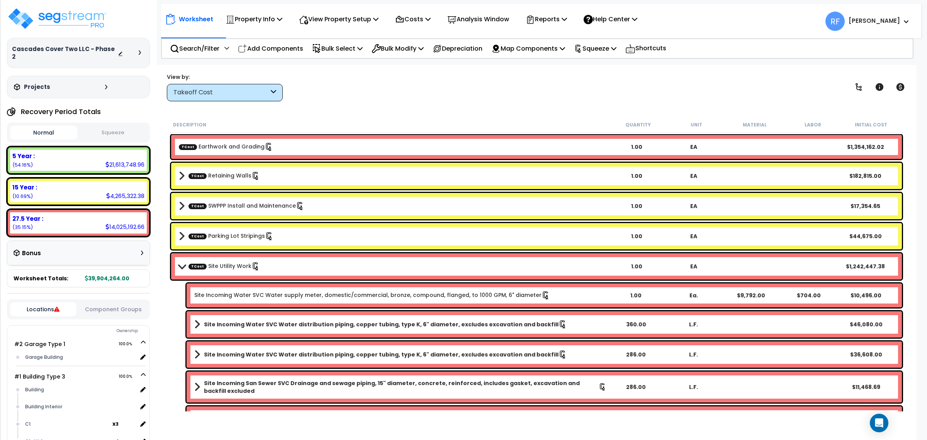
click at [180, 263] on b "TCost Site Utility Work" at bounding box center [393, 266] width 429 height 11
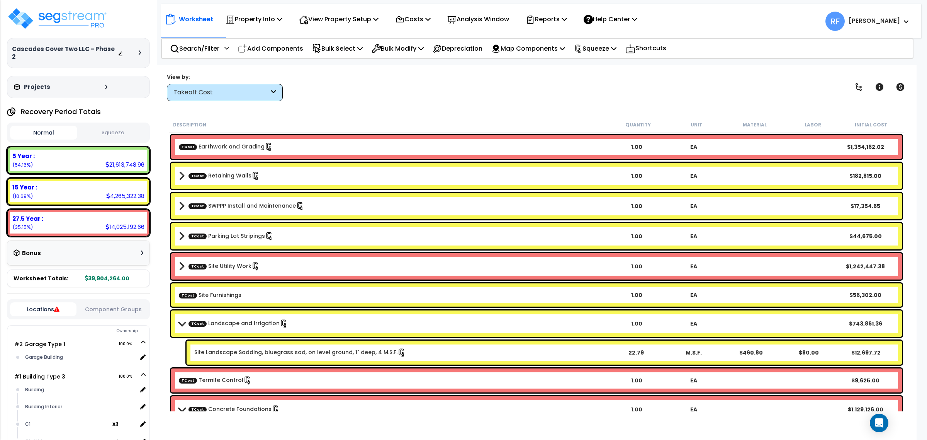
click at [177, 326] on div "TCost Landscape and Irrigation 1.00 EA $743,861.36" at bounding box center [536, 323] width 731 height 26
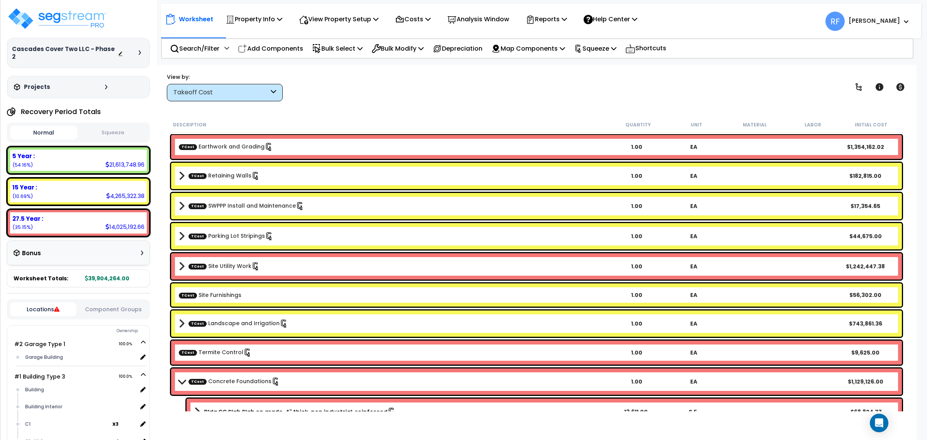
click at [184, 382] on span at bounding box center [182, 381] width 11 height 6
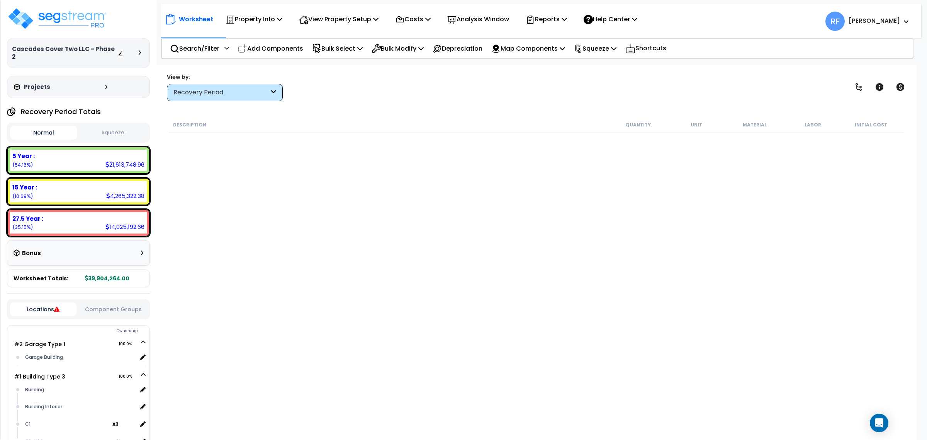
scroll to position [3863, 0]
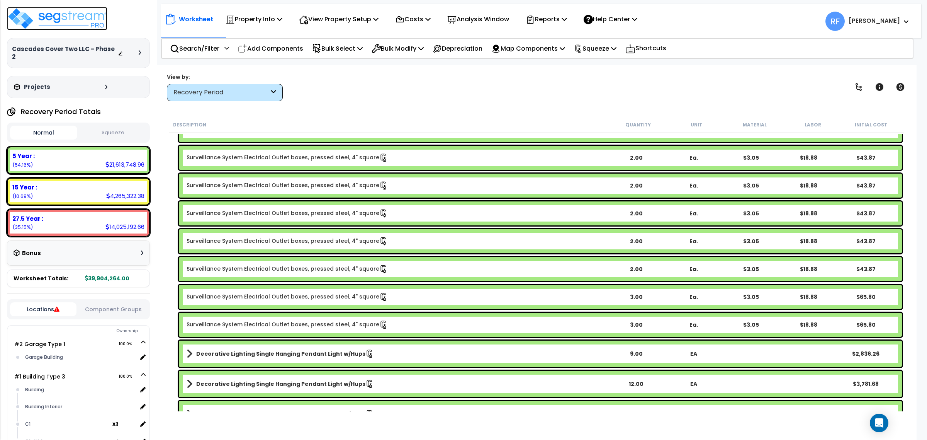
click at [101, 20] on img at bounding box center [57, 18] width 100 height 23
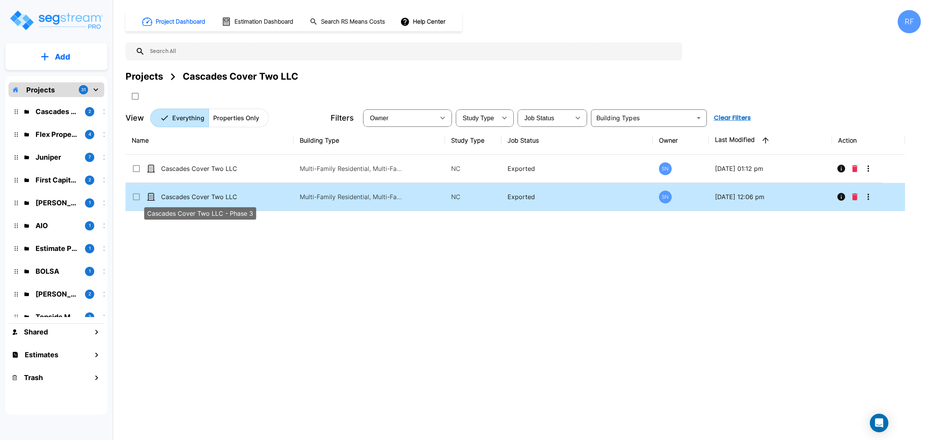
click at [211, 199] on p "Cascades Cover Two LLC - Phase 3" at bounding box center [199, 196] width 77 height 9
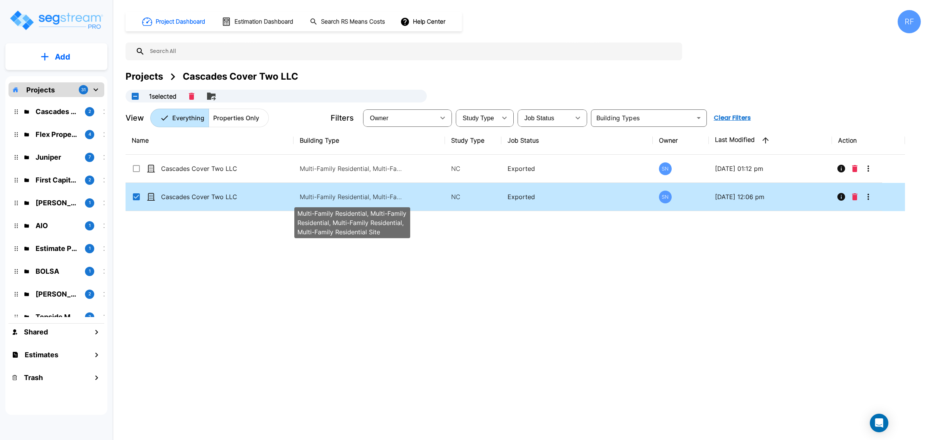
click at [333, 194] on p "Multi-Family Residential, Multi-Family Residential, Multi-Family Residential, M…" at bounding box center [352, 196] width 104 height 9
checkbox input "false"
click at [333, 194] on p "Multi-Family Residential, Multi-Family Residential, Multi-Family Residential, M…" at bounding box center [352, 196] width 104 height 9
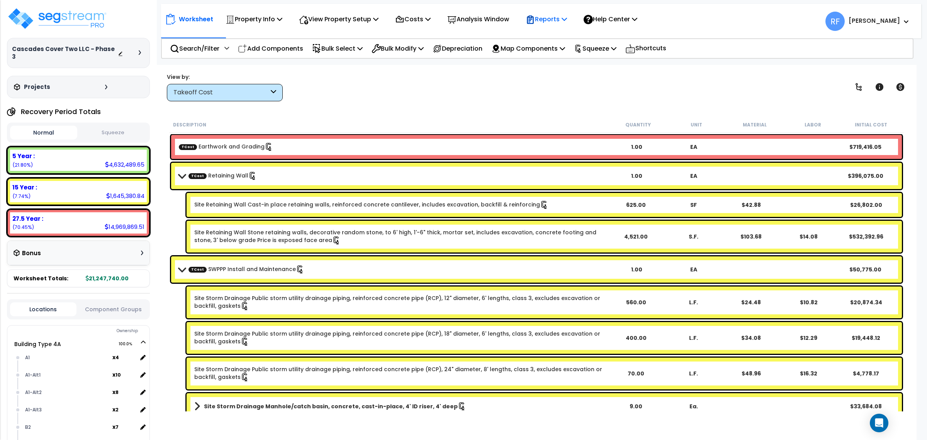
click at [565, 20] on p "Reports" at bounding box center [546, 19] width 41 height 10
click at [588, 56] on link "Manage Report Images" at bounding box center [560, 52] width 76 height 15
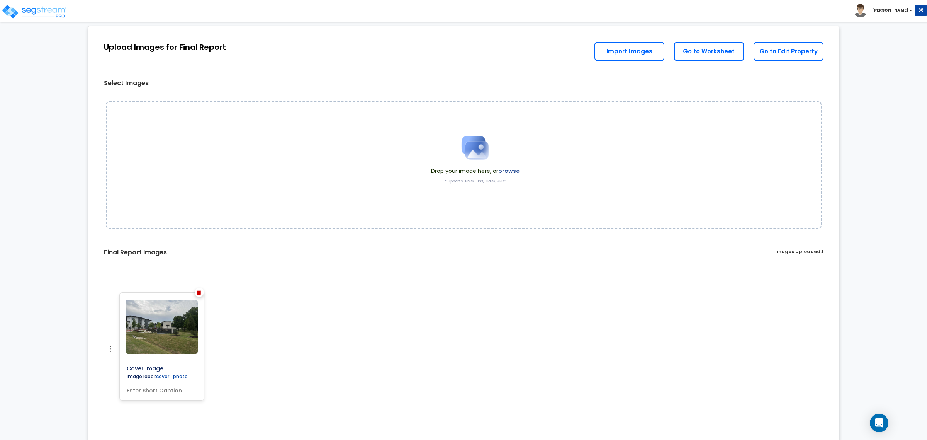
scroll to position [24, 0]
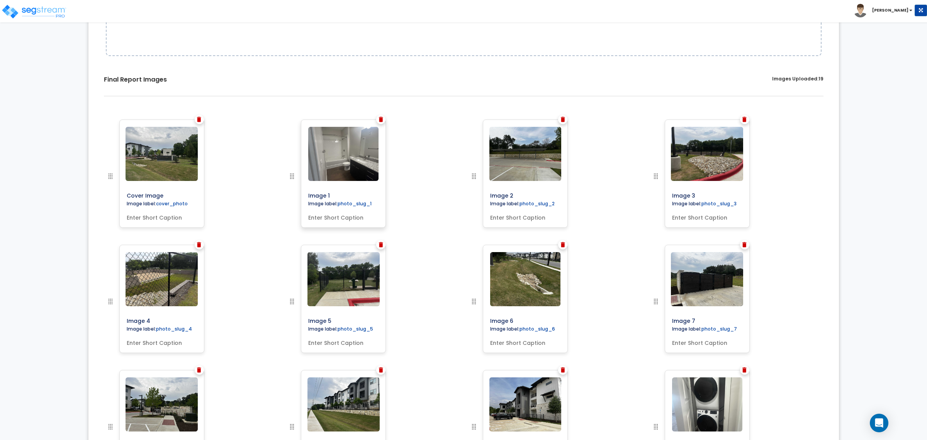
scroll to position [187, 0]
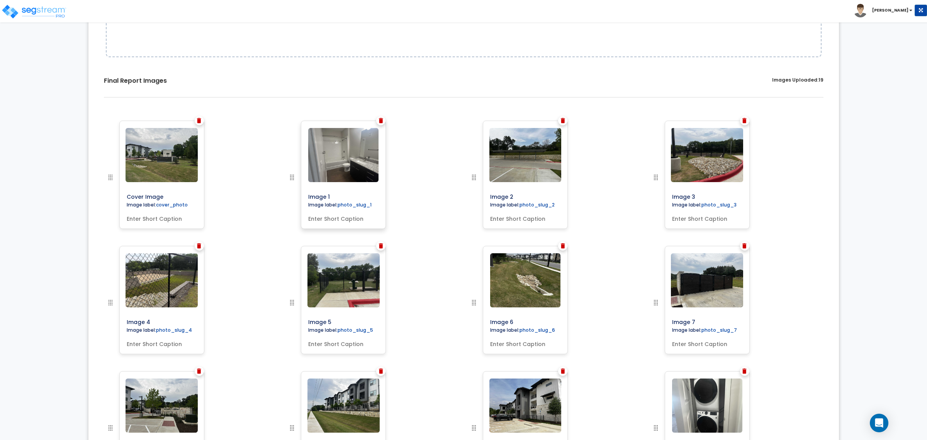
click at [330, 217] on input "text" at bounding box center [343, 217] width 76 height 11
type input "Bathroom Vanity and Shower"
click at [530, 222] on input "text" at bounding box center [525, 217] width 76 height 11
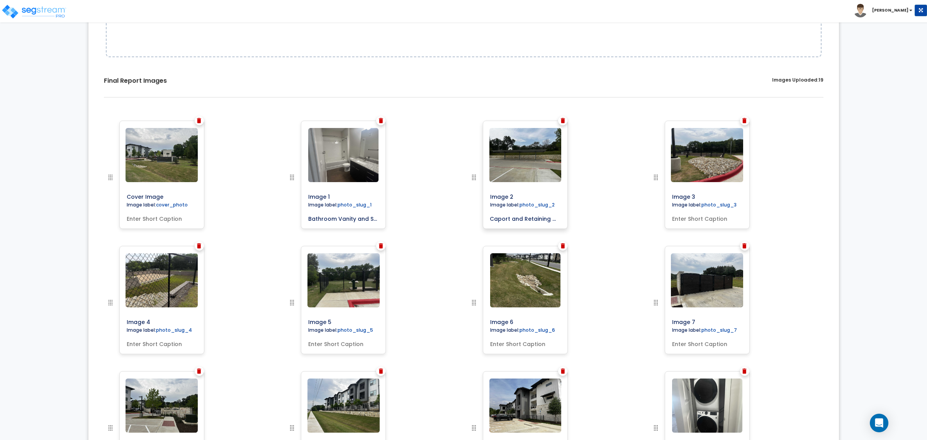
scroll to position [0, 2]
type input "Caport and Retaining Wall"
click at [714, 217] on input "text" at bounding box center [707, 217] width 76 height 11
type input "Catch Basin"
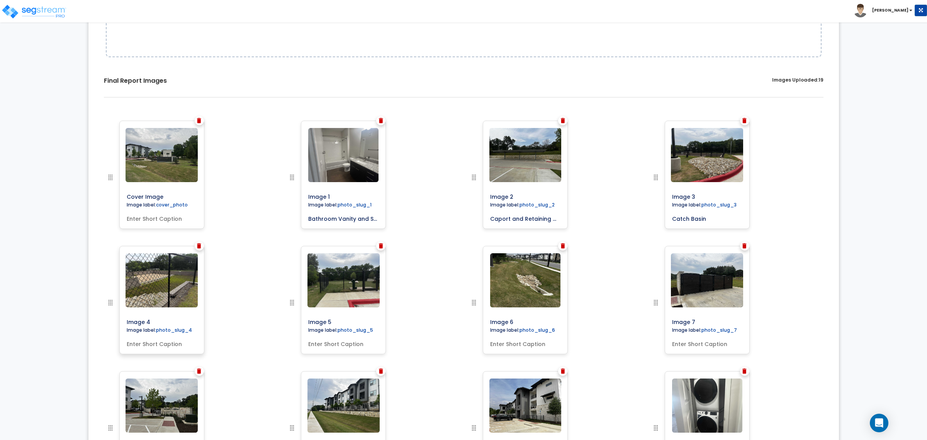
click at [176, 347] on input "text" at bounding box center [162, 342] width 76 height 11
type input "F"
type input "Retaining Walls and Catch Basin"
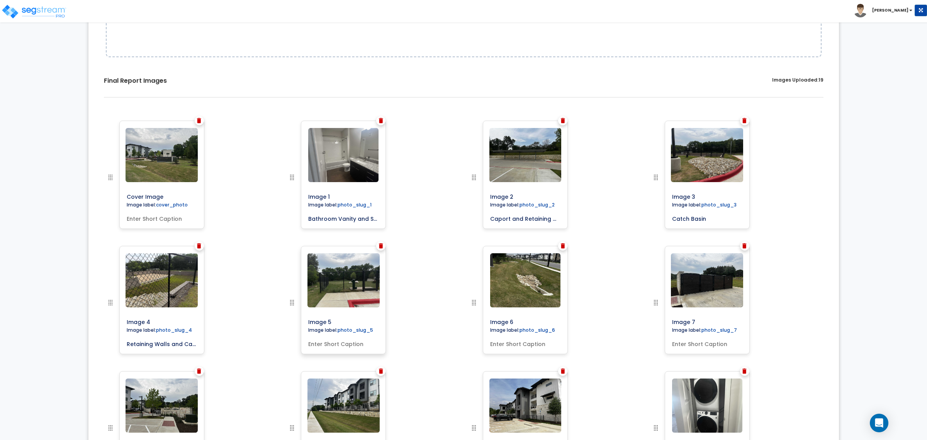
click at [331, 344] on input "text" at bounding box center [343, 342] width 76 height 11
click at [350, 340] on input "Dog Park Fenching" at bounding box center [343, 342] width 76 height 11
type input "Dog Park Fencing"
click at [525, 343] on input "text" at bounding box center [525, 342] width 76 height 11
type input "Drainage Area"
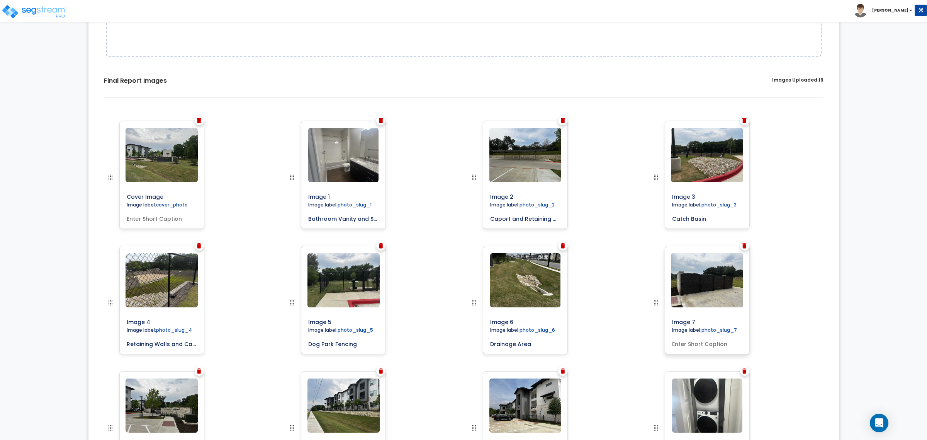
click at [727, 340] on input "text" at bounding box center [707, 342] width 76 height 11
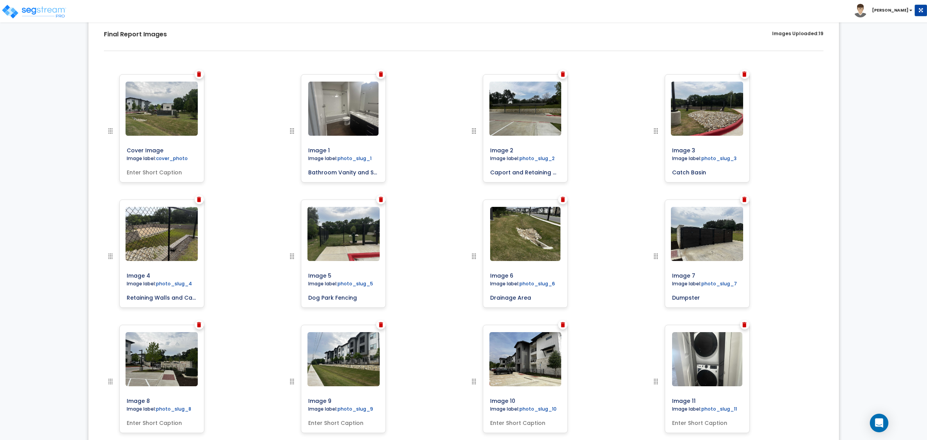
scroll to position [284, 0]
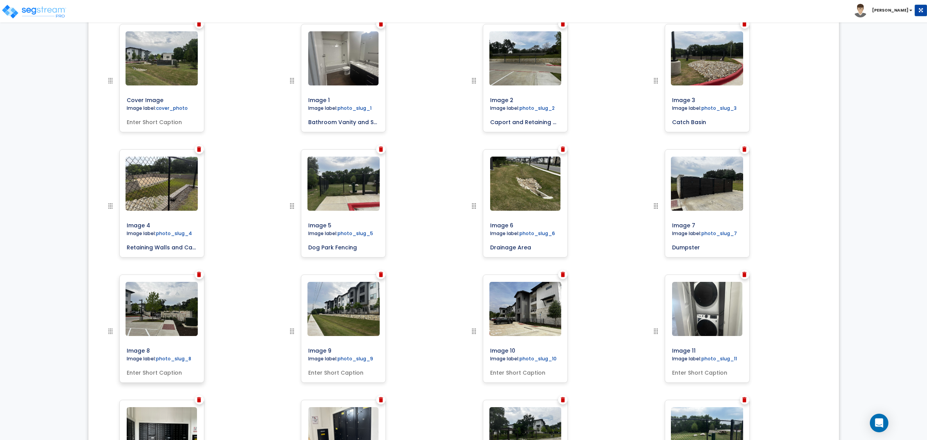
type input "Dumpster"
click at [143, 366] on input "text" at bounding box center [162, 370] width 76 height 11
type input "Entry Gate"
click at [357, 374] on input "text" at bounding box center [343, 370] width 76 height 11
type input "Building Exterior"
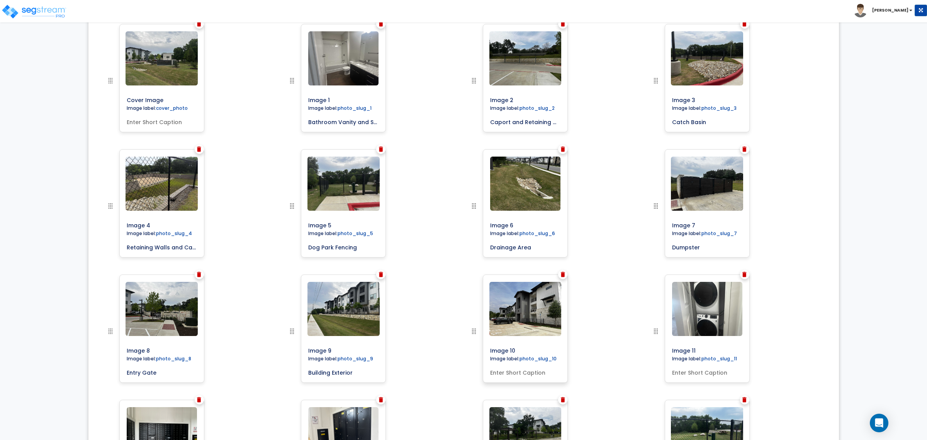
click at [537, 370] on input "text" at bounding box center [525, 370] width 76 height 11
type input "P"
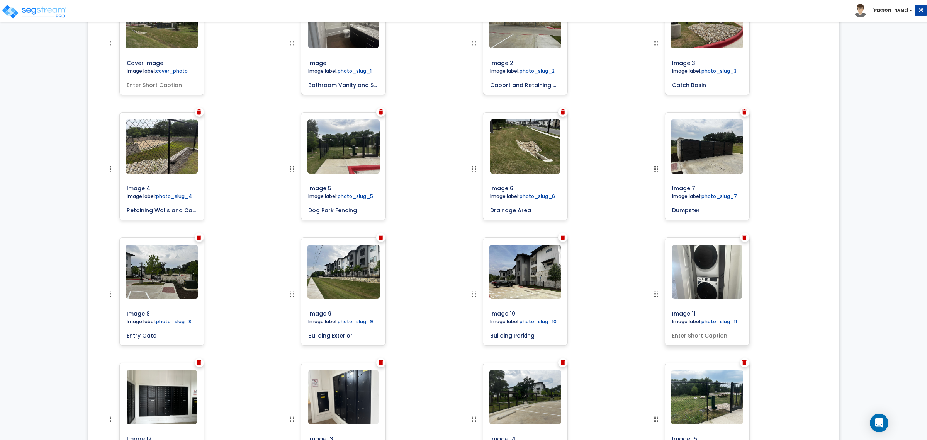
scroll to position [380, 0]
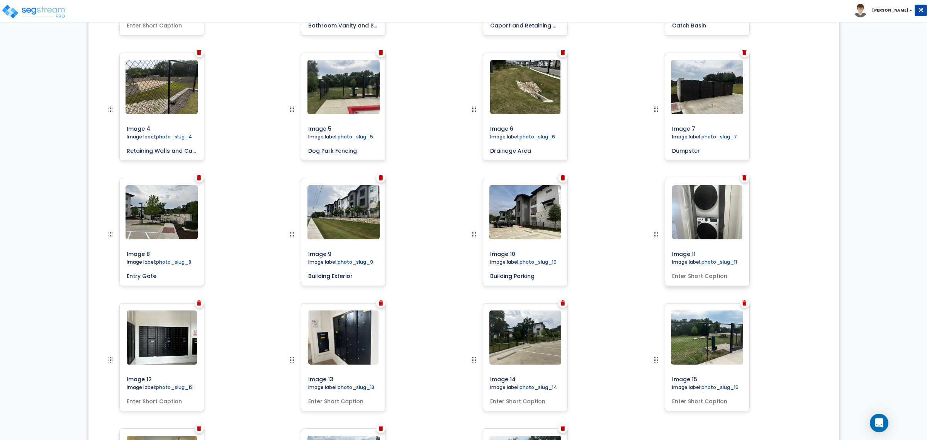
type input "Building Parking"
click at [689, 272] on input "text" at bounding box center [707, 274] width 76 height 11
type input "Laundry Area"
click at [181, 400] on input "text" at bounding box center [162, 399] width 76 height 11
type input "Mailboxes"
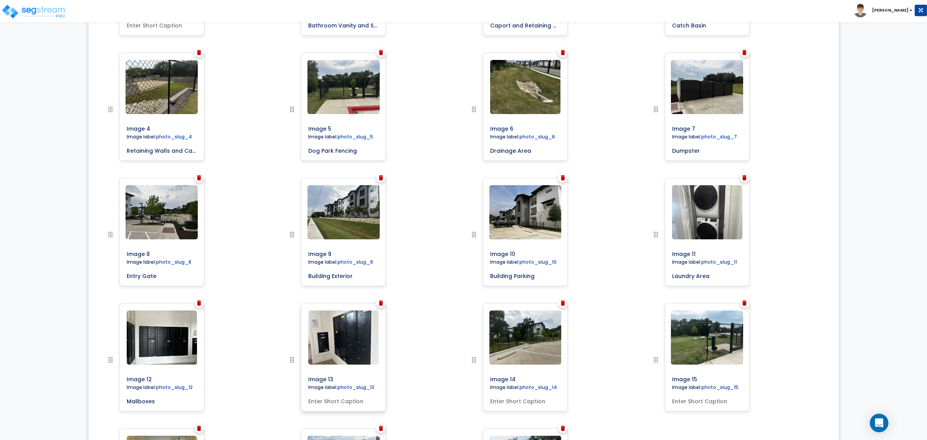
click at [321, 404] on input "text" at bounding box center [343, 399] width 76 height 11
type input "Package Locker"
click at [534, 394] on input "text" at bounding box center [525, 399] width 76 height 11
type input "Pergolas"
click at [718, 400] on input "text" at bounding box center [707, 399] width 76 height 11
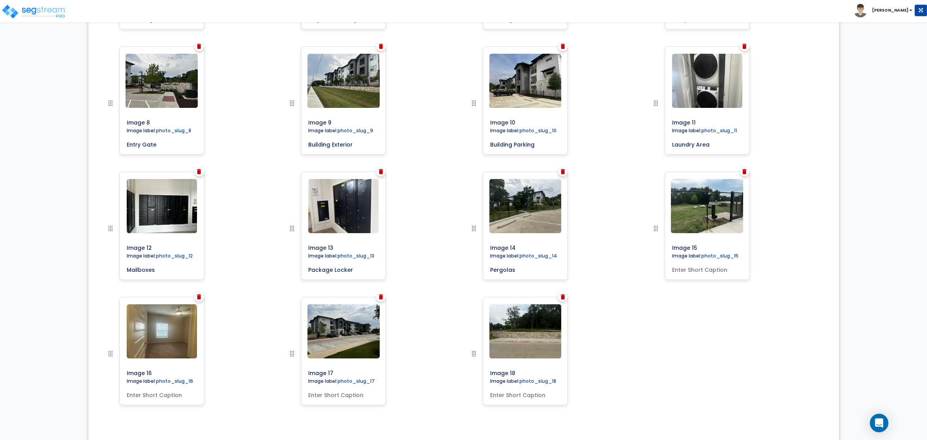
scroll to position [525, 0]
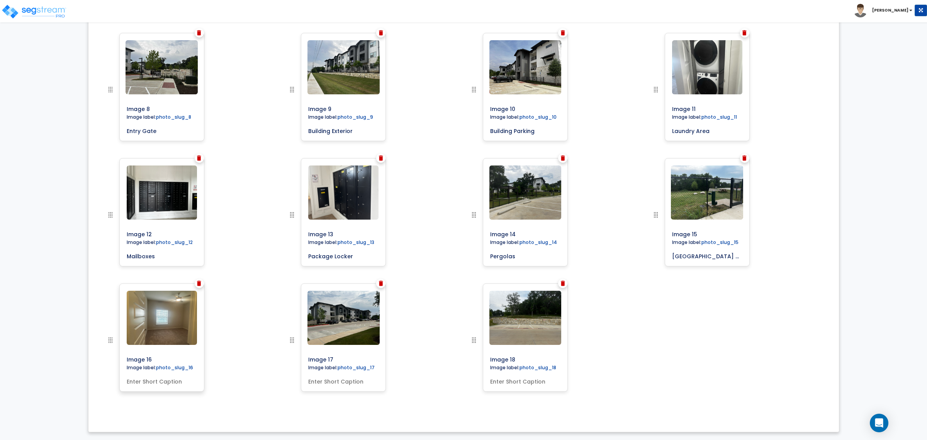
type input "Dog Park and Picnic Area"
click at [166, 383] on input "text" at bounding box center [162, 379] width 76 height 11
type input "Bedroom Unit"
click at [358, 378] on input "text" at bounding box center [343, 379] width 76 height 11
type input "Buil"
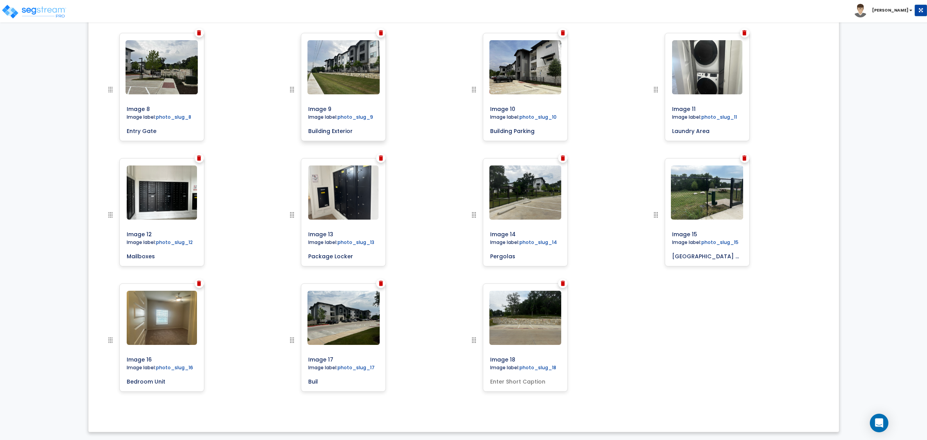
click at [354, 128] on input "Building Exterior" at bounding box center [343, 129] width 76 height 11
type input "Building Exterior with Retaining Wall"
click at [321, 383] on input "Buil" at bounding box center [343, 379] width 76 height 11
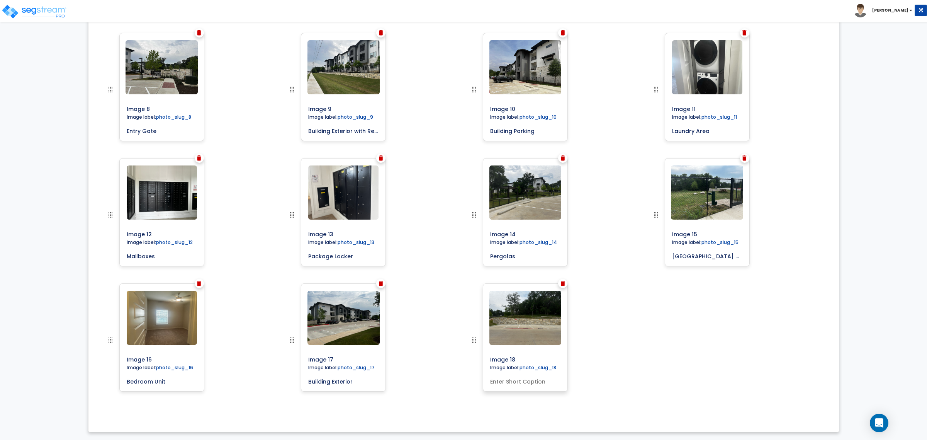
type input "Building Exterior"
click at [513, 385] on input "text" at bounding box center [525, 379] width 76 height 11
type input "Retaining Wall and Parking"
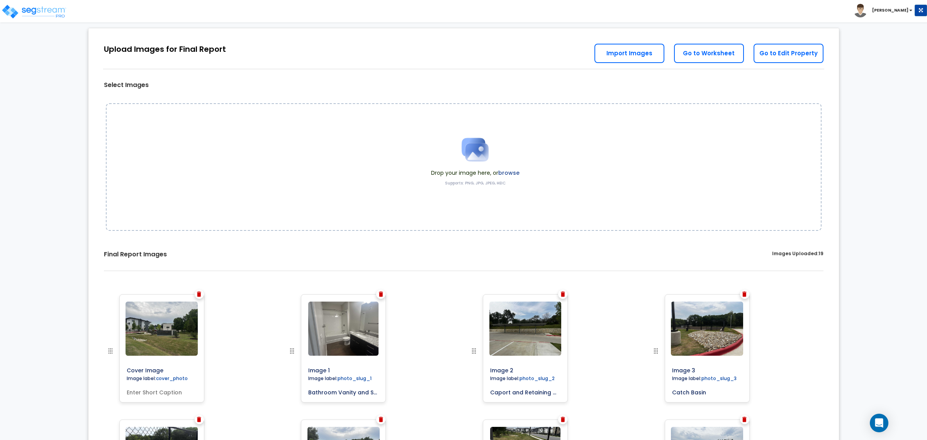
scroll to position [0, 0]
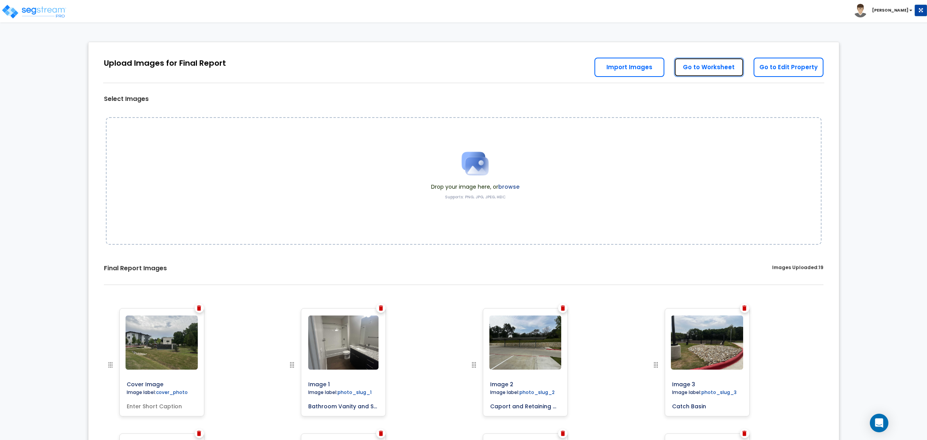
click at [714, 69] on link "Go to Worksheet" at bounding box center [709, 67] width 70 height 19
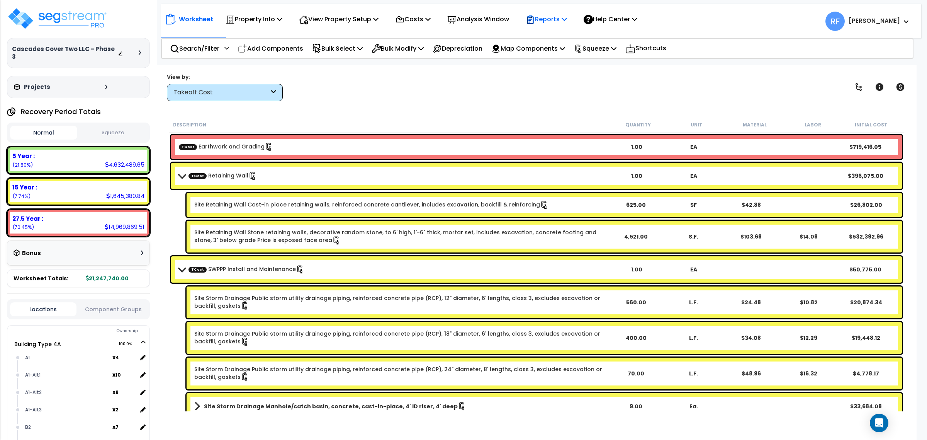
click at [555, 14] on p "Reports" at bounding box center [546, 19] width 41 height 10
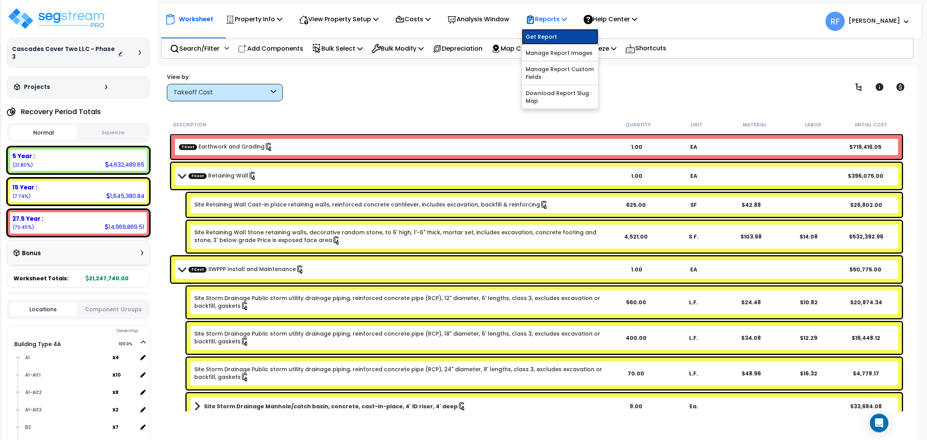
click at [573, 36] on link "Get Report" at bounding box center [560, 36] width 76 height 15
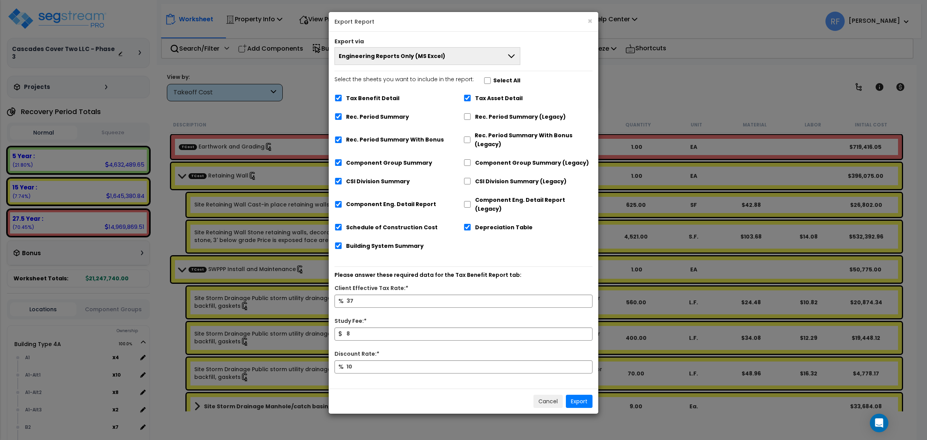
click at [467, 55] on button "Engineering Reports Only (MS Excel)" at bounding box center [428, 56] width 186 height 18
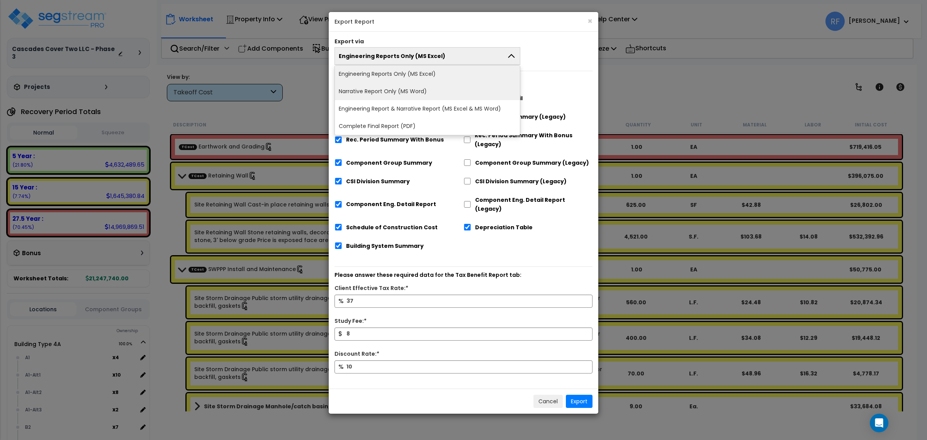
click at [448, 88] on li "Narrative Report Only (MS Word)" at bounding box center [427, 91] width 185 height 17
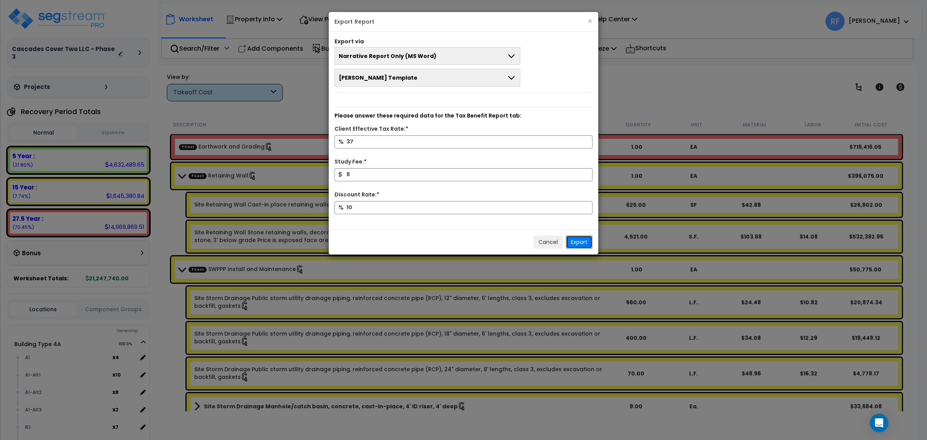
click at [581, 247] on button "Export" at bounding box center [579, 241] width 27 height 13
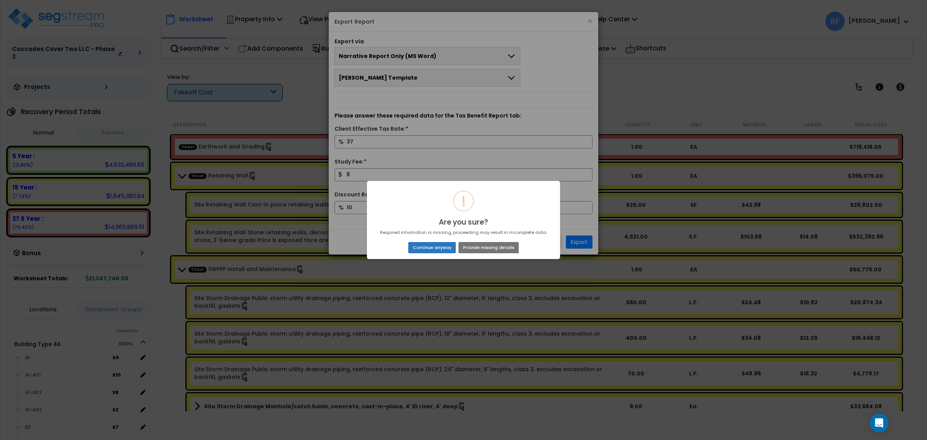
click at [414, 245] on button "Continue anyway" at bounding box center [432, 247] width 48 height 11
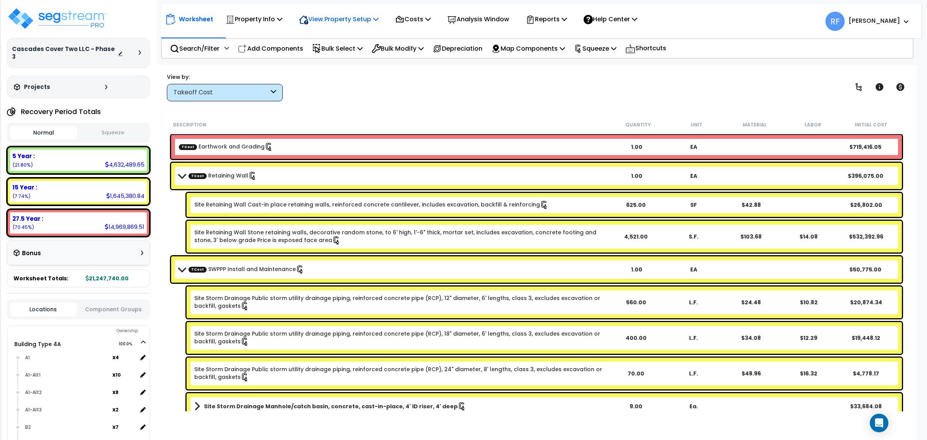
click at [282, 15] on p "View Property Setup" at bounding box center [254, 19] width 57 height 10
click at [363, 51] on link "View Questionnaire" at bounding box center [333, 52] width 76 height 15
click at [232, 172] on link "TCost Retaining Wall" at bounding box center [223, 176] width 68 height 8
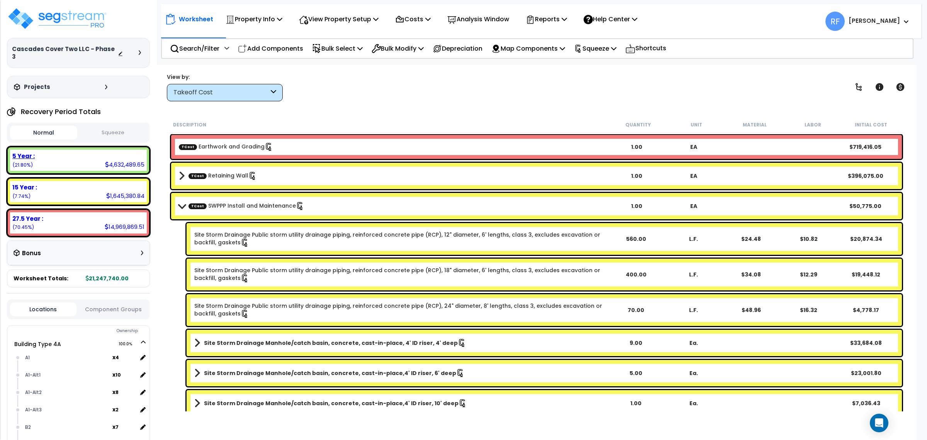
click at [68, 155] on div "5 Year : 4,632,489.65 (21.80%)" at bounding box center [78, 159] width 137 height 21
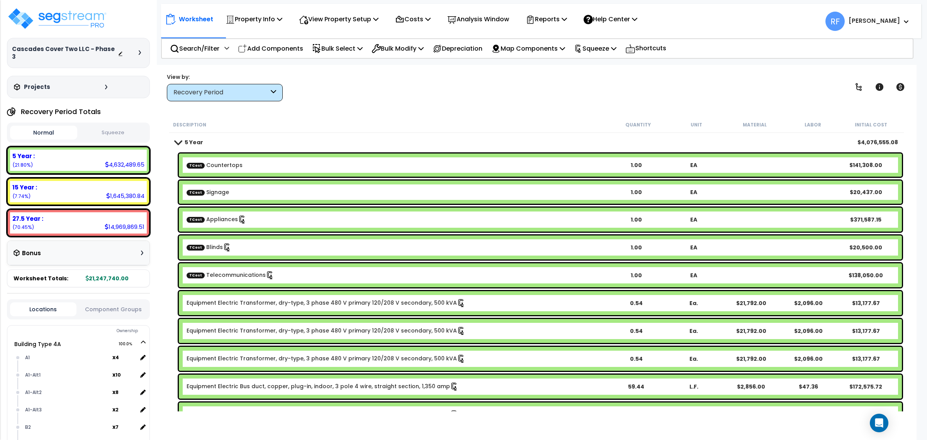
click at [324, 158] on div "TCost Countertops 1.00 EA $141,308.00" at bounding box center [540, 164] width 723 height 23
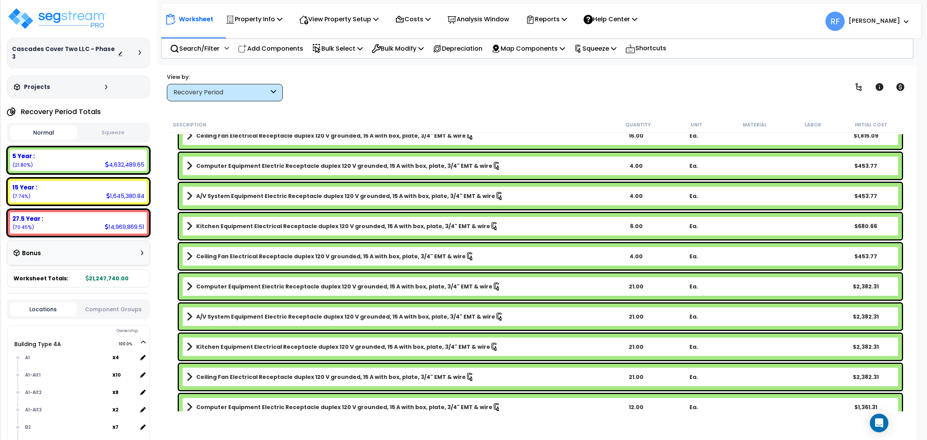
scroll to position [4008, 0]
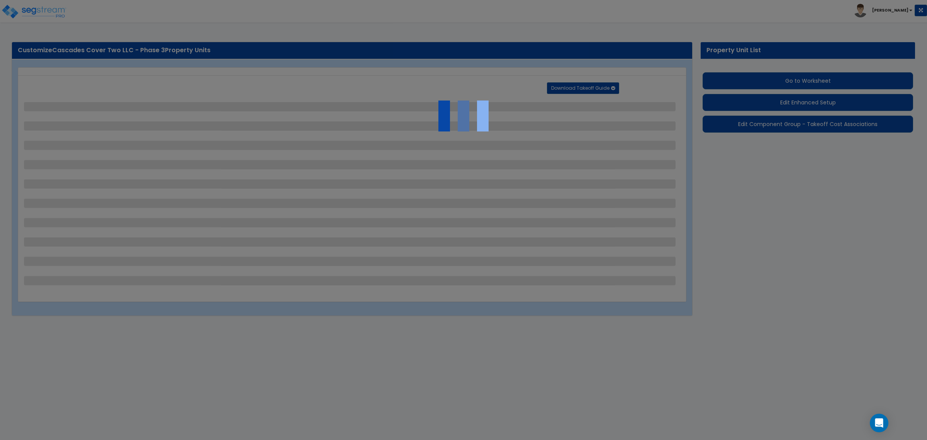
select select "2"
select select "1"
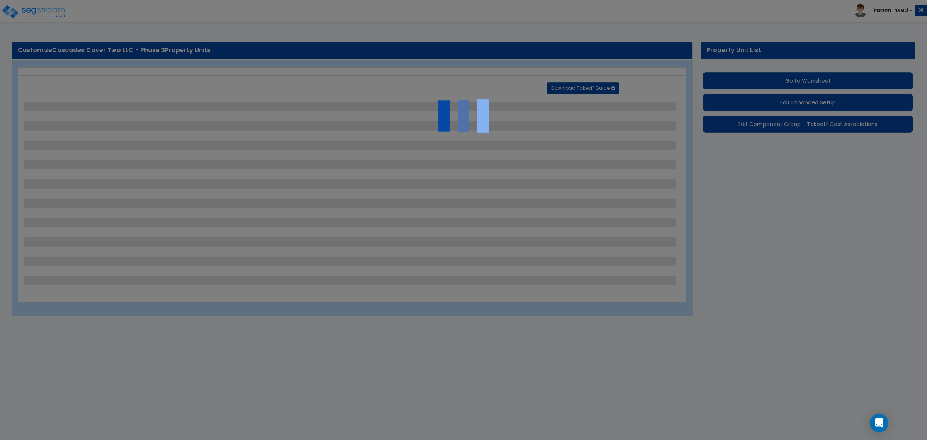
select select "1"
select select "2"
select select "4"
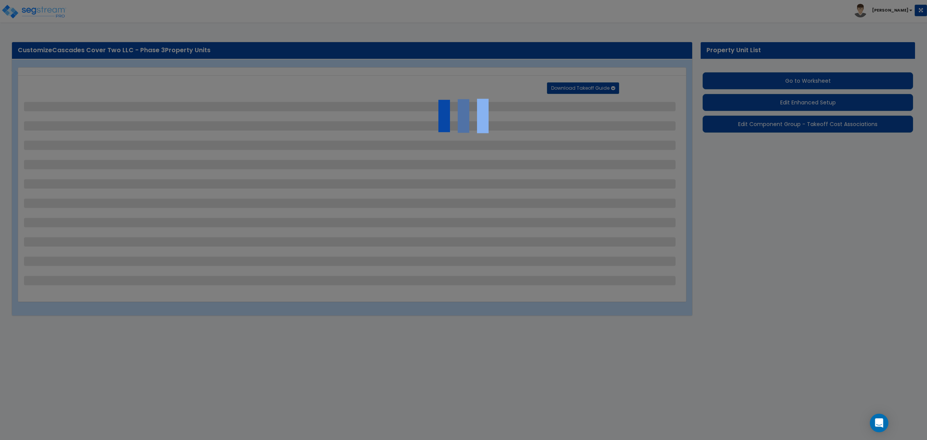
select select "2"
select select "3"
select select "1"
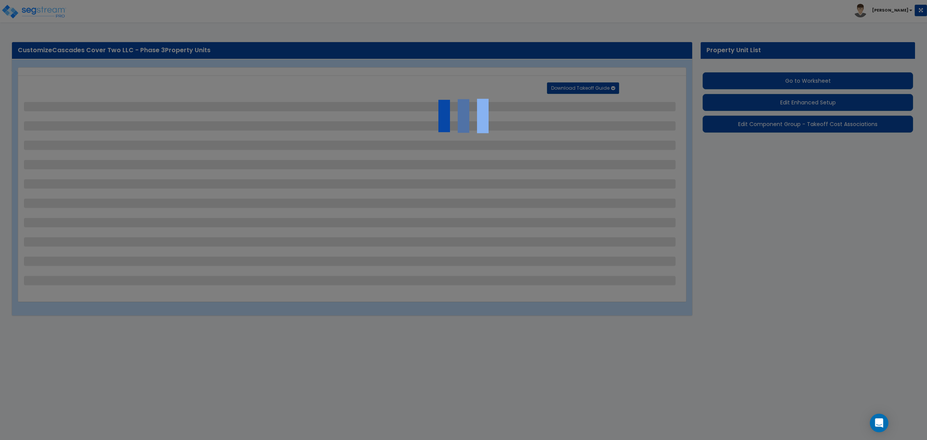
select select "2"
select select "3"
select select "1"
select select "4"
select select "1"
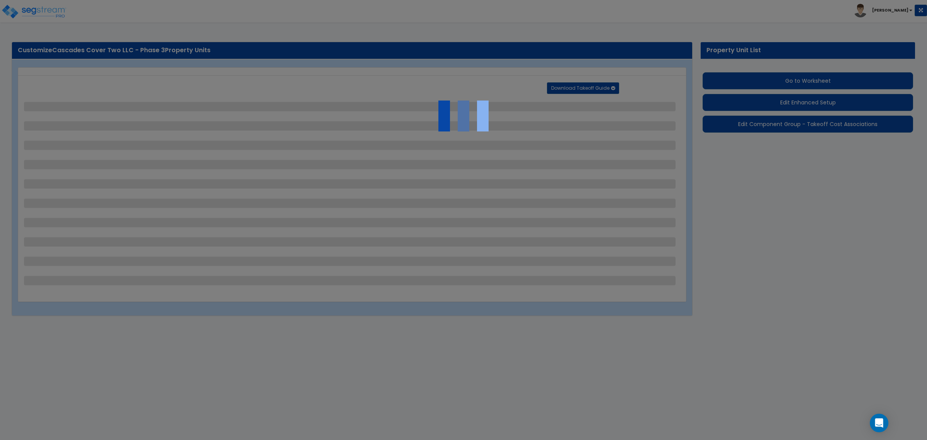
select select "2"
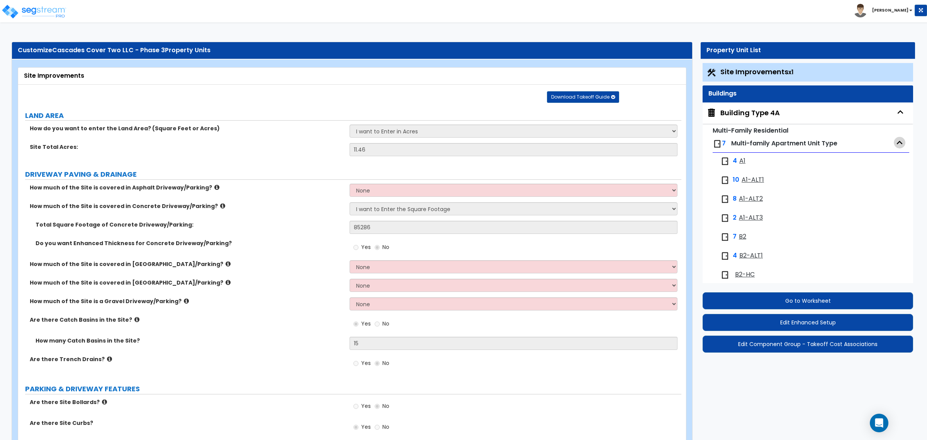
click at [897, 141] on icon "button" at bounding box center [900, 142] width 6 height 3
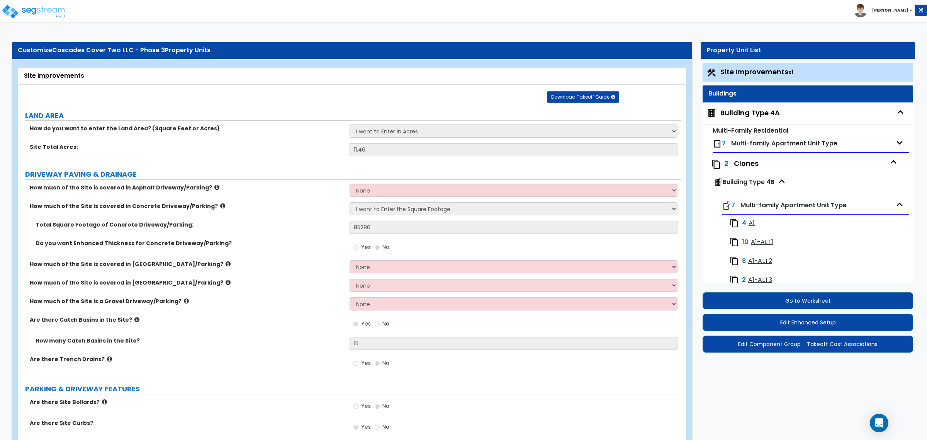
click at [890, 161] on icon "button" at bounding box center [894, 162] width 12 height 12
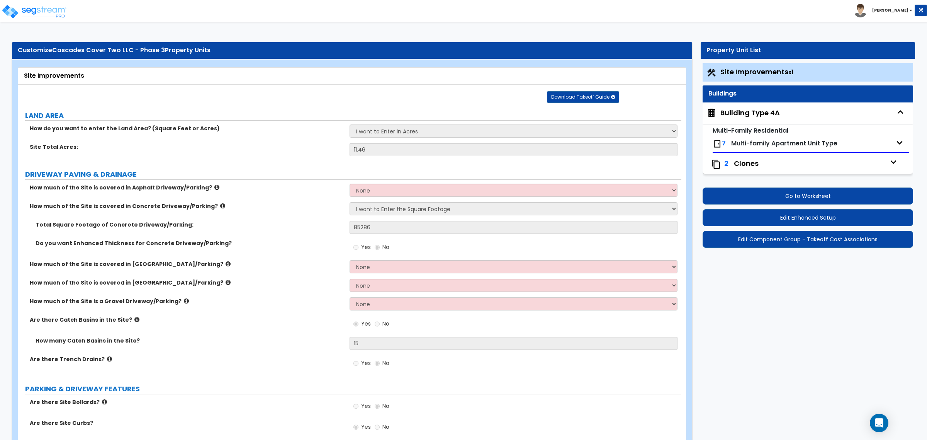
click at [888, 161] on icon "button" at bounding box center [894, 162] width 12 height 12
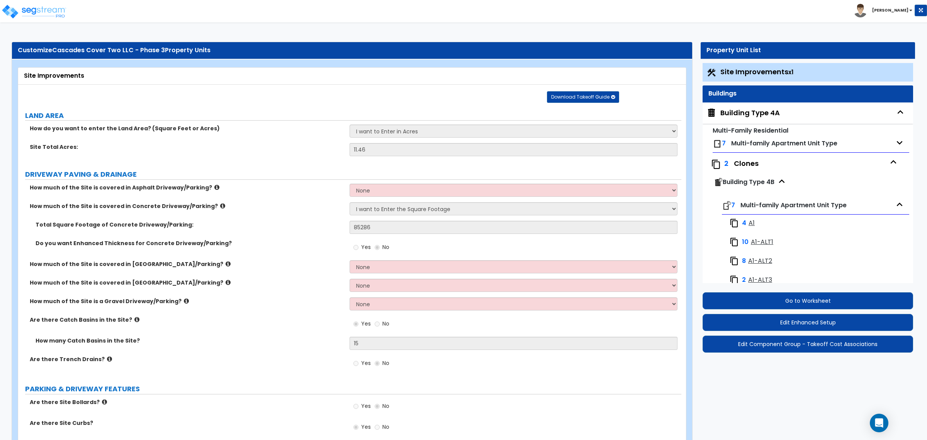
click at [758, 146] on span "Multi-family Apartment Unit Type" at bounding box center [784, 143] width 106 height 9
click at [758, 160] on div "Clones" at bounding box center [810, 163] width 152 height 10
click at [766, 181] on span "Building Type 4B" at bounding box center [749, 181] width 52 height 9
click at [764, 112] on div "Building Type 4A" at bounding box center [749, 113] width 59 height 10
select select "1"
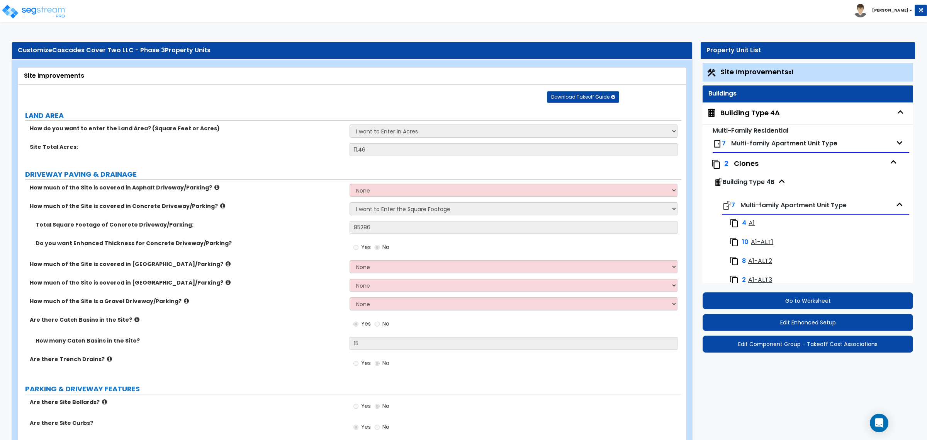
select select "1"
select select "7"
select select "2"
select select "9"
select select "3"
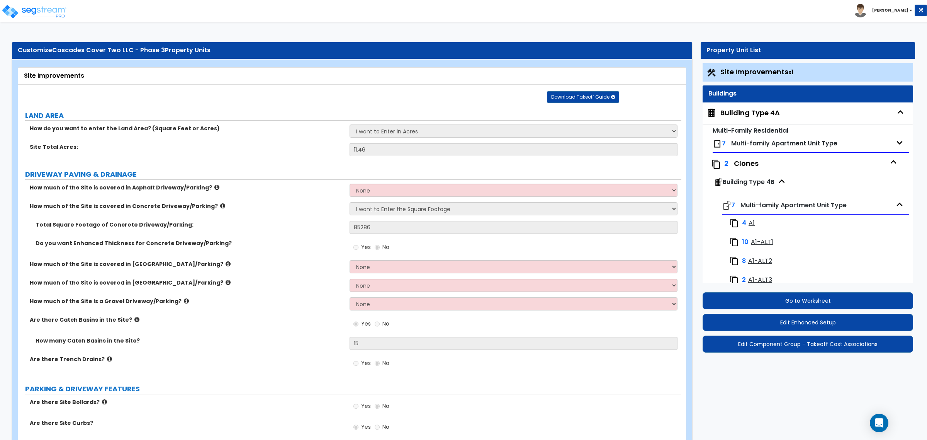
select select "1"
select select "2"
select select "1"
select select "2"
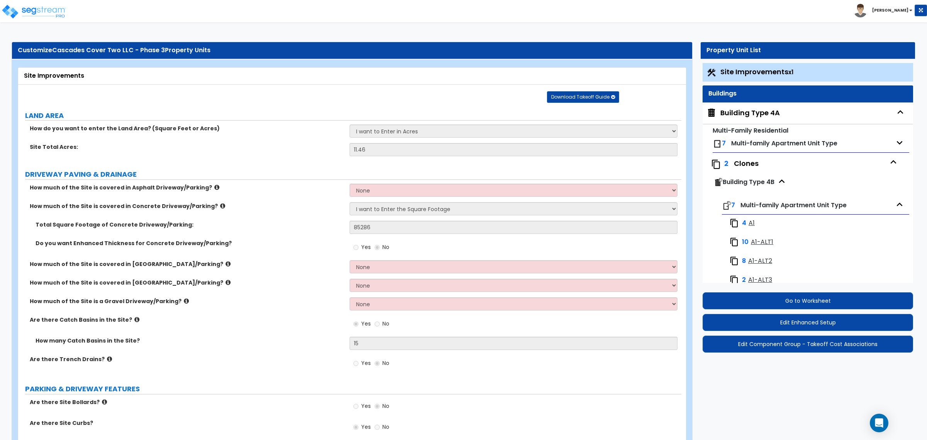
select select "2"
select select "3"
select select "1"
select select "3"
select select "2"
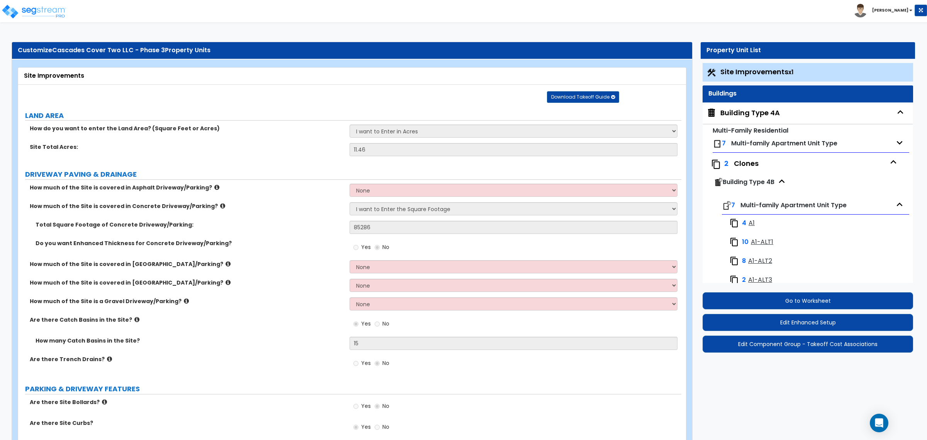
select select "2"
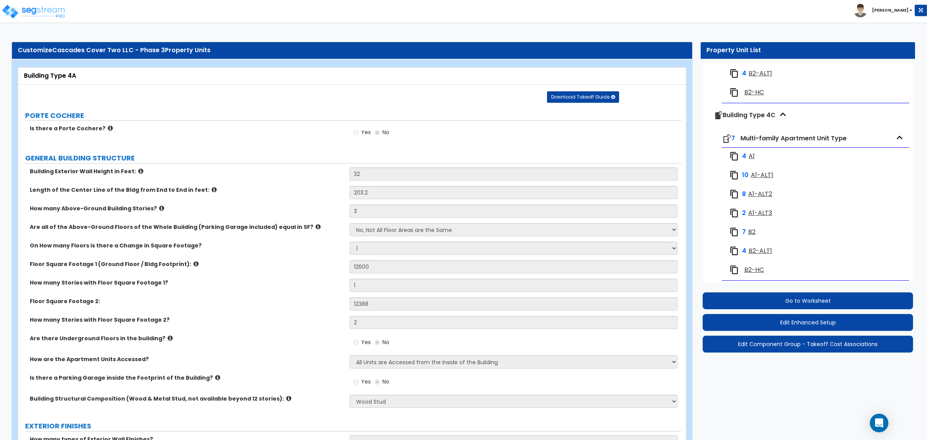
scroll to position [250, 0]
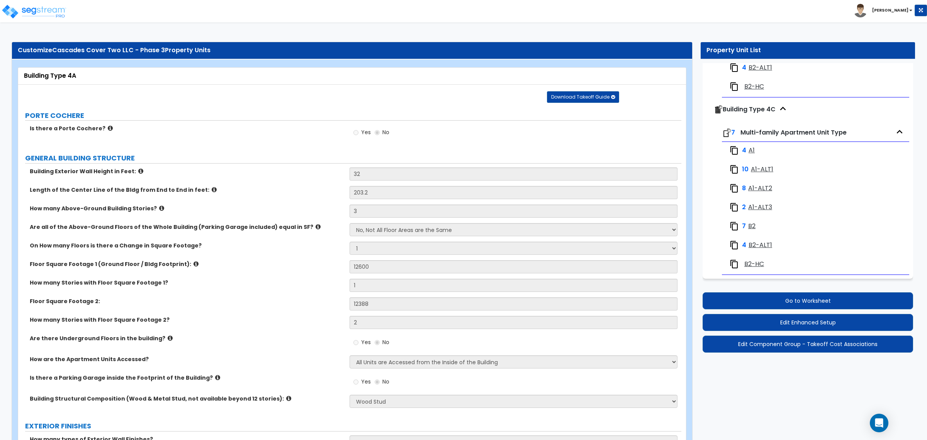
click at [785, 109] on icon "button" at bounding box center [783, 109] width 12 height 12
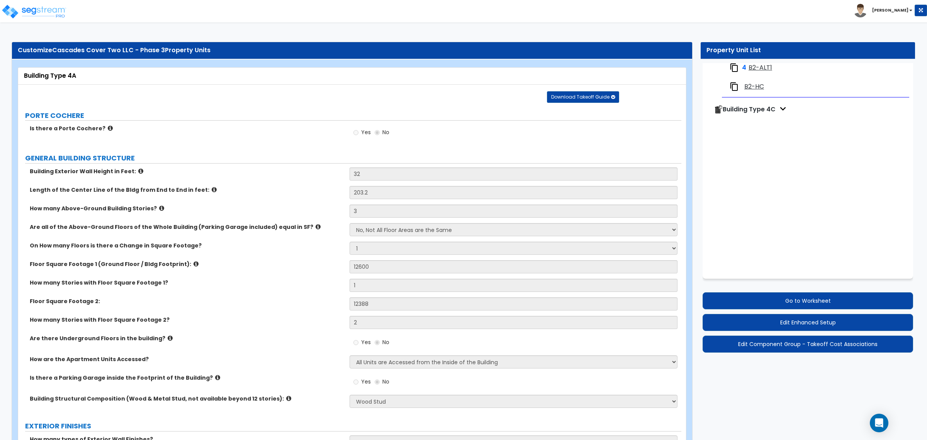
scroll to position [94, 0]
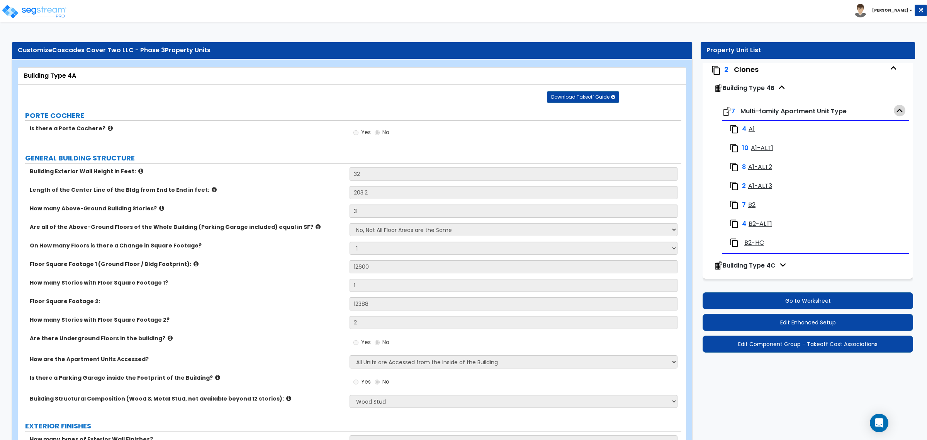
click at [898, 109] on icon "button" at bounding box center [900, 111] width 12 height 12
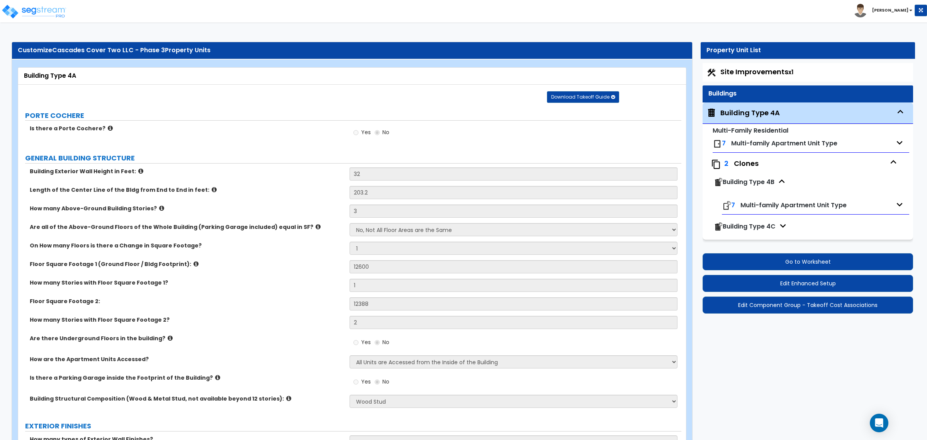
scroll to position [0, 0]
click at [776, 226] on div at bounding box center [782, 228] width 12 height 12
click at [785, 223] on icon "button" at bounding box center [783, 226] width 12 height 12
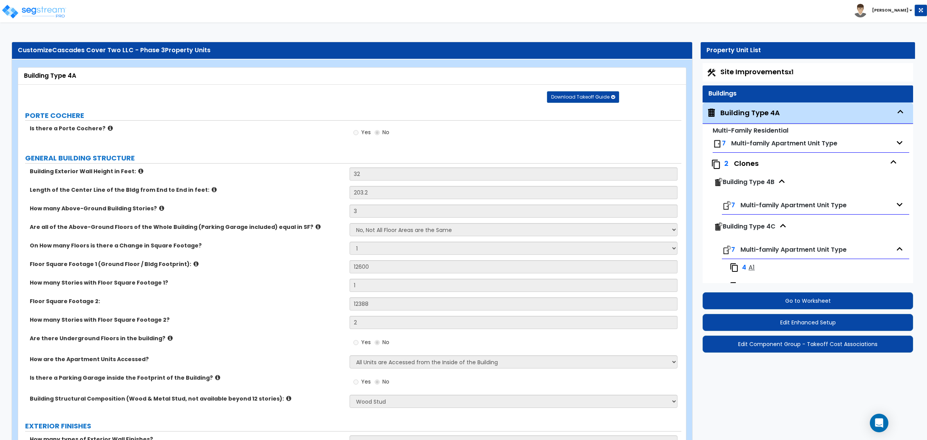
click at [804, 145] on span "Multi-family Apartment Unit Type" at bounding box center [784, 143] width 106 height 9
click at [748, 163] on div "Clones" at bounding box center [810, 163] width 152 height 10
click at [782, 181] on icon "button" at bounding box center [782, 181] width 12 height 12
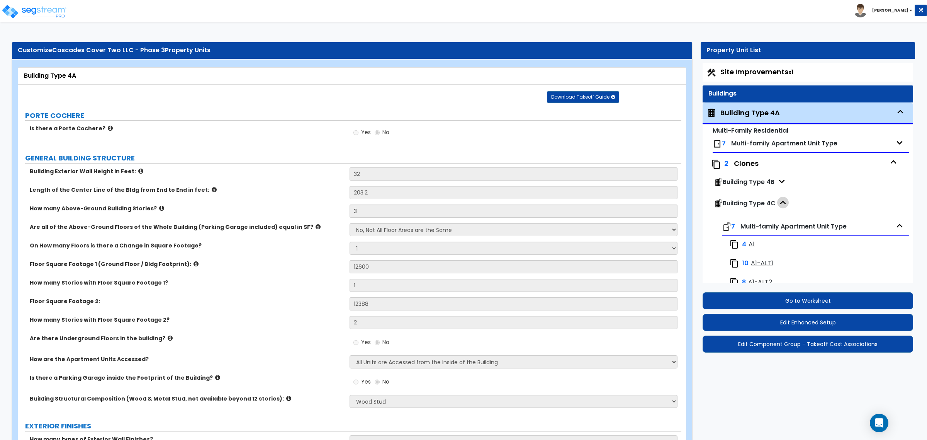
click at [785, 204] on icon "button" at bounding box center [783, 203] width 12 height 12
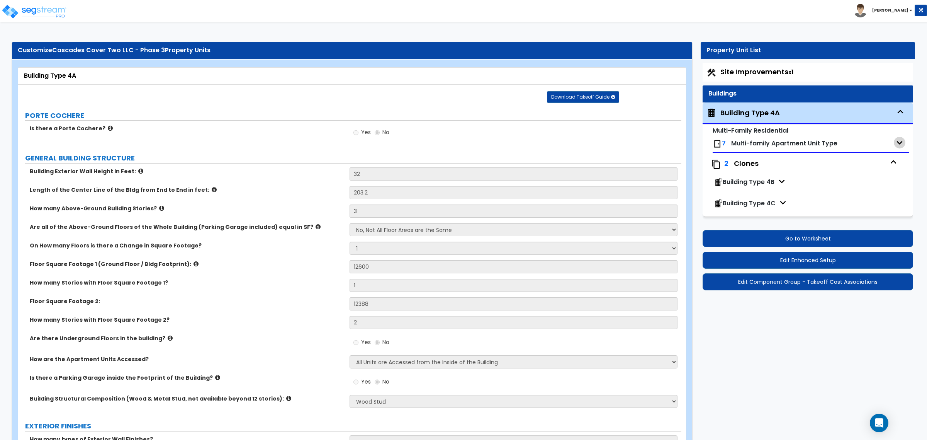
click at [898, 141] on icon "button" at bounding box center [900, 143] width 12 height 12
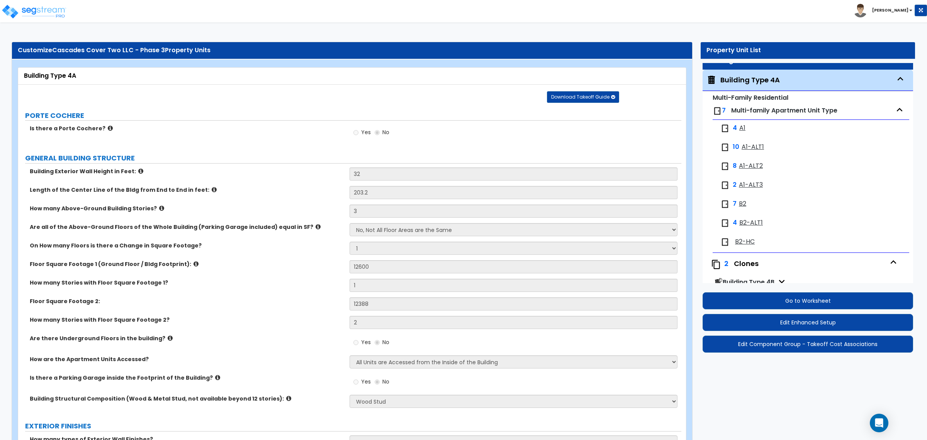
scroll to position [22, 0]
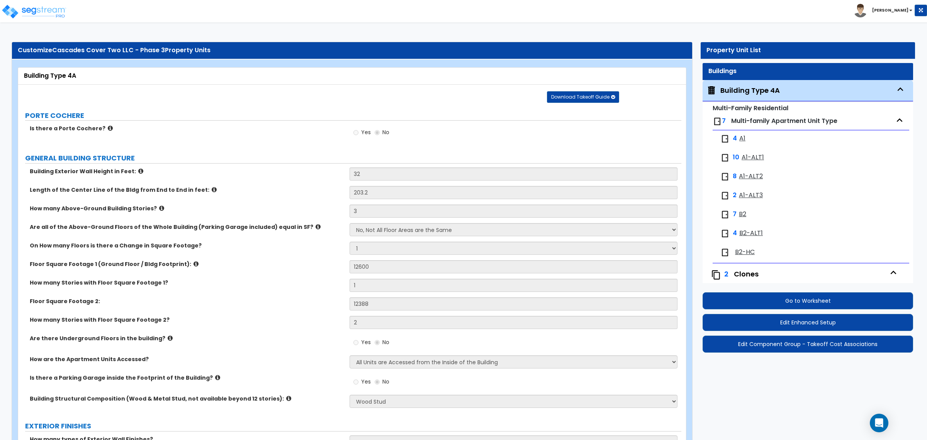
click at [892, 113] on div "7 Multi-family Apartment Unit Type" at bounding box center [811, 121] width 197 height 17
click at [897, 115] on icon "button" at bounding box center [900, 120] width 12 height 12
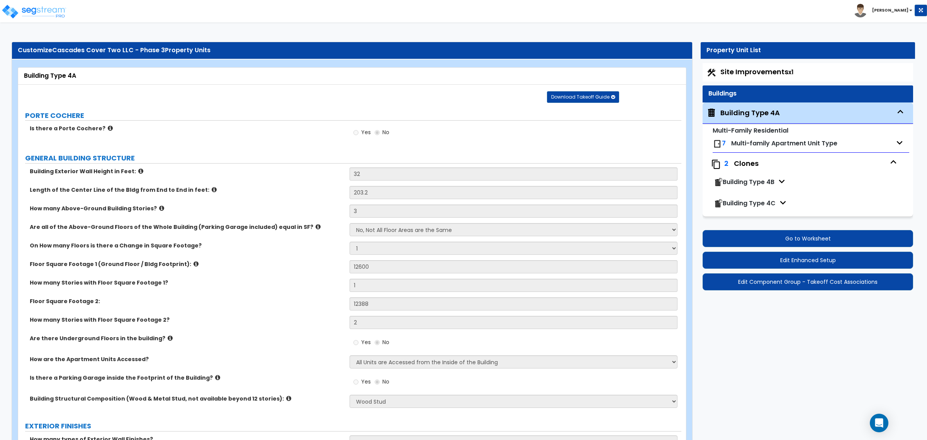
click at [746, 177] on div "Building Type 4B" at bounding box center [808, 183] width 190 height 19
click at [747, 184] on span "Building Type 4B" at bounding box center [749, 181] width 52 height 9
click at [784, 182] on icon "button" at bounding box center [782, 181] width 12 height 12
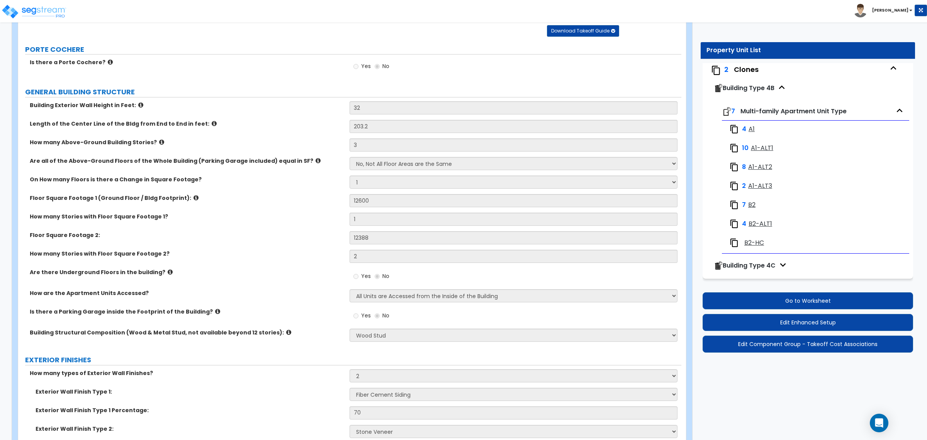
scroll to position [97, 0]
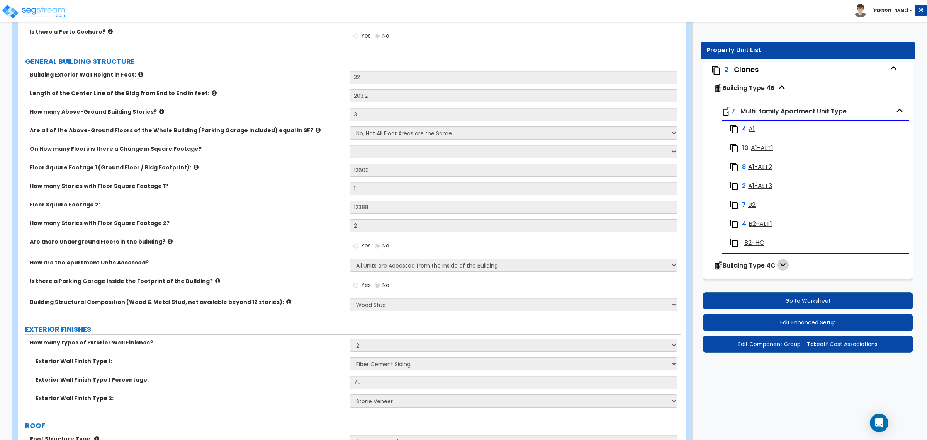
click at [780, 266] on icon "button" at bounding box center [783, 265] width 12 height 12
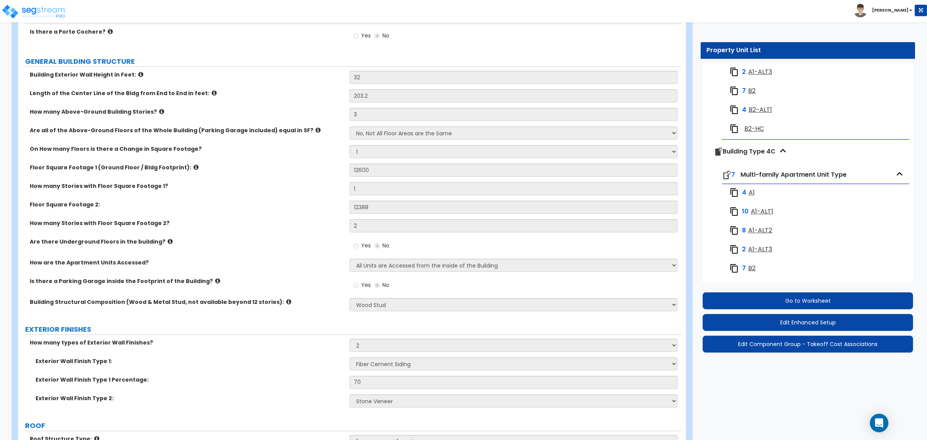
scroll to position [250, 0]
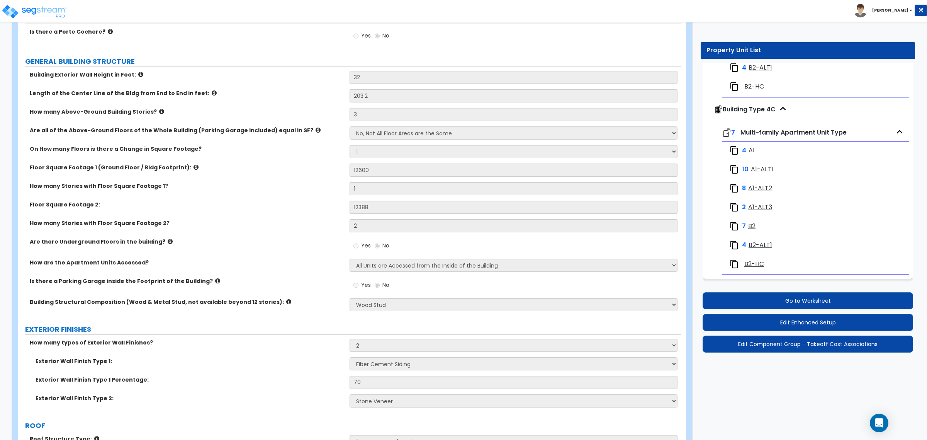
click at [760, 107] on span "Building Type 4C" at bounding box center [749, 109] width 53 height 9
click at [752, 106] on span "Building Type 4C" at bounding box center [749, 109] width 53 height 9
click at [750, 153] on span "A1" at bounding box center [752, 150] width 6 height 9
click at [751, 146] on span "A1" at bounding box center [752, 150] width 6 height 9
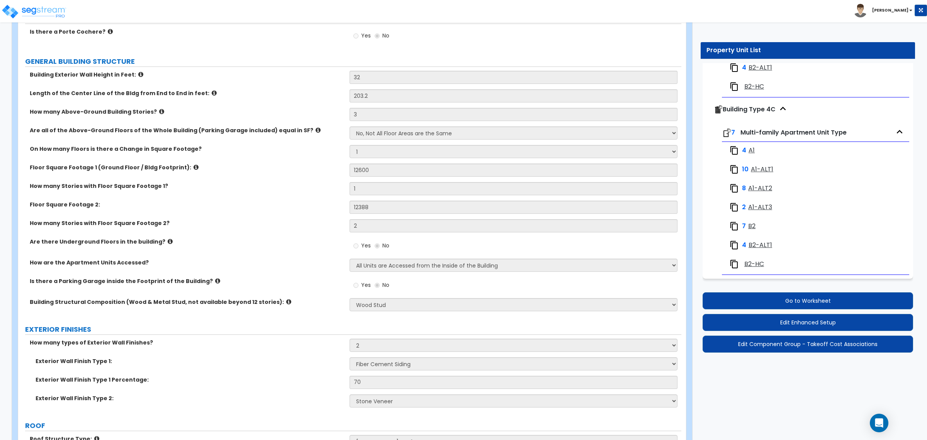
click at [766, 134] on span "Multi-family Apartment Unit Type" at bounding box center [793, 132] width 106 height 9
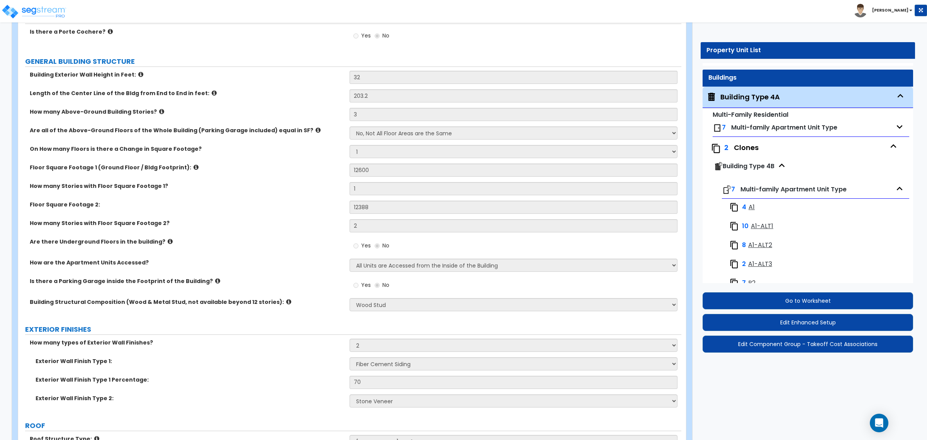
scroll to position [9, 0]
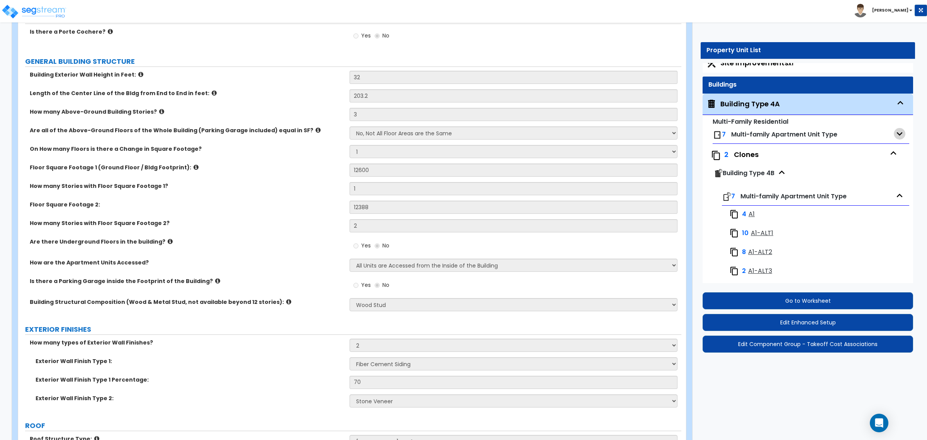
click at [894, 134] on icon "button" at bounding box center [900, 134] width 12 height 12
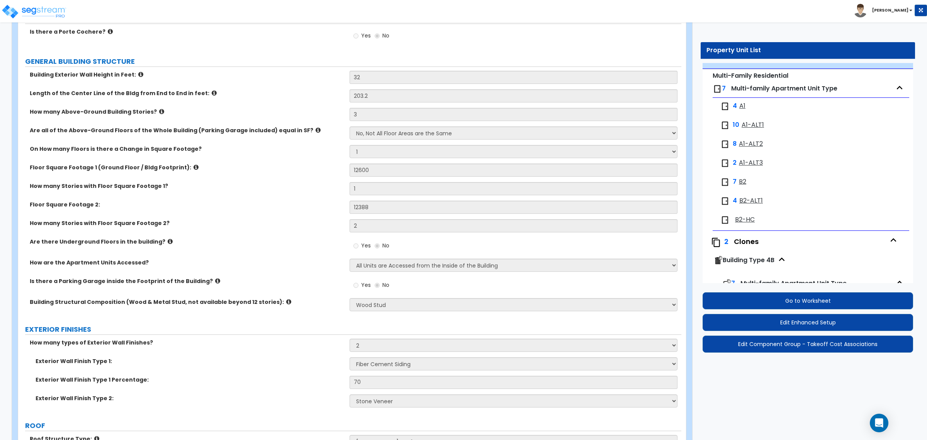
scroll to position [154, 0]
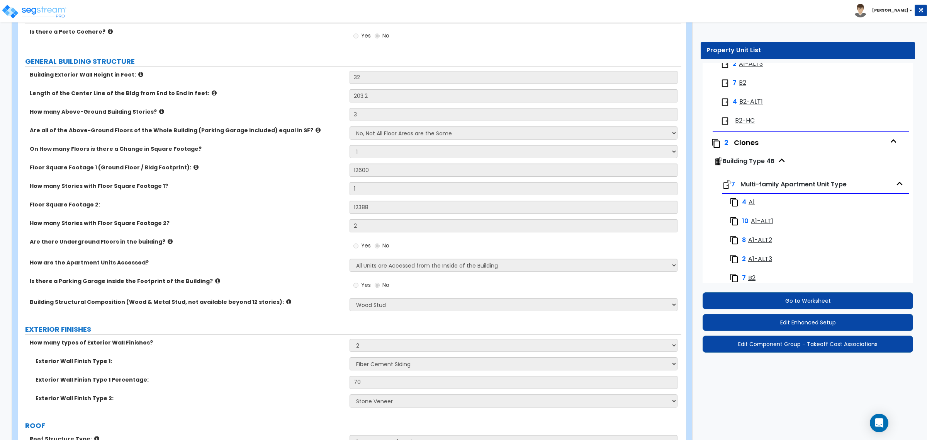
click at [893, 138] on icon "button" at bounding box center [894, 141] width 12 height 12
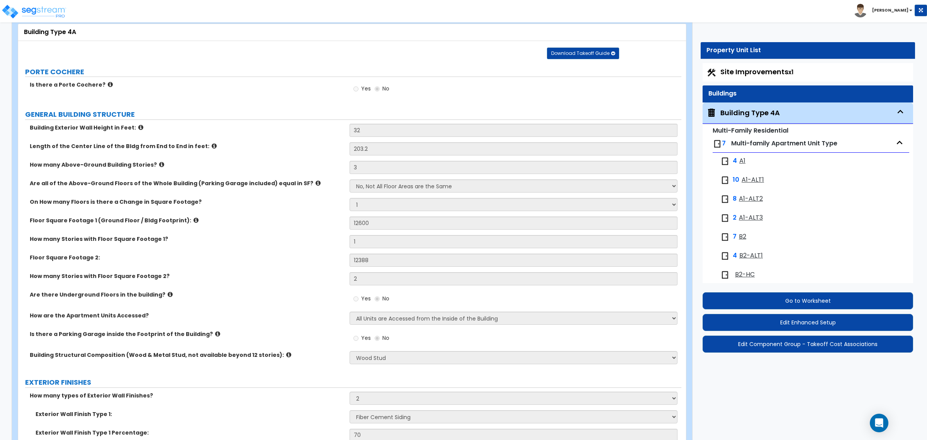
scroll to position [0, 0]
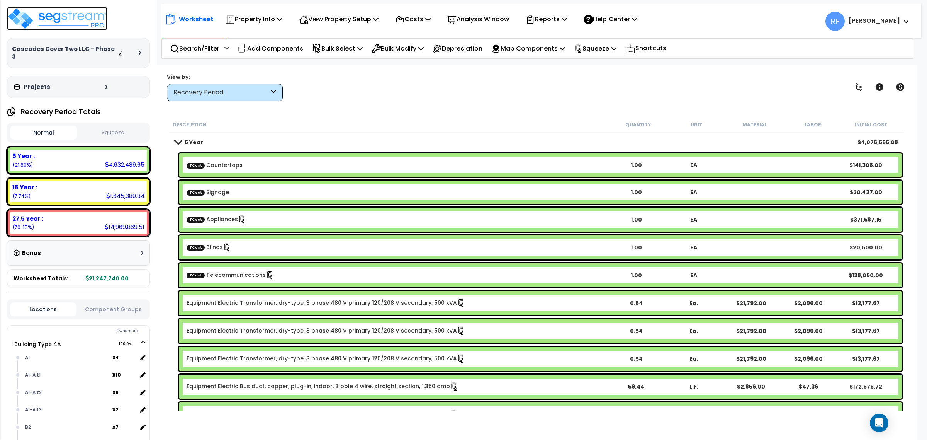
click at [86, 14] on img at bounding box center [57, 18] width 100 height 23
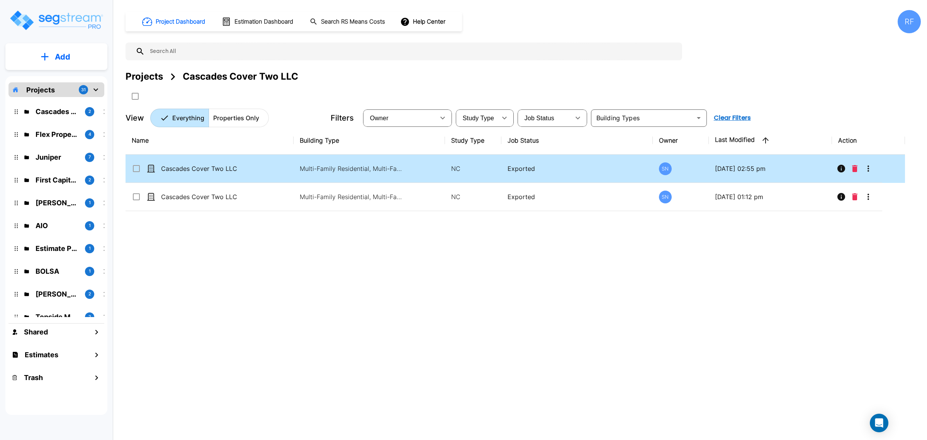
click at [875, 167] on button "More-Options" at bounding box center [868, 168] width 15 height 15
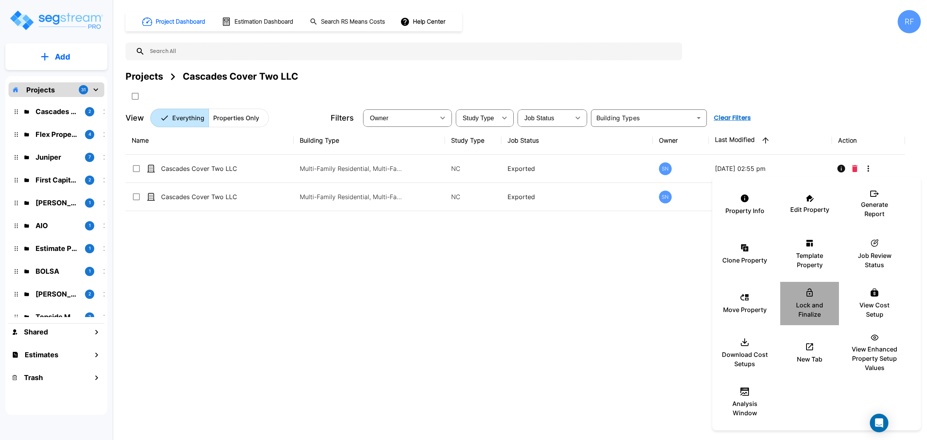
click at [819, 304] on p "Lock and Finalize" at bounding box center [809, 309] width 46 height 19
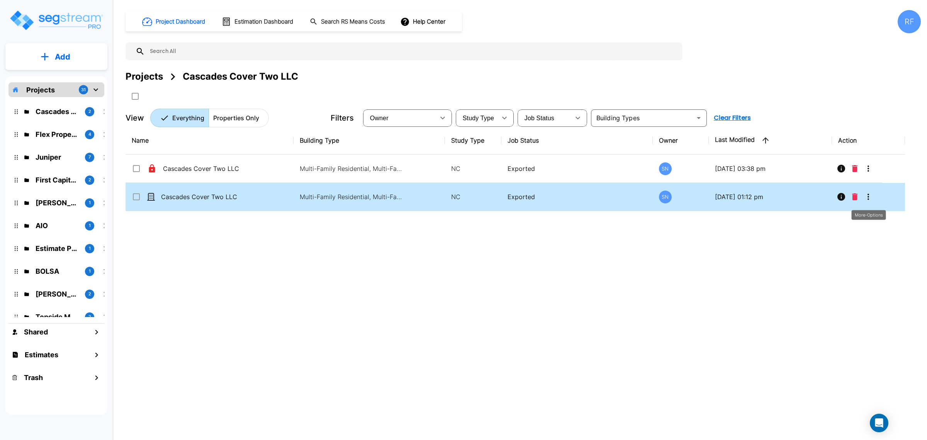
click at [869, 195] on icon "More-Options" at bounding box center [868, 196] width 9 height 9
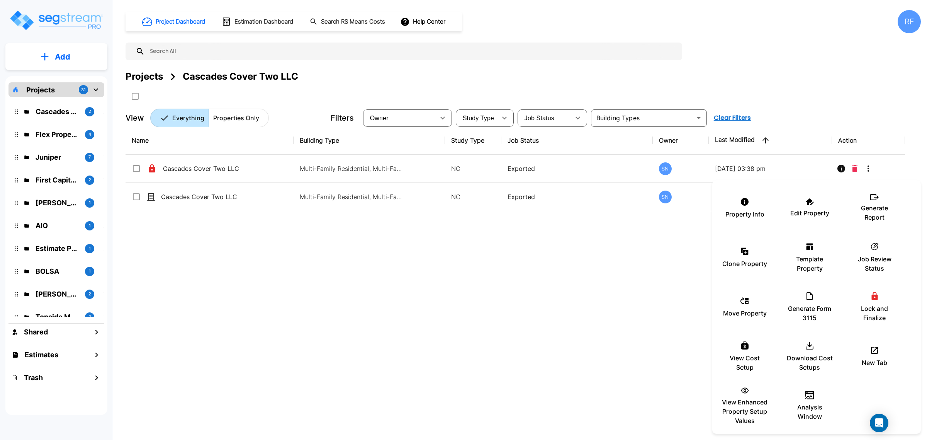
drag, startPoint x: 893, startPoint y: 312, endPoint x: 528, endPoint y: 345, distance: 366.9
click at [530, 346] on div "Property Info Edit Property Generate Report Clone Property Template Property ic…" at bounding box center [463, 220] width 927 height 440
checkbox input "true"
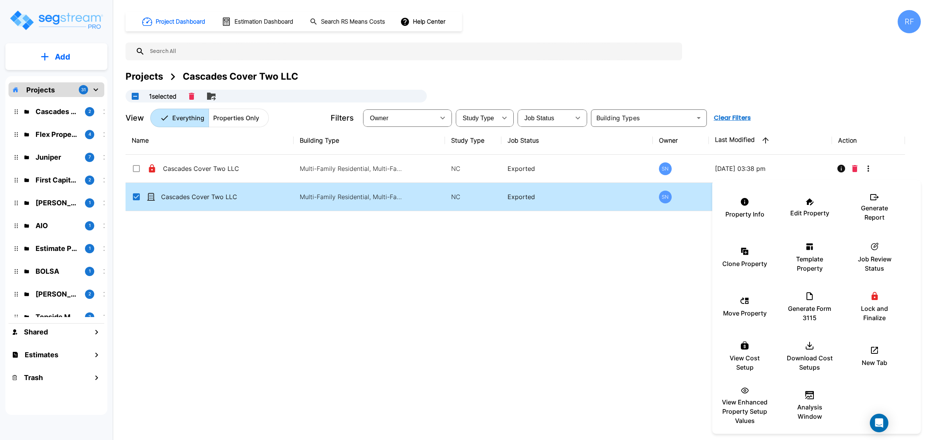
click at [528, 345] on div at bounding box center [463, 220] width 927 height 440
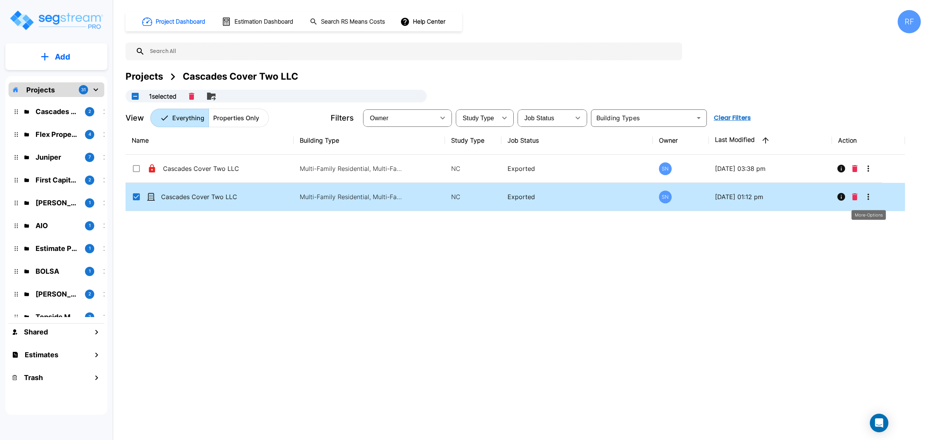
click at [873, 197] on button "More-Options" at bounding box center [868, 196] width 15 height 15
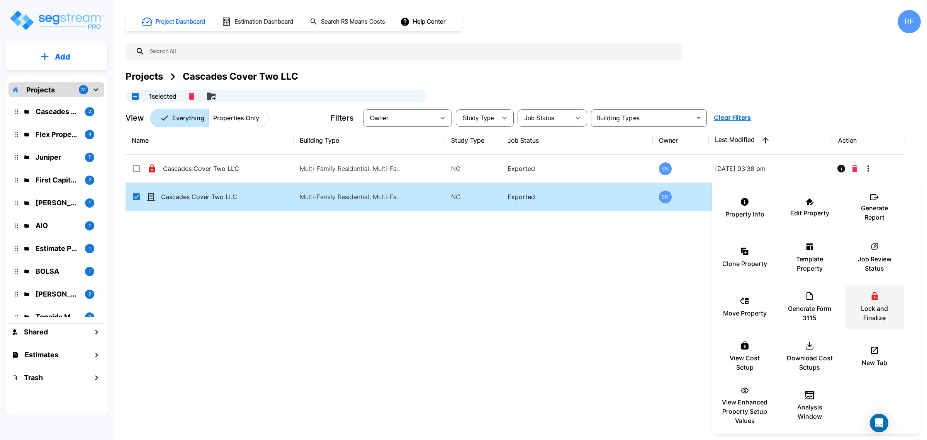
click at [881, 302] on div "Lock and Finalize" at bounding box center [874, 306] width 46 height 39
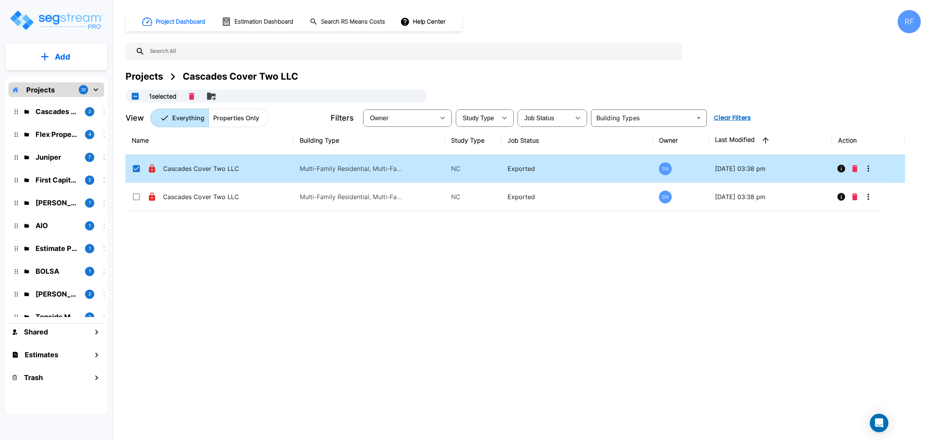
click at [576, 321] on div "Name Building Type Study Type Job Status Owner Last Modified Action Cascades Co…" at bounding box center [516, 262] width 780 height 273
click at [165, 73] on div "Projects Cascades Cover Two LLC" at bounding box center [212, 77] width 173 height 14
click at [912, 30] on div "RF" at bounding box center [909, 21] width 23 height 23
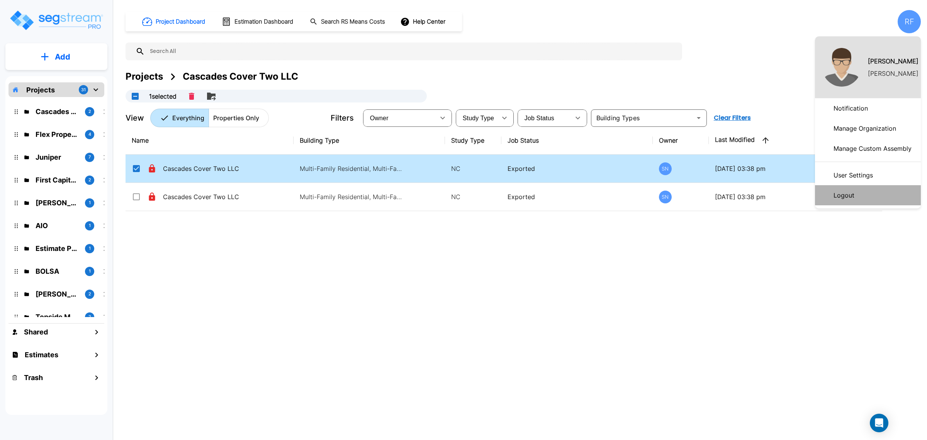
click at [834, 194] on p "Logout" at bounding box center [843, 194] width 27 height 15
